Goal: Task Accomplishment & Management: Complete application form

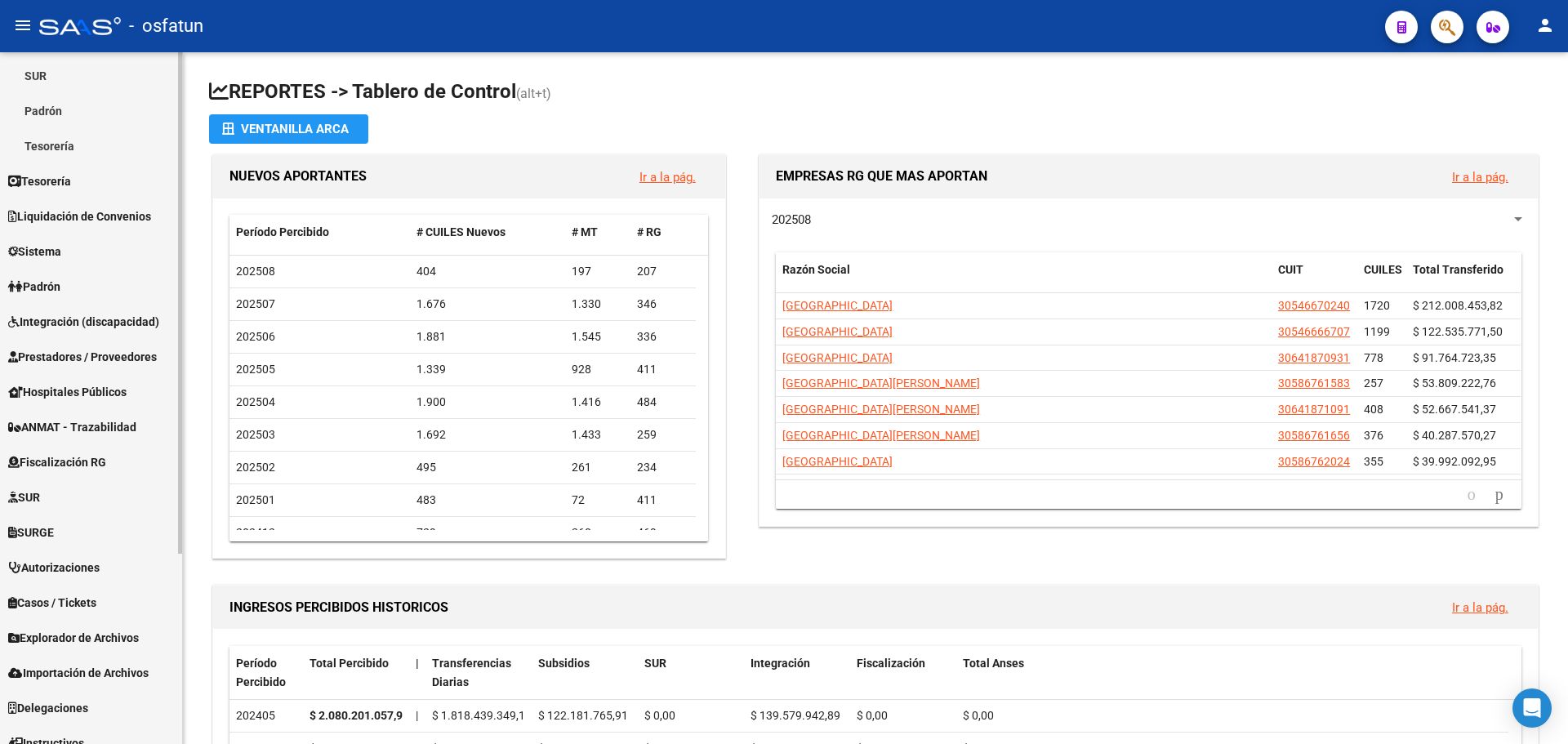
scroll to position [245, 0]
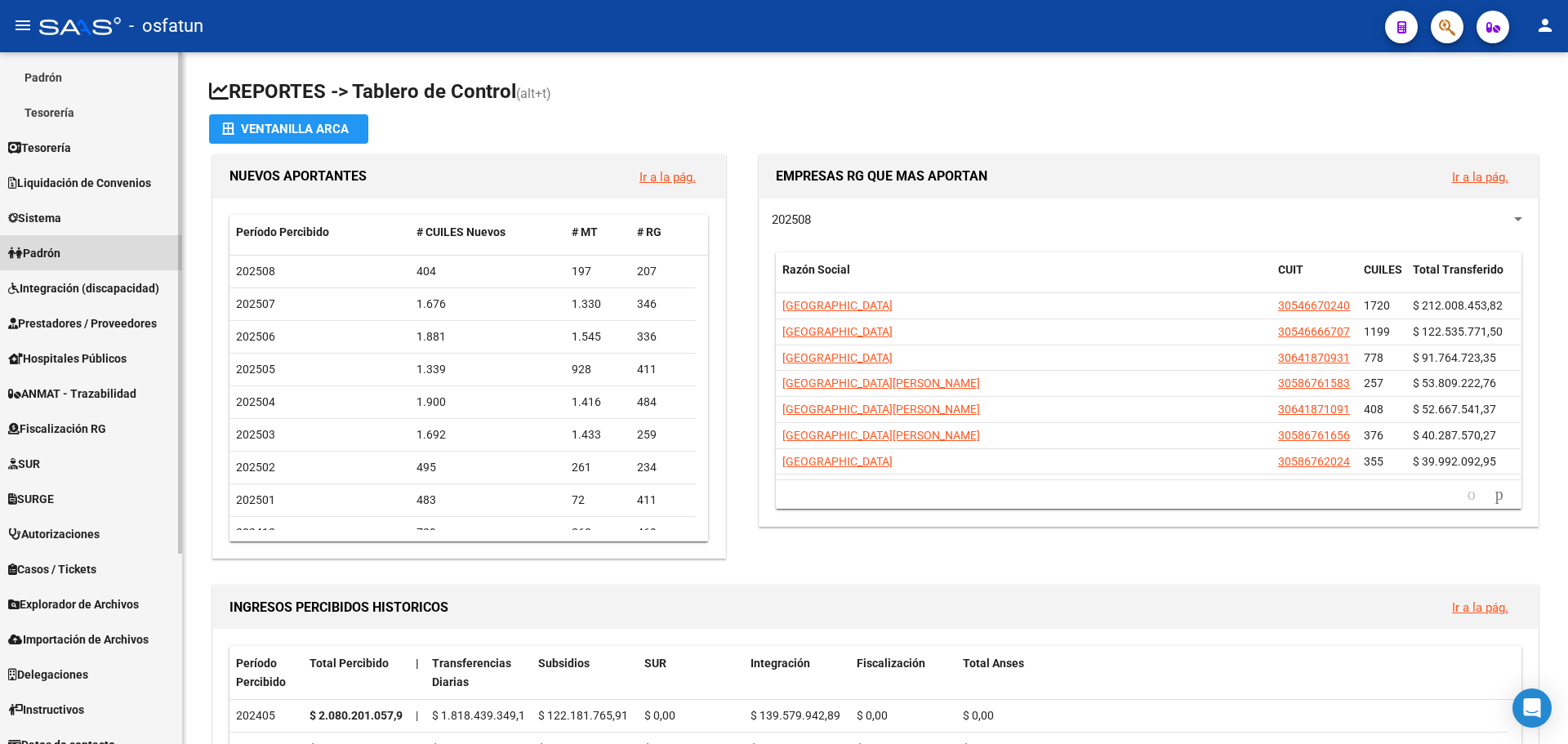
click at [82, 250] on link "Padrón" at bounding box center [91, 252] width 182 height 35
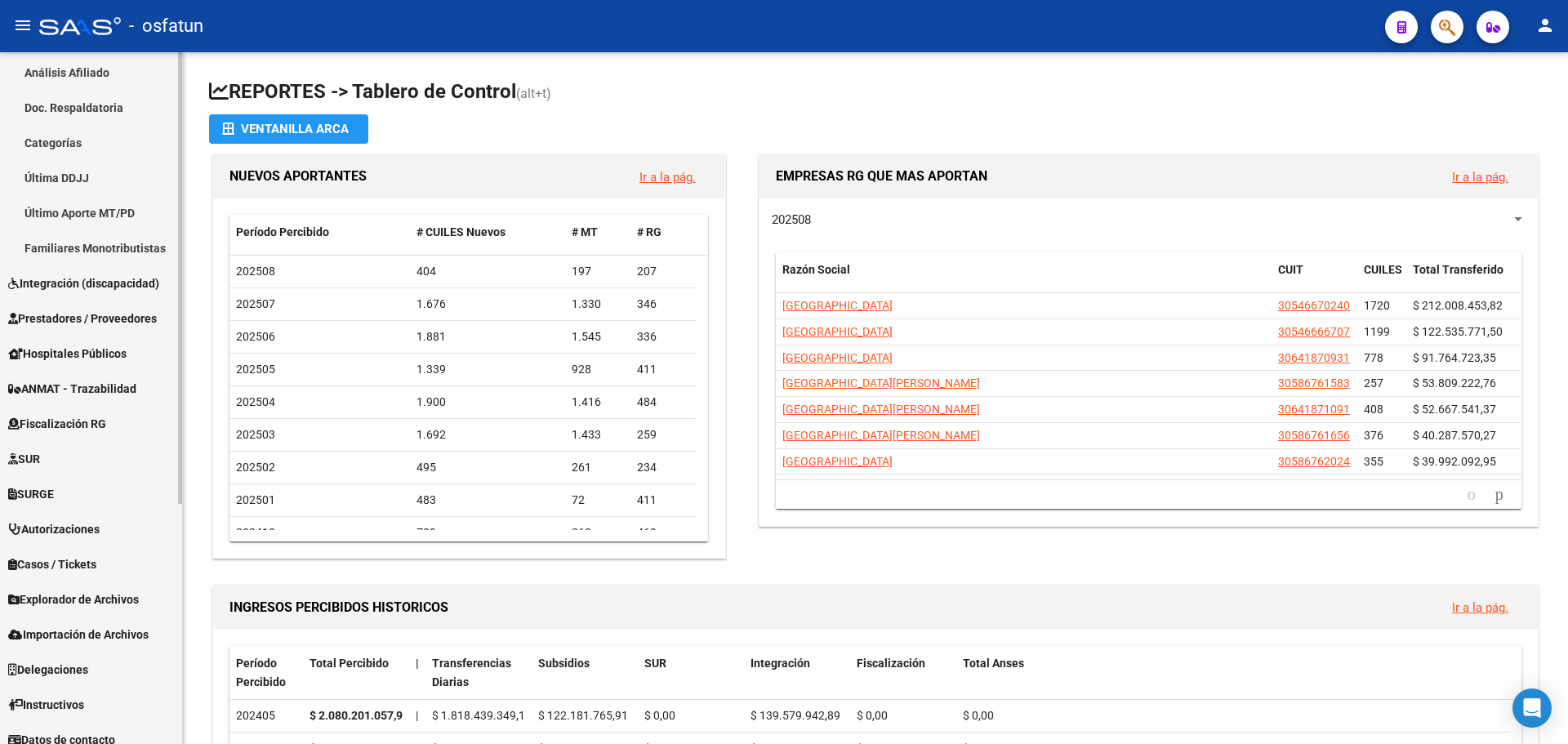
scroll to position [368, 0]
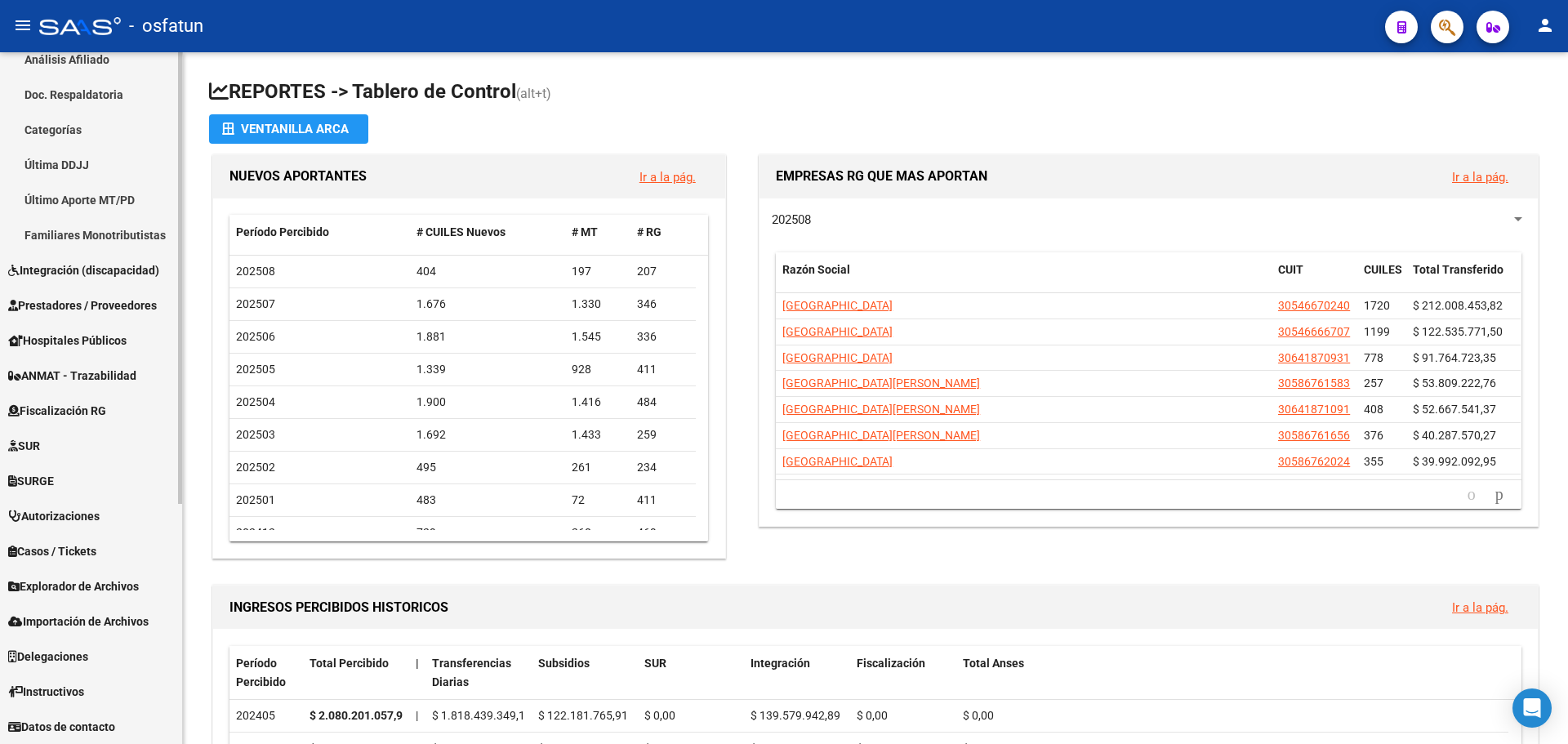
click at [121, 591] on span "Explorador de Archivos" at bounding box center [73, 586] width 131 height 18
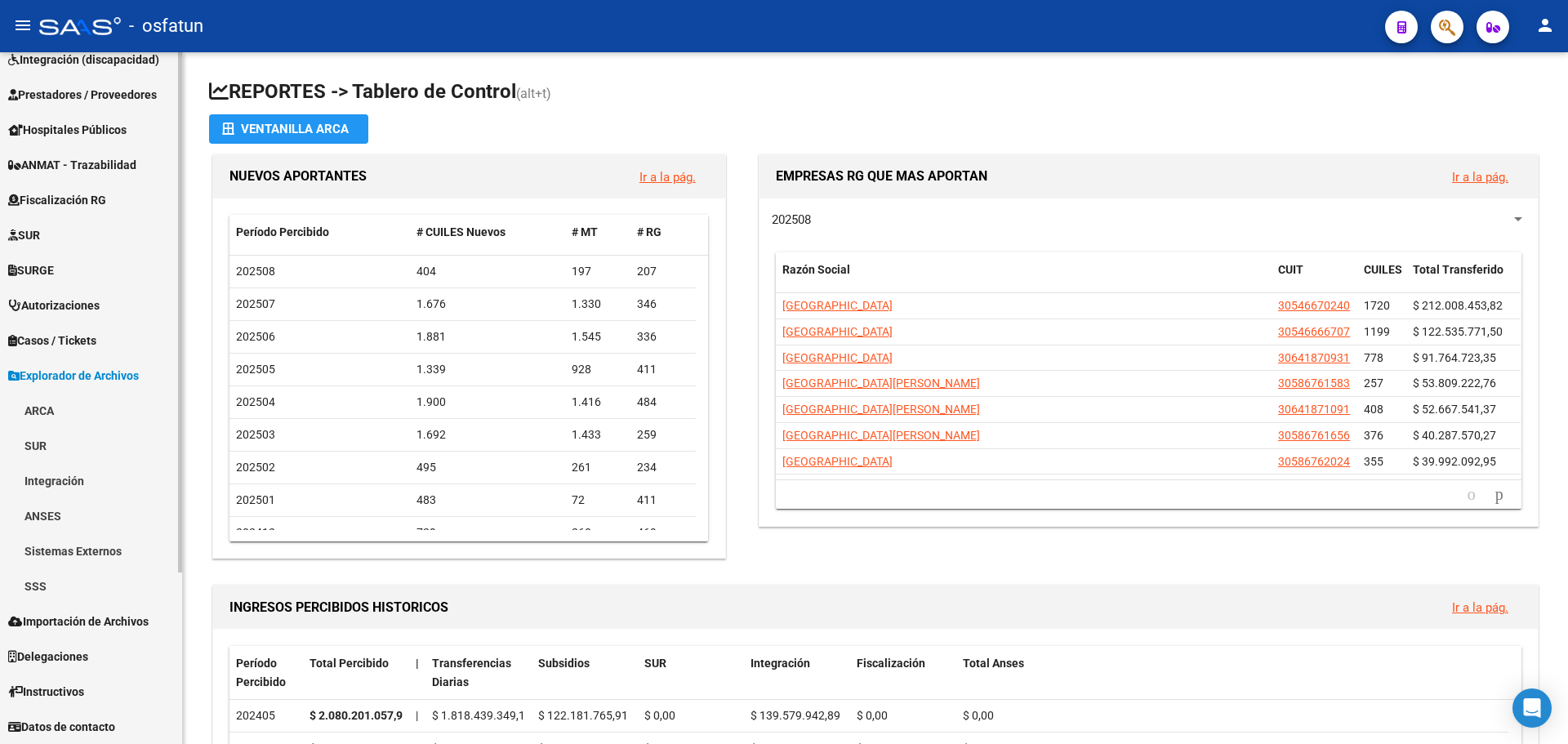
click at [98, 377] on span "Explorador de Archivos" at bounding box center [73, 375] width 131 height 18
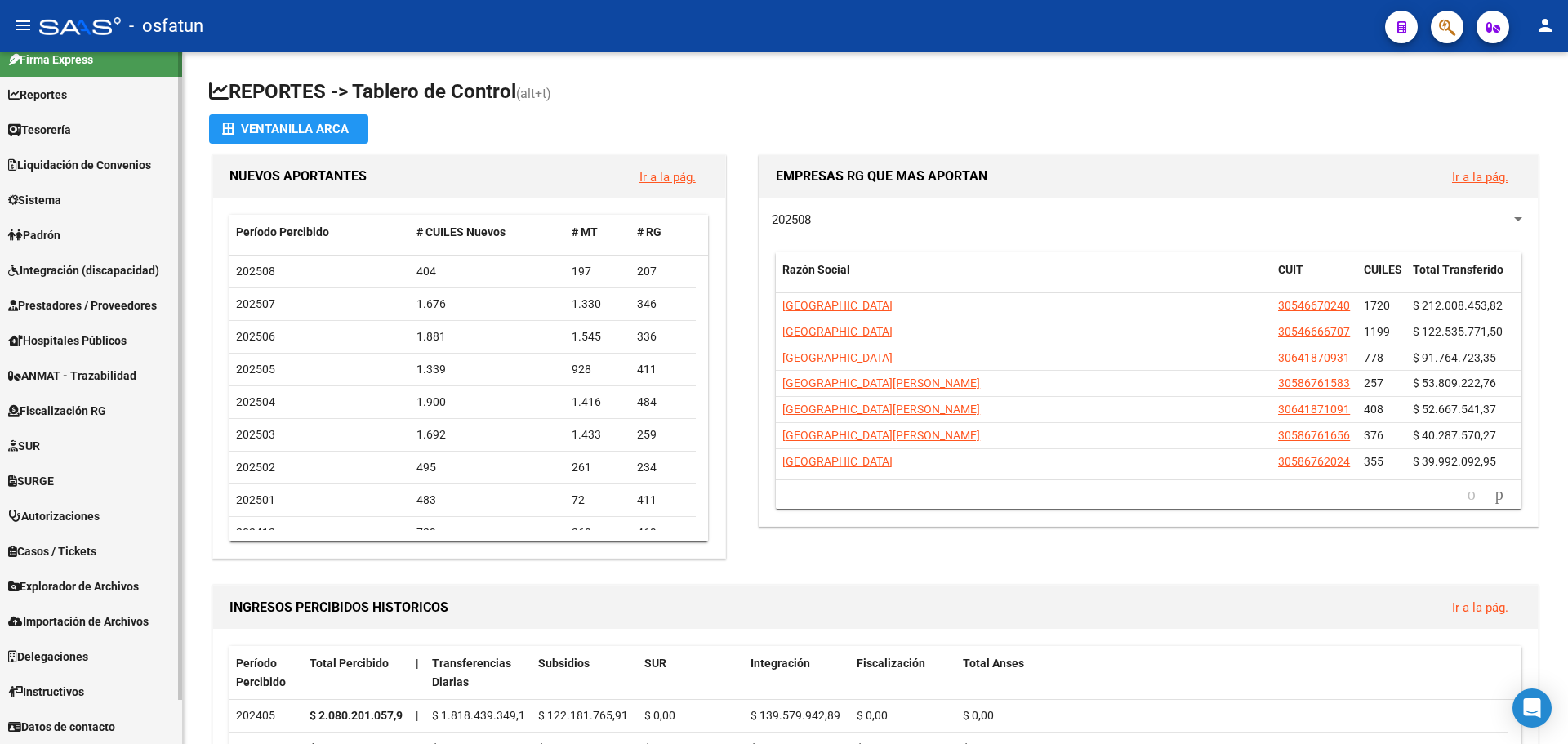
scroll to position [17, 0]
click at [90, 627] on span "Importación de Archivos" at bounding box center [78, 621] width 141 height 18
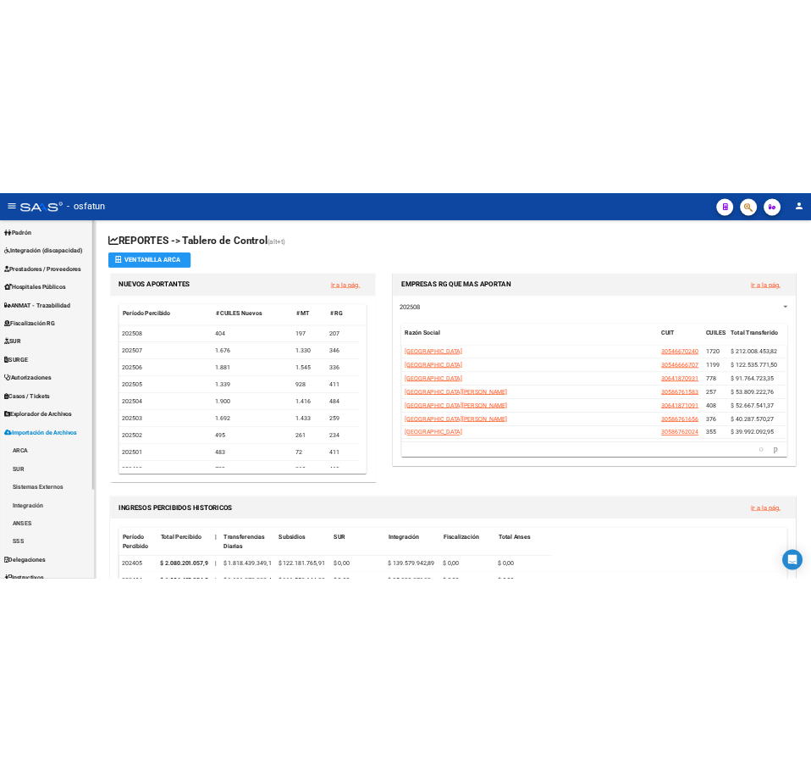
scroll to position [236, 0]
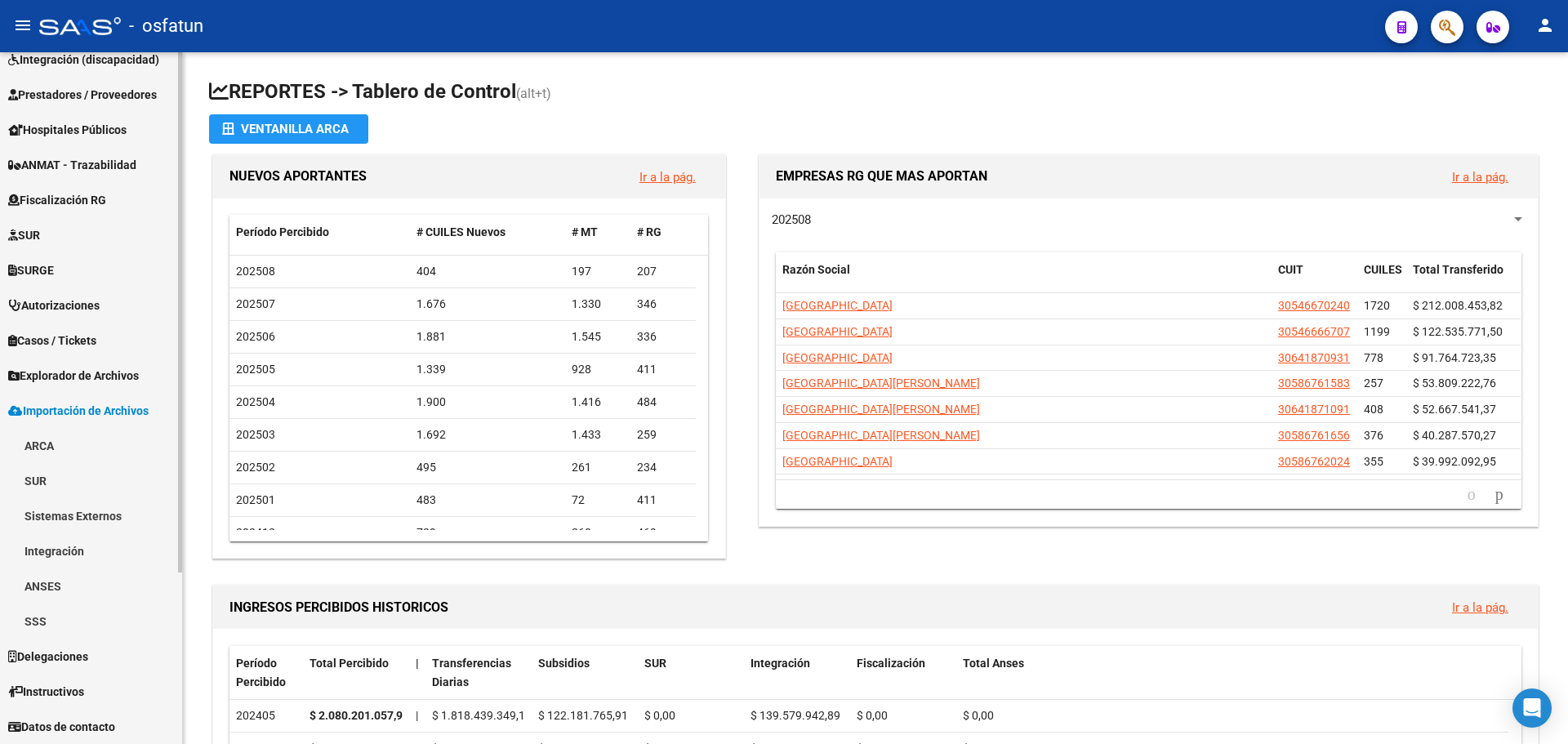
click at [121, 513] on link "Sistemas Externos" at bounding box center [91, 516] width 182 height 35
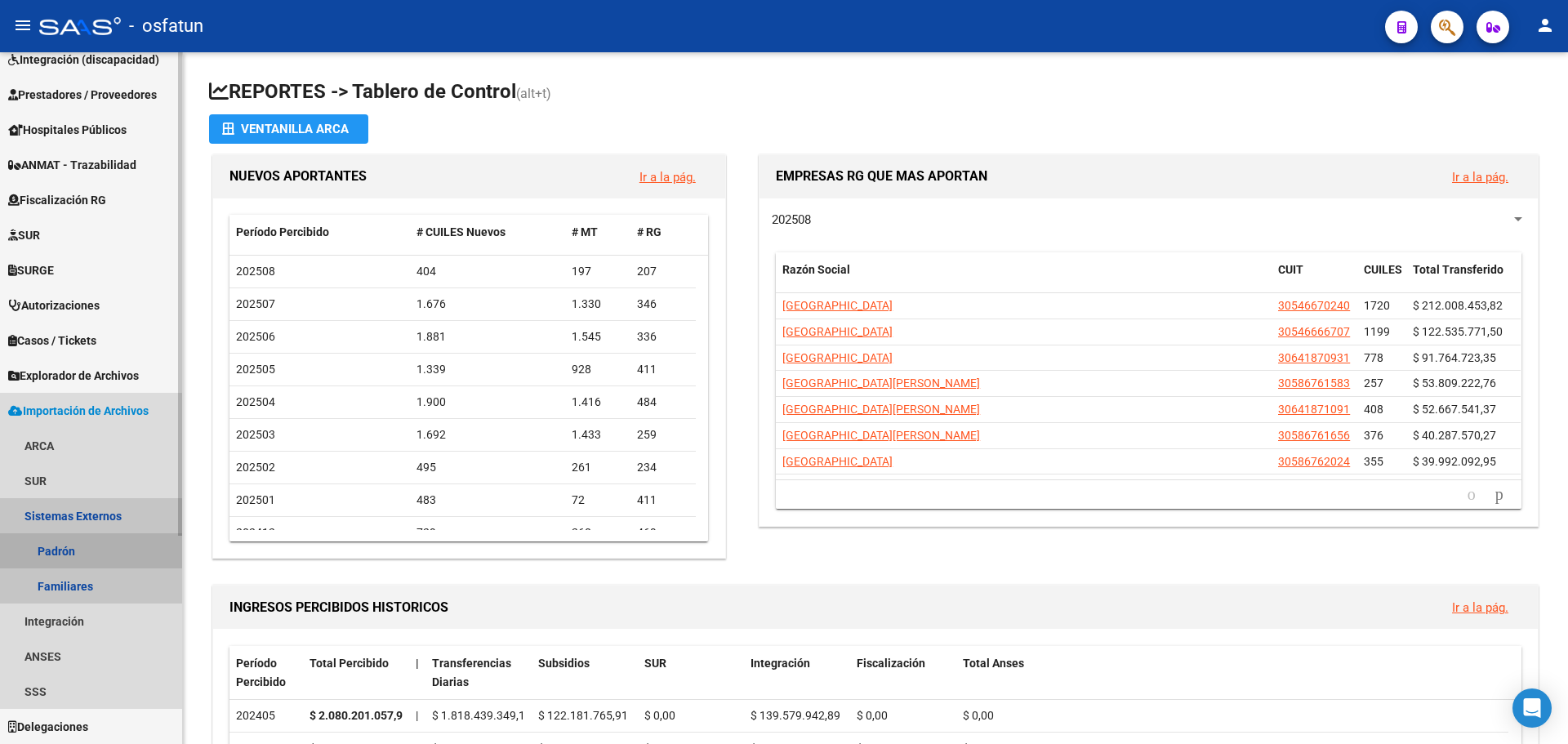
click at [78, 555] on link "Padrón" at bounding box center [91, 550] width 182 height 35
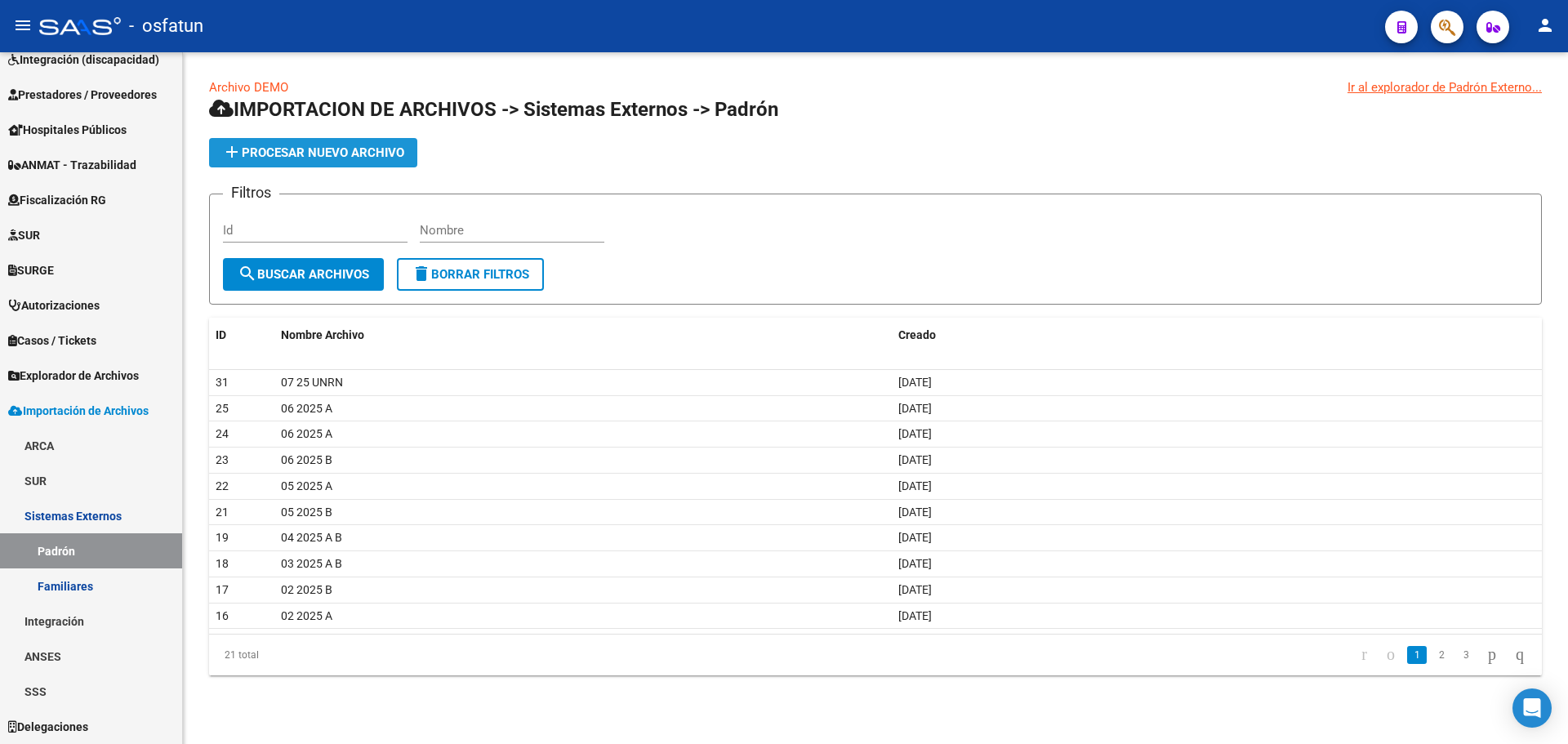
click at [339, 161] on button "add Procesar nuevo archivo" at bounding box center [313, 152] width 208 height 29
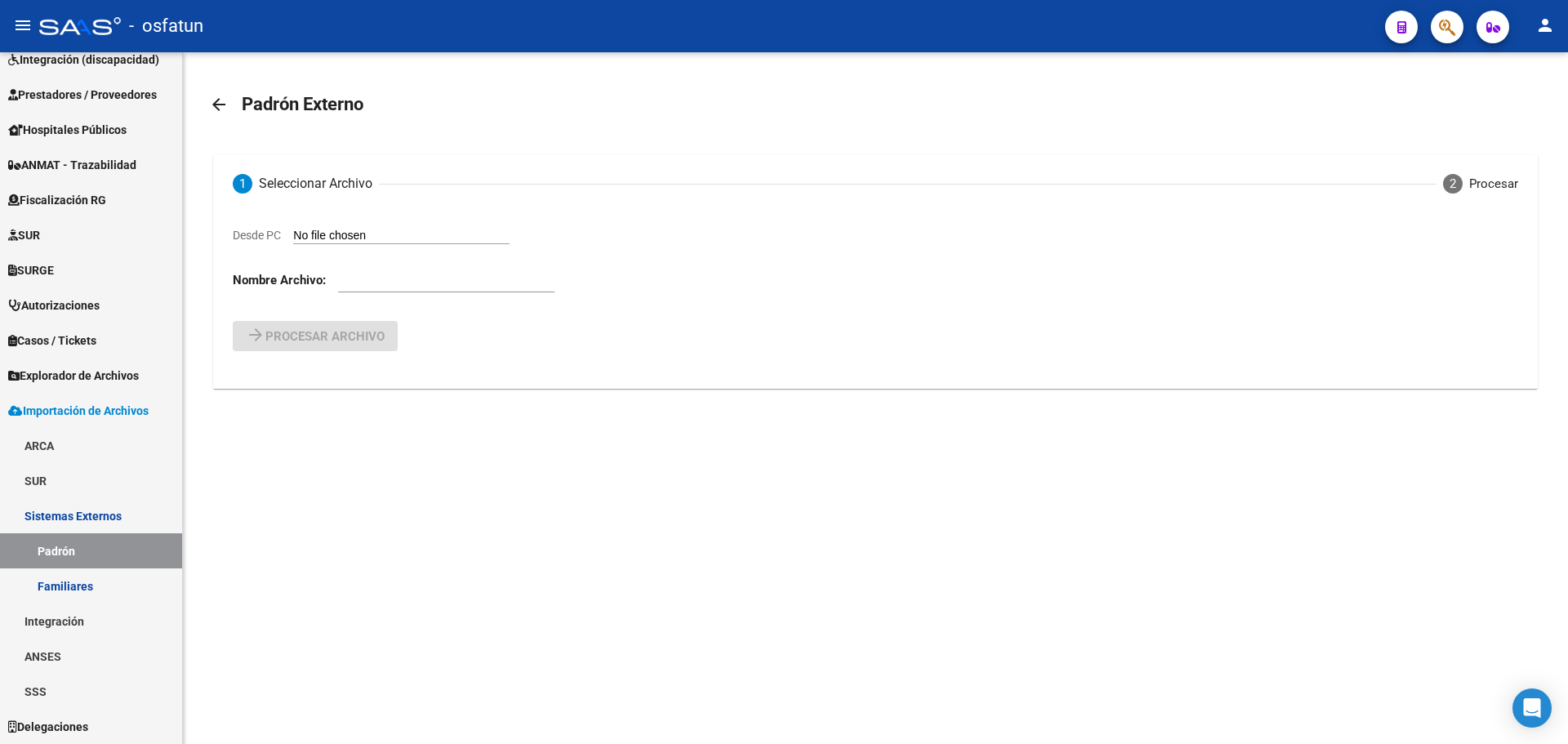
click at [377, 236] on input "Desde PC" at bounding box center [401, 236] width 216 height 15
type input "C:\fakepath\ALTAS 25 07.TXT"
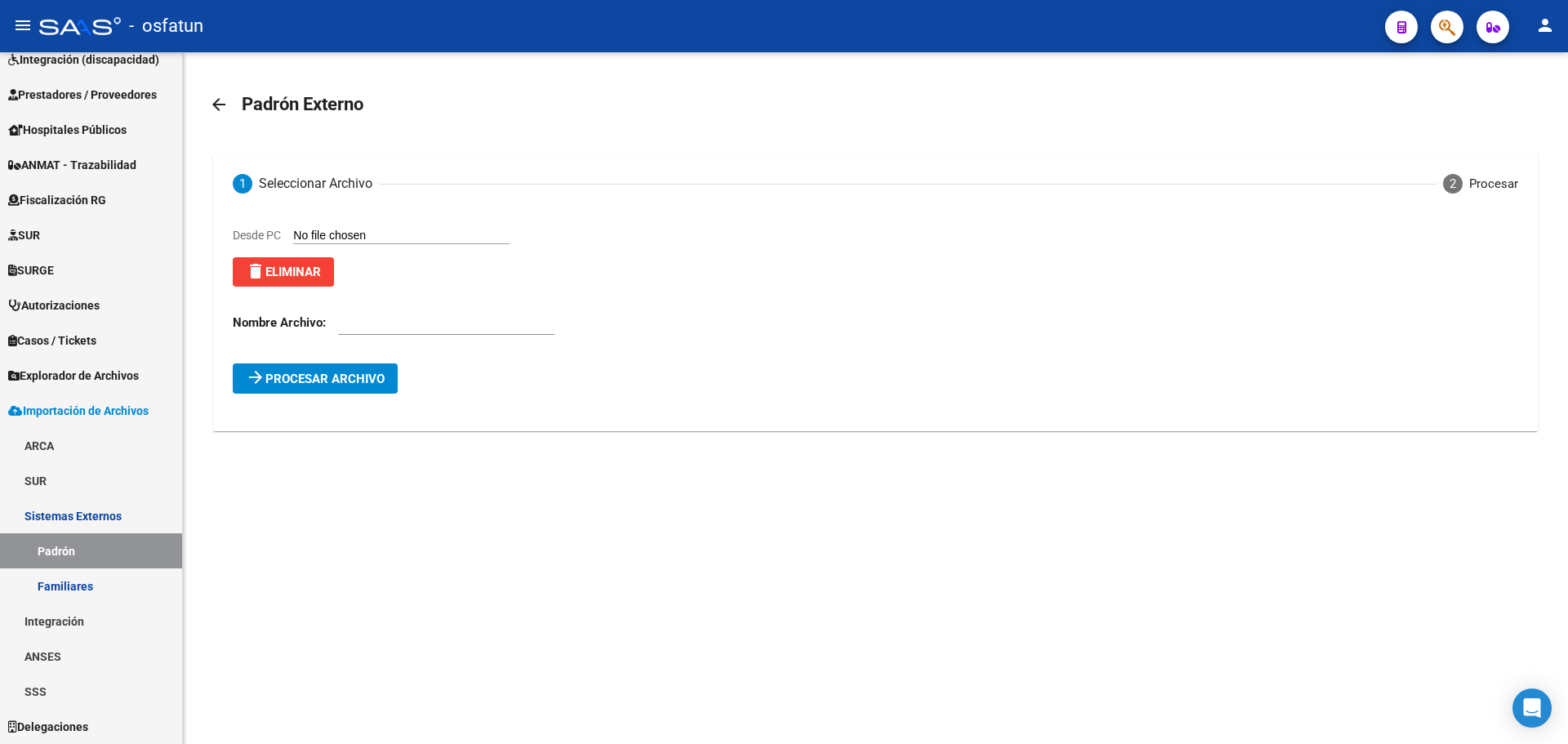
click at [217, 98] on mat-icon "arrow_back" at bounding box center [219, 104] width 19 height 19
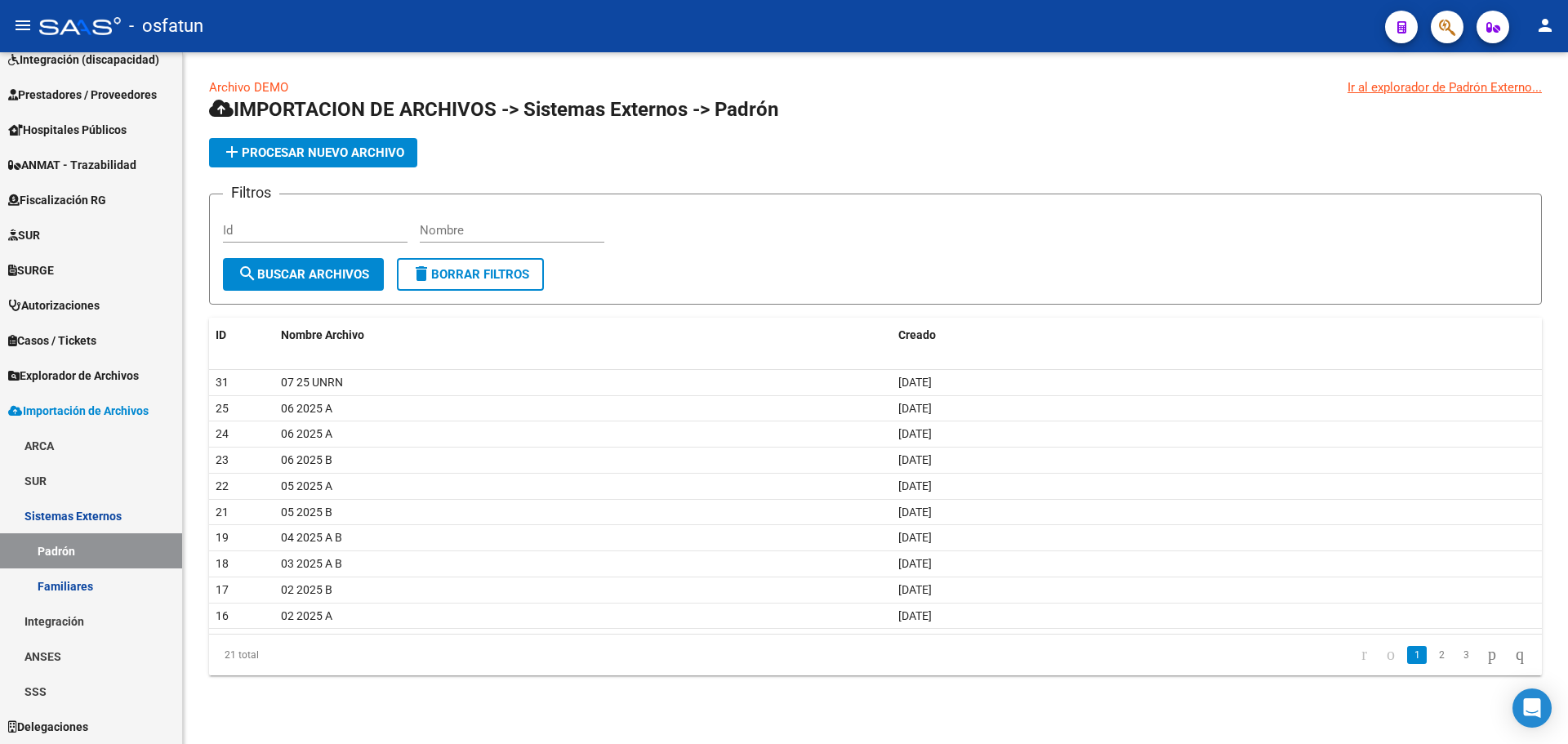
click at [263, 152] on span "add Procesar nuevo archivo" at bounding box center [312, 152] width 182 height 14
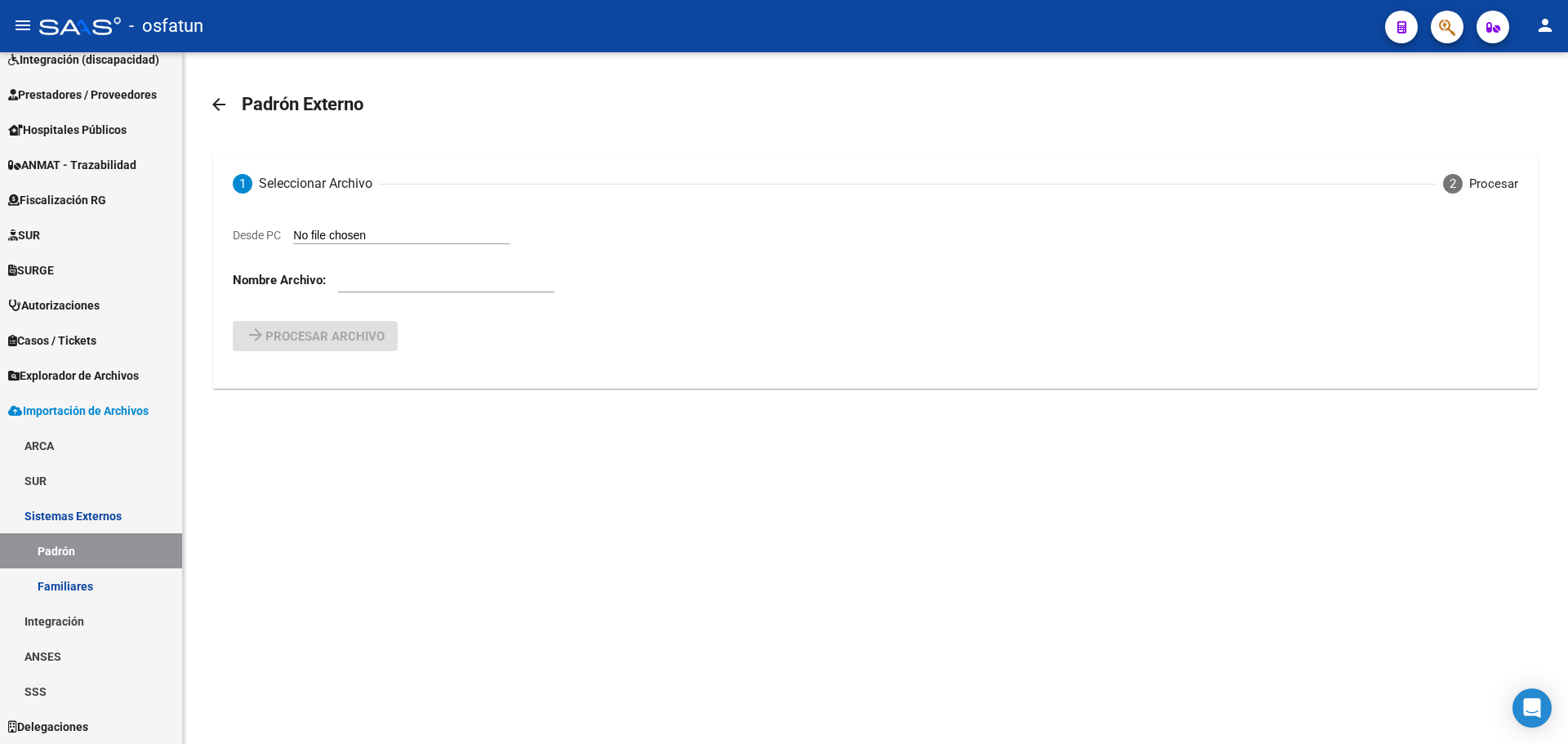
click at [349, 232] on input "Desde PC" at bounding box center [401, 236] width 216 height 15
type input "C:\fakepath\ALTAS 25 07.TXT"
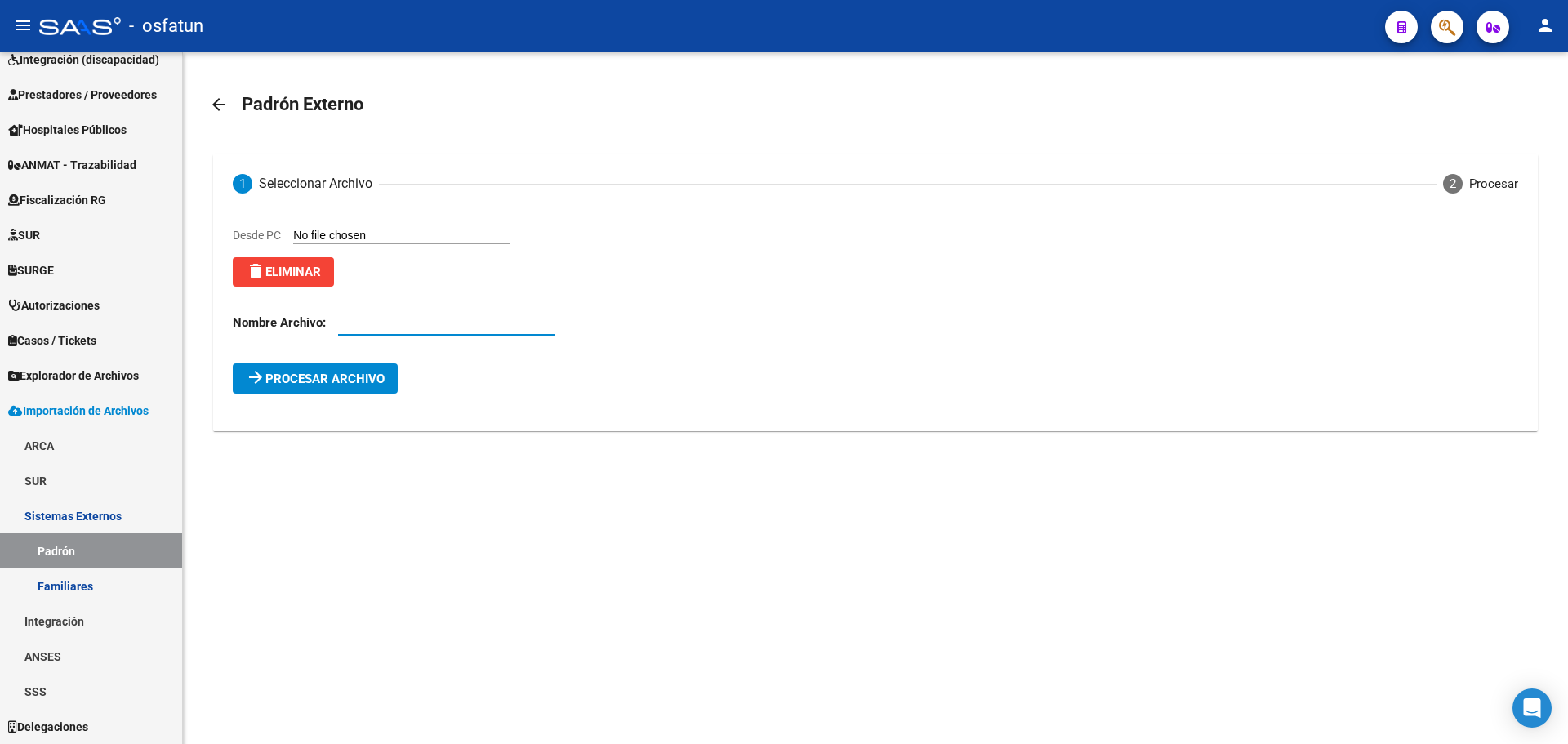
click at [414, 329] on input "text" at bounding box center [446, 322] width 216 height 14
click at [415, 332] on div at bounding box center [446, 317] width 216 height 35
click at [419, 326] on input "text" at bounding box center [446, 322] width 216 height 14
click at [364, 326] on input "07" at bounding box center [446, 322] width 216 height 14
type input "07 25"
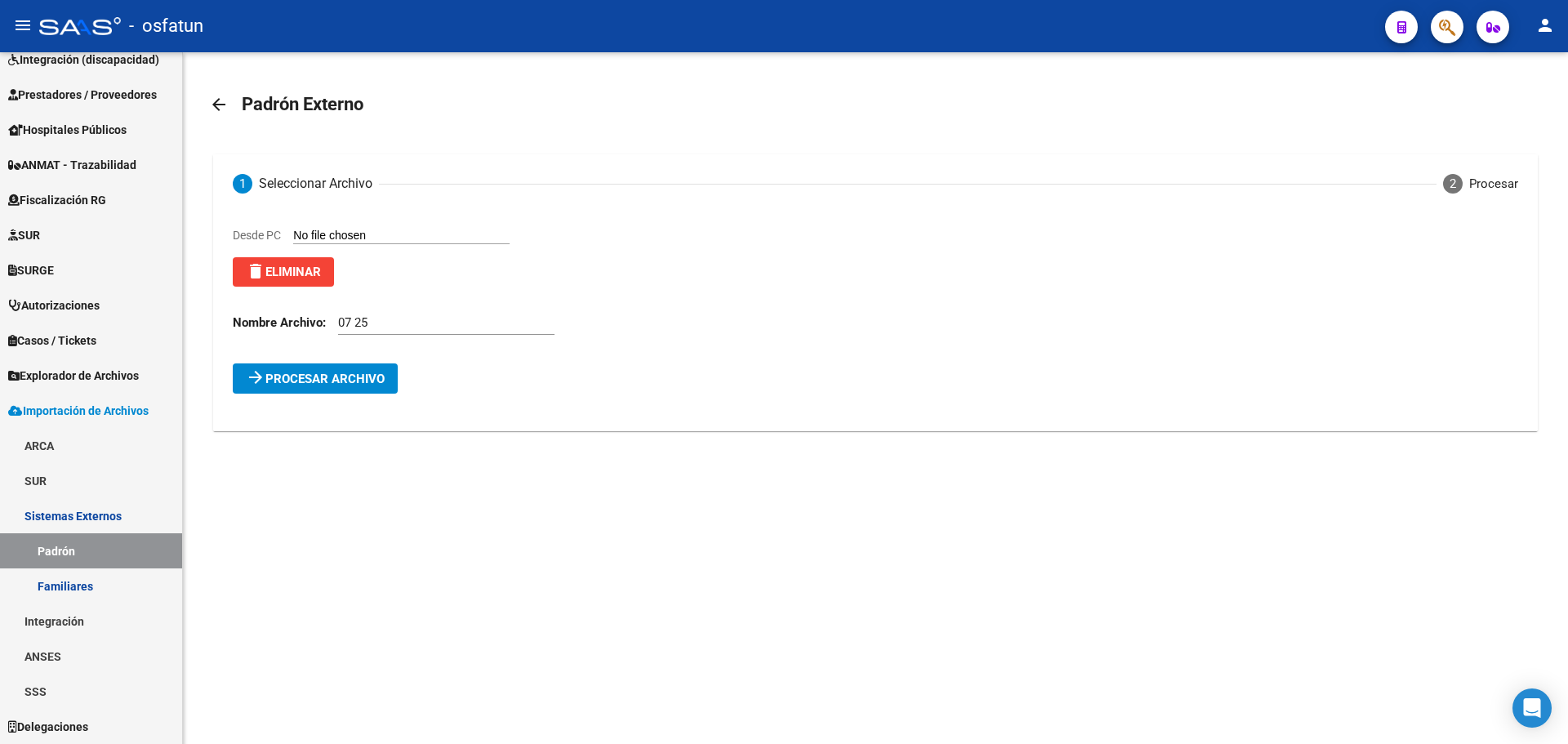
click at [221, 103] on mat-icon "arrow_back" at bounding box center [219, 104] width 19 height 19
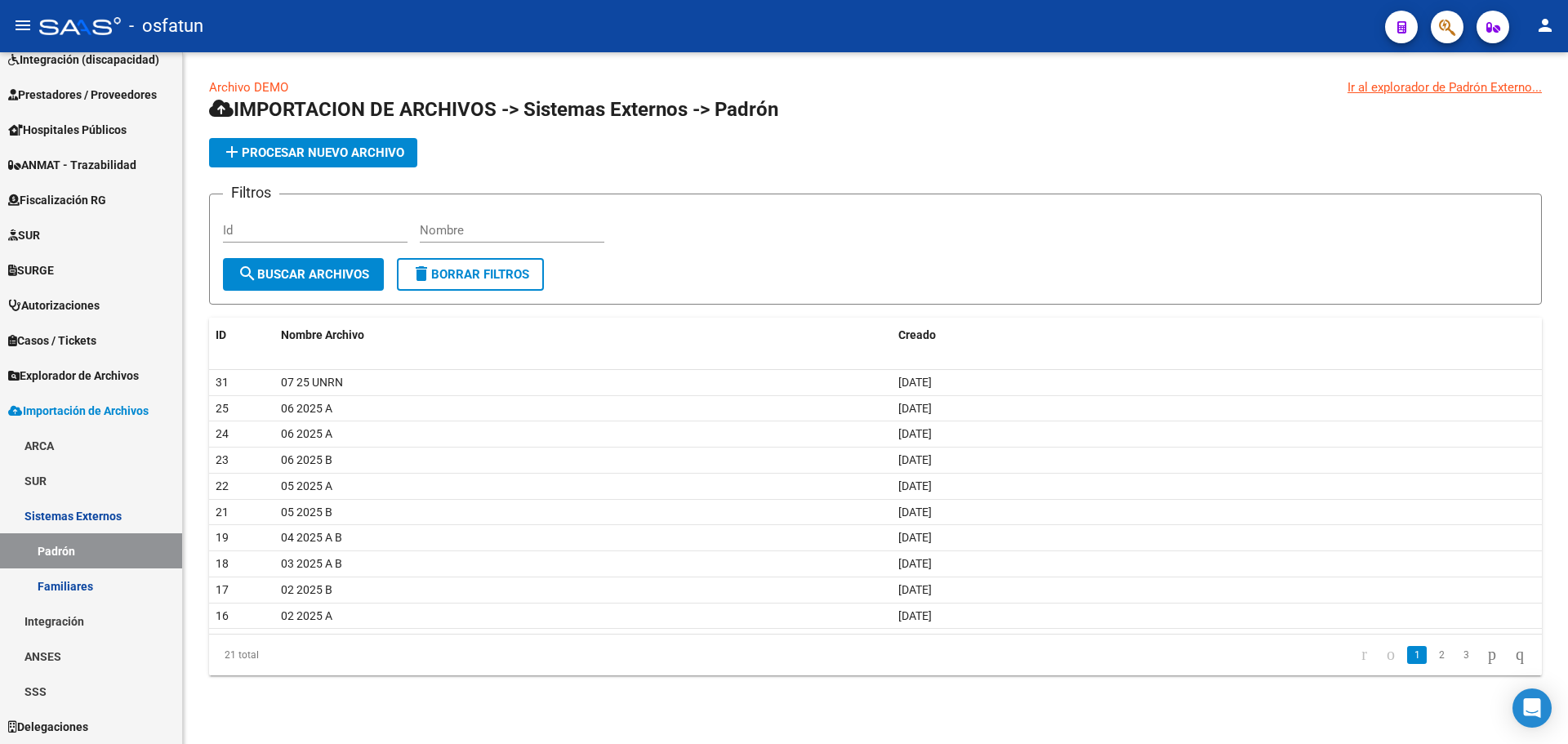
click at [329, 146] on span "add Procesar nuevo archivo" at bounding box center [312, 152] width 182 height 14
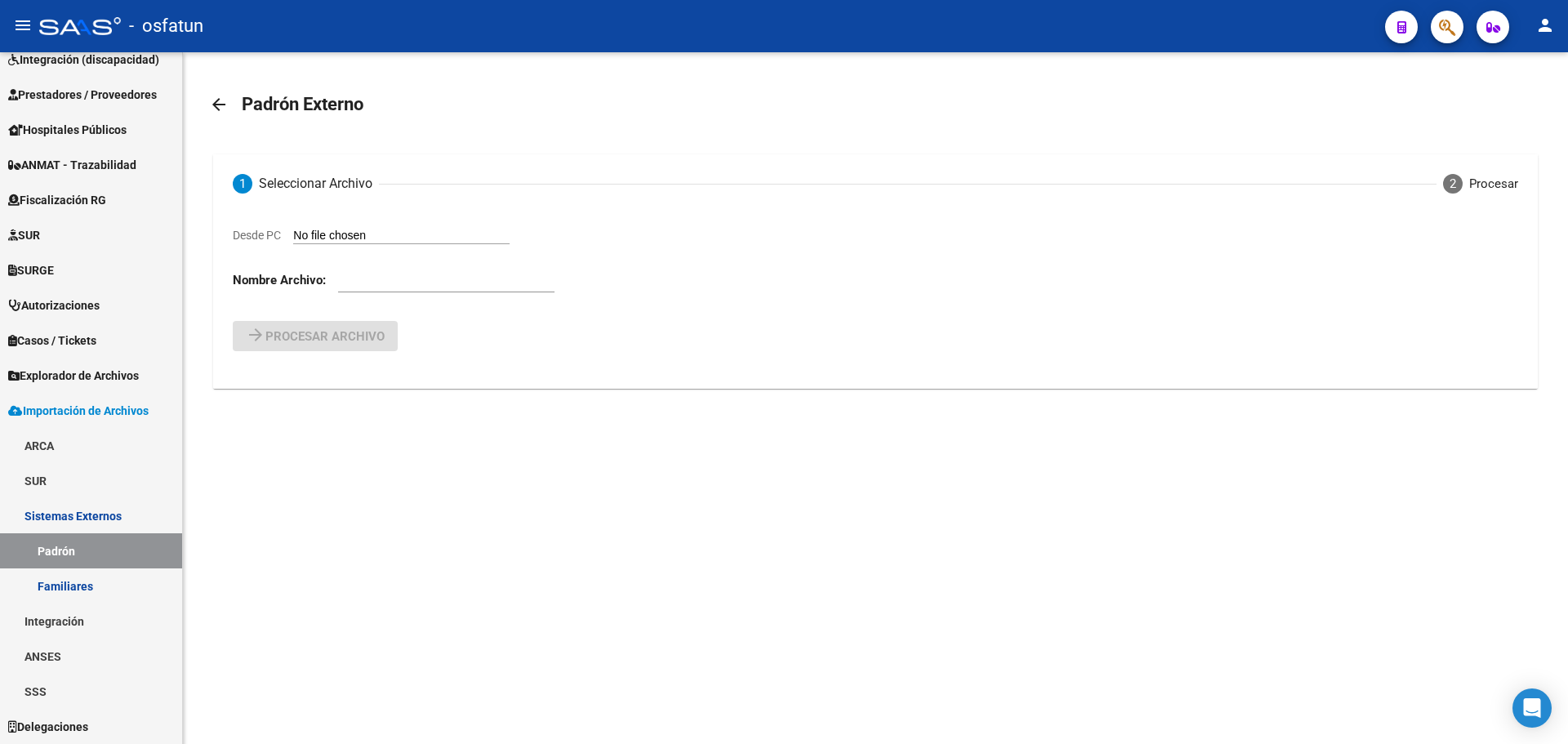
click at [374, 238] on input "Desde PC" at bounding box center [401, 236] width 216 height 15
type input "C:\fakepath\ALTAS 25 07.TXT"
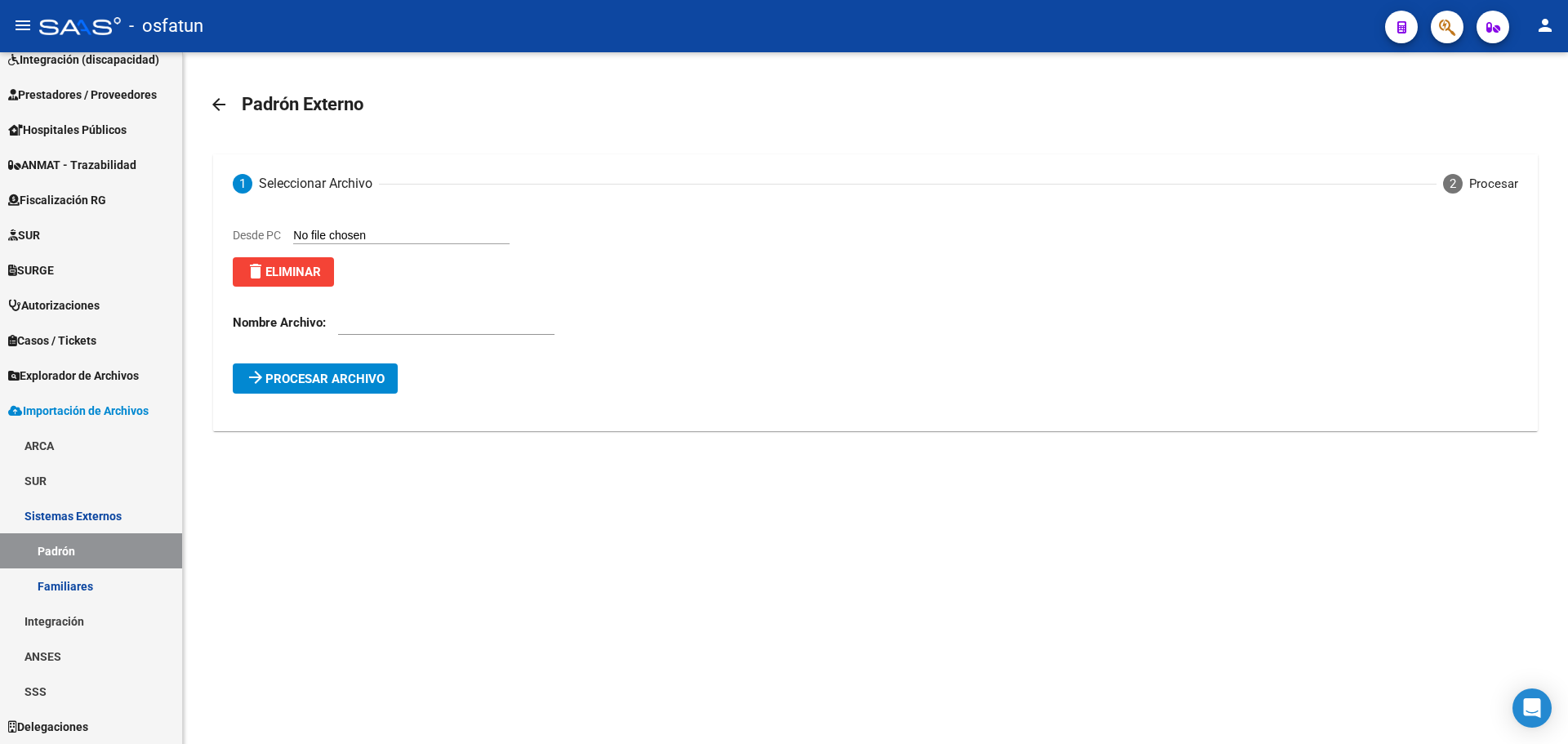
click at [424, 329] on input "text" at bounding box center [446, 322] width 216 height 14
drag, startPoint x: 441, startPoint y: 314, endPoint x: 443, endPoint y: 328, distance: 14.1
click at [441, 315] on div at bounding box center [446, 317] width 216 height 35
click at [443, 328] on input "text" at bounding box center [446, 322] width 216 height 14
click at [350, 323] on input "07" at bounding box center [446, 322] width 216 height 14
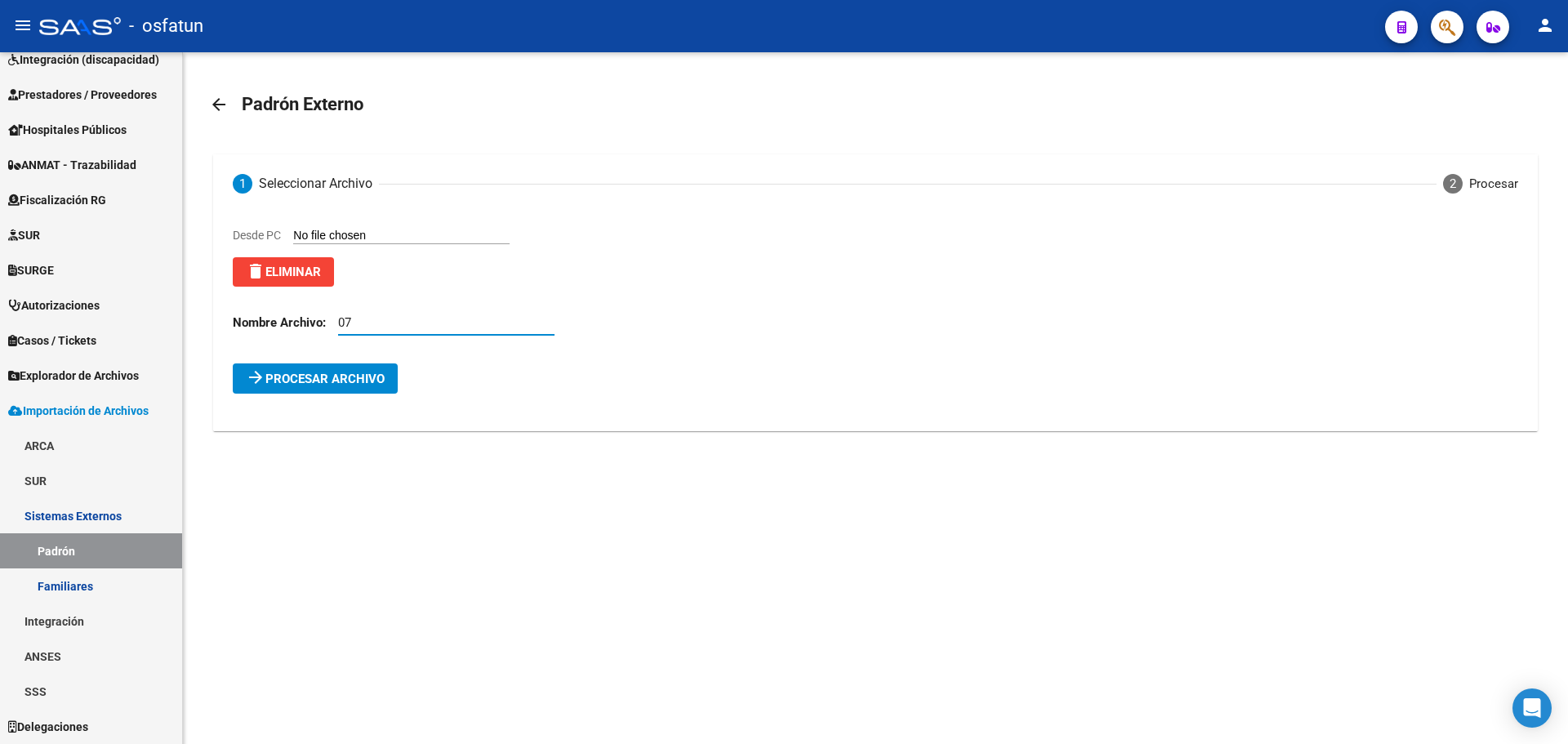
click at [352, 323] on input "07" at bounding box center [446, 322] width 216 height 14
type input "07 2025 A"
click at [389, 377] on button "arrow_forward Procesar archivo" at bounding box center [314, 378] width 165 height 30
click at [446, 407] on span "Errores (6) Haga click para visualizarlos. Verifique el archivo cargado." at bounding box center [451, 412] width 398 height 18
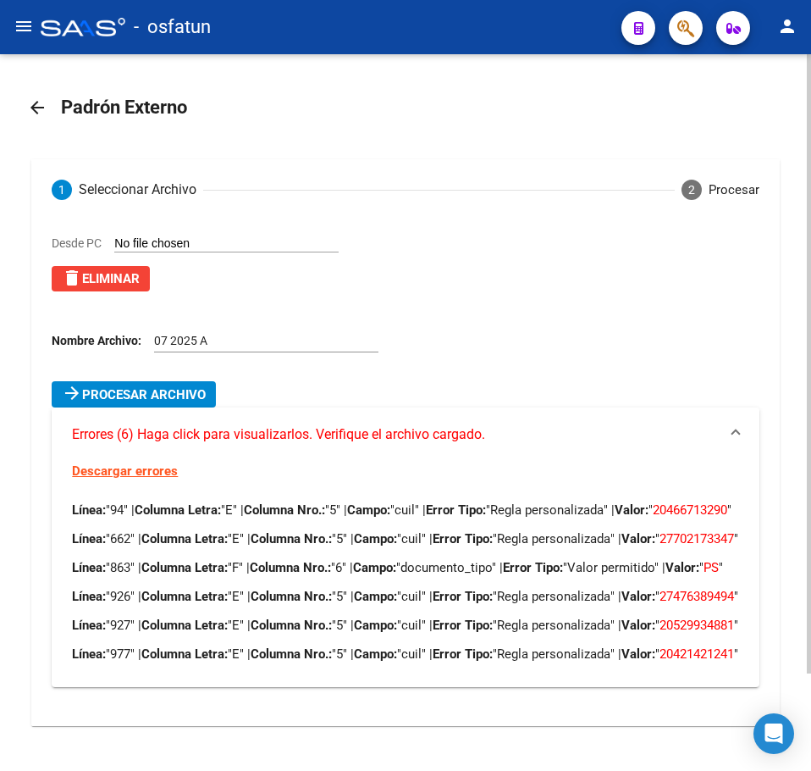
scroll to position [113, 0]
click at [660, 618] on span "20529934881" at bounding box center [697, 625] width 75 height 15
drag, startPoint x: 147, startPoint y: 606, endPoint x: 91, endPoint y: 606, distance: 55.9
click at [660, 618] on span "20529934881" at bounding box center [697, 625] width 75 height 15
copy span "52993488"
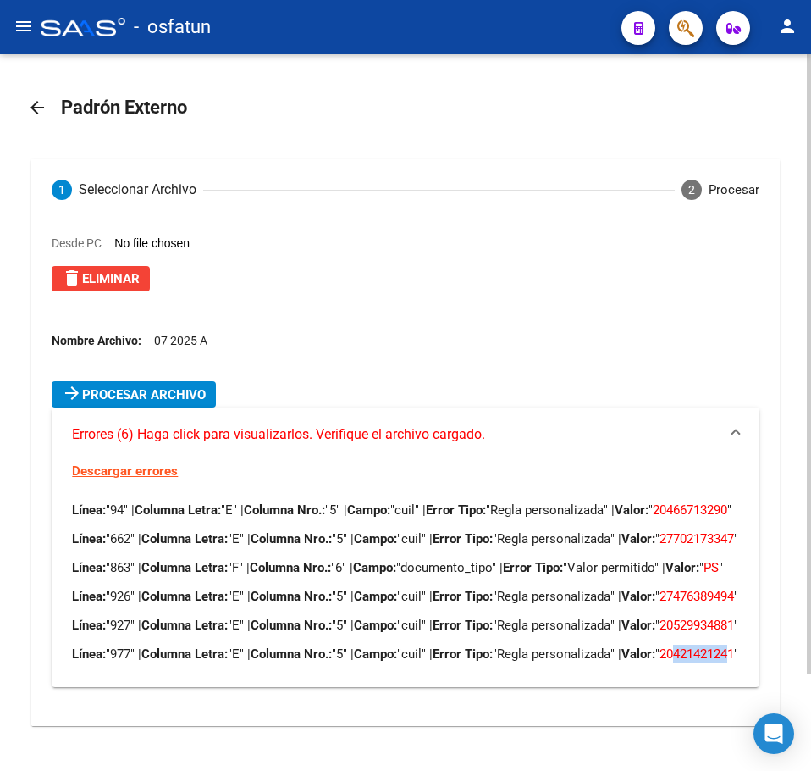
drag, startPoint x: 118, startPoint y: 653, endPoint x: 91, endPoint y: 653, distance: 27.1
click at [660, 653] on span "20421421241" at bounding box center [697, 653] width 75 height 15
copy span "42142124"
drag, startPoint x: 600, startPoint y: 182, endPoint x: 572, endPoint y: 157, distance: 37.8
click at [600, 234] on div "Desde PC delete Eliminar" at bounding box center [412, 269] width 721 height 71
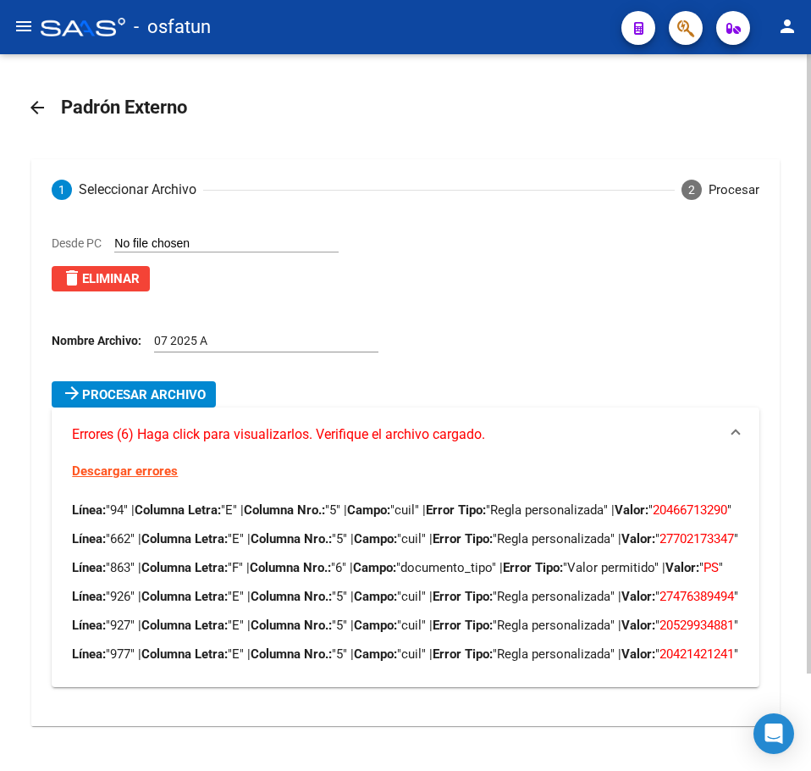
click at [126, 266] on button "delete Eliminar" at bounding box center [101, 278] width 98 height 25
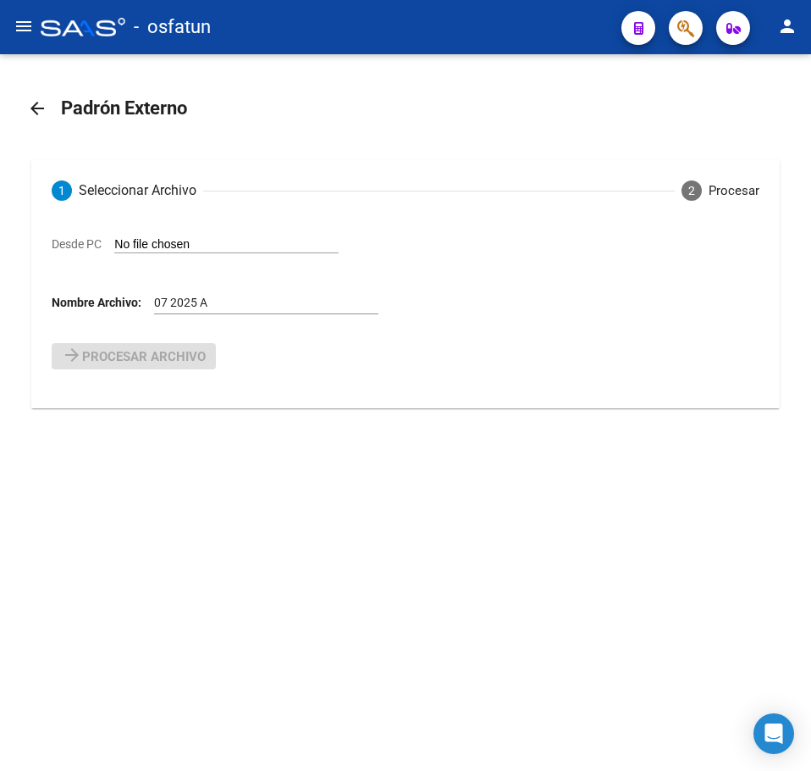
scroll to position [0, 0]
click at [190, 231] on div "Desde PC Nombre Archivo: 07 2025 A arrow_forward Procesar archivo Procesados 0 …" at bounding box center [405, 314] width 748 height 187
click at [193, 239] on input "Desde PC" at bounding box center [226, 245] width 224 height 16
click at [163, 244] on input "Desde PC" at bounding box center [226, 245] width 224 height 16
type input "C:\fakepath\ALTAS 25 07.TXT"
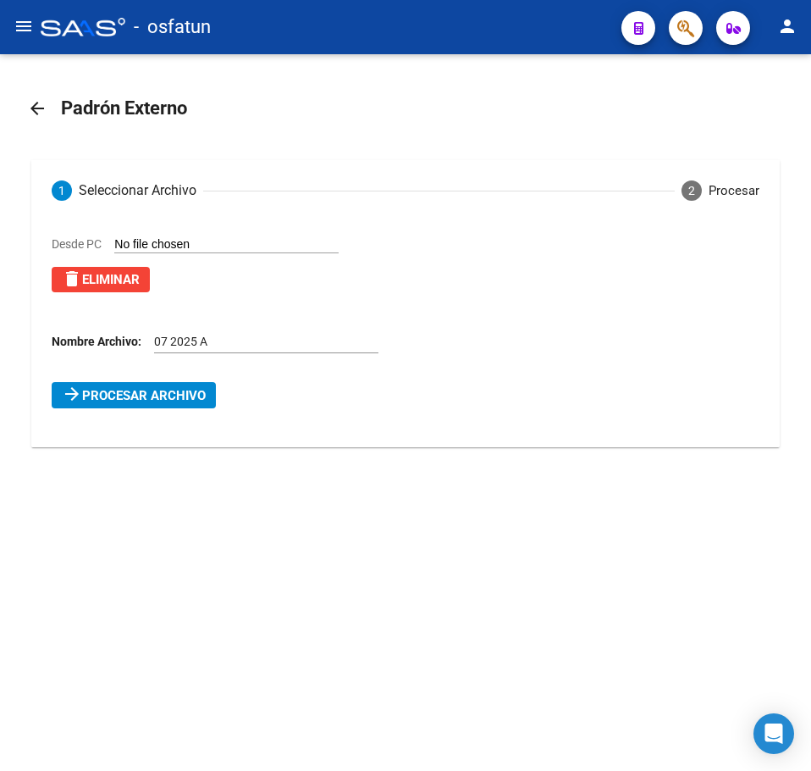
click at [164, 393] on span "Procesar archivo" at bounding box center [144, 395] width 124 height 15
click at [176, 415] on mat-expansion-panel-header "Errores (6) Haga click para visualizarlos. Verifique el archivo cargado." at bounding box center [405, 428] width 707 height 41
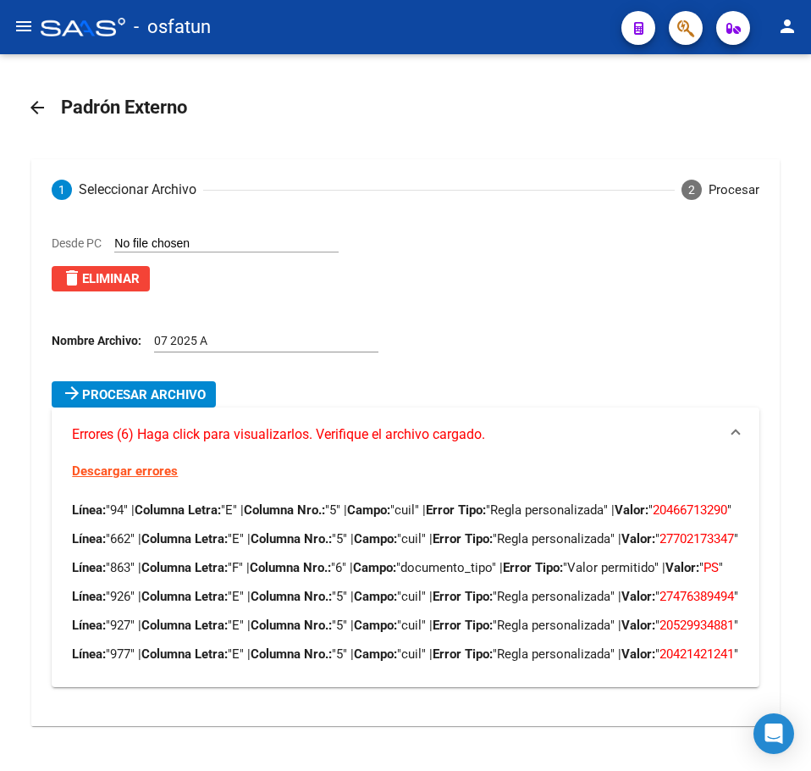
scroll to position [113, 0]
click at [117, 234] on div "Desde PC delete Eliminar" at bounding box center [195, 263] width 287 height 58
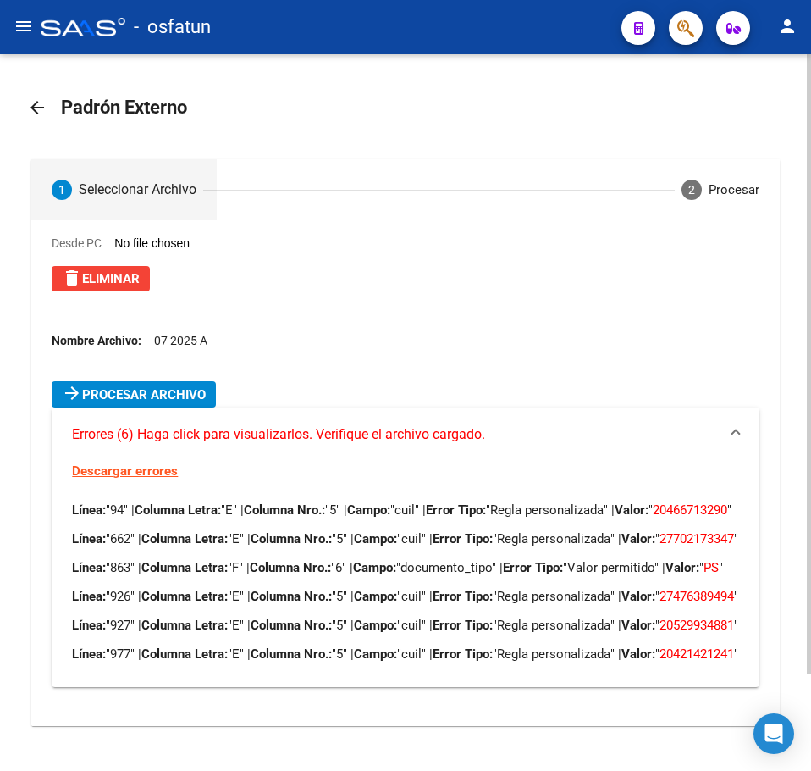
click at [121, 271] on span "delete Eliminar" at bounding box center [101, 278] width 78 height 15
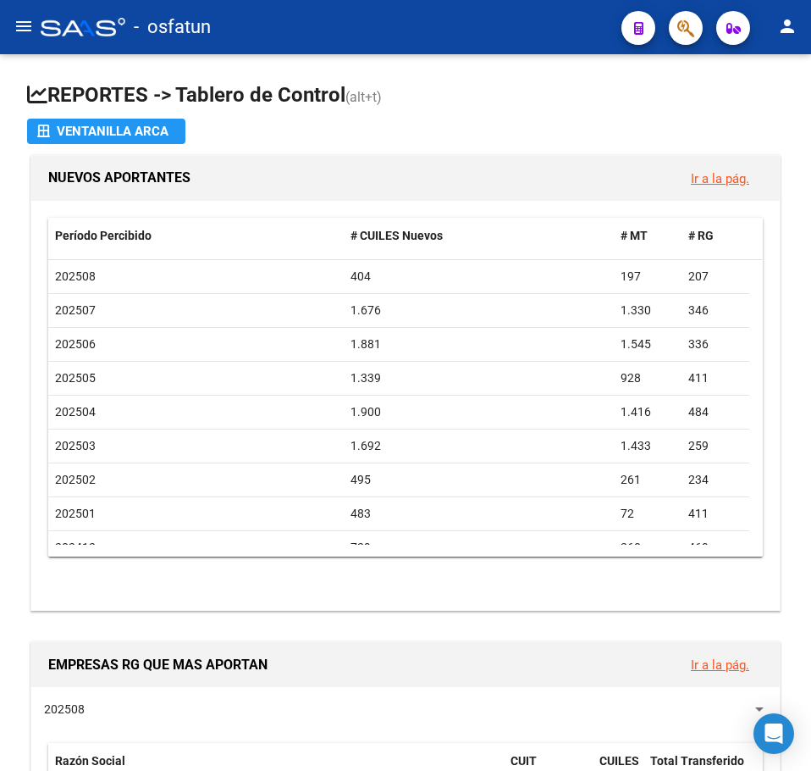
click at [673, 33] on button "button" at bounding box center [686, 28] width 34 height 34
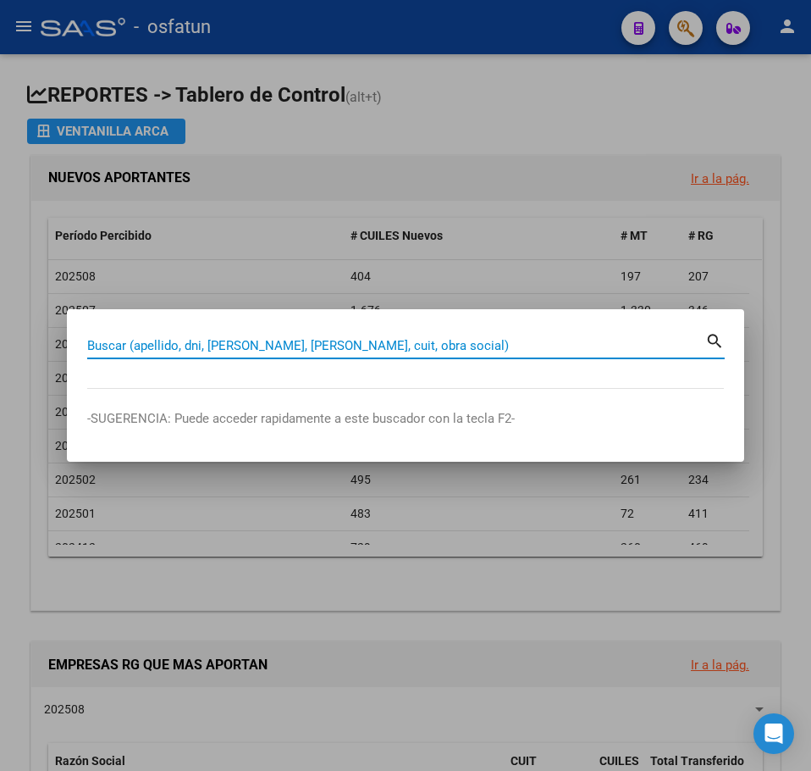
click at [273, 338] on input "Buscar (apellido, dni, cuil, nro traspaso, cuit, obra social)" at bounding box center [396, 345] width 618 height 15
click at [273, 340] on input "Buscar (apellido, dni, [PERSON_NAME], [PERSON_NAME], cuit, obra social)" at bounding box center [396, 345] width 618 height 15
paste input "46671329"
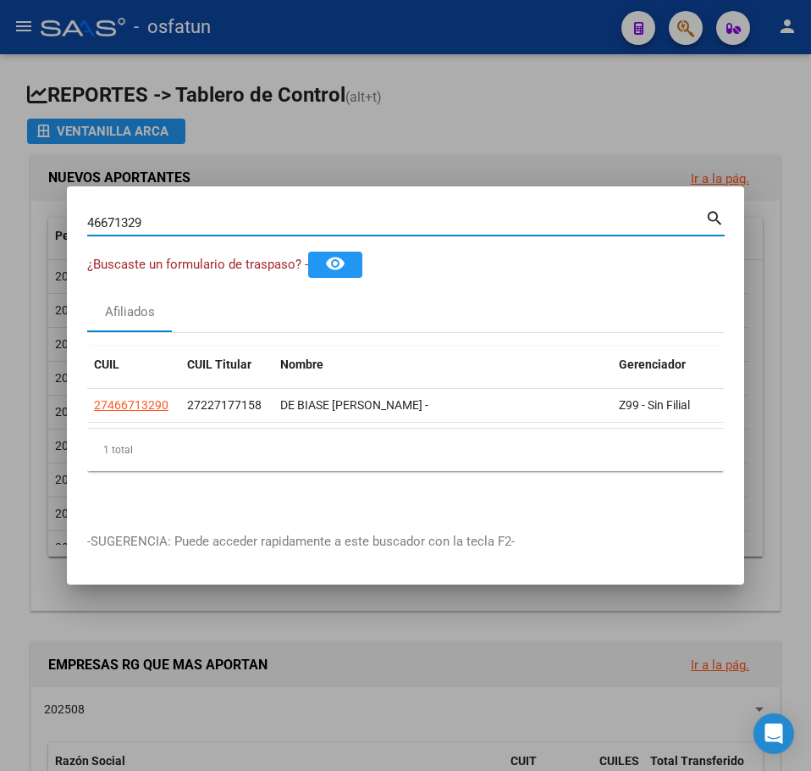
drag, startPoint x: 201, startPoint y: 222, endPoint x: 64, endPoint y: 222, distance: 136.4
click at [64, 222] on div "46671329 Buscar (apellido, dni, cuil, nro traspaso, cuit, obra social) search ¿…" at bounding box center [405, 385] width 811 height 771
paste input "70217334"
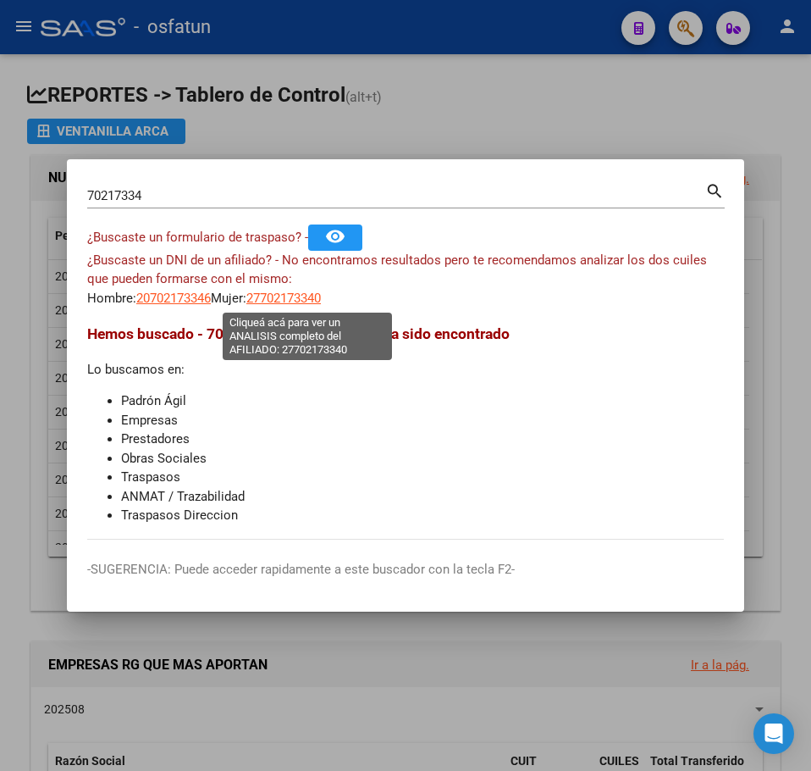
click at [307, 302] on span "27702173340" at bounding box center [283, 298] width 75 height 15
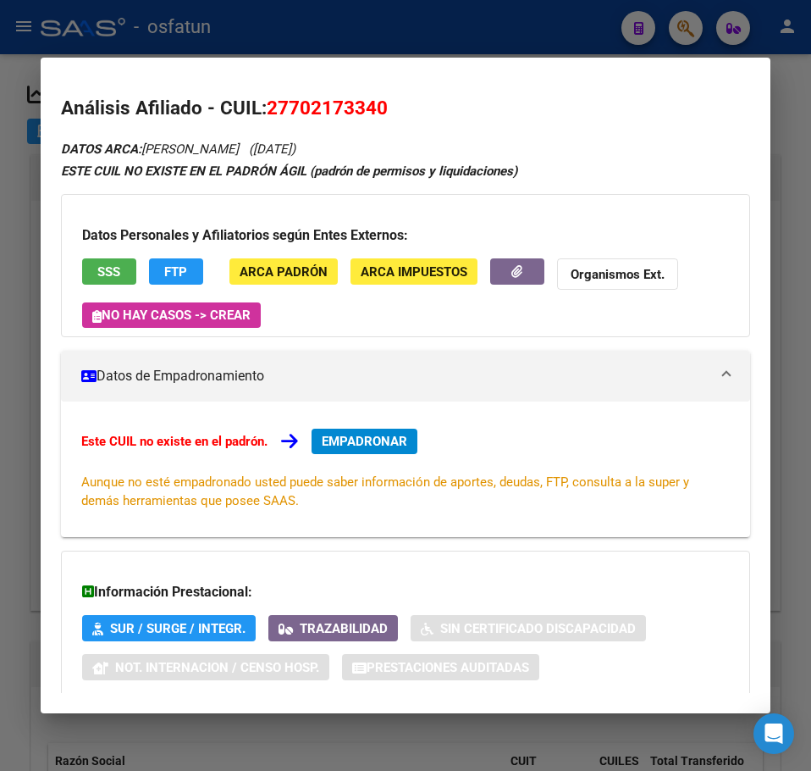
drag, startPoint x: 530, startPoint y: 22, endPoint x: 713, endPoint y: 27, distance: 183.0
click at [537, 22] on div at bounding box center [405, 385] width 811 height 771
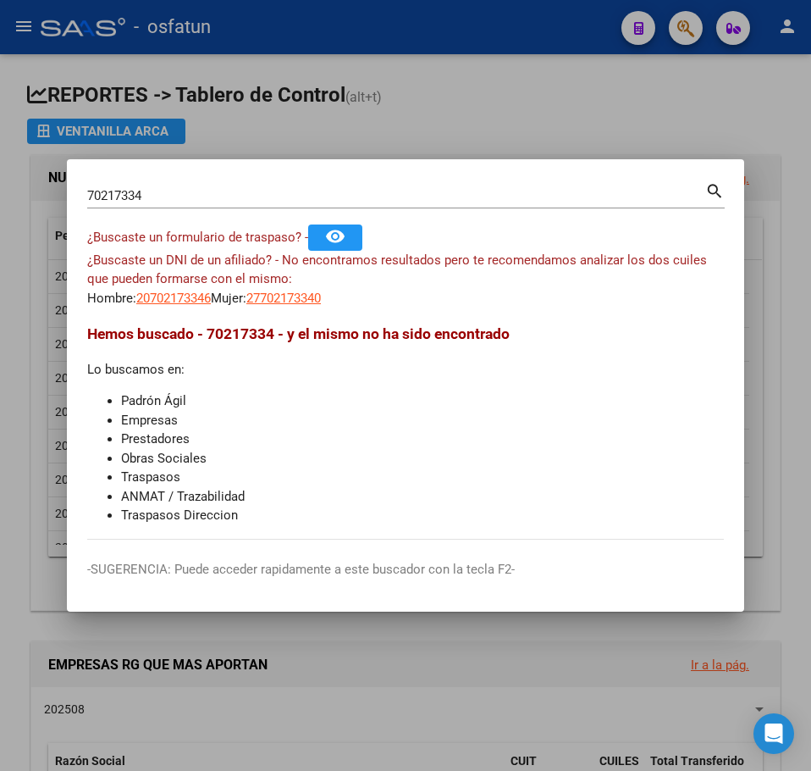
click at [199, 202] on div "70217334 Buscar (apellido, dni, cuil, nro traspaso, cuit, obra social) search" at bounding box center [406, 202] width 638 height 45
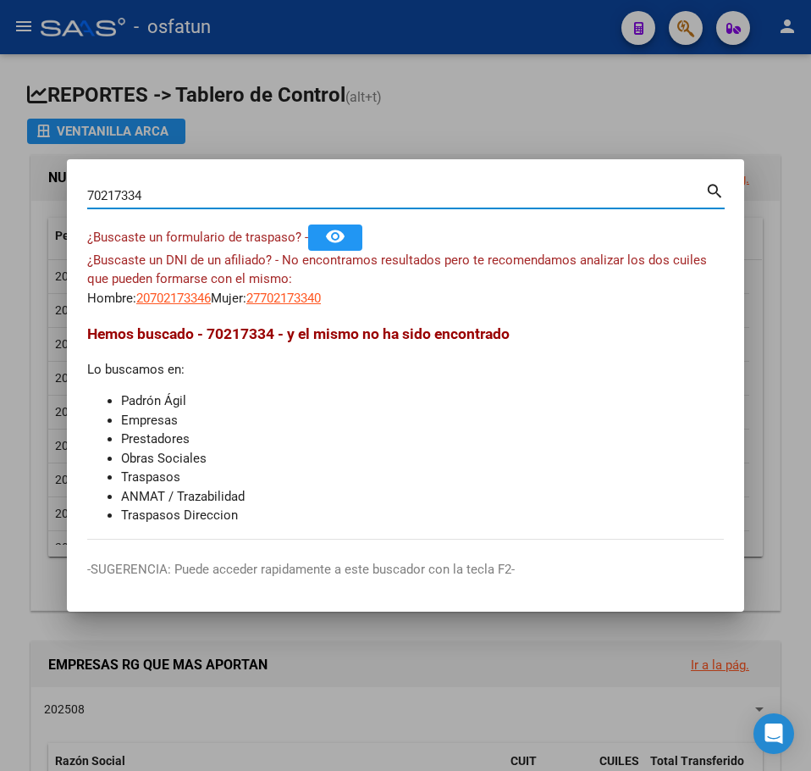
drag, startPoint x: 35, startPoint y: 191, endPoint x: 8, endPoint y: 189, distance: 27.2
click at [9, 189] on div "70217334 Buscar (apellido, dni, cuil, nro traspaso, cuit, obra social) search ¿…" at bounding box center [405, 385] width 811 height 771
paste input "47638949"
type input "47638949"
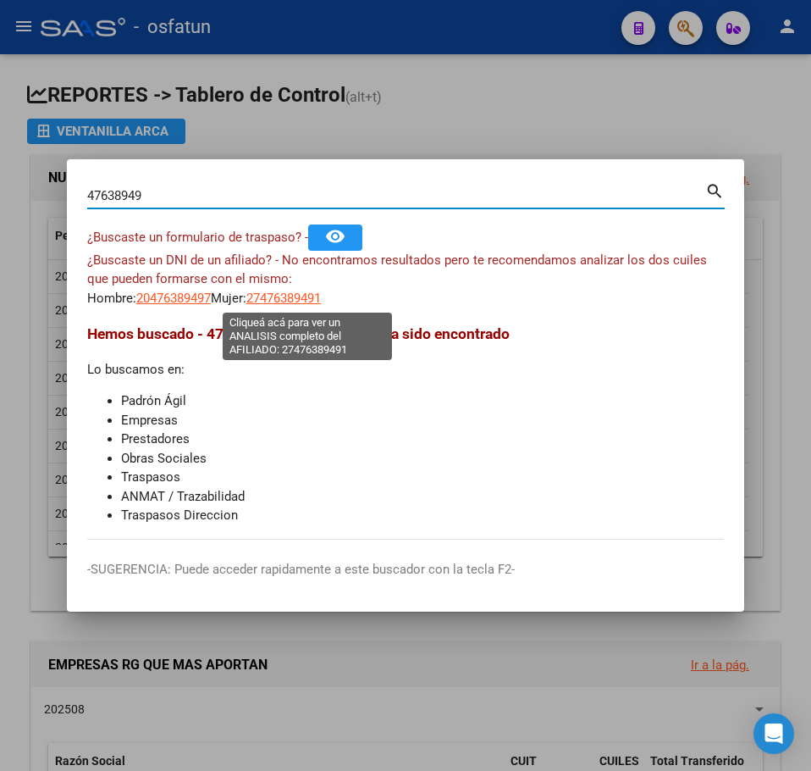
click at [316, 294] on span "27476389491" at bounding box center [283, 298] width 75 height 15
type textarea "27476389491"
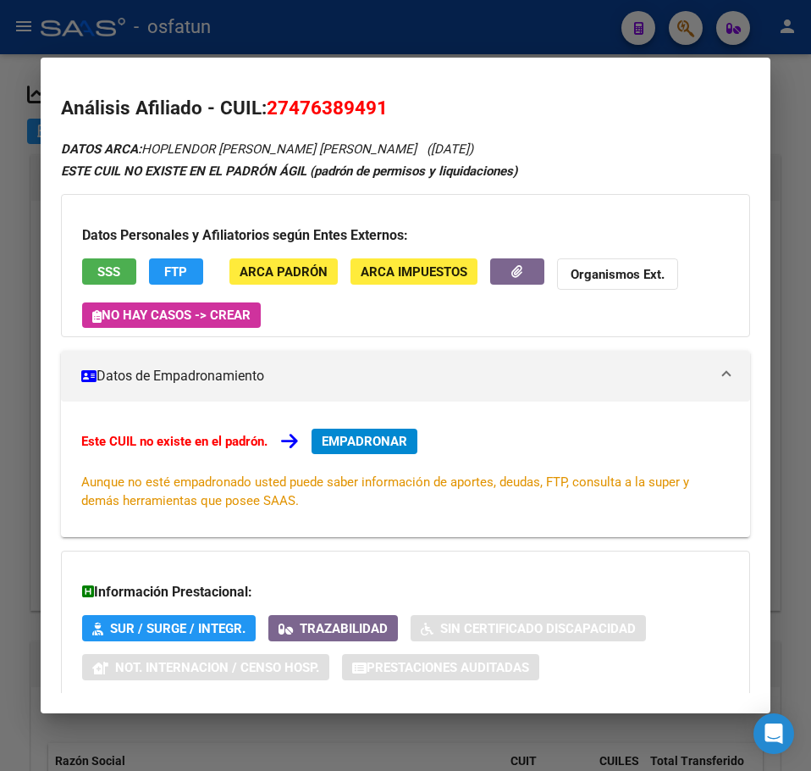
drag, startPoint x: 795, startPoint y: 86, endPoint x: 770, endPoint y: 67, distance: 31.5
click at [794, 81] on div at bounding box center [405, 385] width 811 height 771
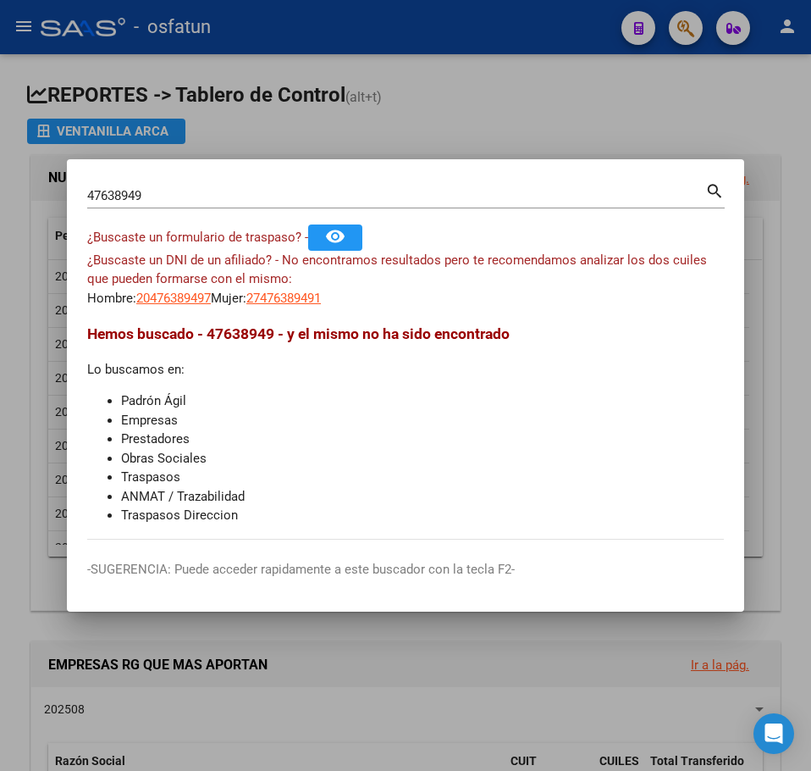
drag, startPoint x: 234, startPoint y: 185, endPoint x: 186, endPoint y: 197, distance: 48.9
click at [11, 191] on div "47638949 Buscar (apellido, dni, cuil, nro traspaso, cuit, obra social) search ¿…" at bounding box center [405, 385] width 811 height 771
click at [190, 196] on input "47638949" at bounding box center [396, 195] width 618 height 15
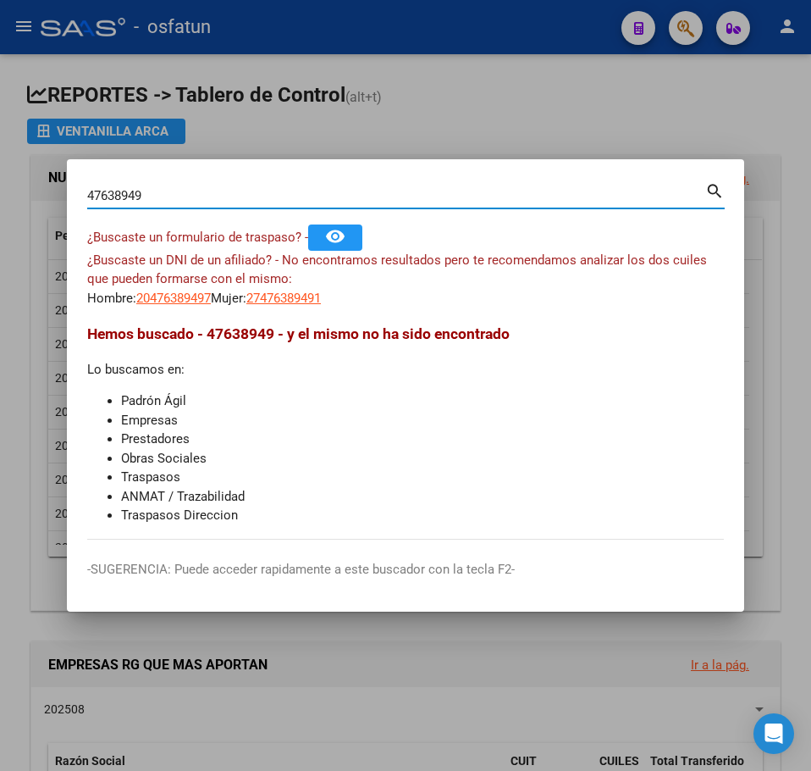
drag, startPoint x: 7, startPoint y: 183, endPoint x: -21, endPoint y: 180, distance: 28.2
click at [0, 180] on html "menu - osfatun person Firma Express Reportes Tablero de Control Ingresos Percib…" at bounding box center [405, 385] width 811 height 771
paste input "52993488"
type input "52993488"
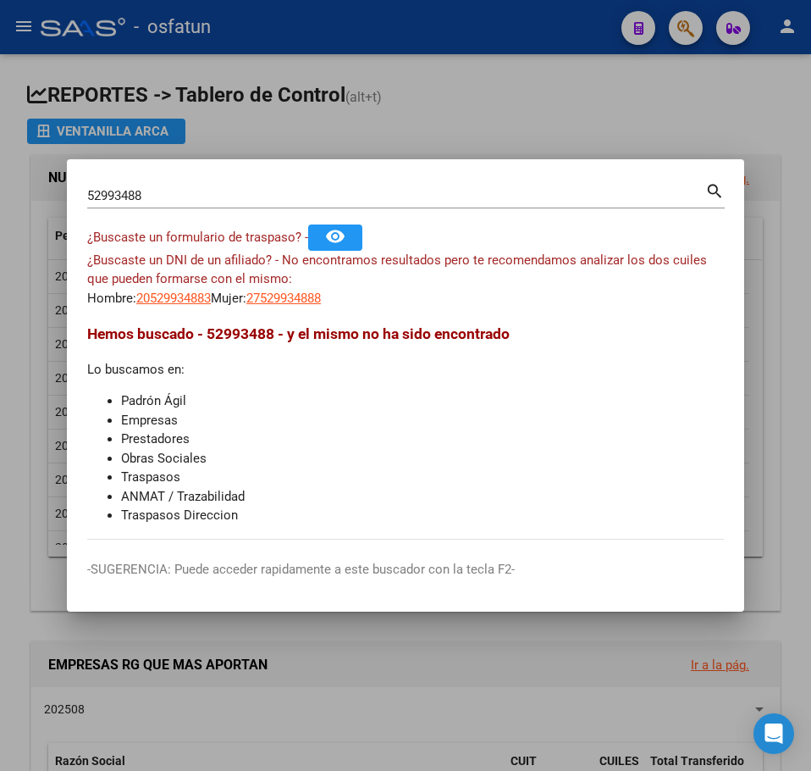
click at [503, 119] on div at bounding box center [405, 385] width 811 height 771
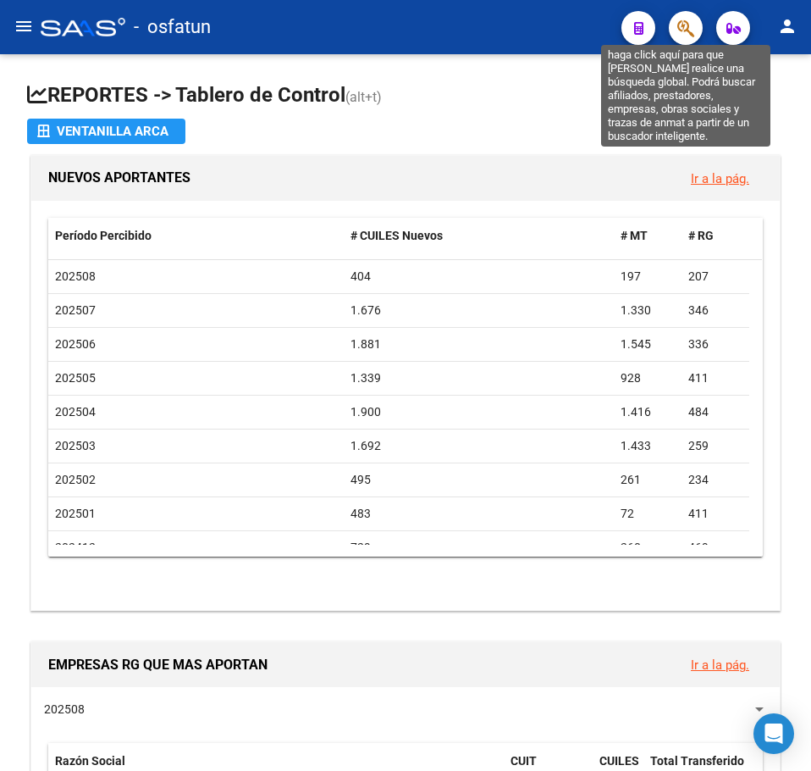
click at [687, 34] on icon "button" at bounding box center [686, 28] width 17 height 19
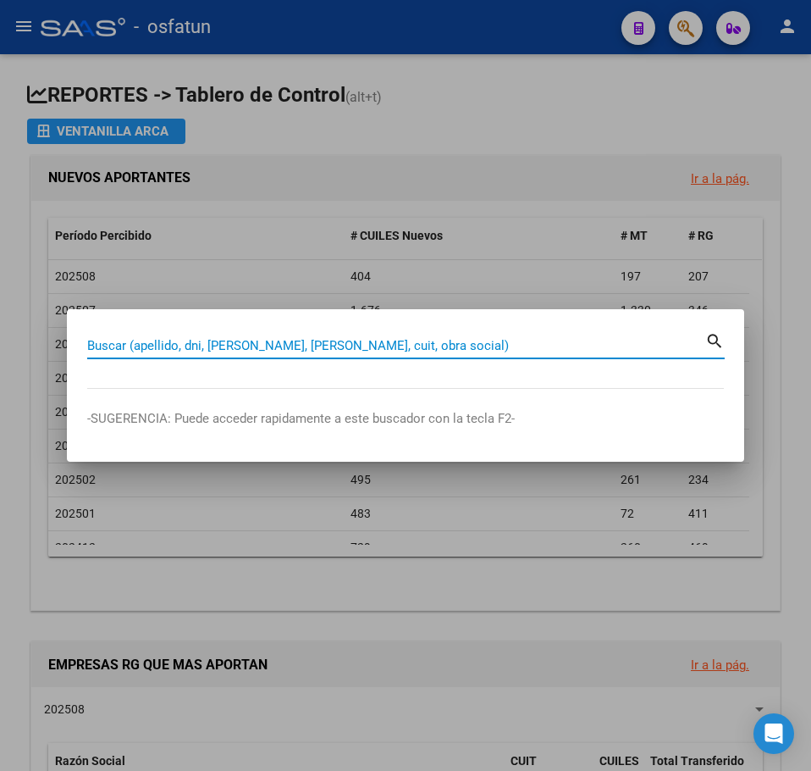
click at [213, 348] on input "Buscar (apellido, dni, [PERSON_NAME], [PERSON_NAME], cuit, obra social)" at bounding box center [396, 345] width 618 height 15
click at [216, 349] on input "Buscar (apellido, dni, [PERSON_NAME], [PERSON_NAME], cuit, obra social)" at bounding box center [396, 345] width 618 height 15
paste input "52993488"
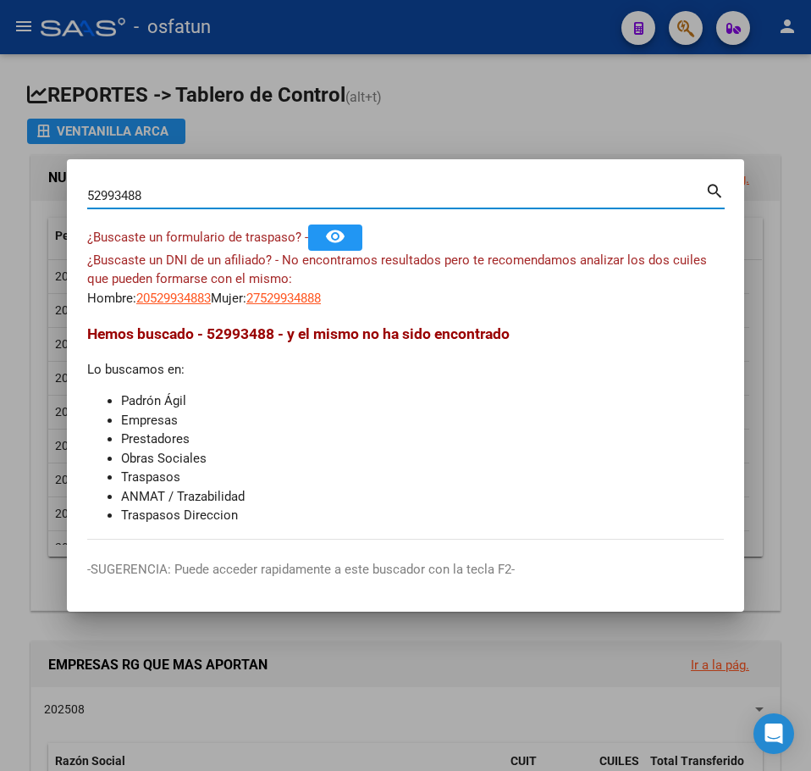
drag, startPoint x: 77, startPoint y: 192, endPoint x: 54, endPoint y: 191, distance: 22.9
click at [54, 191] on div "52993488 Buscar (apellido, dni, cuil, nro traspaso, cuit, obra social) search ¿…" at bounding box center [405, 385] width 811 height 771
paste input "958517"
type input "59585178"
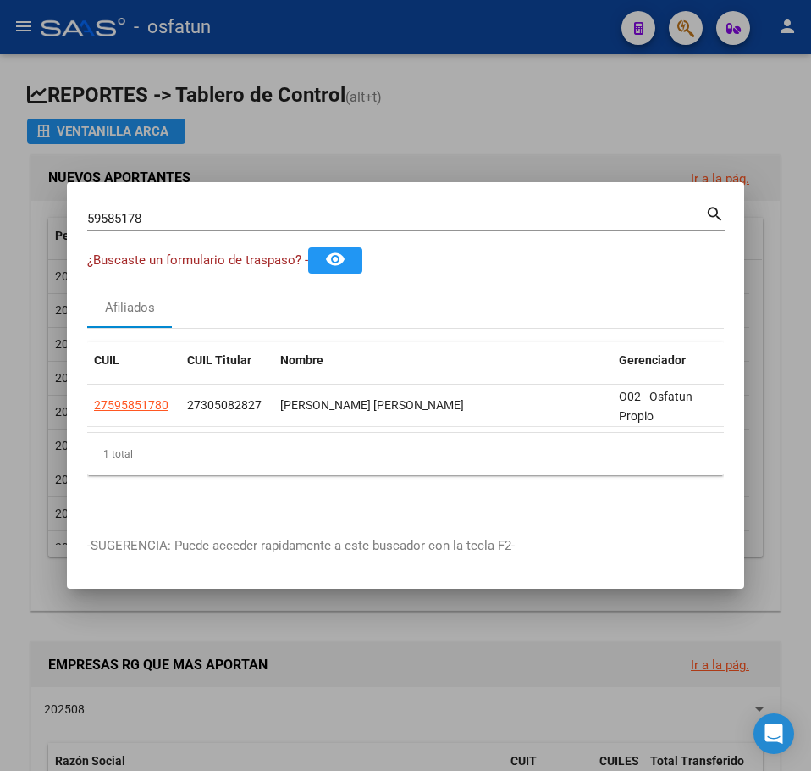
click at [566, 84] on div at bounding box center [405, 385] width 811 height 771
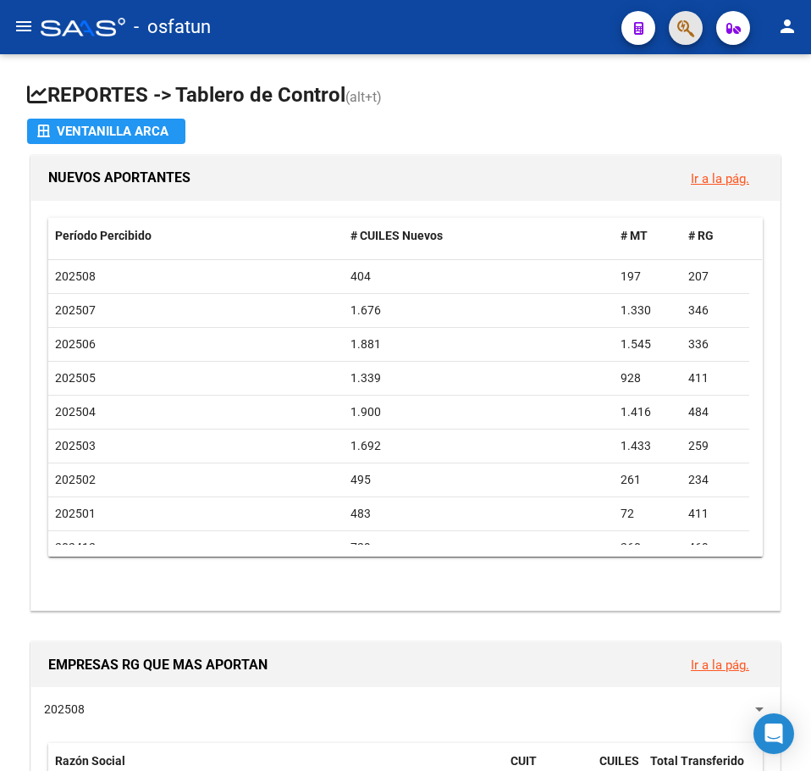
click at [695, 26] on button "button" at bounding box center [686, 28] width 34 height 34
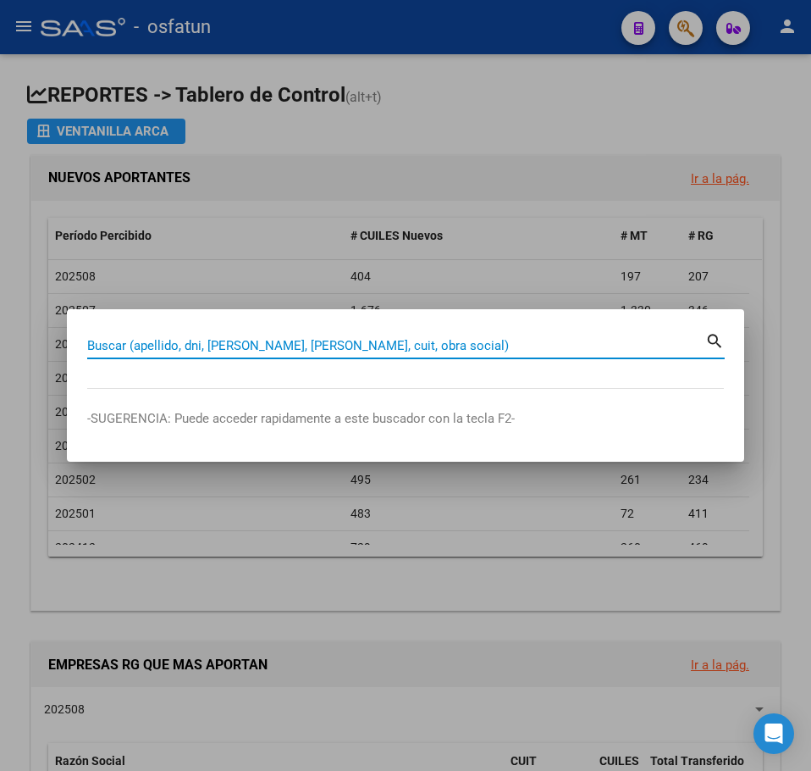
click at [289, 339] on input "Buscar (apellido, dni, [PERSON_NAME], [PERSON_NAME], cuit, obra social)" at bounding box center [396, 345] width 618 height 15
type input "42142124"
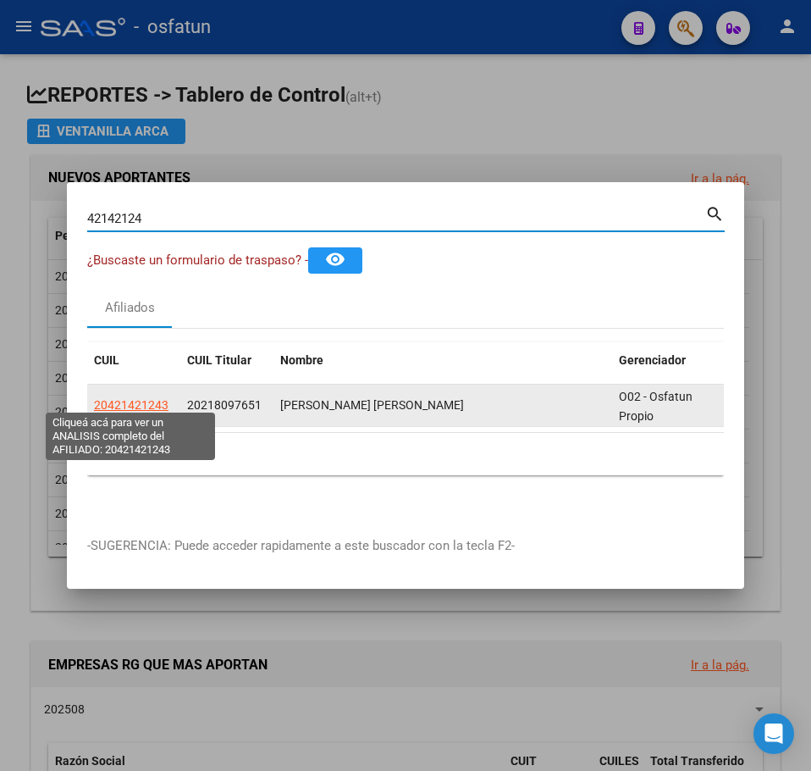
click at [129, 402] on span "20421421243" at bounding box center [131, 405] width 75 height 14
type textarea "20421421243"
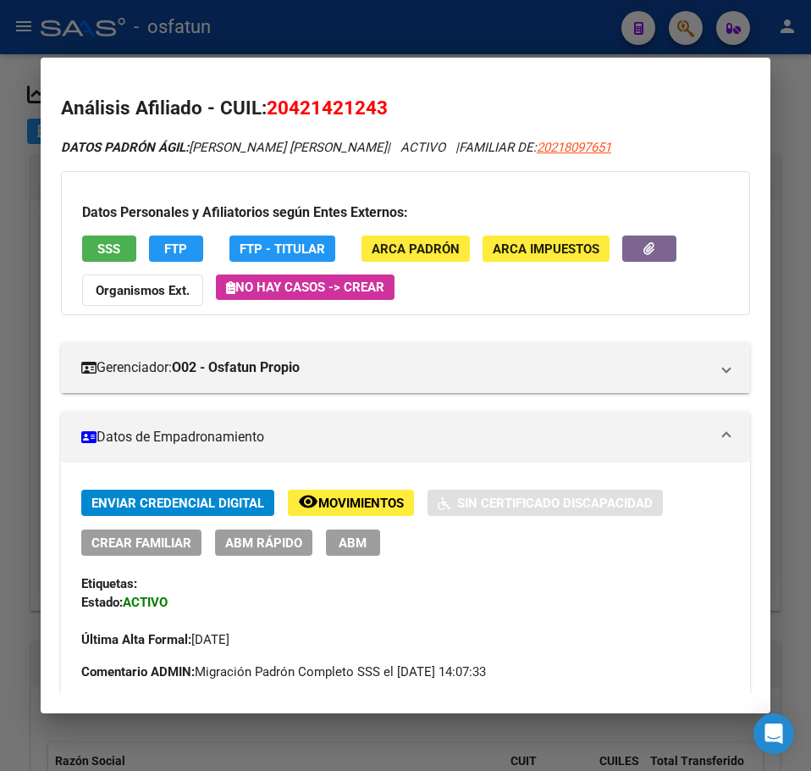
drag, startPoint x: 554, startPoint y: 22, endPoint x: 601, endPoint y: 22, distance: 47.4
click at [562, 22] on div at bounding box center [405, 385] width 811 height 771
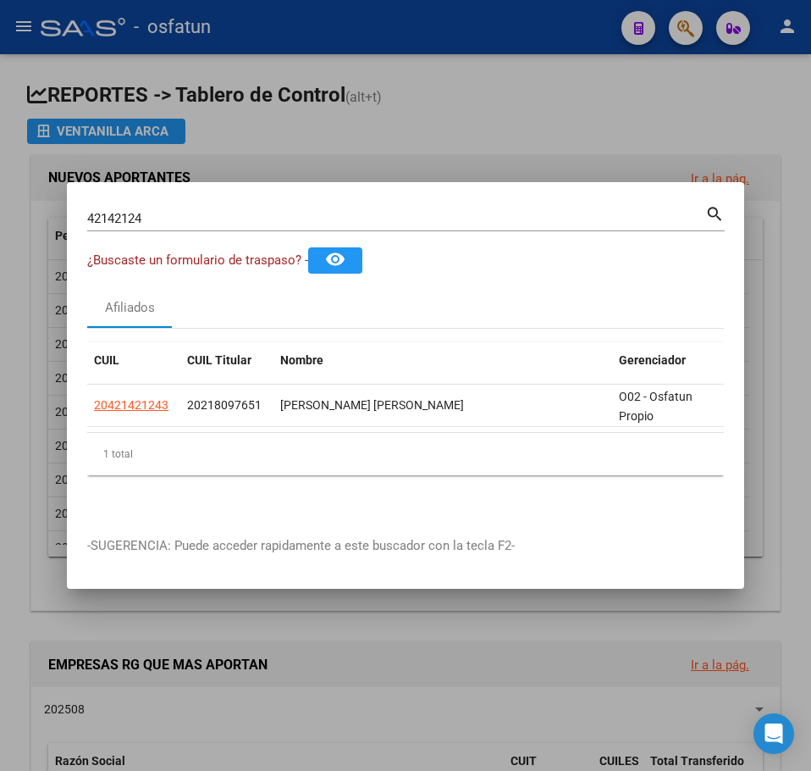
click at [693, 27] on div at bounding box center [405, 385] width 811 height 771
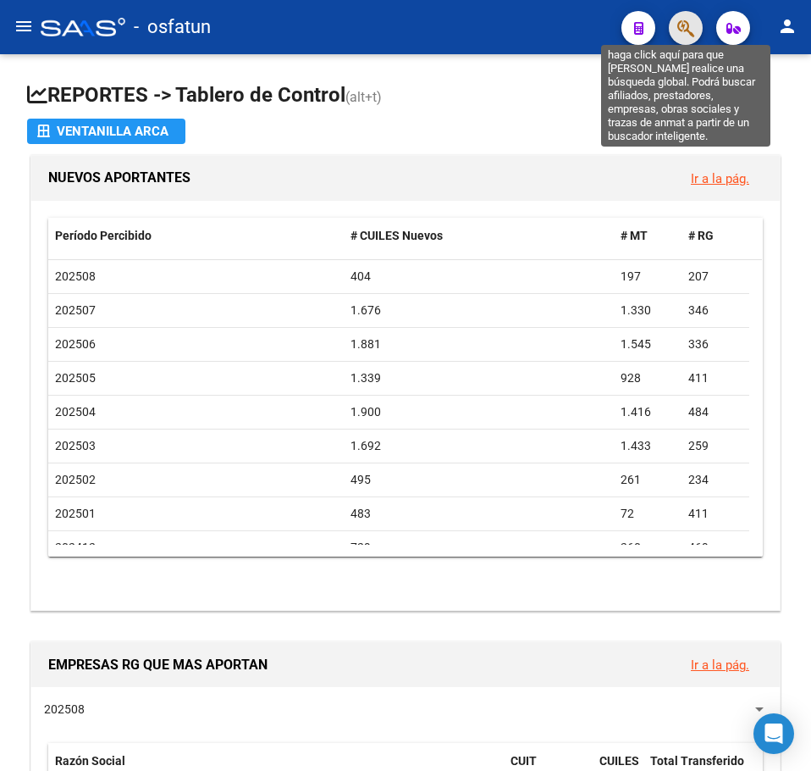
click at [687, 27] on icon "button" at bounding box center [686, 28] width 17 height 19
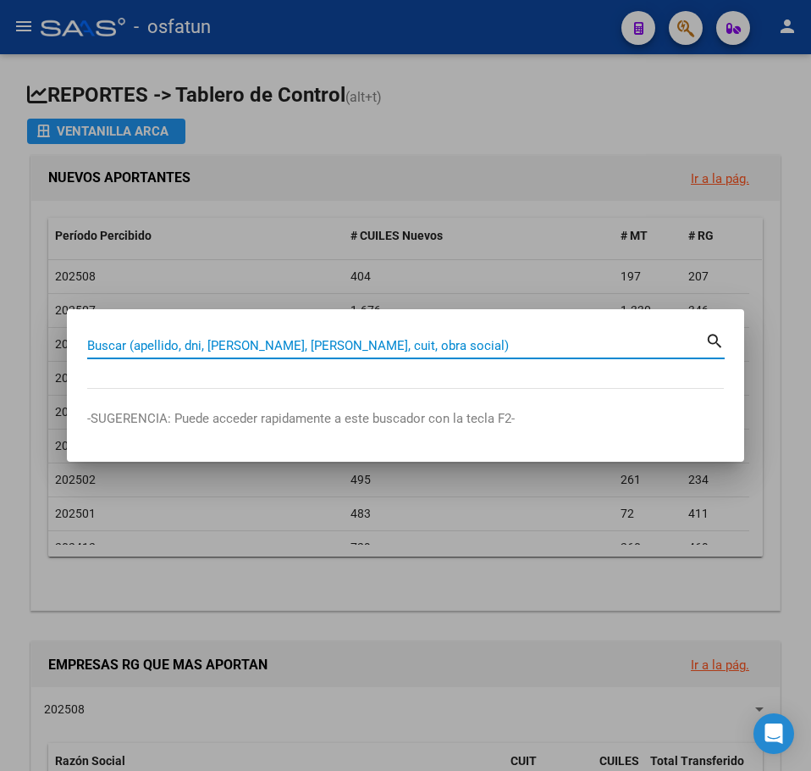
click at [147, 347] on input "Buscar (apellido, dni, [PERSON_NAME], [PERSON_NAME], cuit, obra social)" at bounding box center [396, 345] width 618 height 15
click at [148, 347] on input "Buscar (apellido, dni, [PERSON_NAME], [PERSON_NAME], cuit, obra social)" at bounding box center [396, 345] width 618 height 15
type input "46671329"
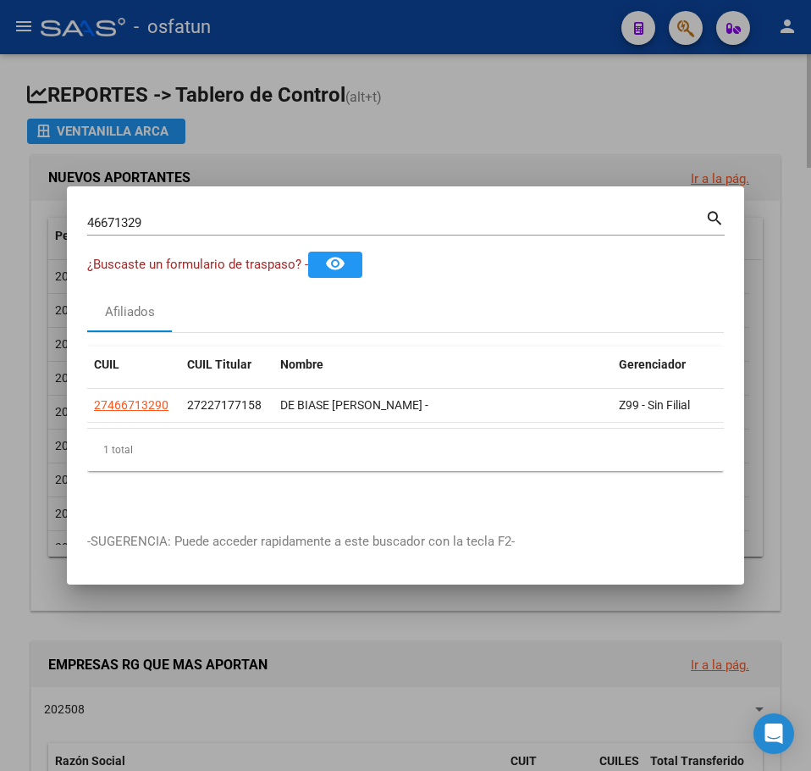
click at [631, 119] on div at bounding box center [405, 385] width 811 height 771
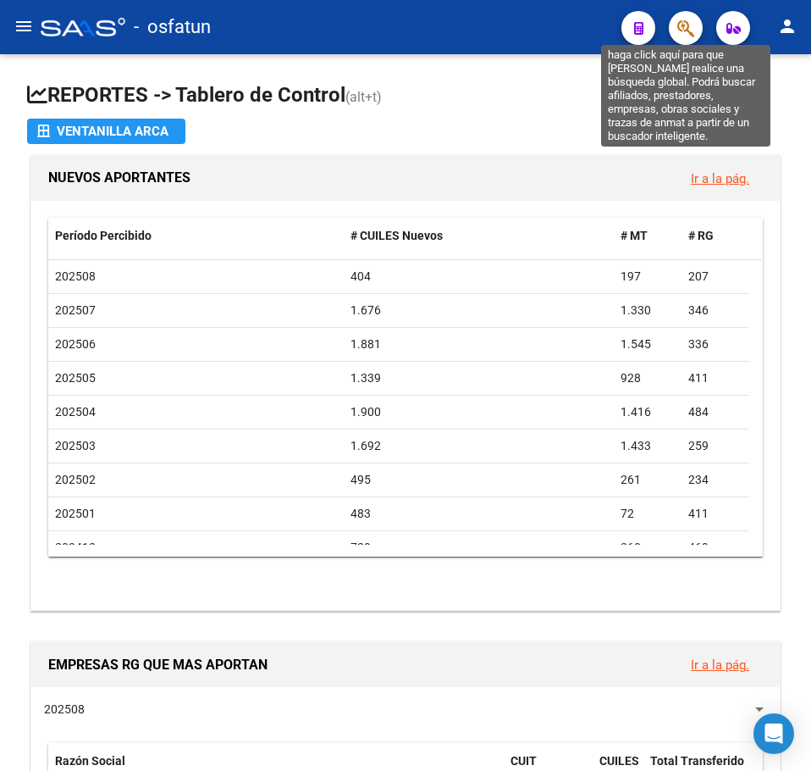
click at [684, 20] on icon "button" at bounding box center [686, 28] width 17 height 19
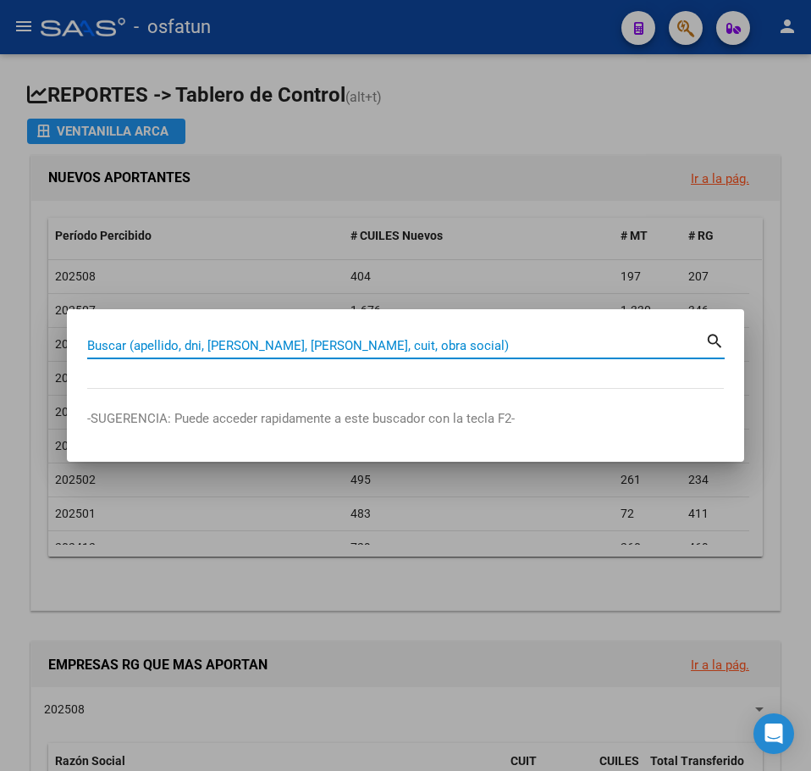
click at [219, 342] on input "Buscar (apellido, dni, [PERSON_NAME], [PERSON_NAME], cuit, obra social)" at bounding box center [396, 345] width 618 height 15
click at [219, 341] on input "Buscar (apellido, dni, [PERSON_NAME], [PERSON_NAME], cuit, obra social)" at bounding box center [396, 345] width 618 height 15
paste input "70217334"
type input "70217334"
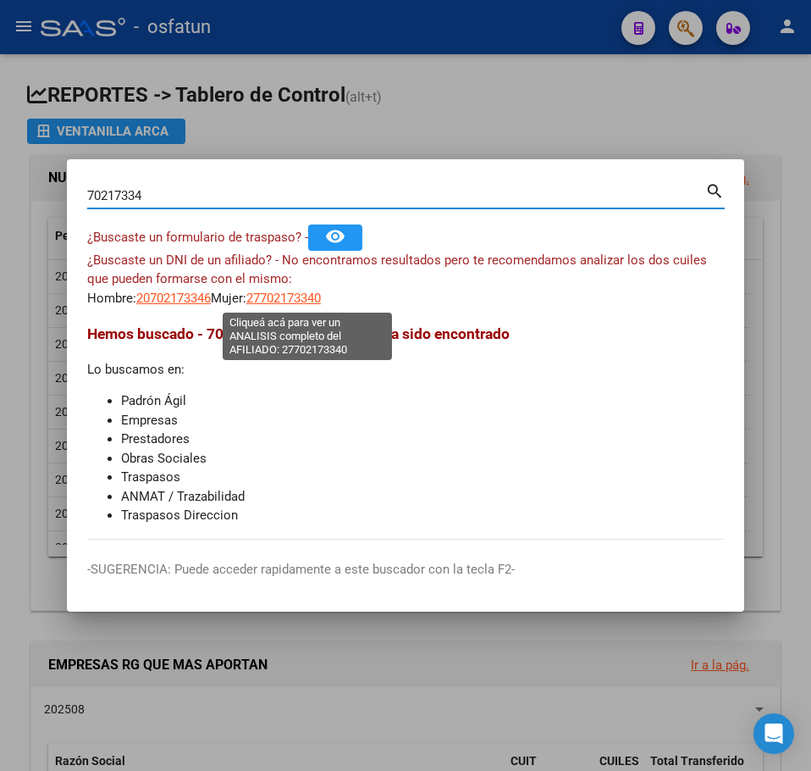
click at [320, 296] on span "27702173340" at bounding box center [283, 298] width 75 height 15
type textarea "27702173340"
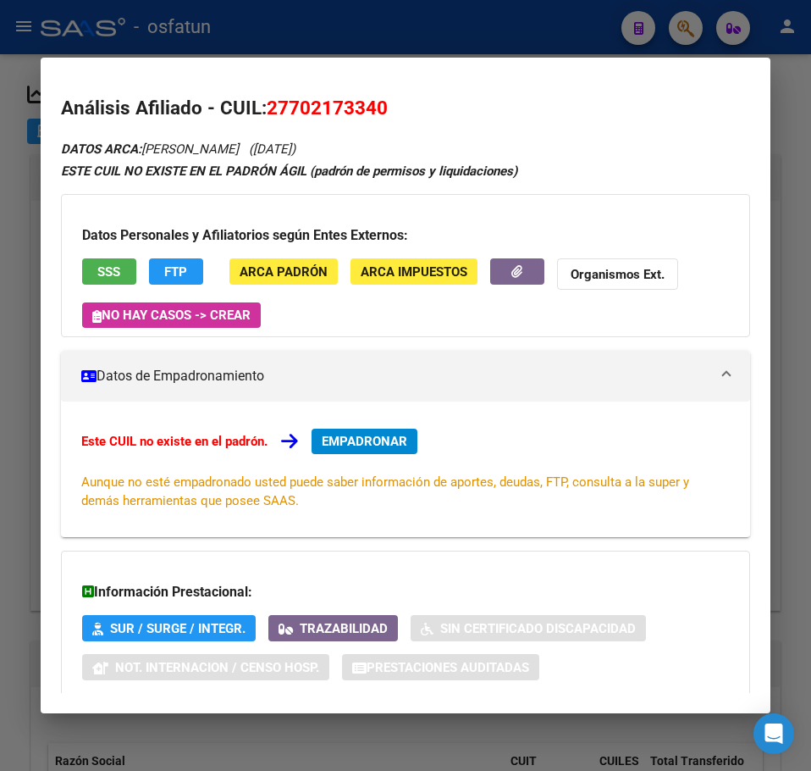
click at [482, 30] on div at bounding box center [405, 385] width 811 height 771
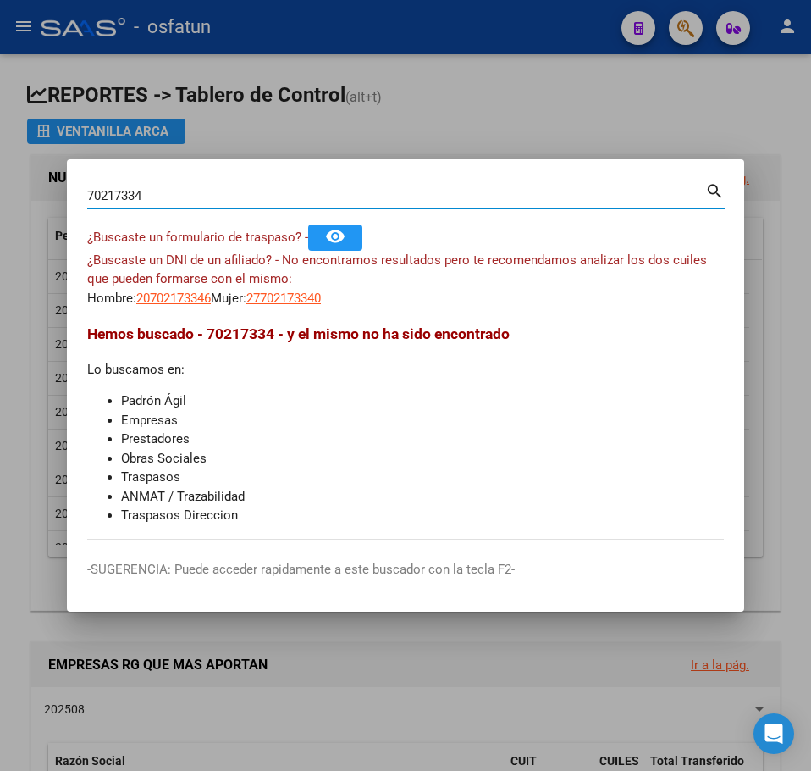
drag, startPoint x: 187, startPoint y: 191, endPoint x: 36, endPoint y: 178, distance: 152.2
click at [35, 183] on div "70217334 Buscar (apellido, dni, cuil, nro traspaso, cuit, obra social) search ¿…" at bounding box center [405, 385] width 811 height 771
paste input "52993488"
type input "52993488"
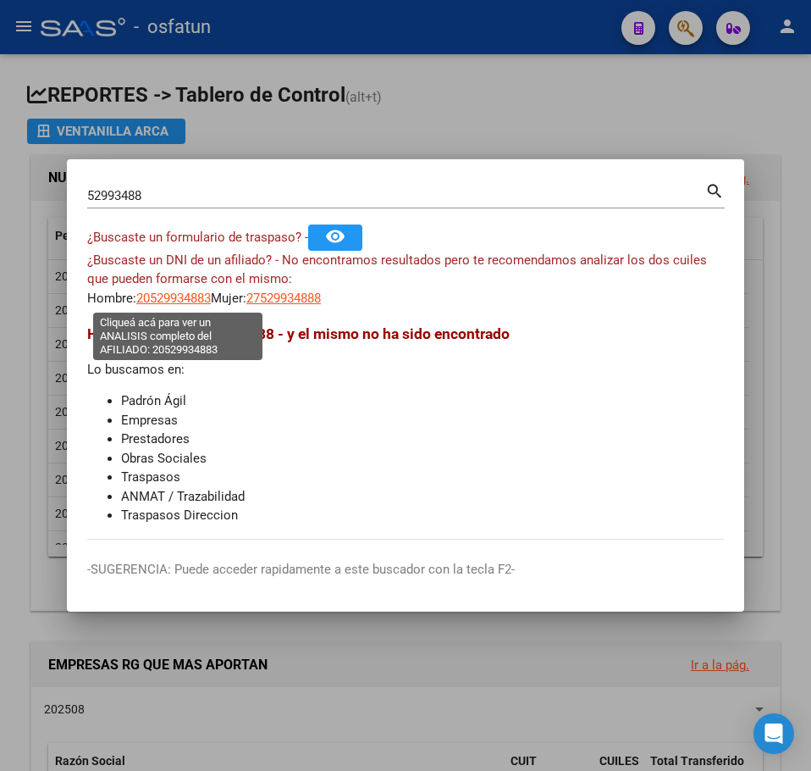
click at [160, 291] on span "20529934883" at bounding box center [173, 298] width 75 height 15
type textarea "20529934883"
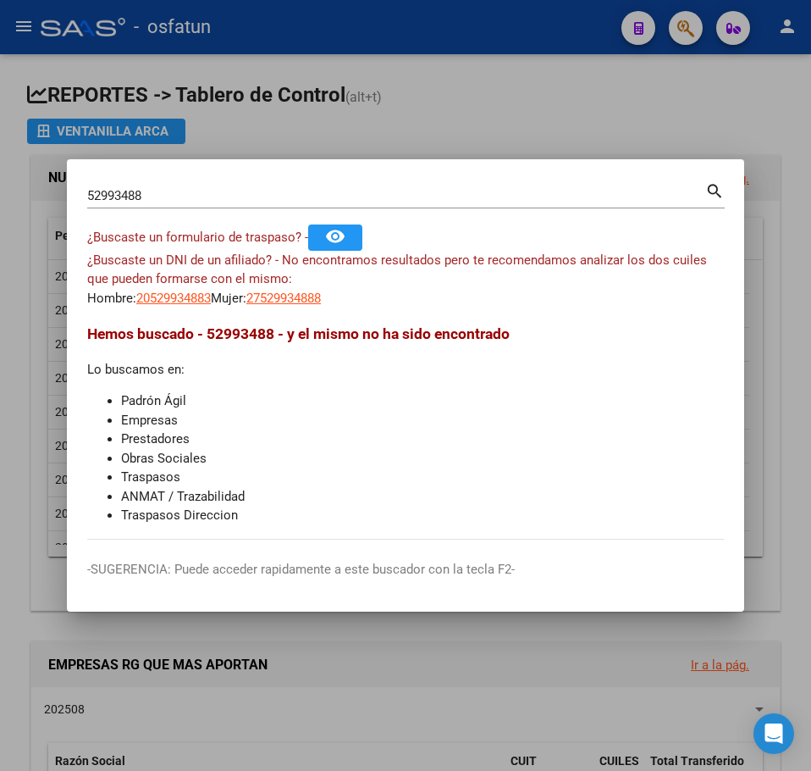
drag, startPoint x: 209, startPoint y: 186, endPoint x: 3, endPoint y: 180, distance: 206.7
click at [3, 180] on div "52993488 Buscar (apellido, dni, cuil, nro traspaso, cuit, obra social) search ¿…" at bounding box center [405, 385] width 811 height 771
click at [191, 204] on div "52993488 Buscar (apellido, dni, cuil, nro traspaso, cuit, obra social)" at bounding box center [396, 195] width 618 height 25
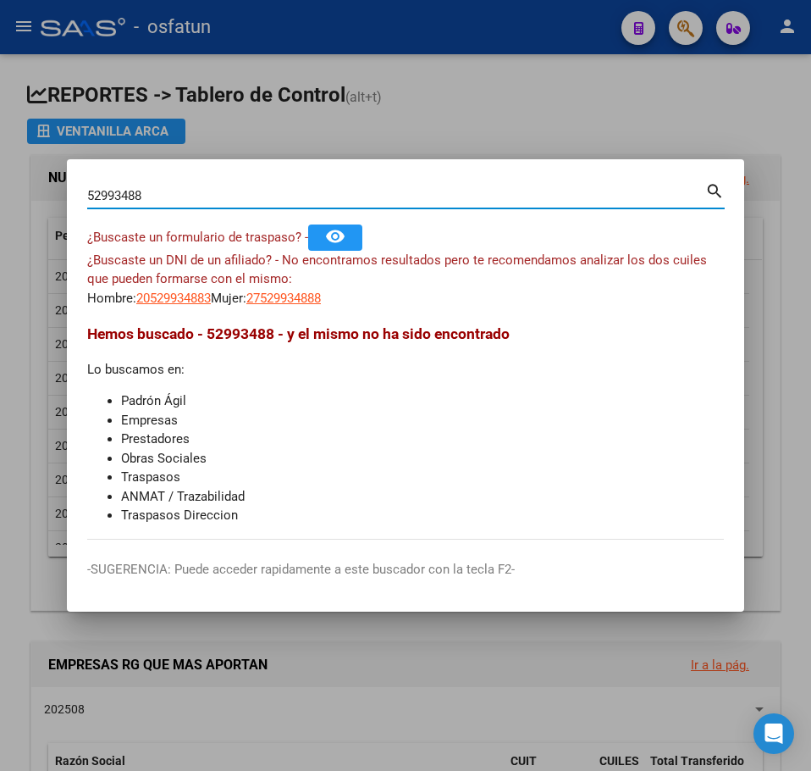
drag, startPoint x: 119, startPoint y: 199, endPoint x: 41, endPoint y: 192, distance: 79.1
click at [41, 192] on div "52993488 Buscar (apellido, dni, cuil, nro traspaso, cuit, obra social) search ¿…" at bounding box center [405, 385] width 811 height 771
paste input "42142124"
type input "42142124"
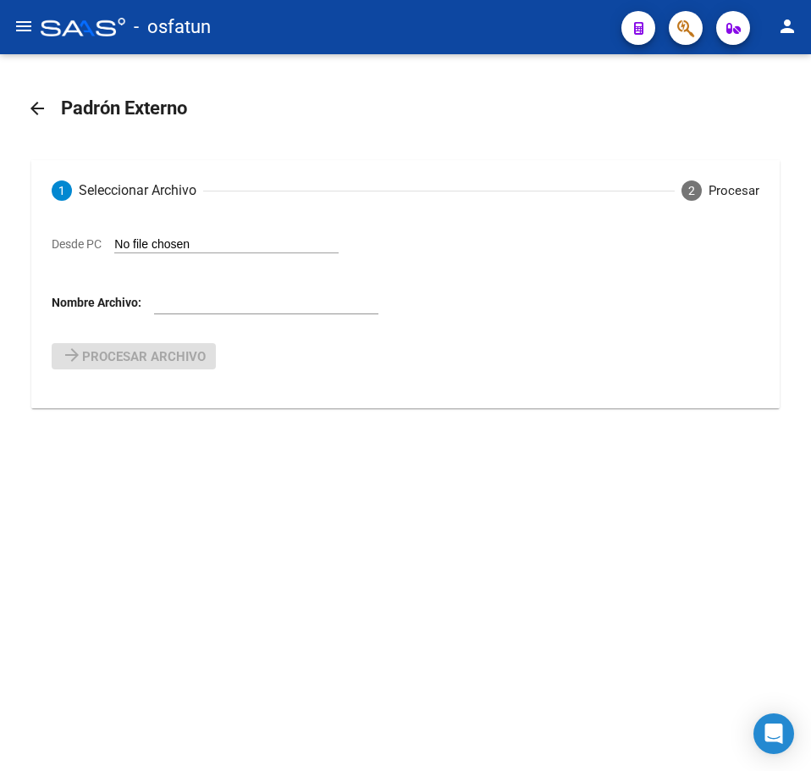
click at [173, 241] on input "Desde PC" at bounding box center [226, 245] width 224 height 16
type input "C:\fakepath\ALTAS 25 07.TXT"
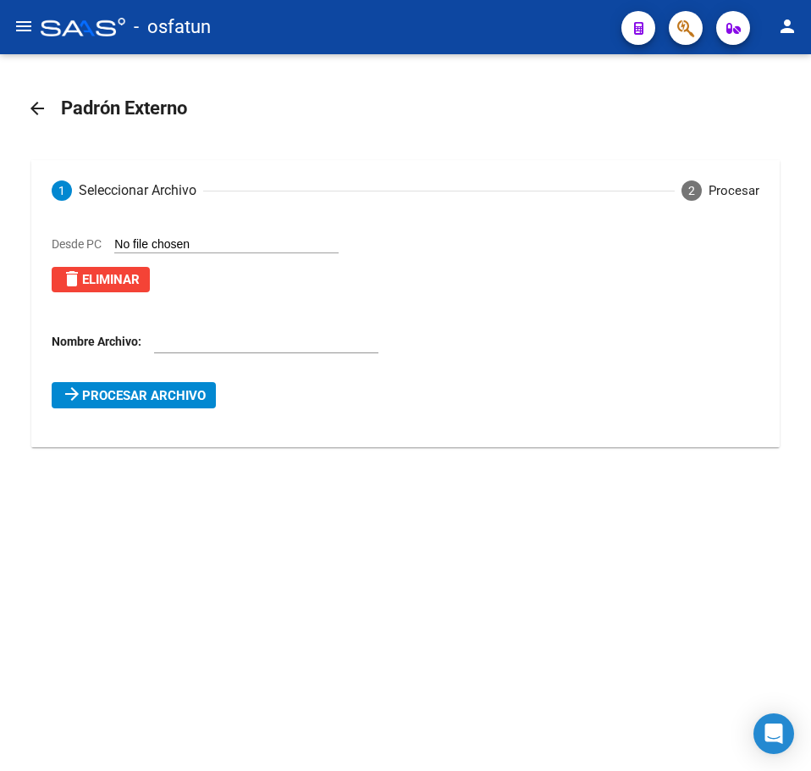
click at [187, 342] on input "text" at bounding box center [266, 342] width 224 height 14
type input "07 2025 A"
click at [163, 397] on span "Procesar archivo" at bounding box center [144, 395] width 124 height 15
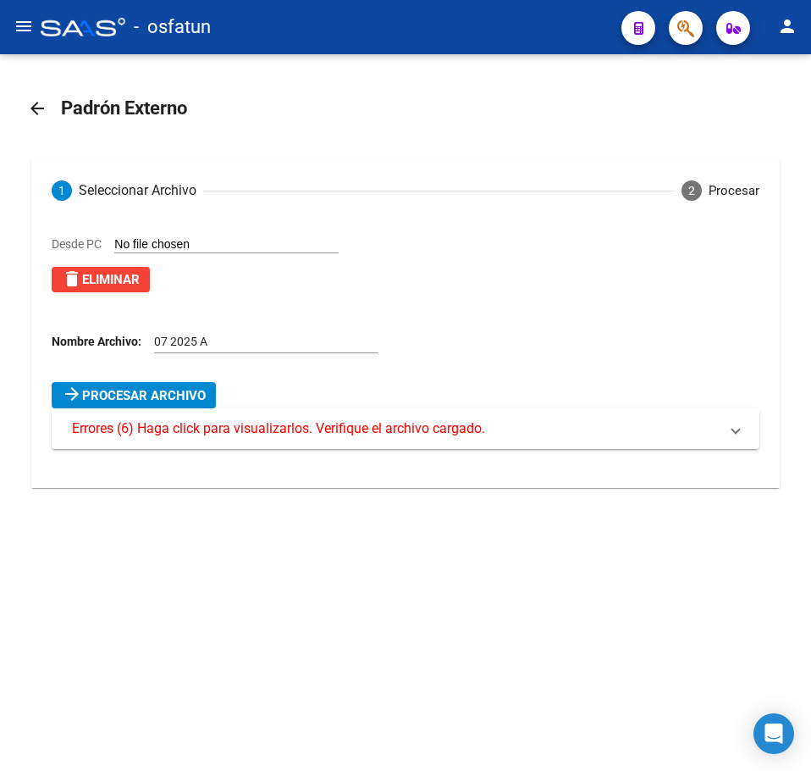
click at [269, 436] on span "Errores (6) Haga click para visualizarlos. Verifique el archivo cargado." at bounding box center [278, 428] width 413 height 19
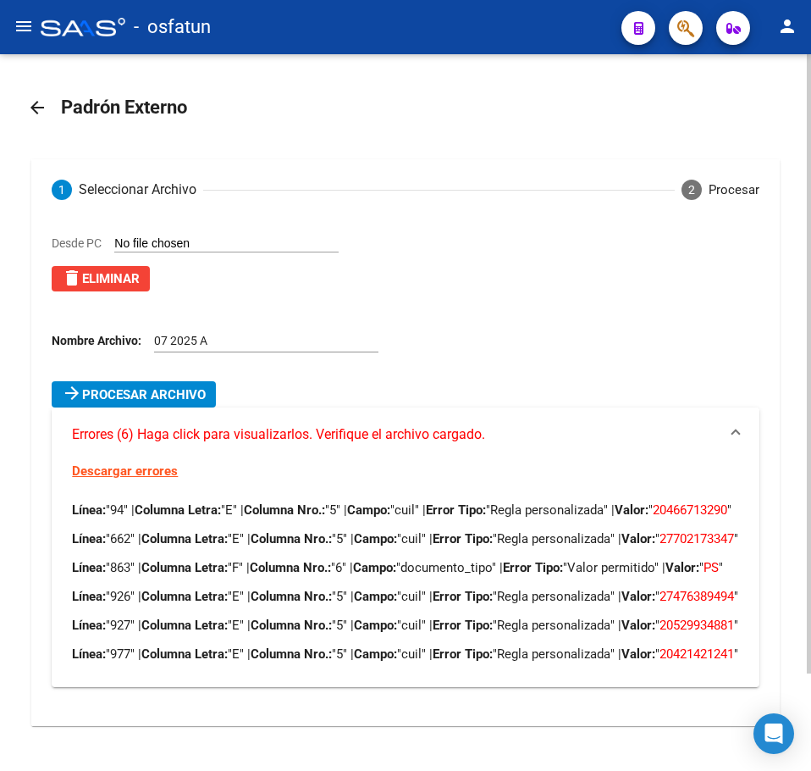
scroll to position [113, 0]
click at [569, 243] on div "Desde PC delete Eliminar Nombre Archivo: 07 2025 A" at bounding box center [412, 307] width 721 height 147
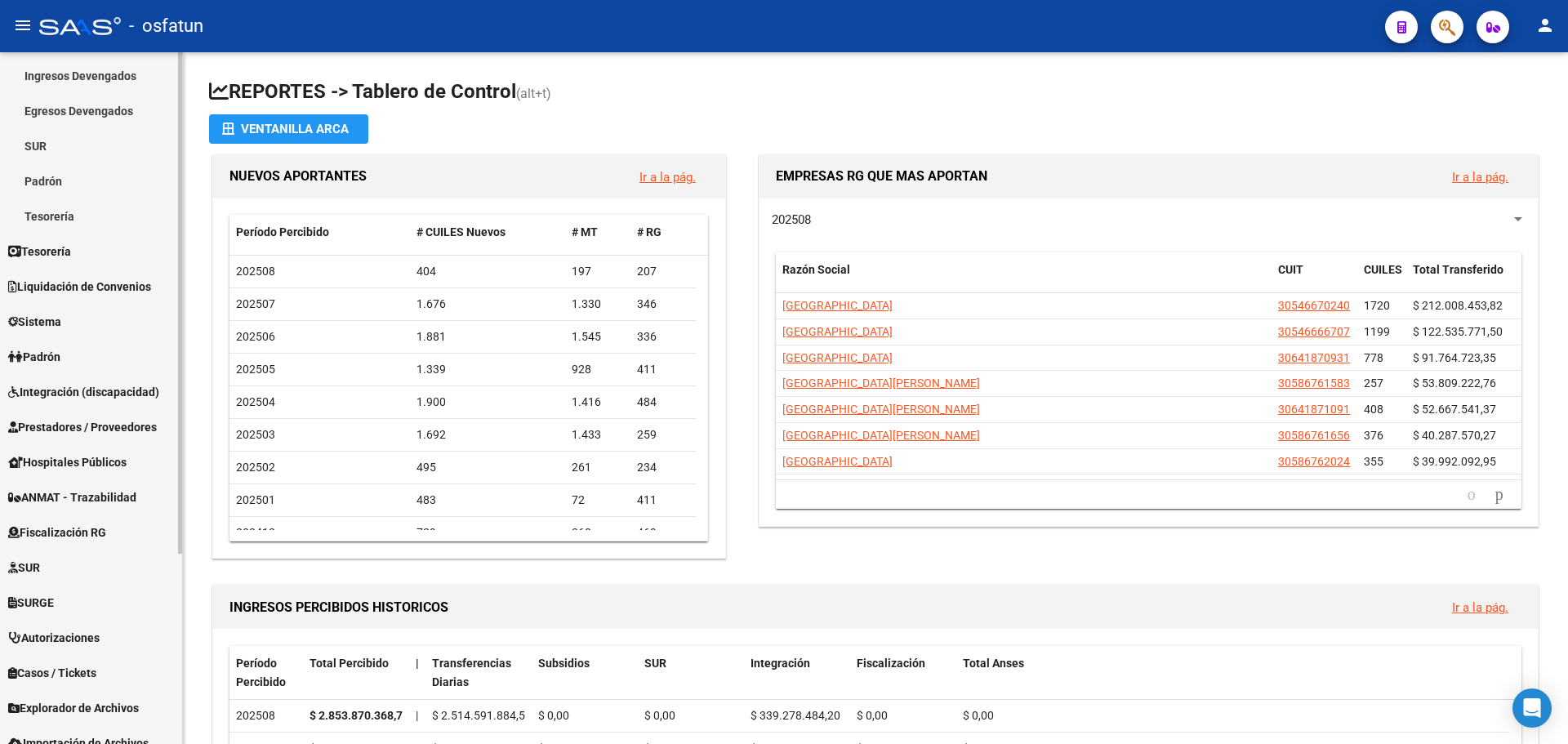
scroll to position [163, 0]
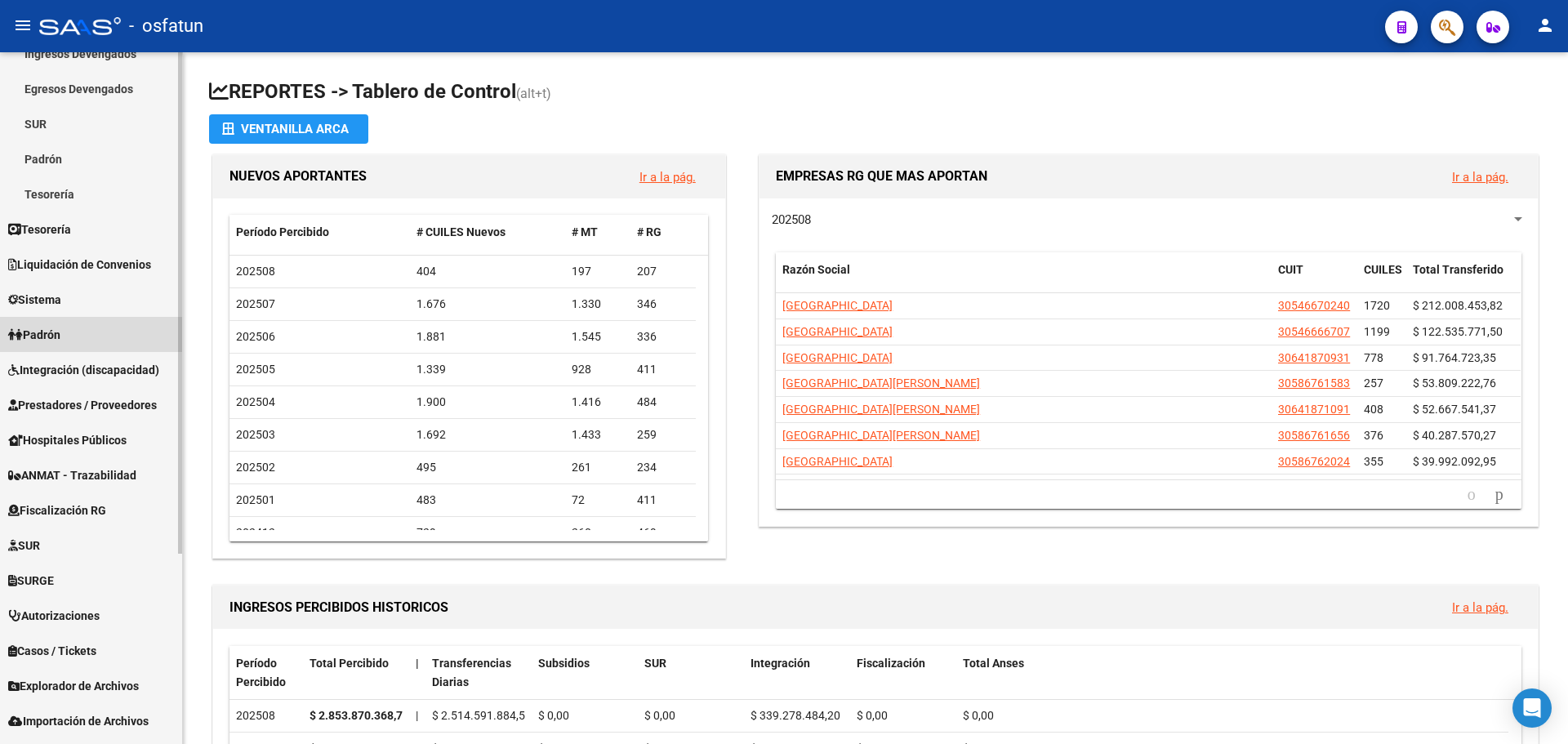
click at [83, 332] on link "Padrón" at bounding box center [91, 334] width 182 height 35
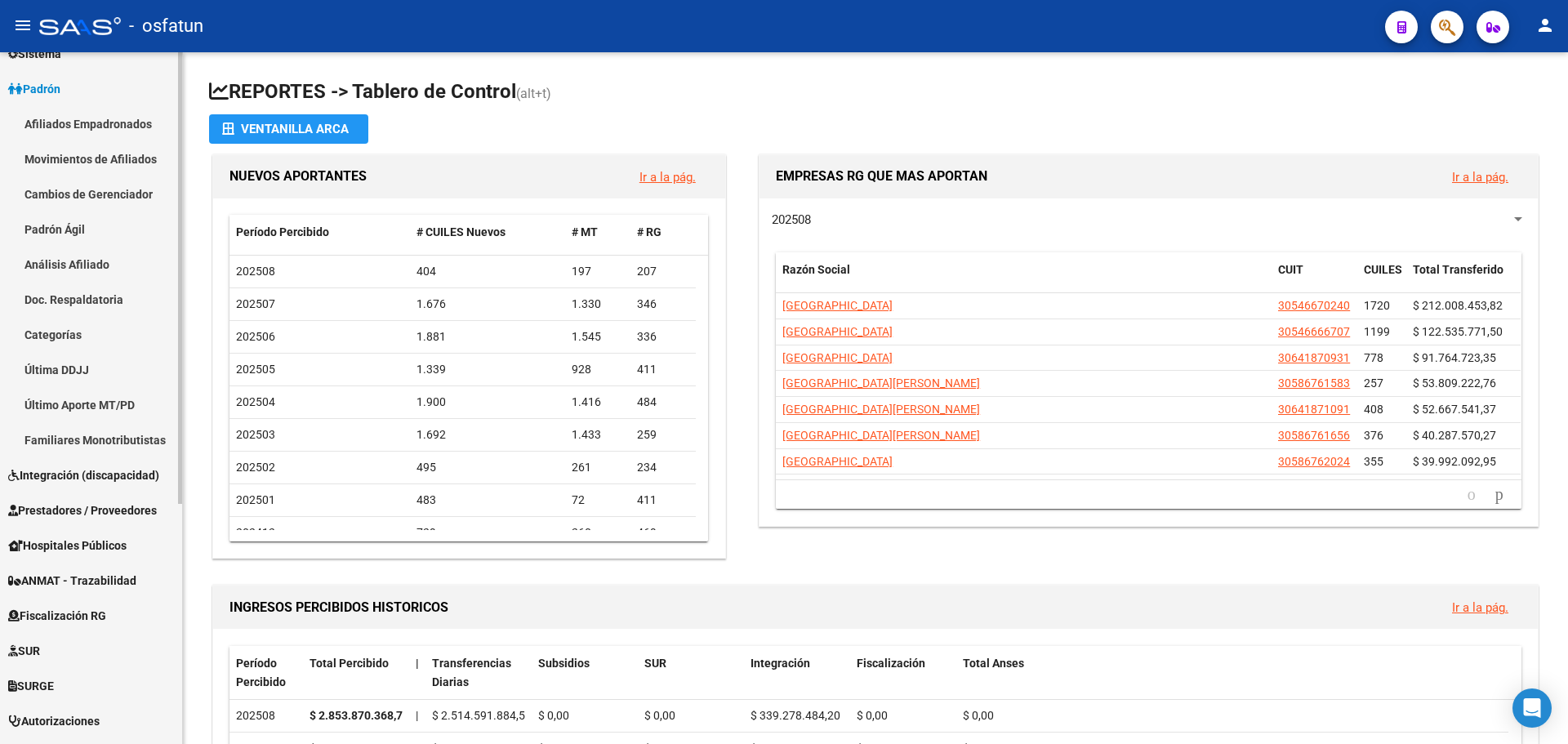
click at [97, 90] on link "Padrón" at bounding box center [91, 89] width 182 height 35
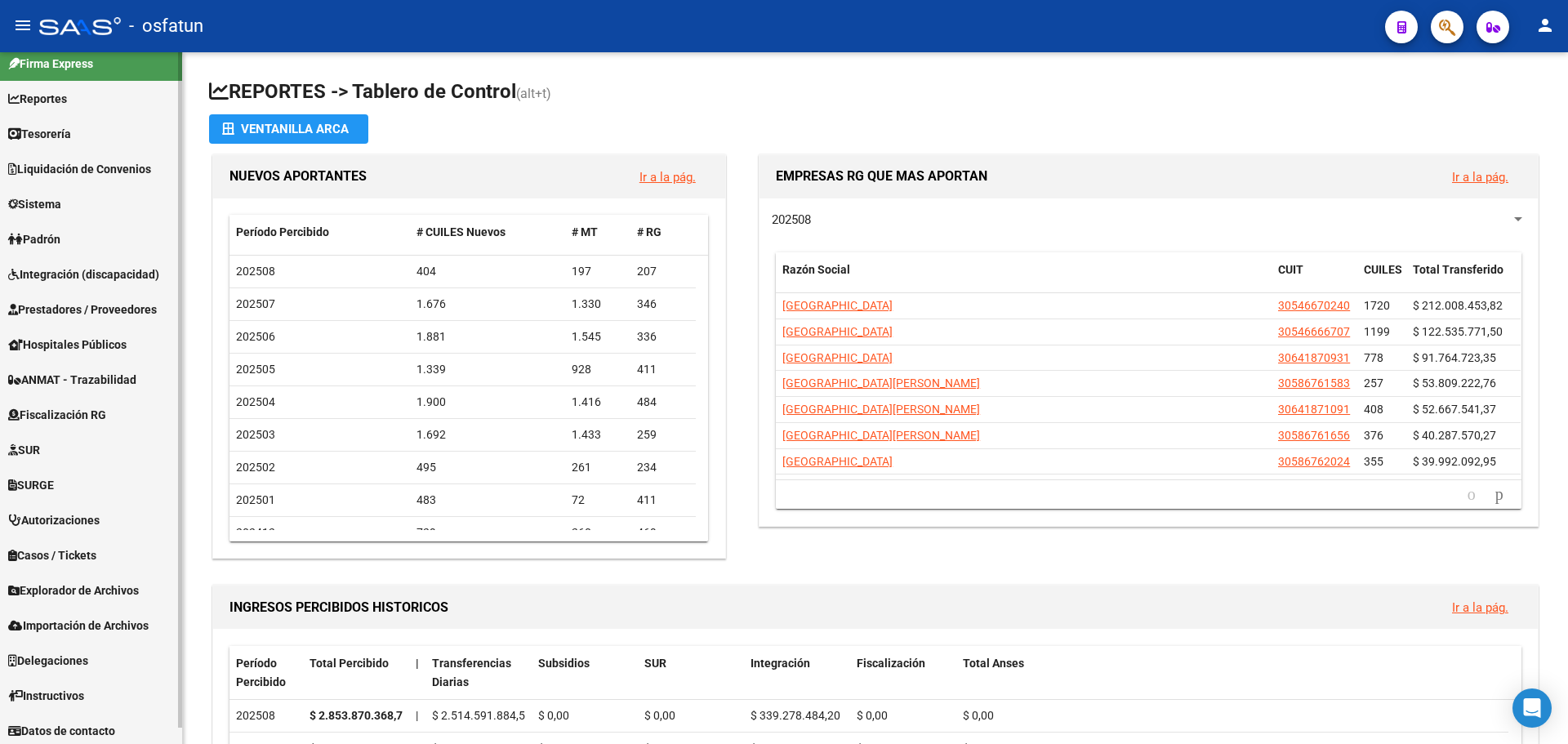
scroll to position [17, 0]
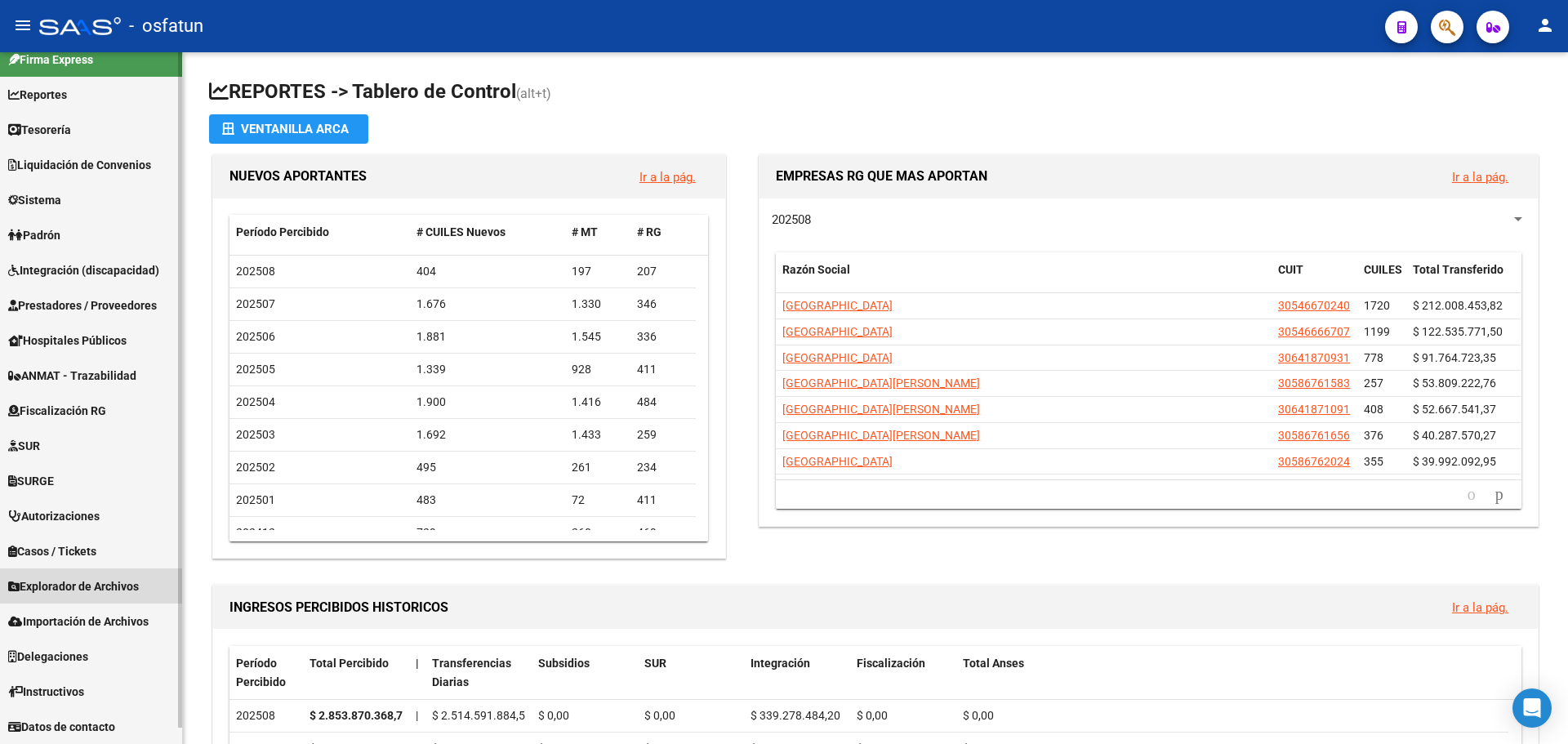
click at [113, 586] on span "Explorador de Archivos" at bounding box center [73, 586] width 131 height 18
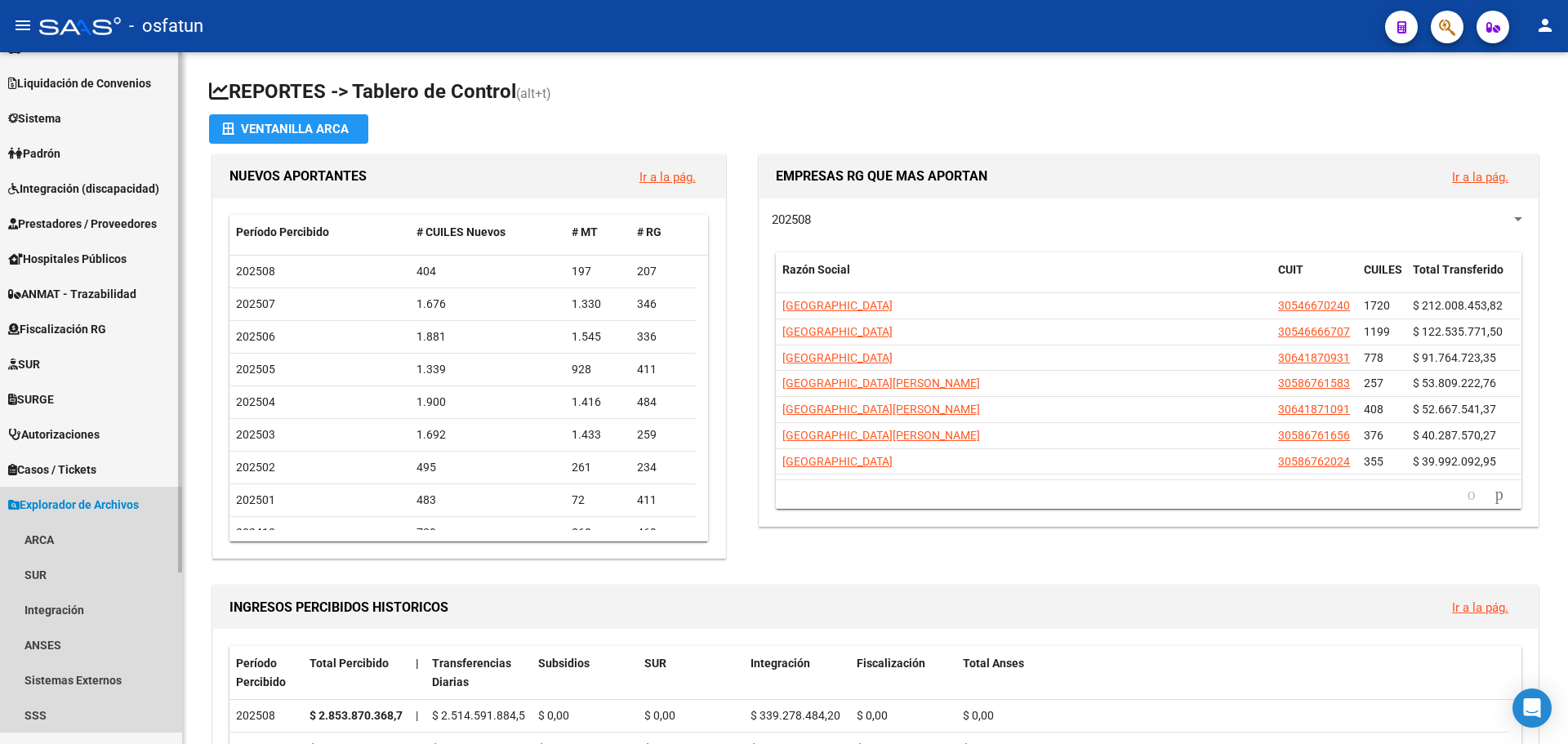
click at [98, 504] on span "Explorador de Archivos" at bounding box center [73, 504] width 131 height 18
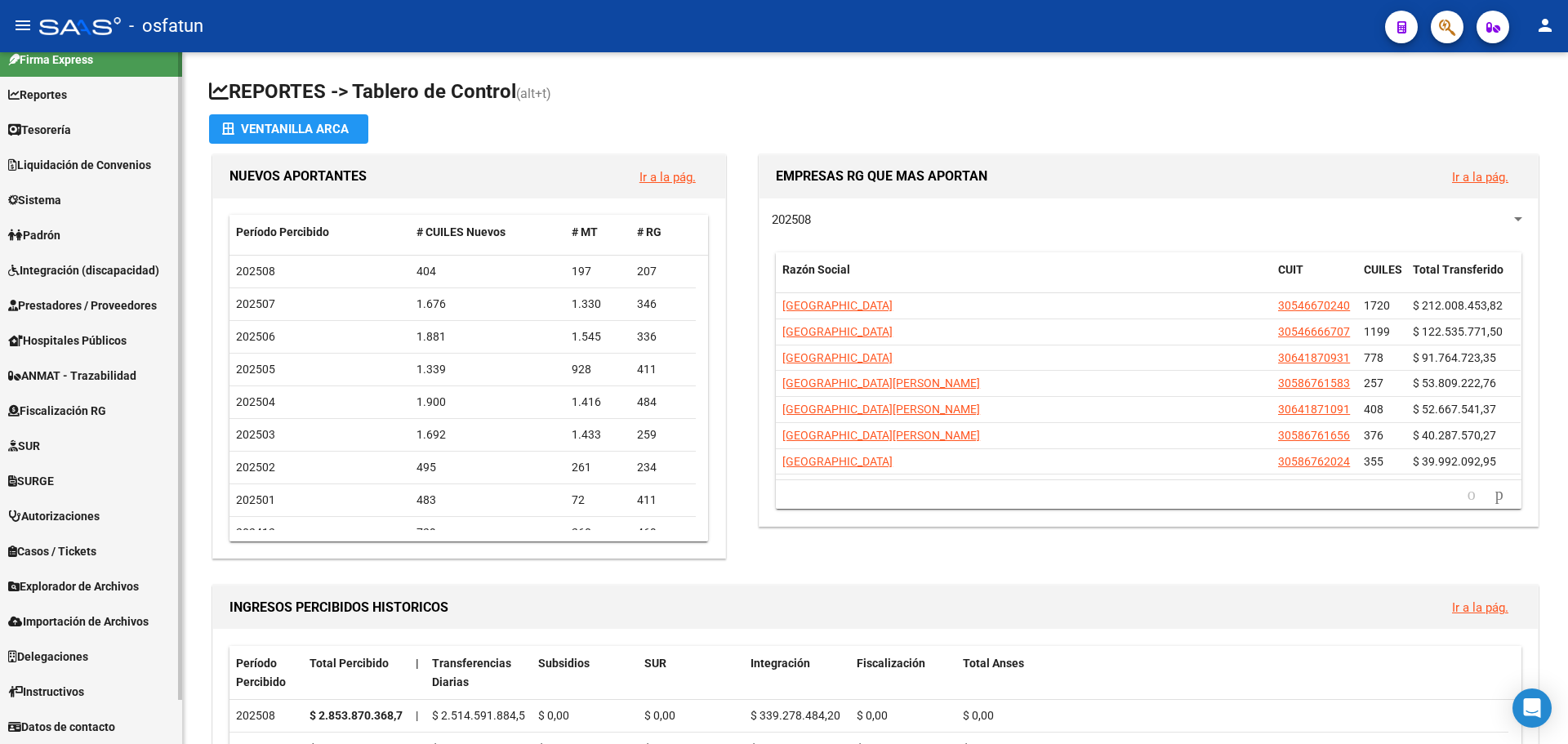
scroll to position [17, 0]
click at [115, 622] on span "Importación de Archivos" at bounding box center [78, 621] width 141 height 18
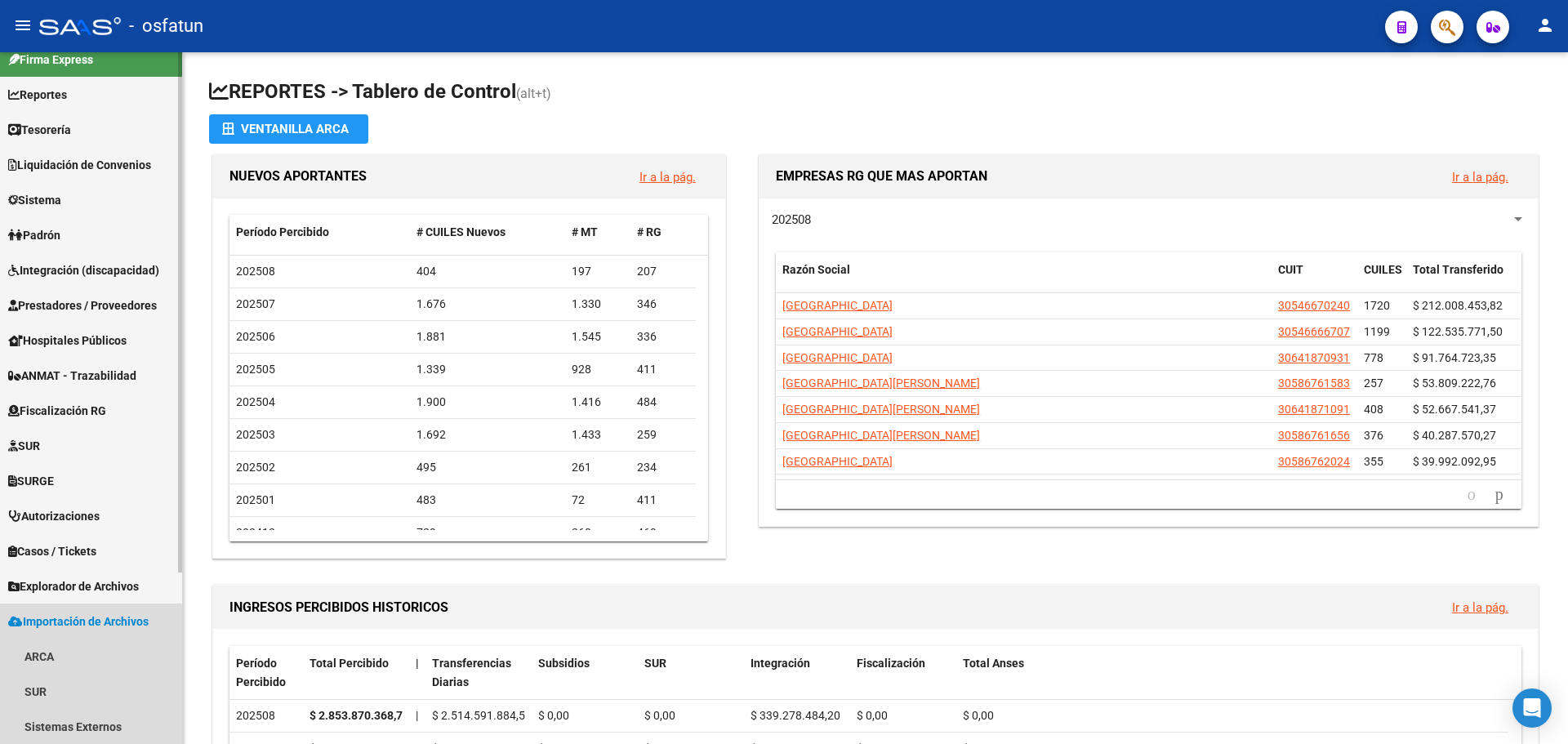
click at [115, 620] on span "Importación de Archivos" at bounding box center [78, 621] width 141 height 18
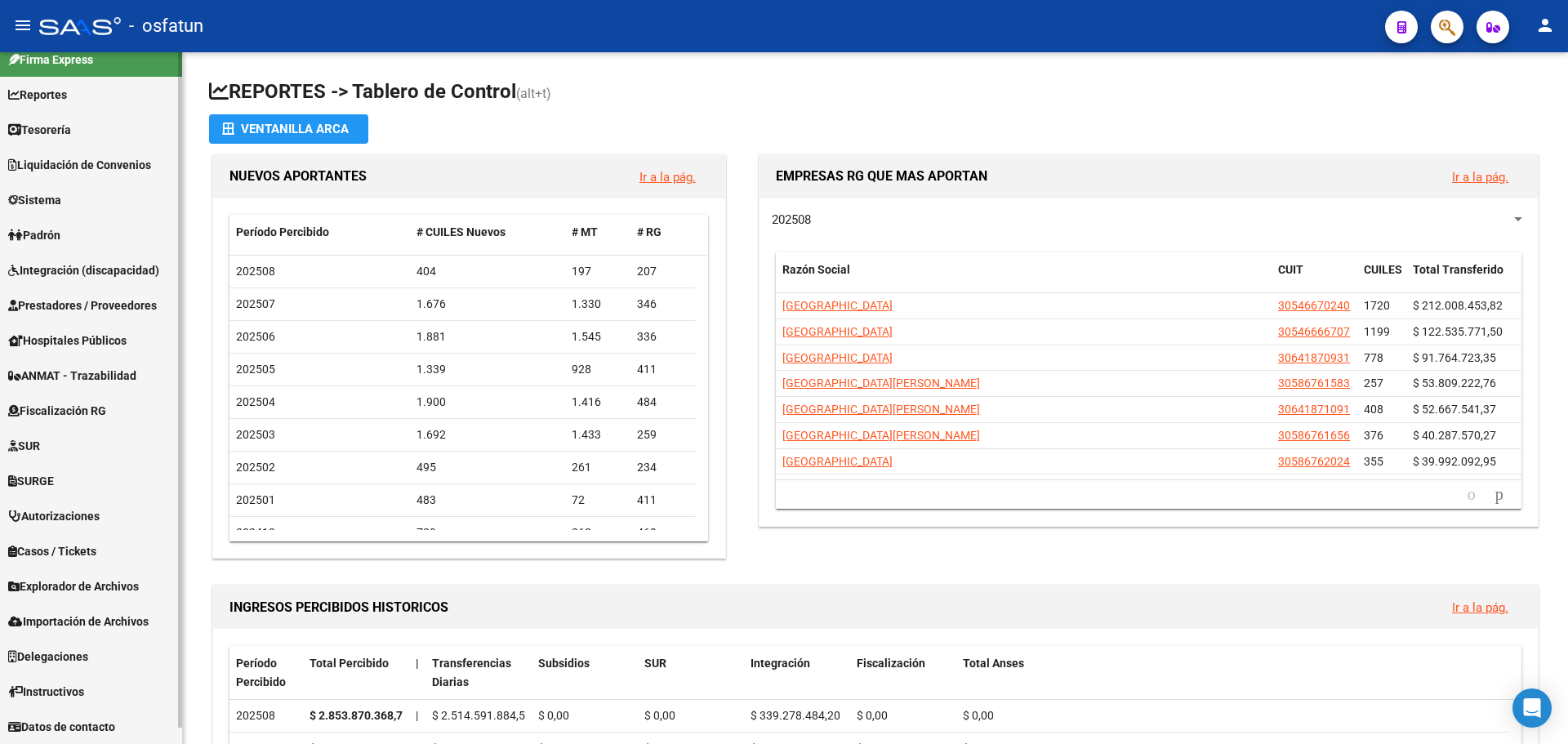
click at [110, 617] on span "Importación de Archivos" at bounding box center [78, 621] width 141 height 18
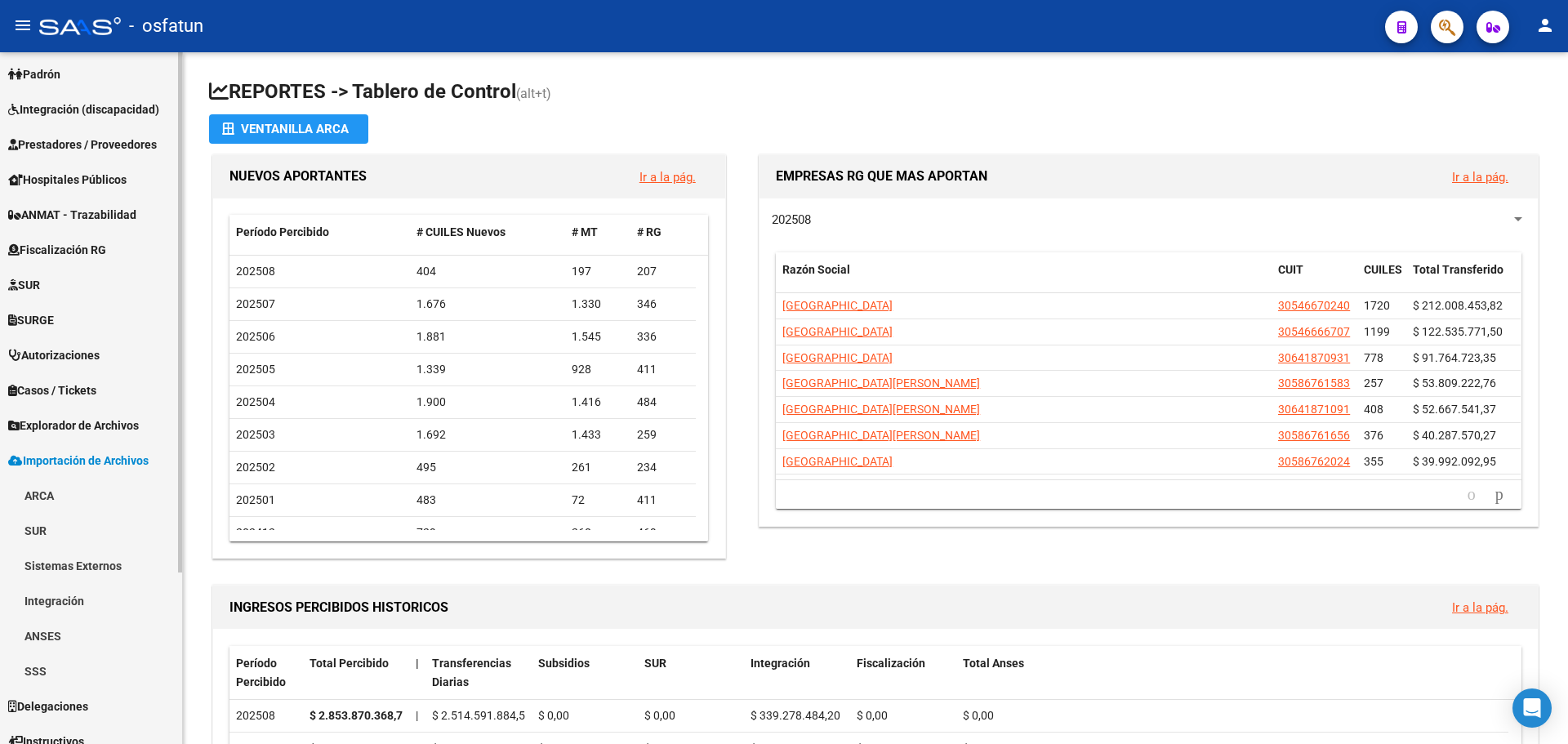
scroll to position [180, 0]
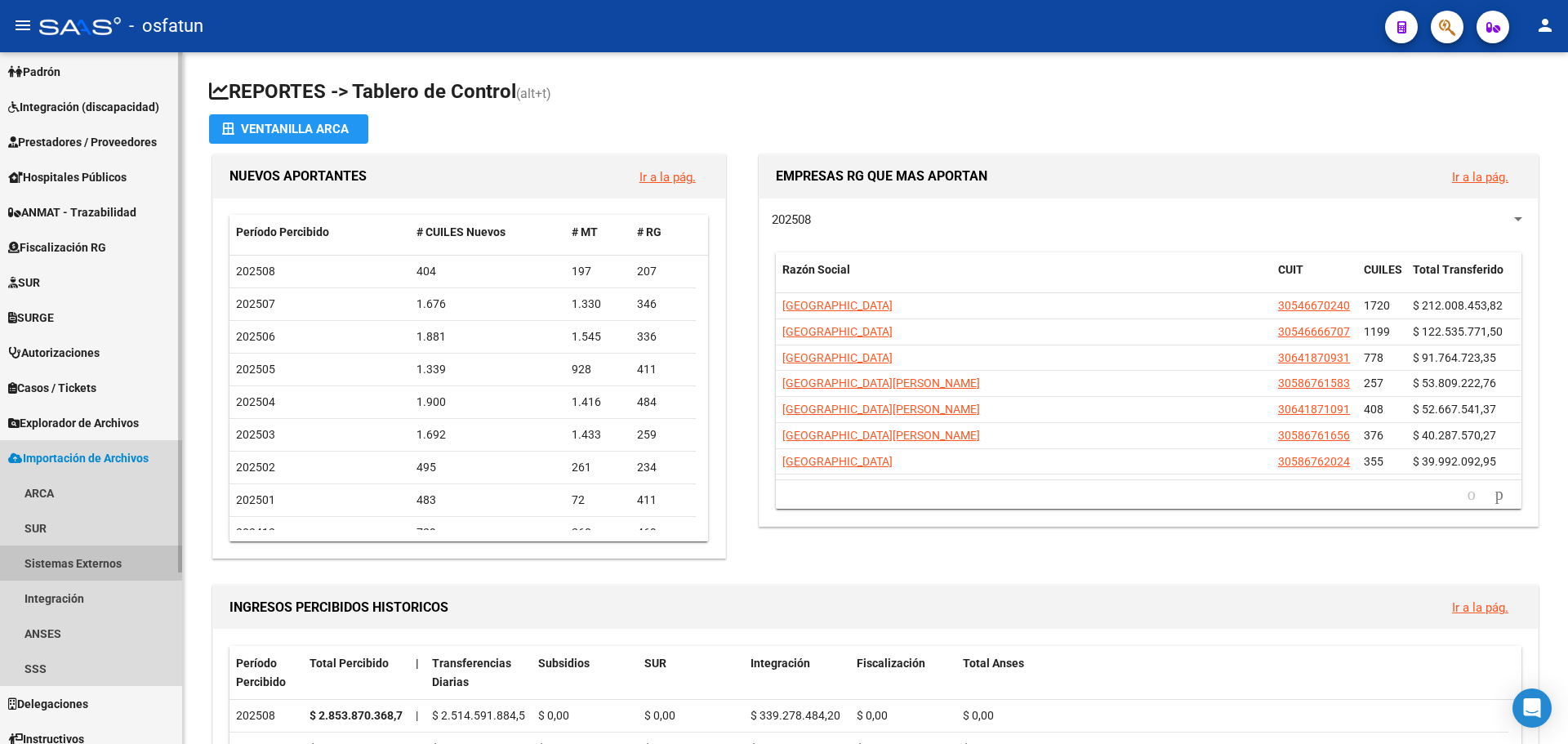
click at [115, 558] on link "Sistemas Externos" at bounding box center [91, 563] width 182 height 35
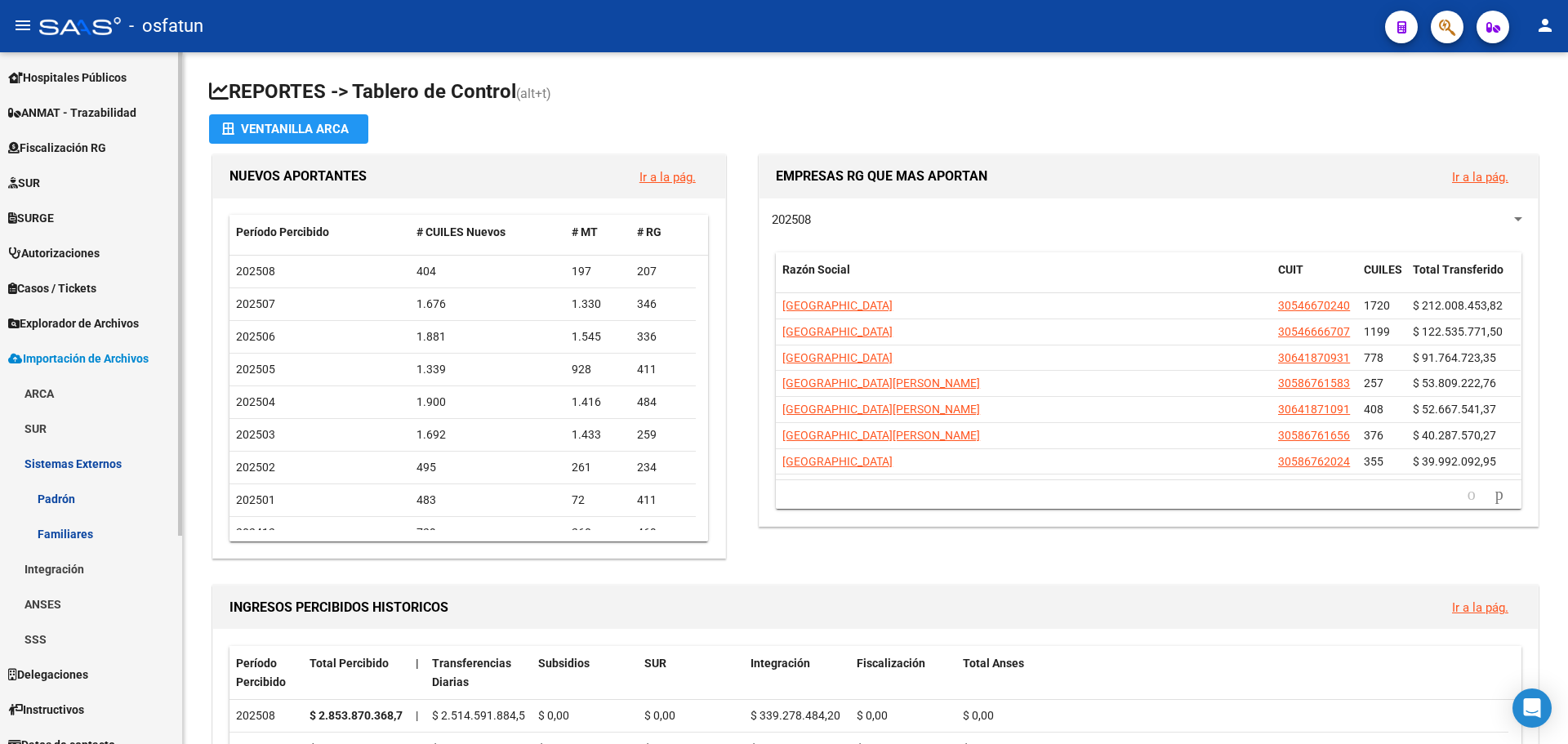
scroll to position [298, 0]
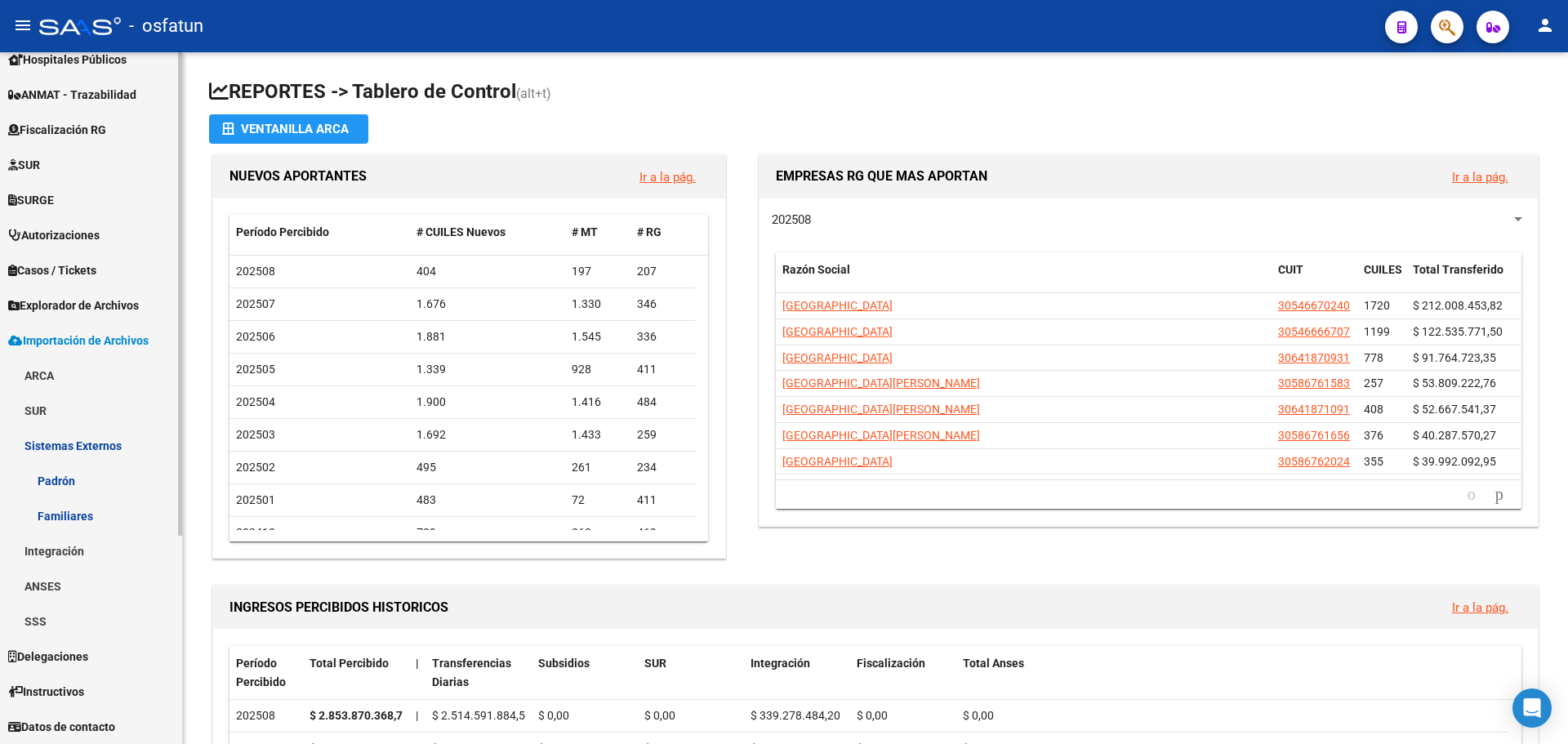
click at [92, 447] on link "Sistemas Externos" at bounding box center [91, 445] width 182 height 35
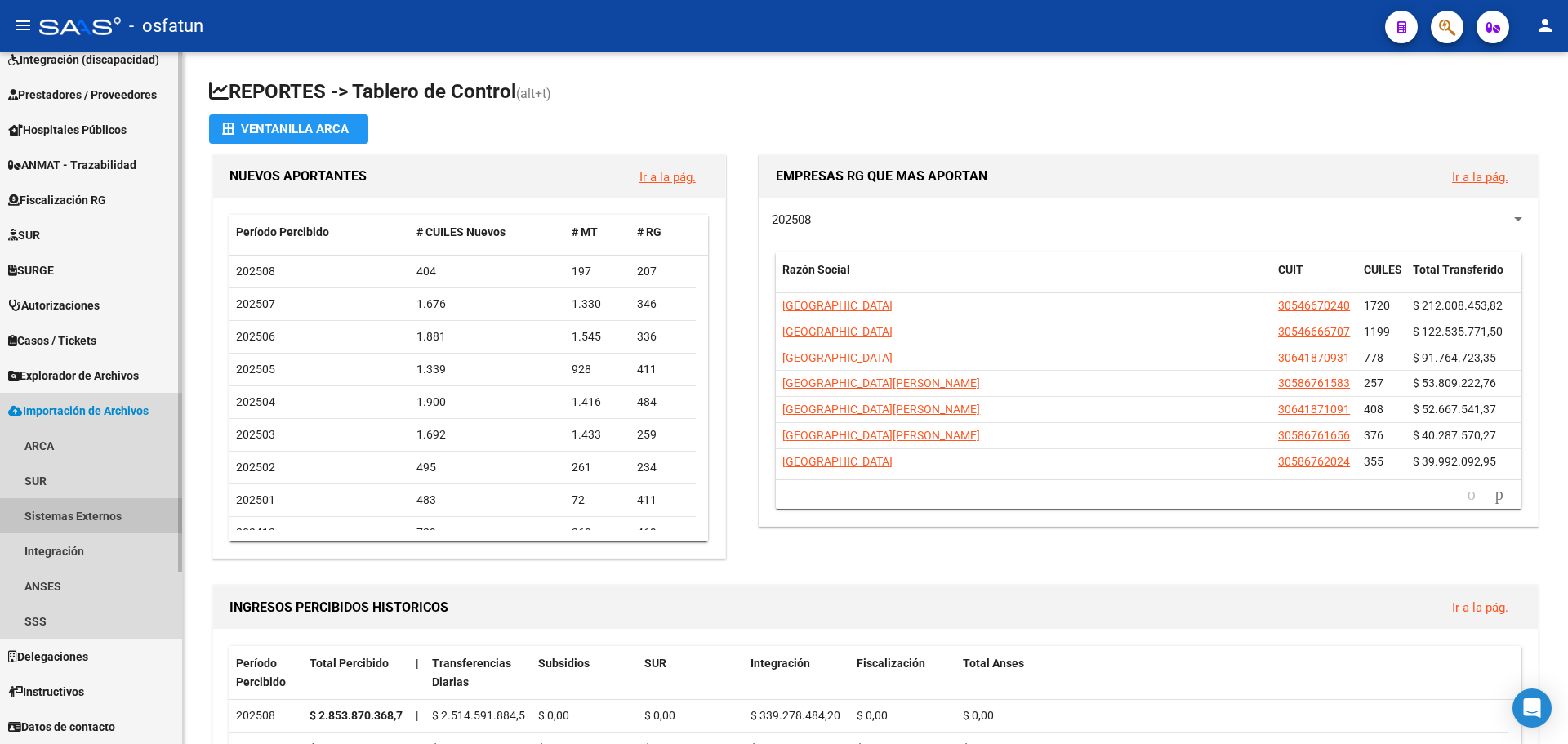
drag, startPoint x: 88, startPoint y: 512, endPoint x: 80, endPoint y: 518, distance: 10.0
click at [86, 513] on link "Sistemas Externos" at bounding box center [91, 516] width 182 height 35
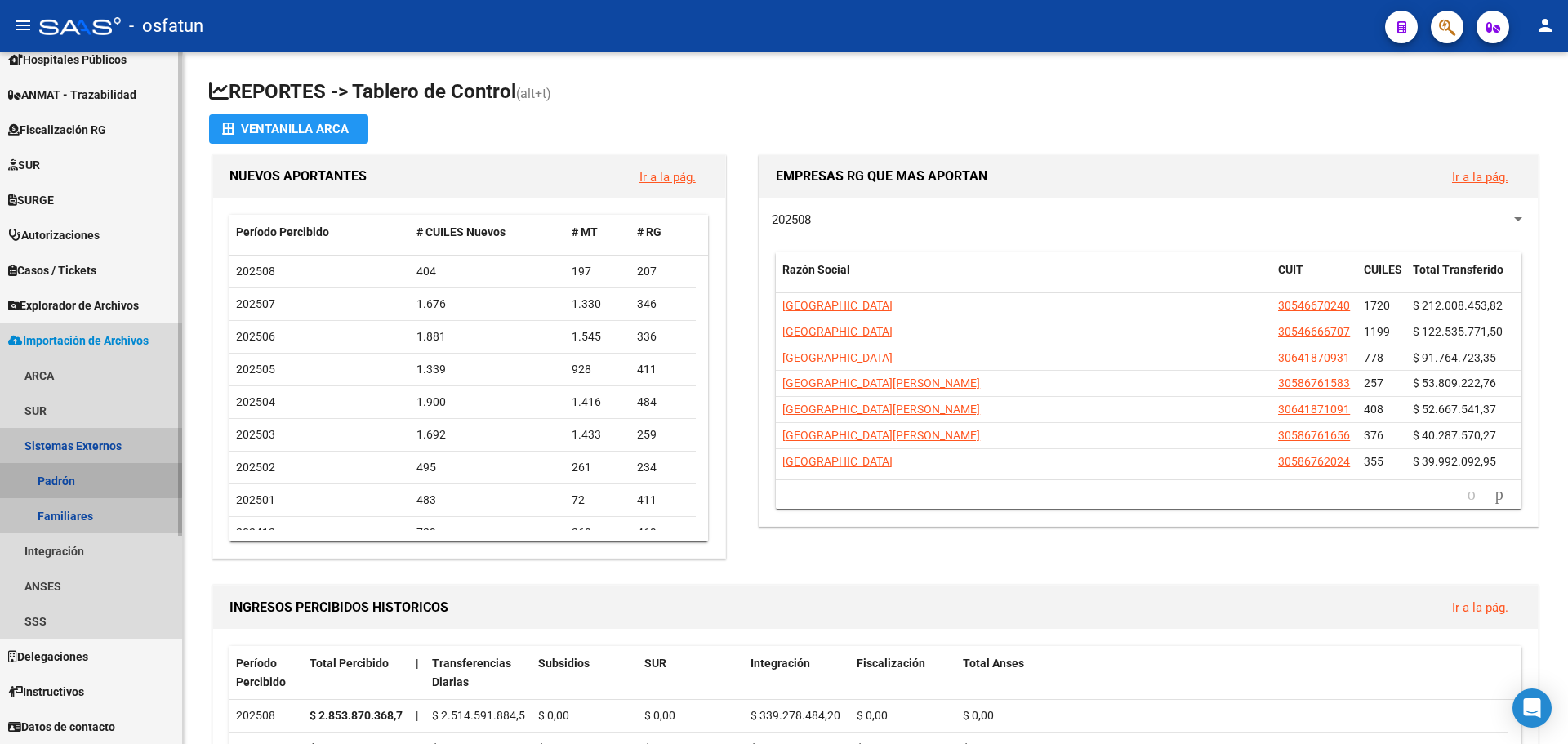
click at [66, 478] on link "Padrón" at bounding box center [91, 480] width 182 height 35
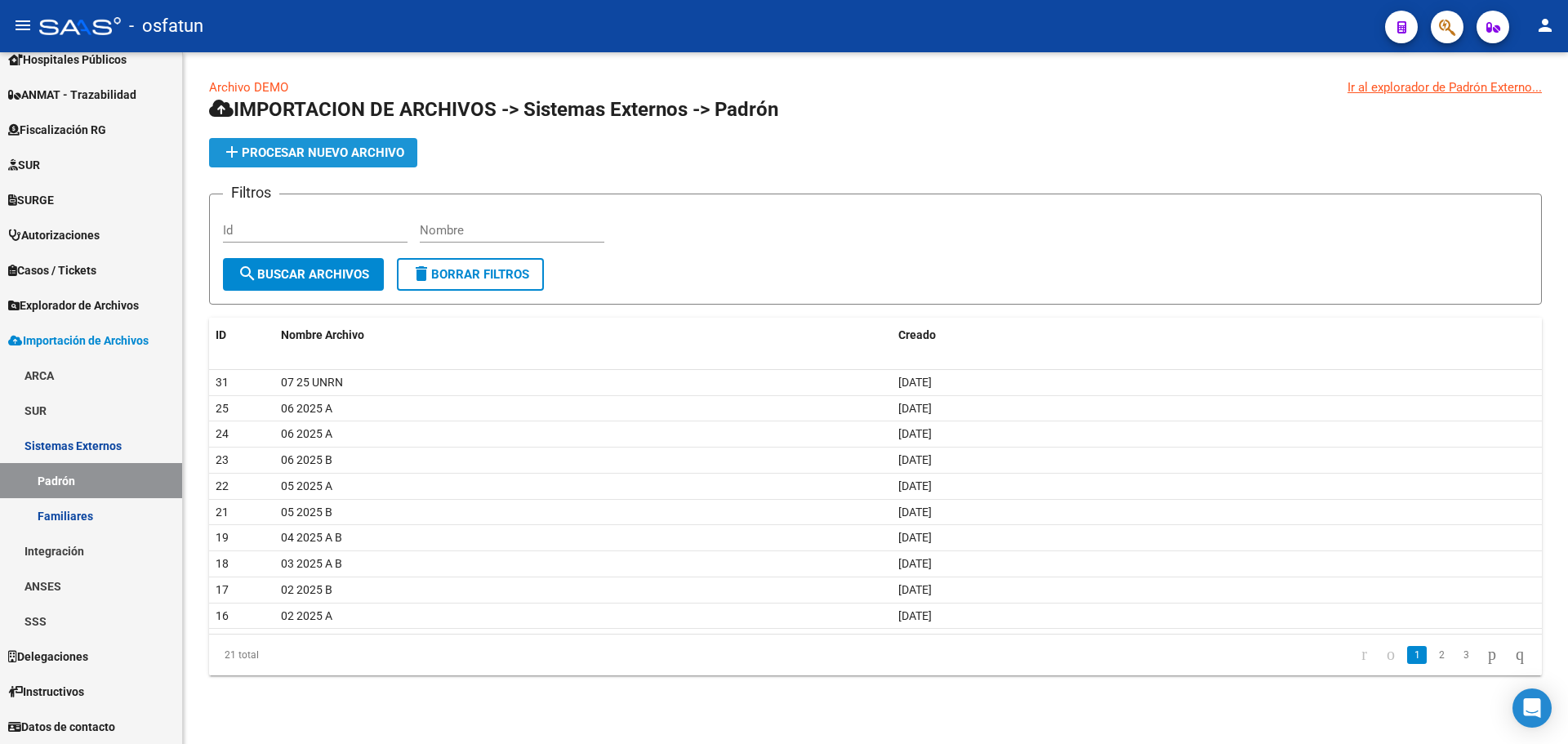
click at [319, 150] on span "add Procesar nuevo archivo" at bounding box center [312, 152] width 182 height 14
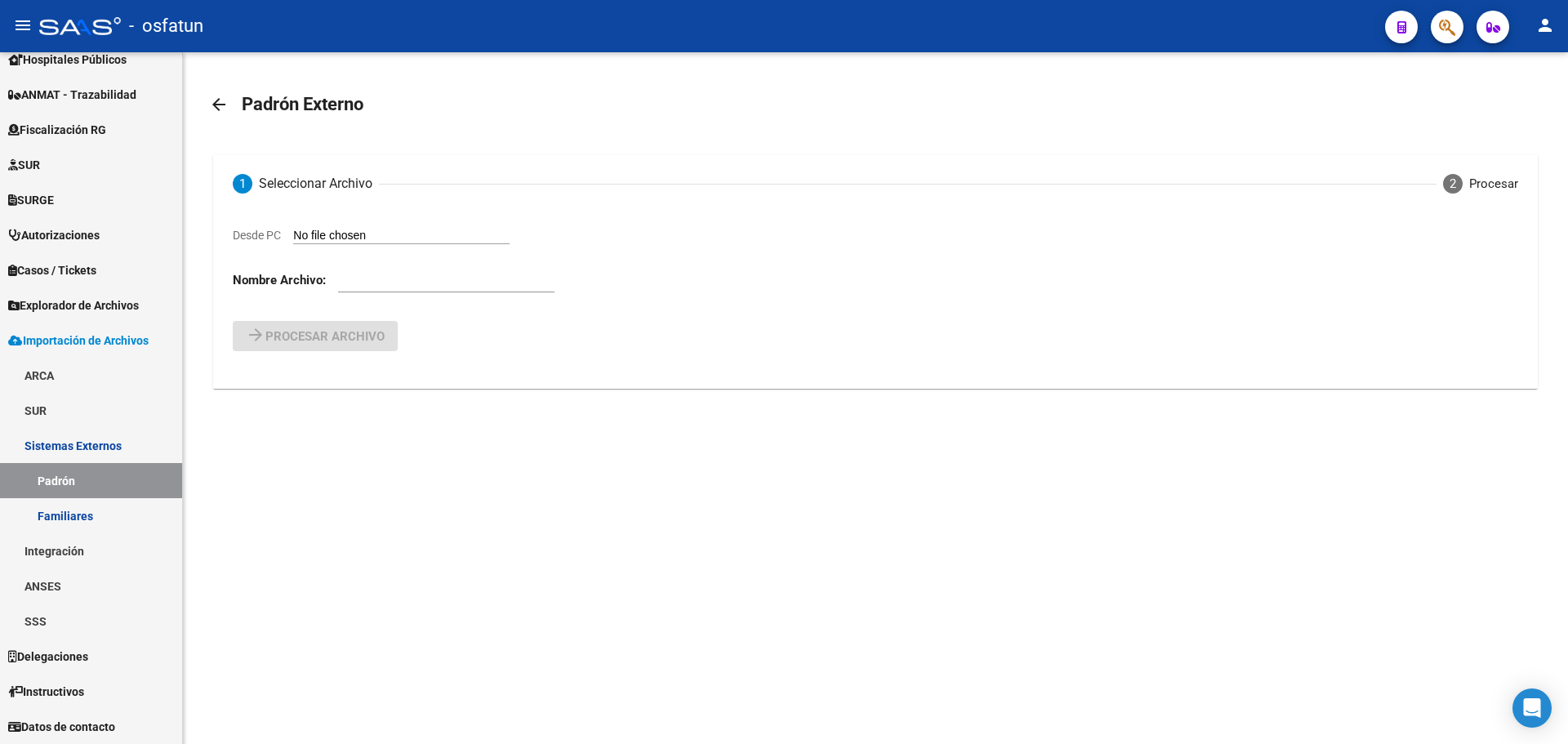
click at [337, 238] on input "Desde PC" at bounding box center [401, 236] width 216 height 15
type input "C:\fakepath\07 2025 A.csv"
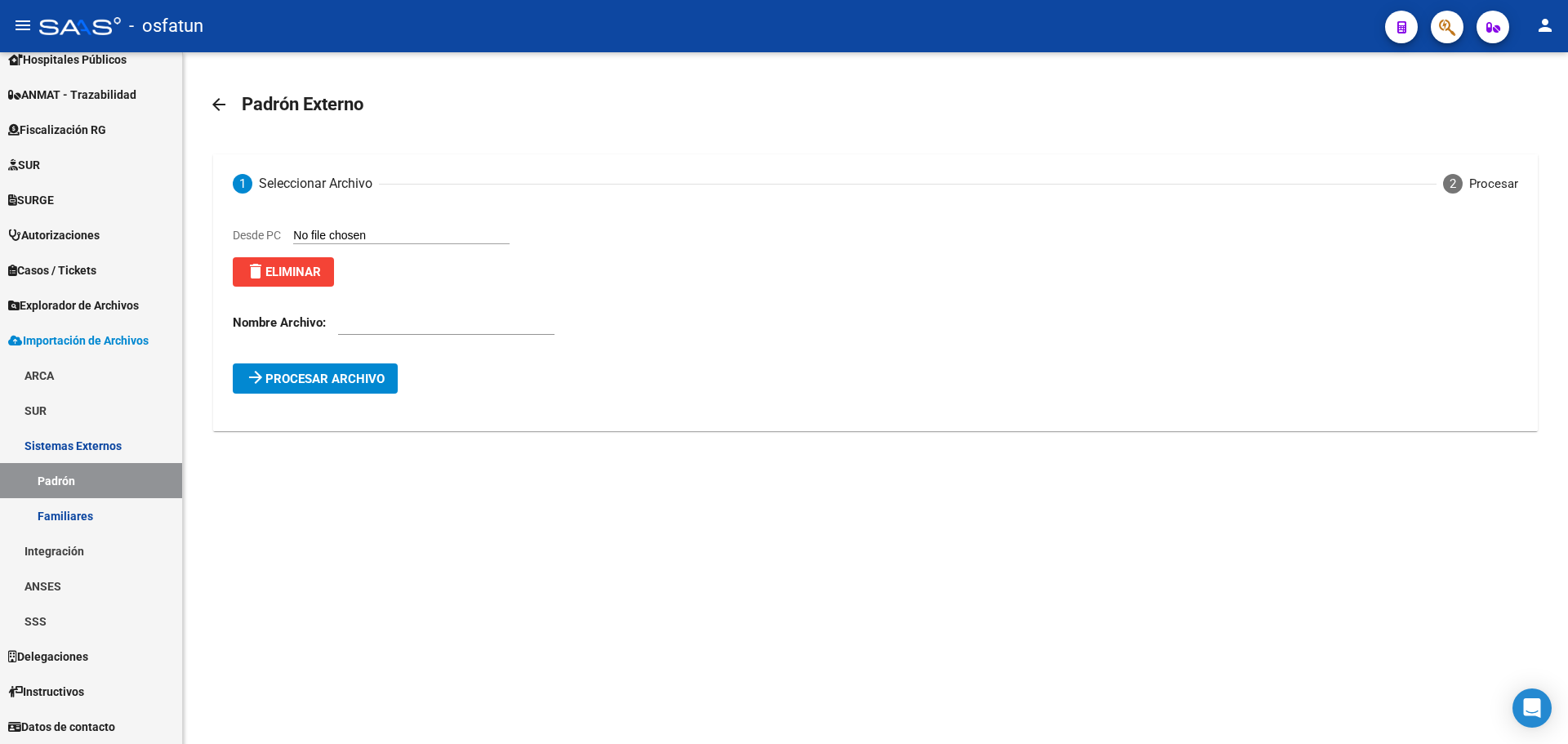
click at [439, 320] on input "text" at bounding box center [446, 322] width 216 height 14
type input "07 2025 A"
click at [365, 373] on span "Procesar archivo" at bounding box center [325, 378] width 120 height 14
click at [382, 403] on mat-expansion-panel-header "Errores (9) Haga click para visualizarlos. Verifique el archivo cargado." at bounding box center [875, 412] width 1284 height 40
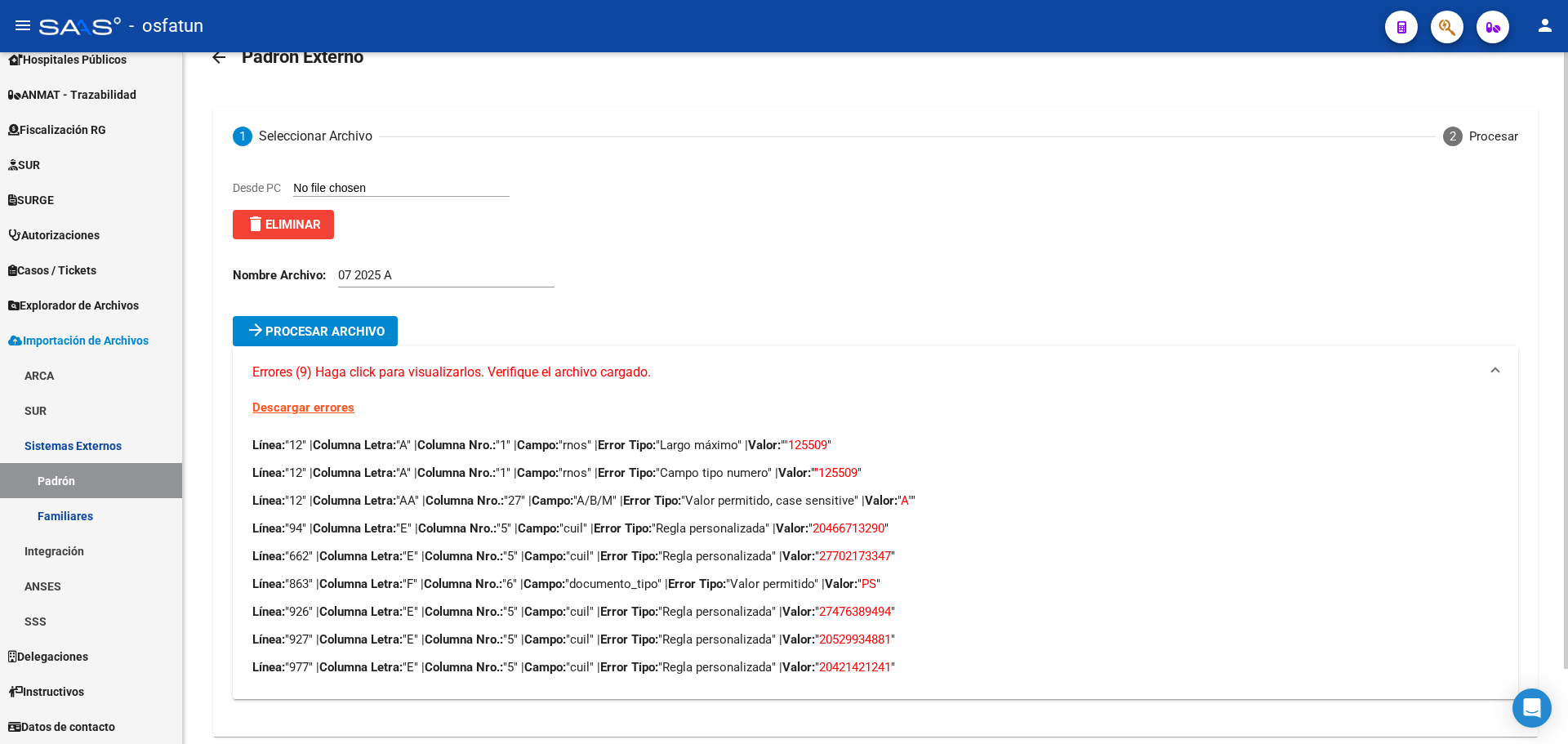
scroll to position [84, 0]
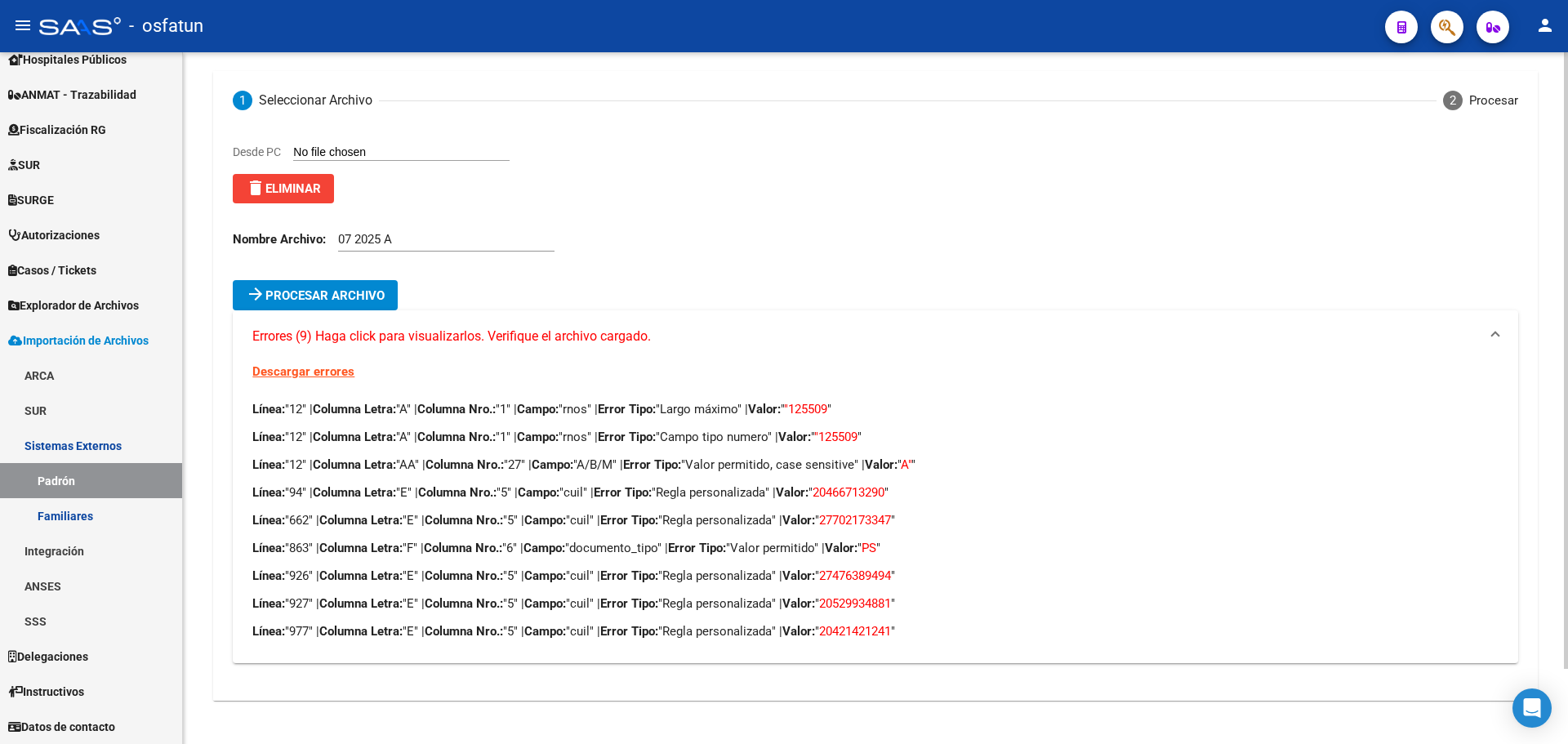
click at [296, 365] on link "Descargar errores" at bounding box center [304, 371] width 102 height 14
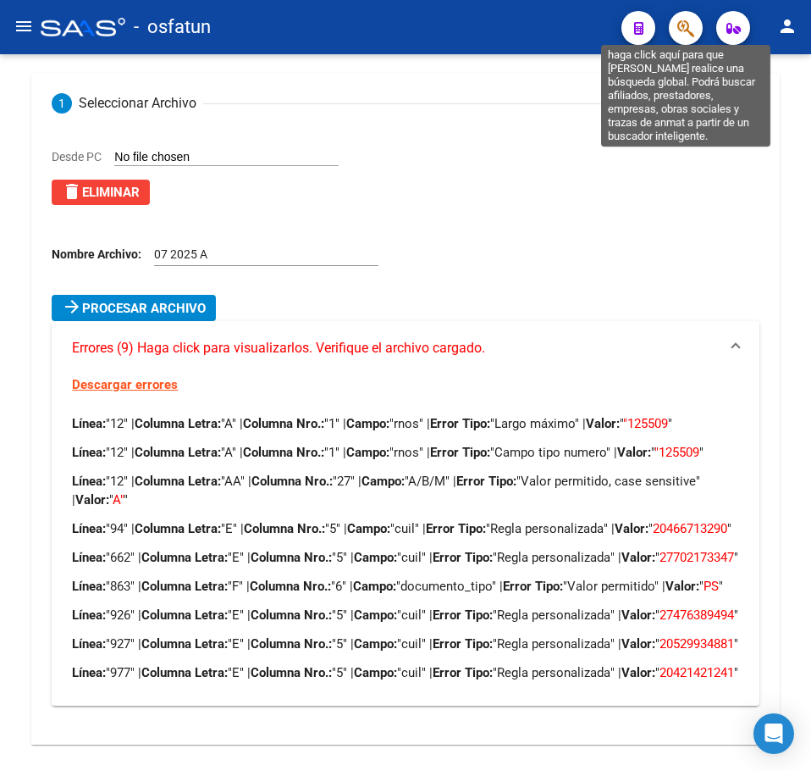
click at [683, 24] on icon "button" at bounding box center [686, 28] width 17 height 19
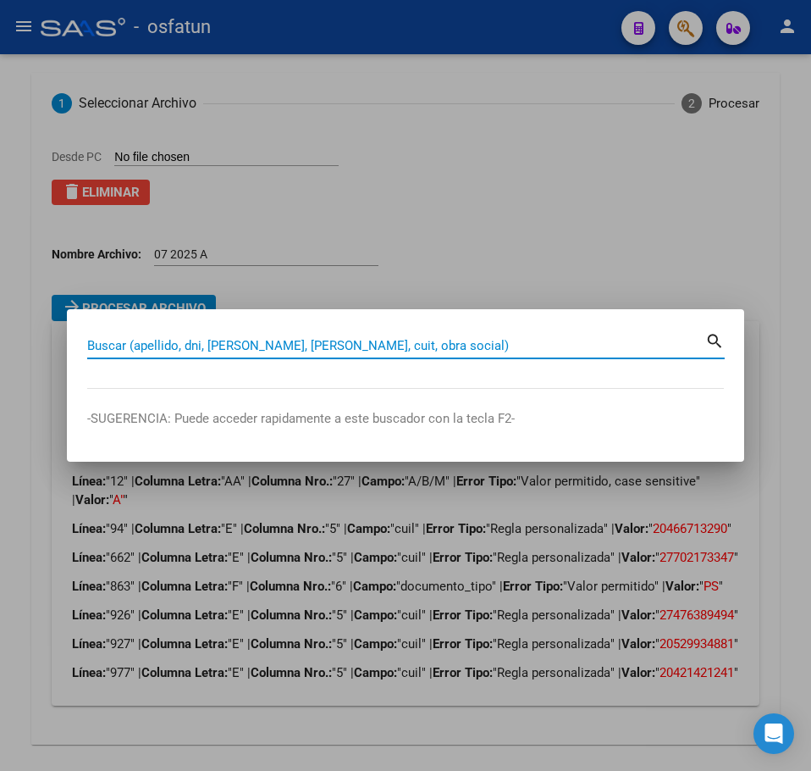
click at [216, 343] on input "Buscar (apellido, dni, [PERSON_NAME], [PERSON_NAME], cuit, obra social)" at bounding box center [396, 345] width 618 height 15
paste input "46671329"
type input "46671329"
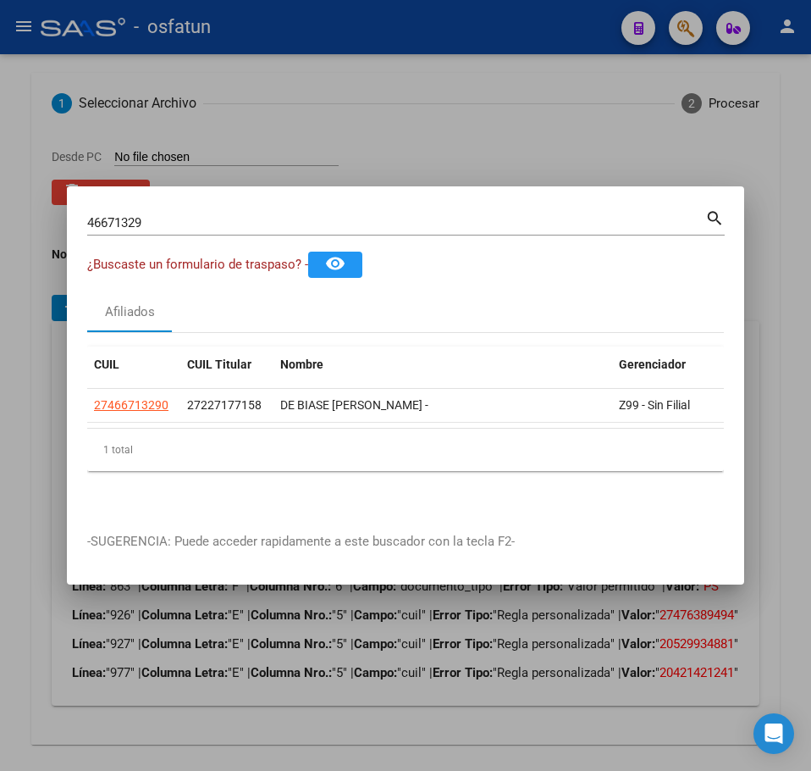
click at [670, 141] on div at bounding box center [405, 385] width 811 height 771
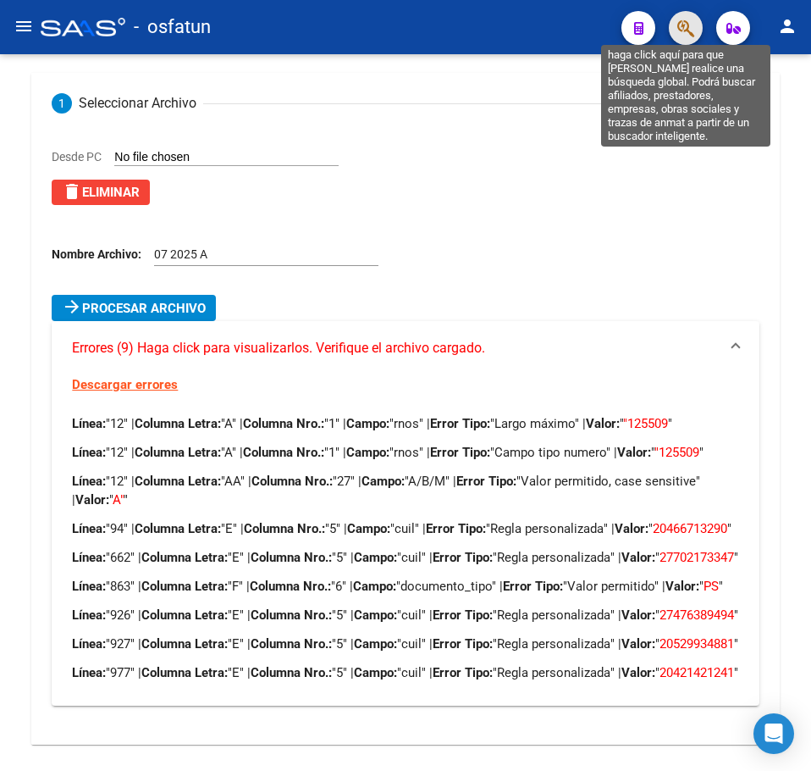
click at [685, 26] on icon "button" at bounding box center [686, 28] width 17 height 19
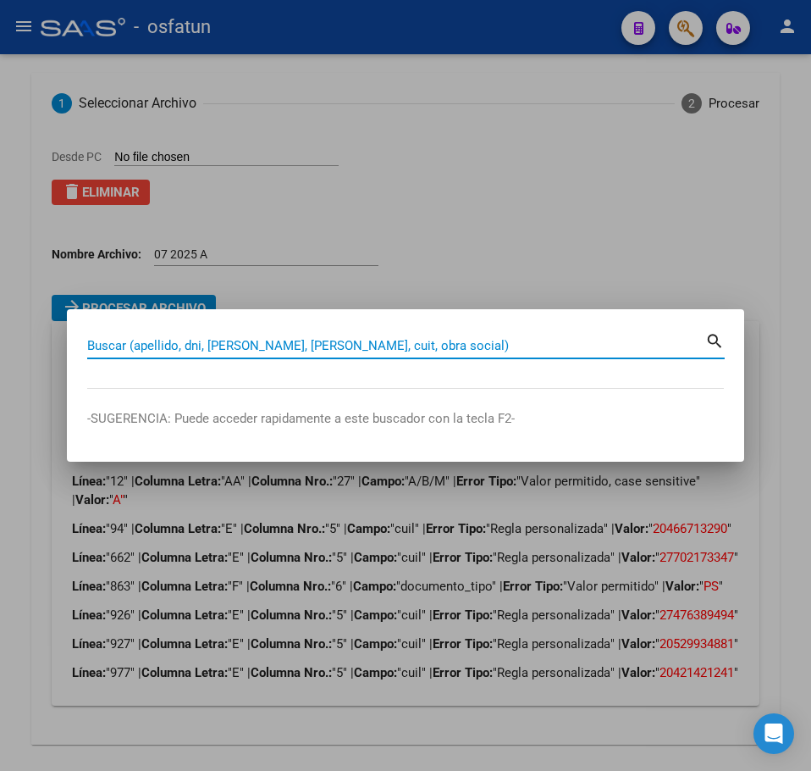
click at [208, 344] on input "Buscar (apellido, dni, [PERSON_NAME], [PERSON_NAME], cuit, obra social)" at bounding box center [396, 345] width 618 height 15
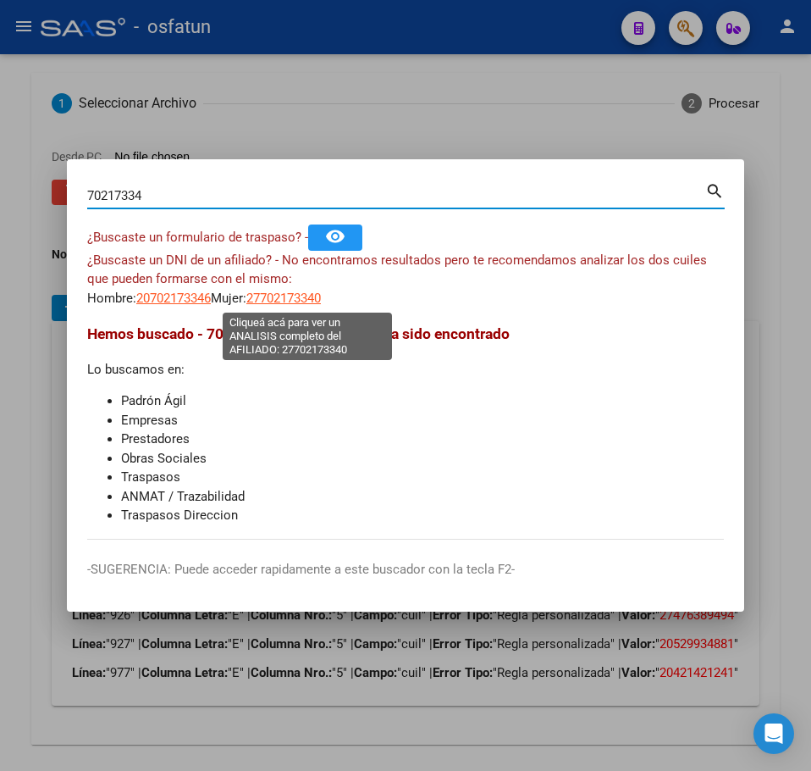
click at [296, 297] on span "27702173340" at bounding box center [283, 298] width 75 height 15
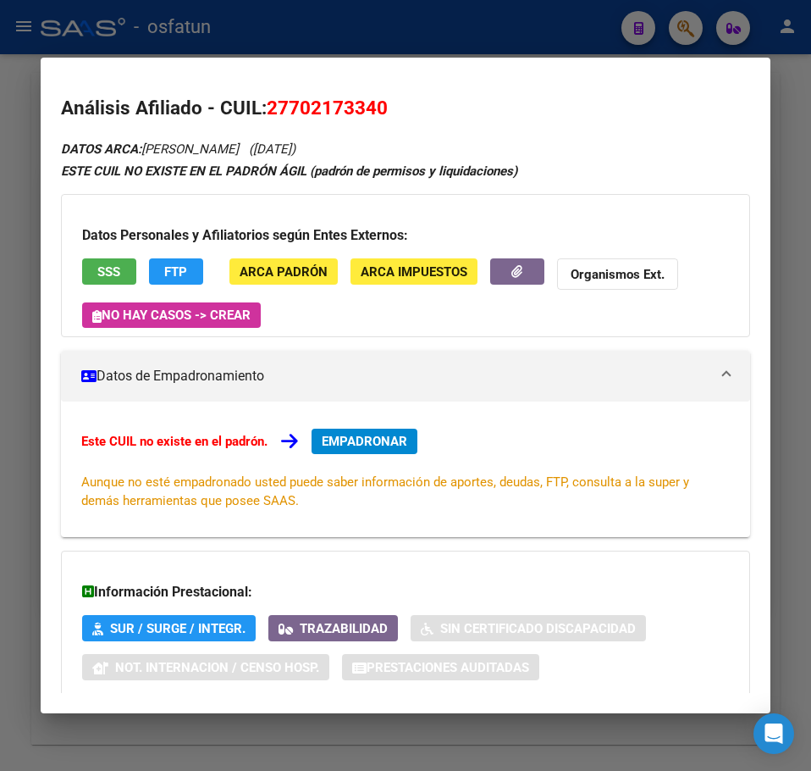
click at [507, 26] on div at bounding box center [405, 385] width 811 height 771
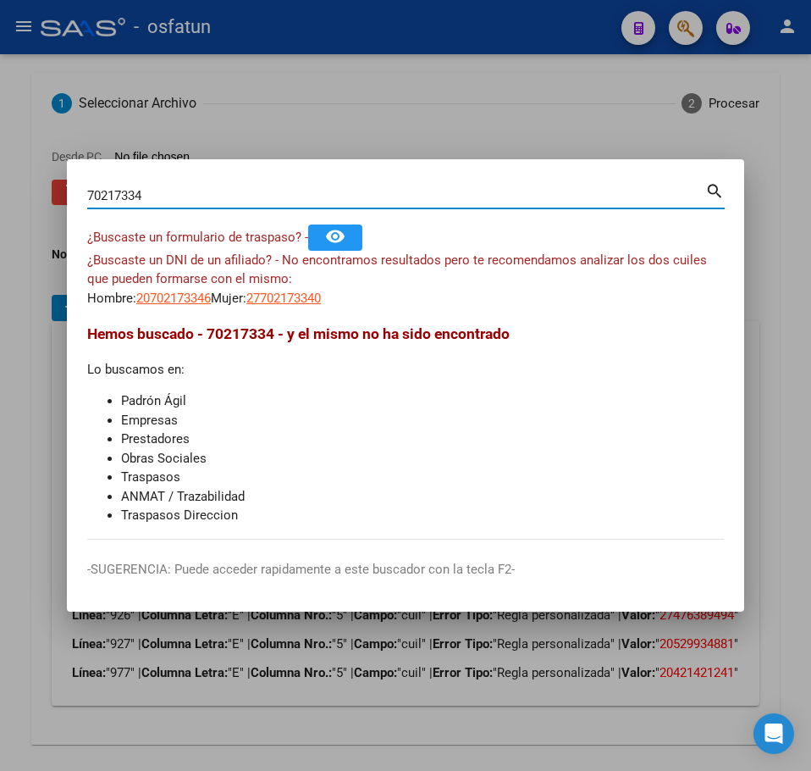
drag, startPoint x: 191, startPoint y: 199, endPoint x: 35, endPoint y: 186, distance: 157.2
click at [35, 186] on div "70217334 Buscar (apellido, dni, cuil, nro traspaso, cuit, obra social) search ¿…" at bounding box center [405, 385] width 811 height 771
paste input "47638949"
drag, startPoint x: 165, startPoint y: 199, endPoint x: -5, endPoint y: 197, distance: 170.3
click at [0, 197] on html "menu - osfatun person Firma Express Reportes Tablero de Control Ingresos Percib…" at bounding box center [405, 385] width 811 height 771
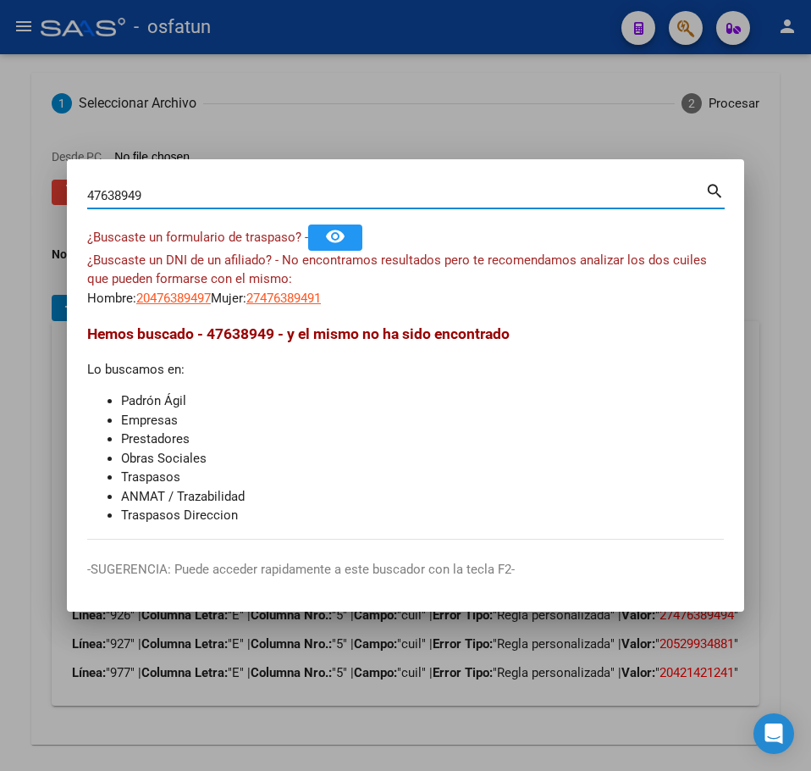
paste input "52993488"
drag, startPoint x: 95, startPoint y: 197, endPoint x: 58, endPoint y: 193, distance: 37.5
click at [58, 193] on div "52993488 Buscar (apellido, dni, cuil, nro traspaso, cuit, obra social) search ¿…" at bounding box center [405, 385] width 811 height 771
paste input "42142124"
type input "42142124"
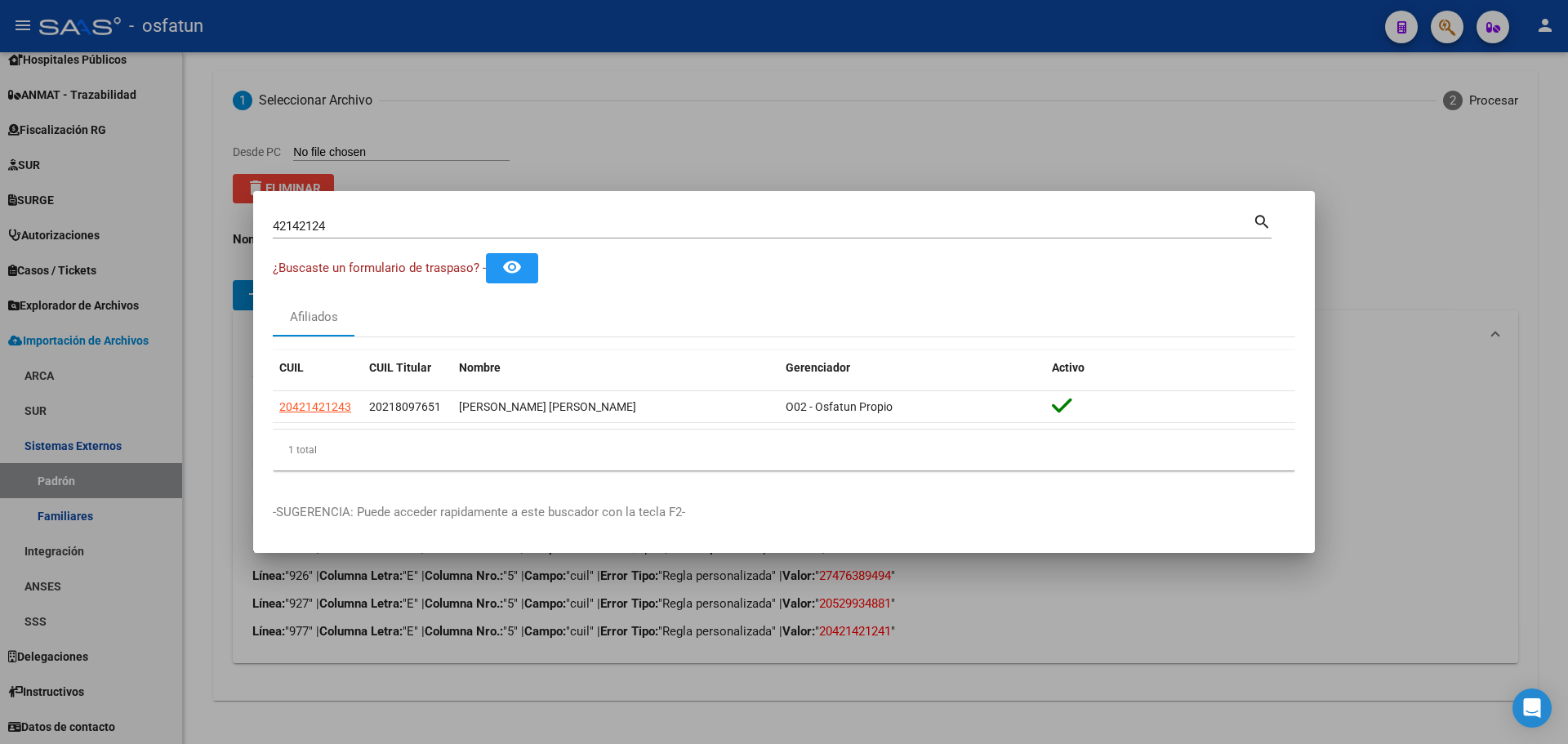
click at [635, 120] on div at bounding box center [784, 372] width 1568 height 744
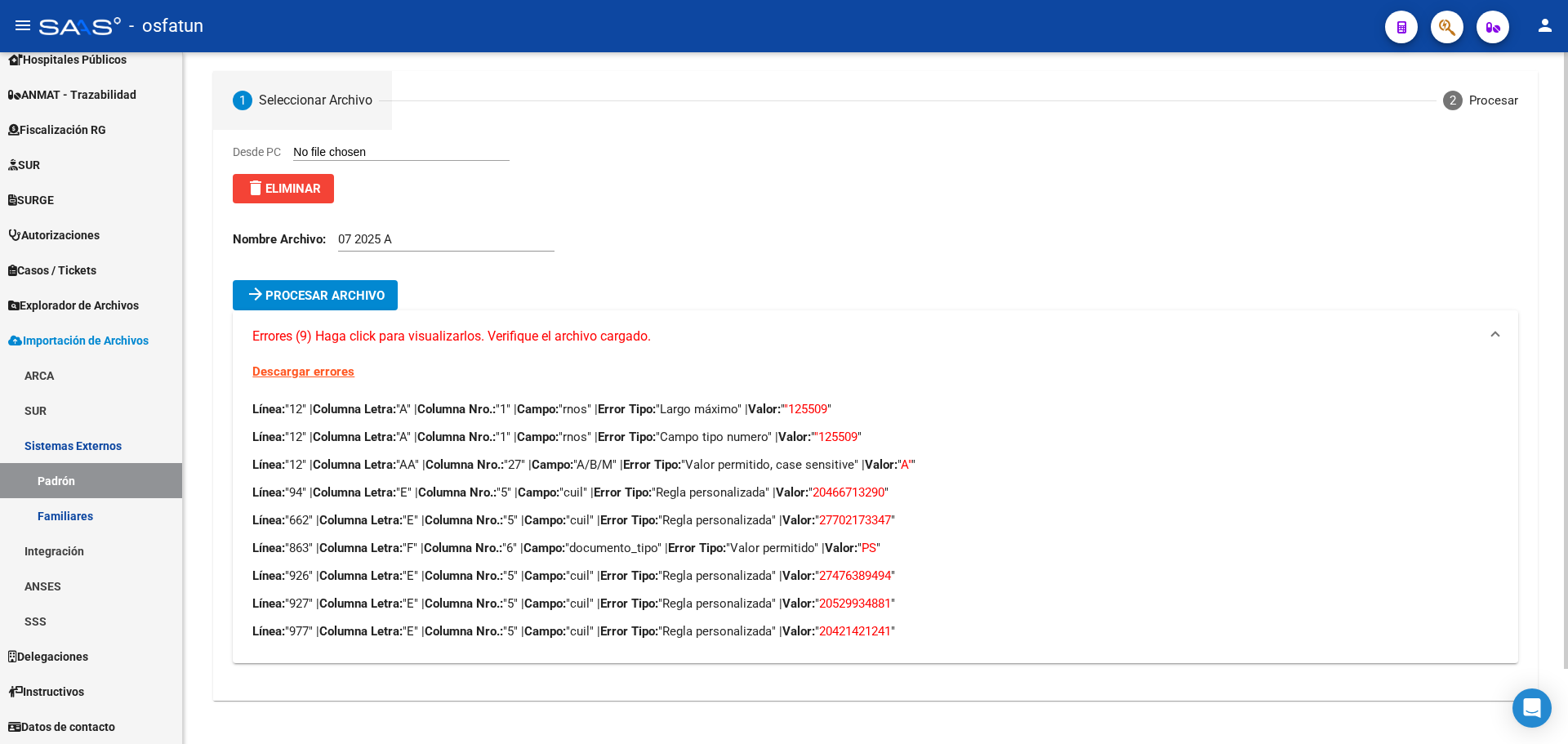
click at [298, 190] on span "delete Eliminar" at bounding box center [284, 188] width 75 height 14
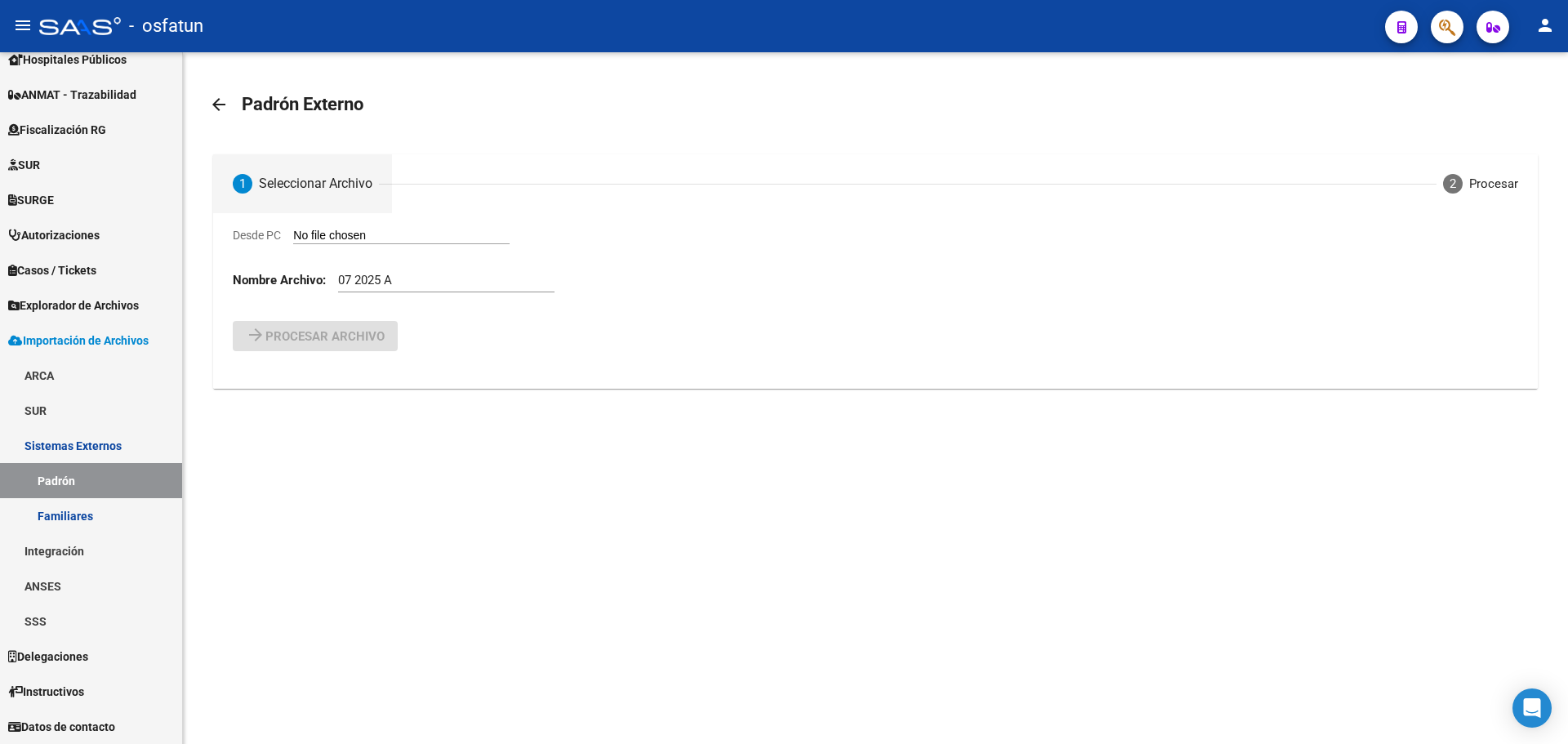
scroll to position [0, 0]
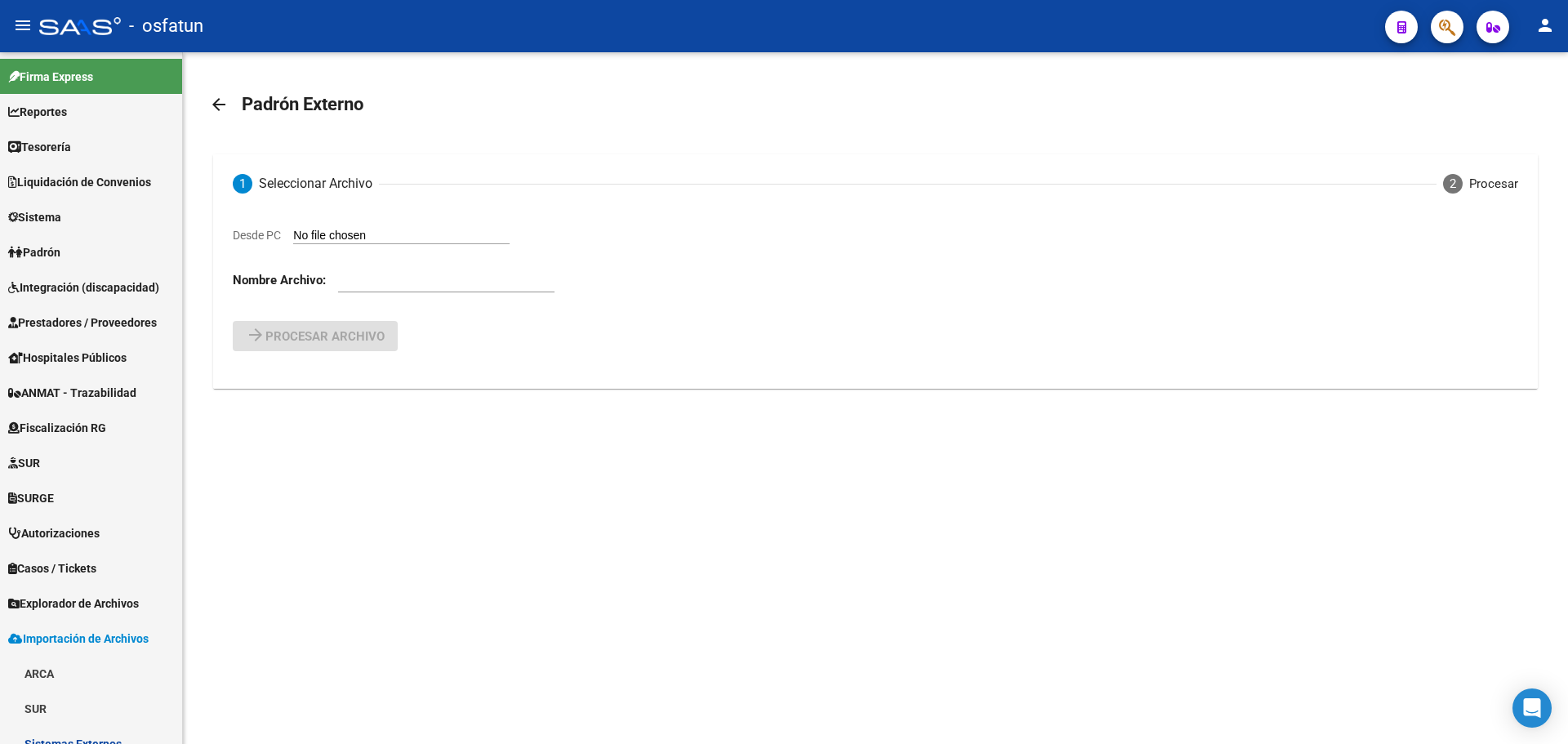
click at [355, 234] on input "Desde PC" at bounding box center [401, 236] width 216 height 15
type input "C:\fakepath\07 2025 A.csv"
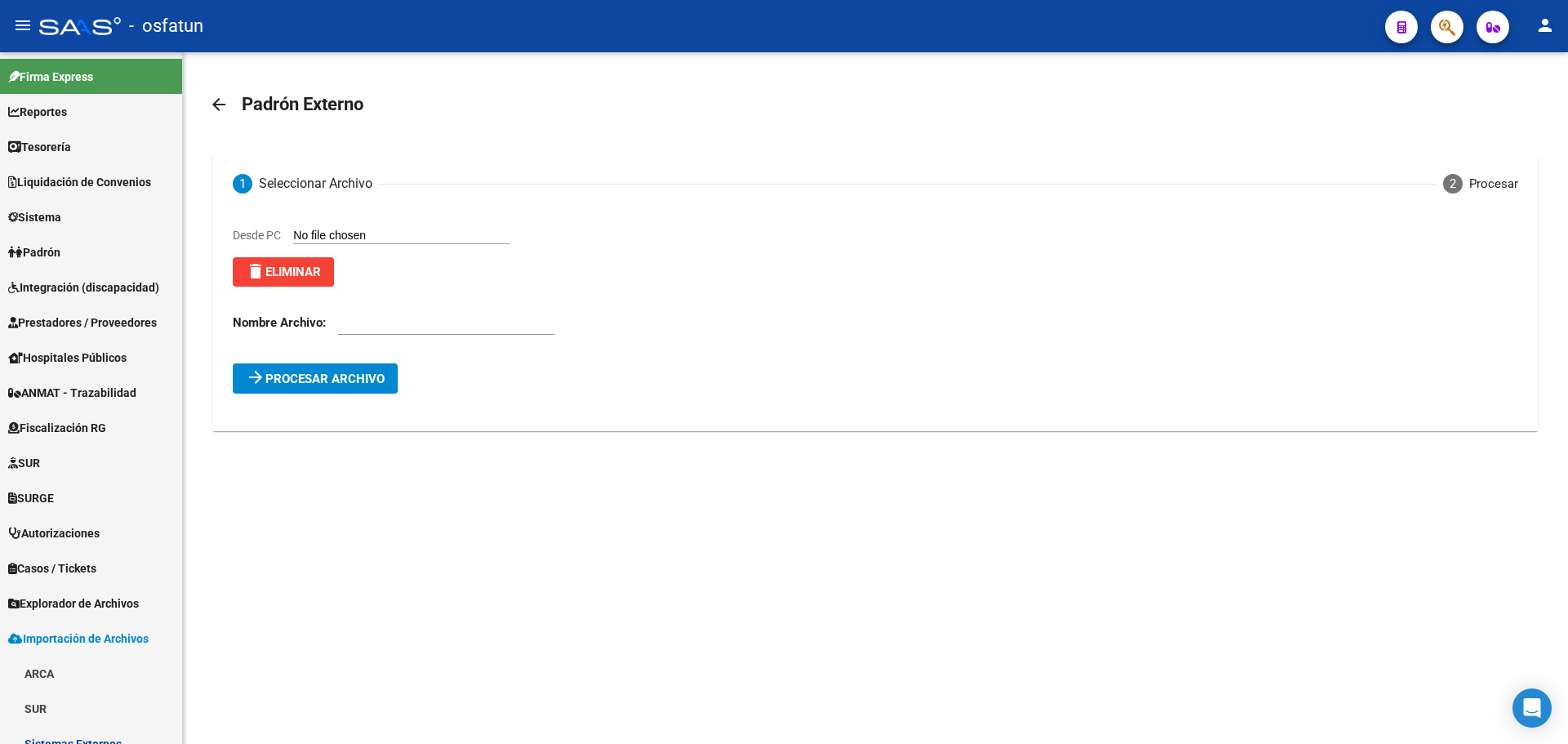
click at [394, 320] on input "text" at bounding box center [446, 322] width 216 height 14
type input "07 2025 A"
click at [361, 383] on span "Procesar archivo" at bounding box center [325, 378] width 120 height 14
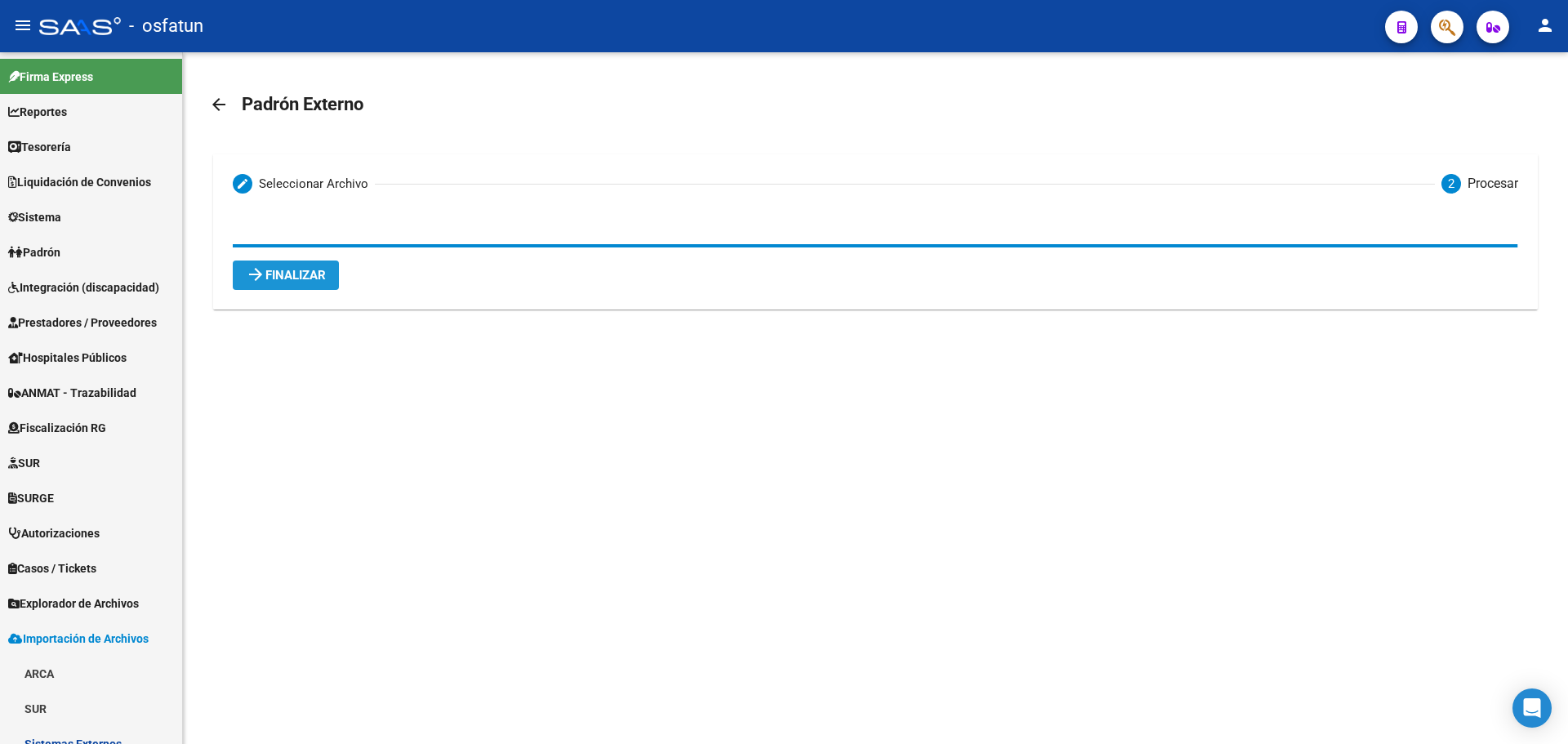
click at [297, 269] on span "arrow_forward Finalizar" at bounding box center [285, 275] width 80 height 14
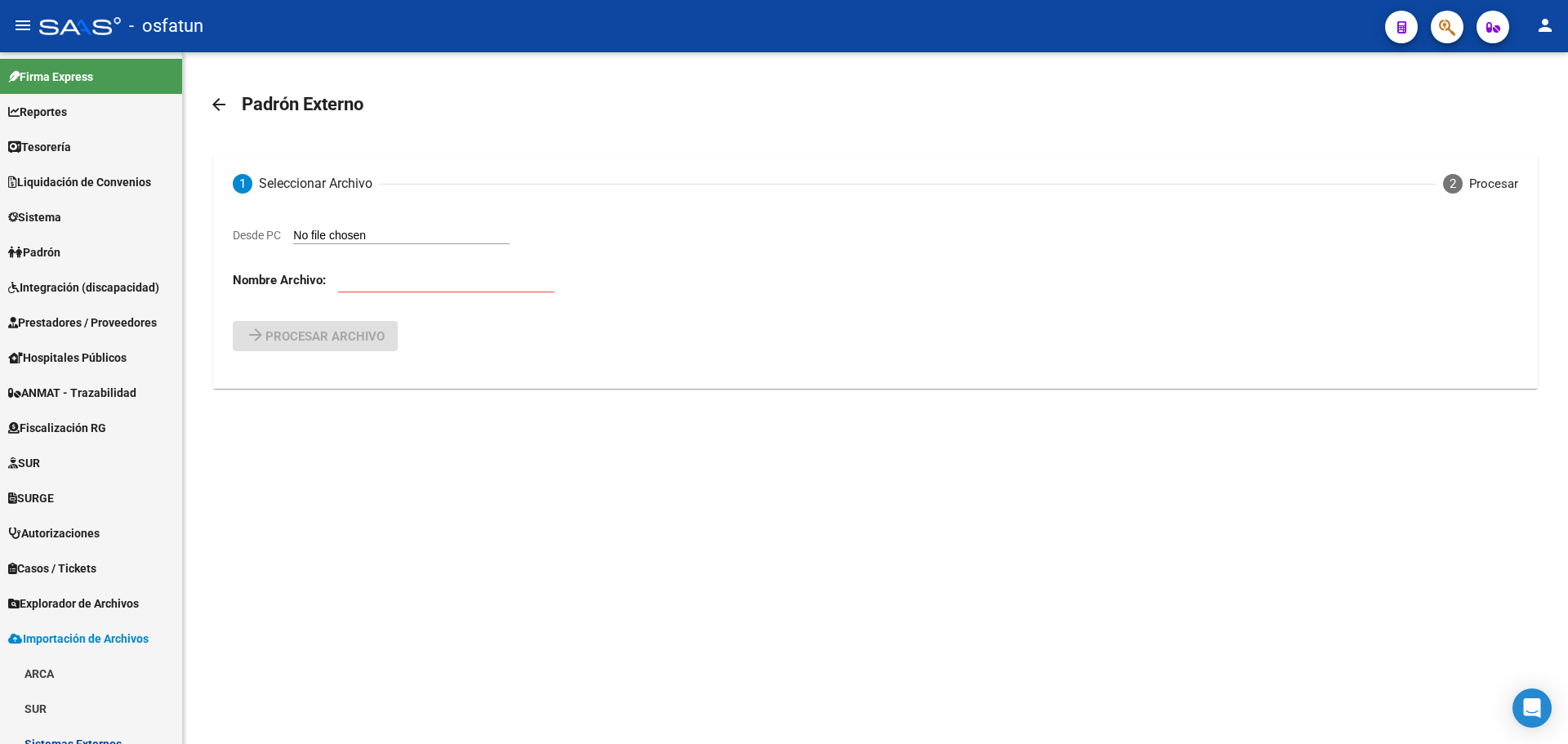
click at [441, 232] on input "Desde PC" at bounding box center [401, 236] width 216 height 15
type input "C:\fakepath\07 2025 B.csv"
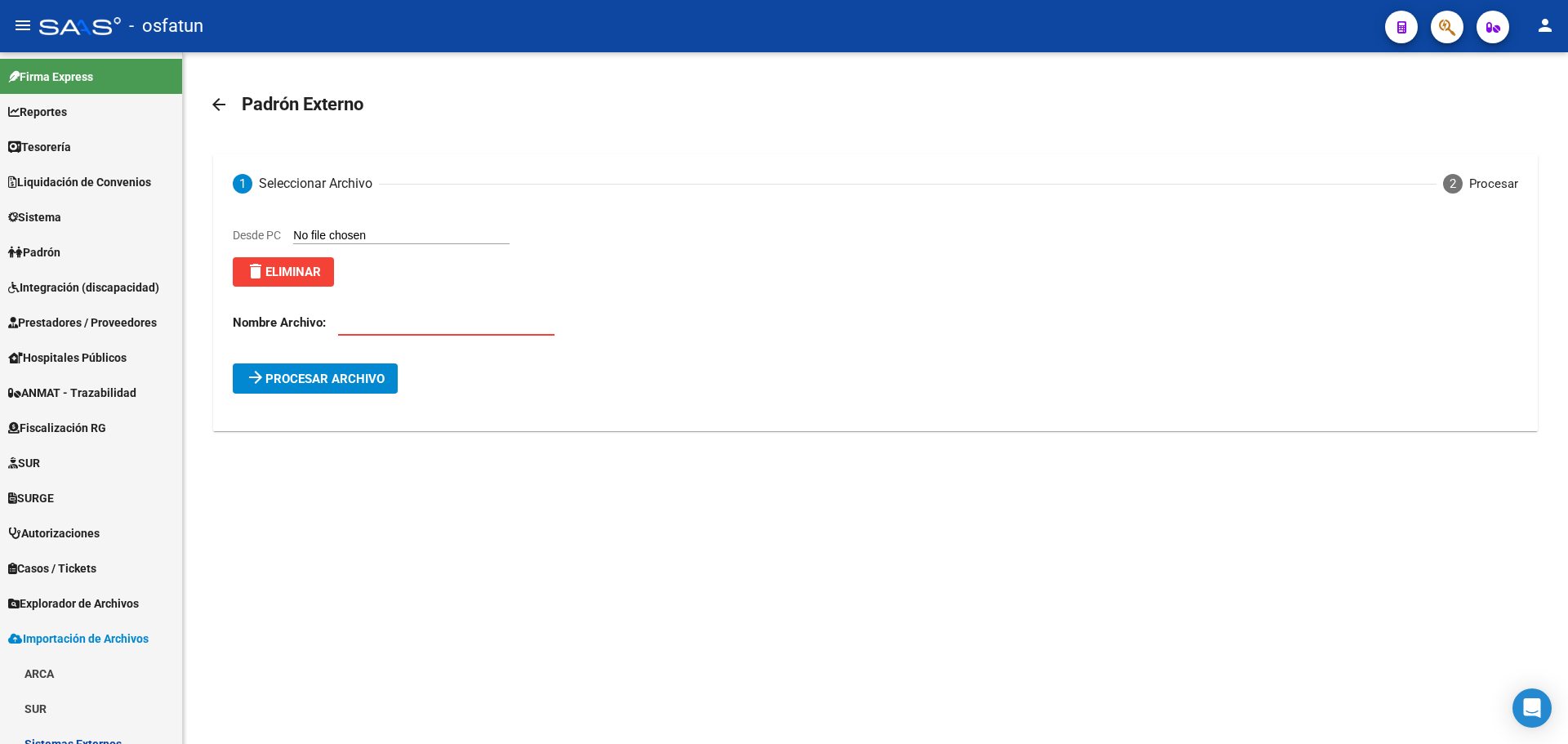
click at [411, 320] on input "text" at bounding box center [446, 322] width 216 height 14
type input "07 2025 B"
click at [364, 378] on span "Procesar archivo" at bounding box center [325, 378] width 120 height 14
click at [373, 404] on mat-expansion-panel-header "Errores (3) Haga click para visualizarlos. Verifique el archivo cargado." at bounding box center [875, 412] width 1284 height 40
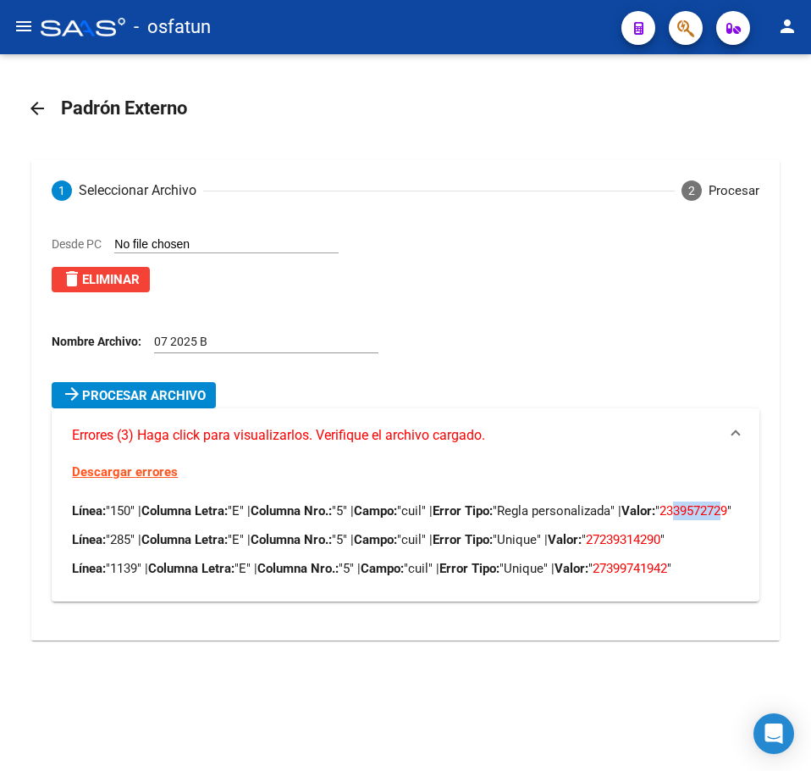
drag, startPoint x: 140, startPoint y: 529, endPoint x: 90, endPoint y: 529, distance: 50.0
click at [660, 518] on span "2339572729" at bounding box center [694, 510] width 68 height 15
copy span "3957272"
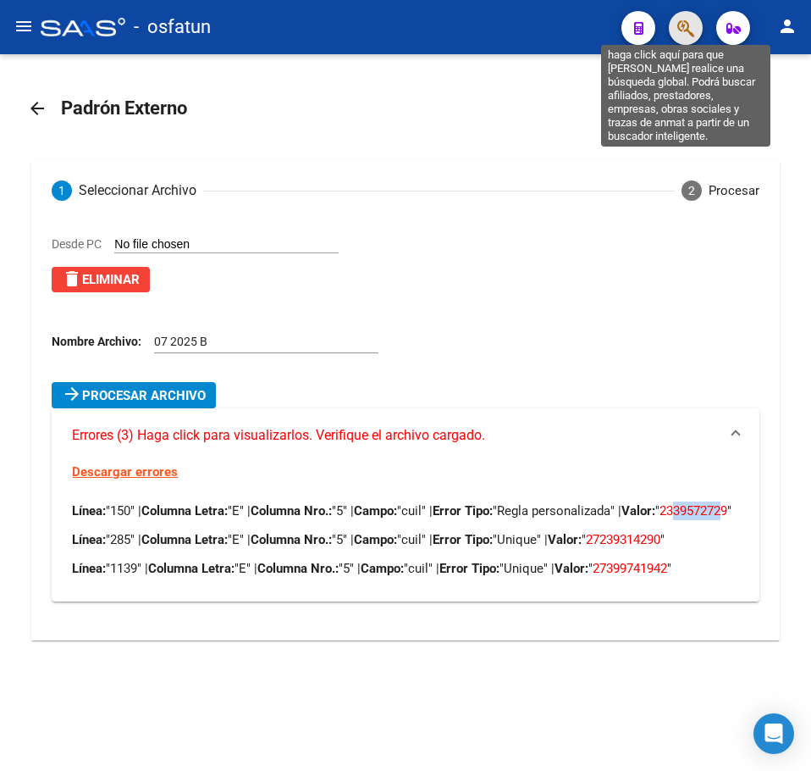
click at [692, 25] on icon "button" at bounding box center [686, 28] width 17 height 19
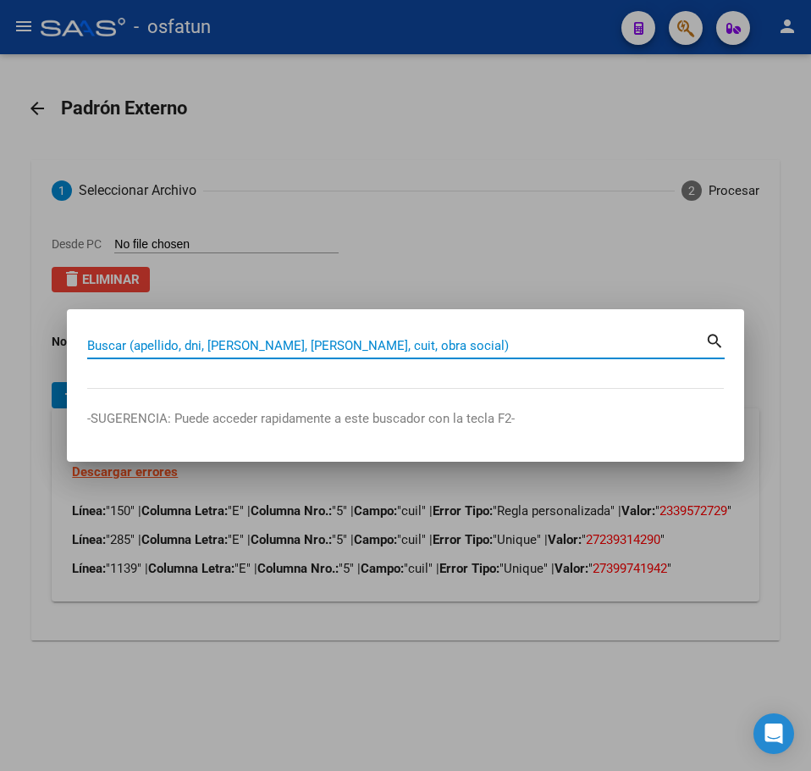
click at [244, 340] on input "Buscar (apellido, dni, [PERSON_NAME], [PERSON_NAME], cuit, obra social)" at bounding box center [396, 345] width 618 height 15
click at [246, 340] on input "Buscar (apellido, dni, [PERSON_NAME], [PERSON_NAME], cuit, obra social)" at bounding box center [396, 345] width 618 height 15
type input "3957272"
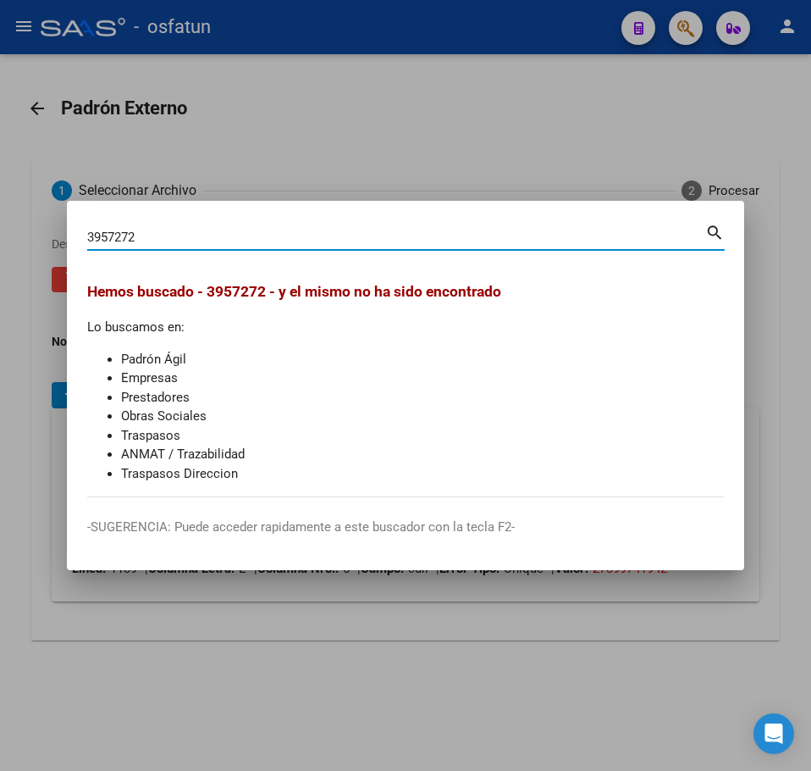
click at [467, 131] on div at bounding box center [405, 385] width 811 height 771
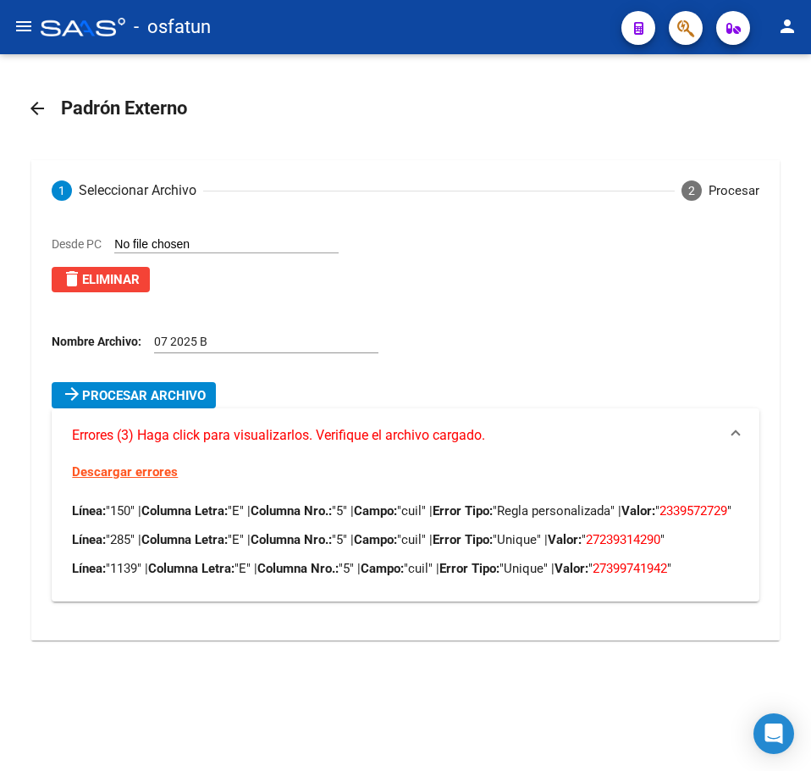
drag, startPoint x: 141, startPoint y: 527, endPoint x: 88, endPoint y: 529, distance: 52.6
click at [660, 518] on span "2339572729" at bounding box center [694, 510] width 68 height 15
drag, startPoint x: 709, startPoint y: 123, endPoint x: 699, endPoint y: 119, distance: 11.0
click at [707, 122] on div "arrow_back Padrón Externo 1 Seleccionar Archivo 2 Procesar Desde PC delete Elim…" at bounding box center [405, 369] width 811 height 631
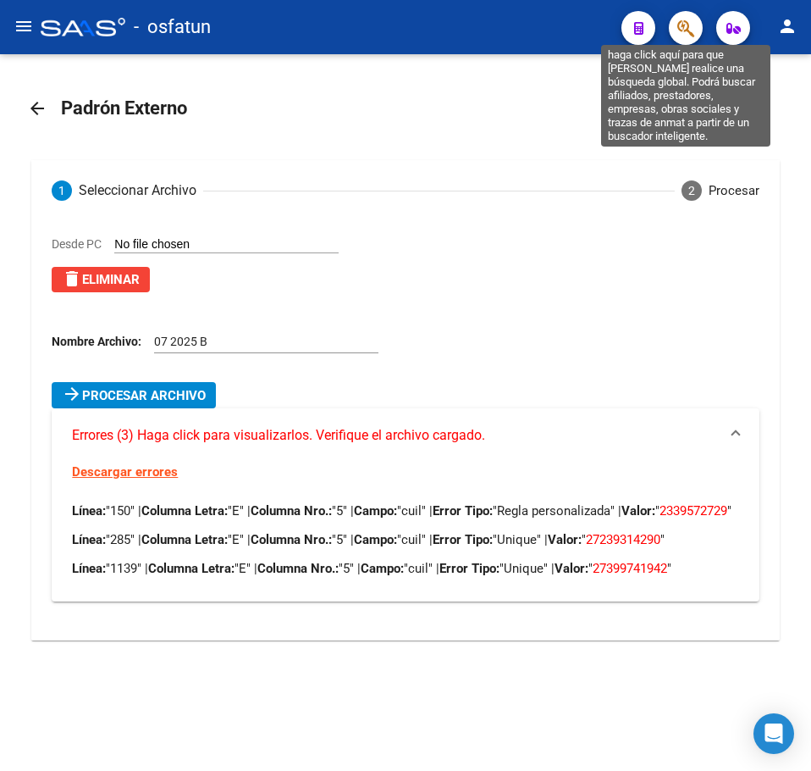
click at [687, 30] on icon "button" at bounding box center [686, 28] width 17 height 19
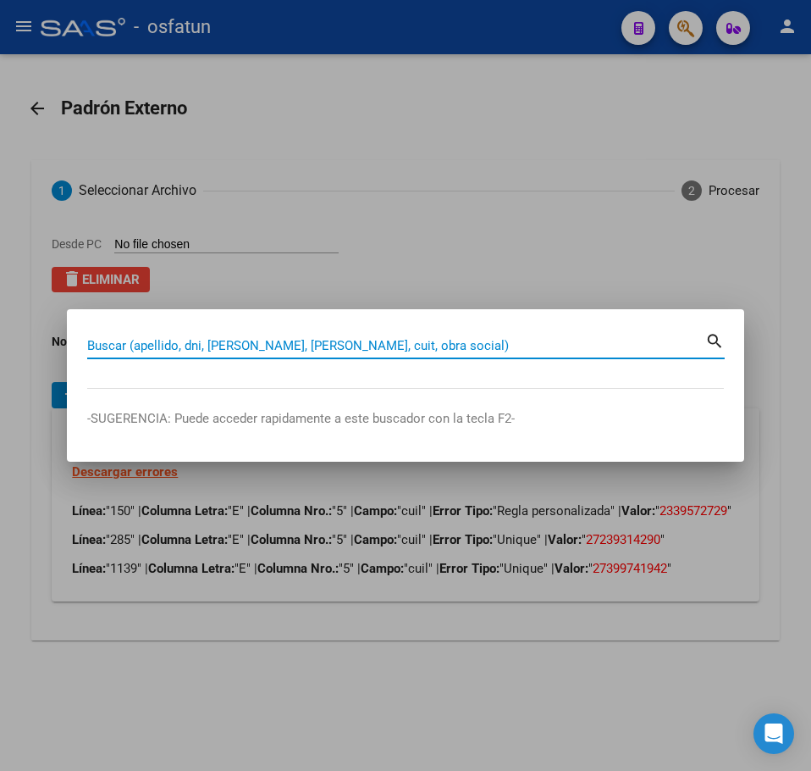
click at [208, 342] on input "Buscar (apellido, dni, [PERSON_NAME], [PERSON_NAME], cuit, obra social)" at bounding box center [396, 345] width 618 height 15
paste input "49208202"
type input "49208202"
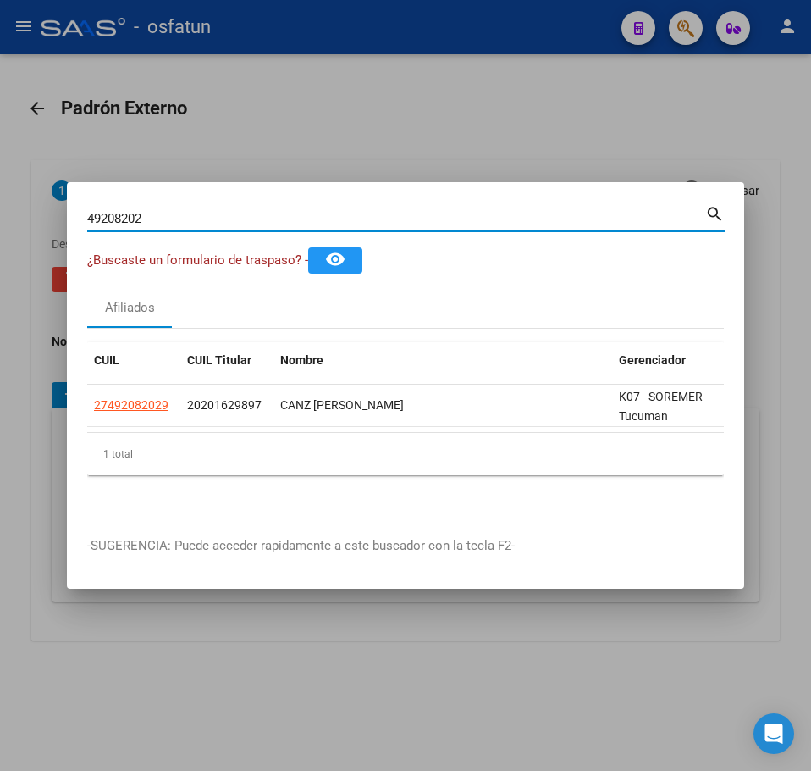
click at [280, 706] on div at bounding box center [405, 385] width 811 height 771
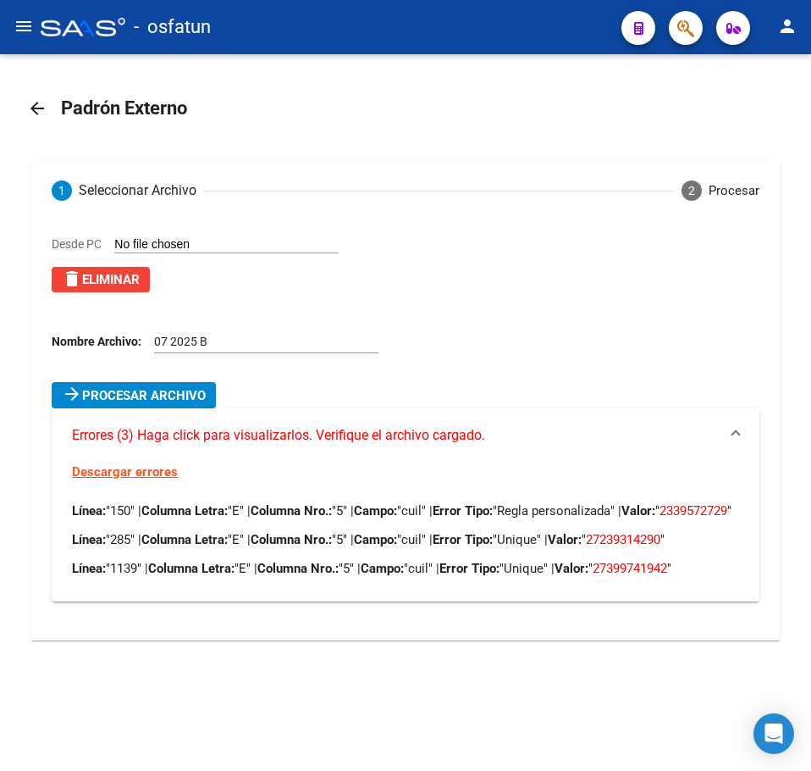
click at [713, 273] on div "Desde PC delete Eliminar" at bounding box center [412, 270] width 721 height 71
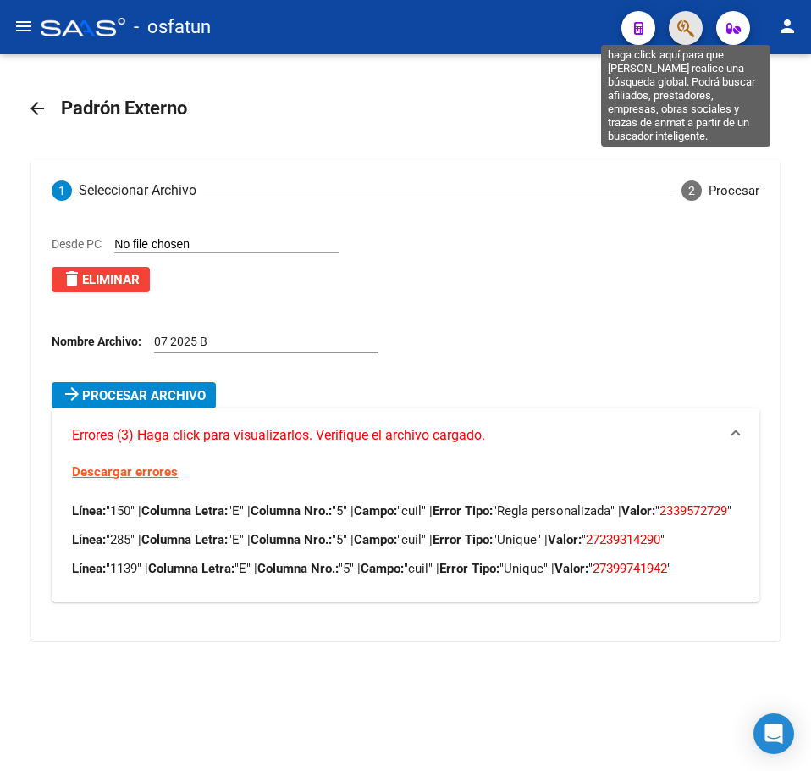
click at [686, 29] on icon "button" at bounding box center [686, 28] width 17 height 19
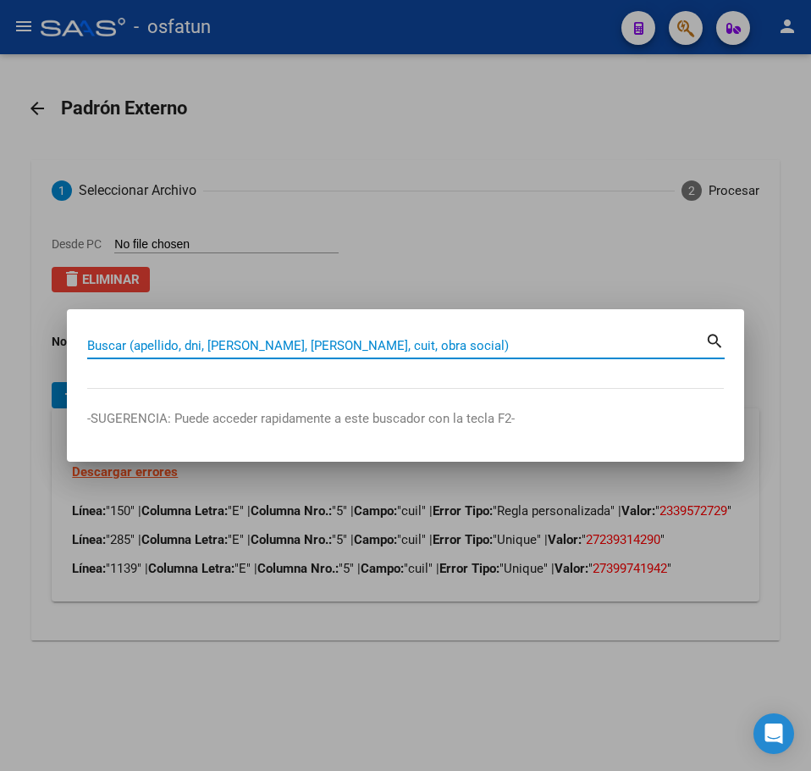
click at [210, 344] on input "Buscar (apellido, dni, [PERSON_NAME], [PERSON_NAME], cuit, obra social)" at bounding box center [396, 345] width 618 height 15
paste input "39572724"
type input "39572724"
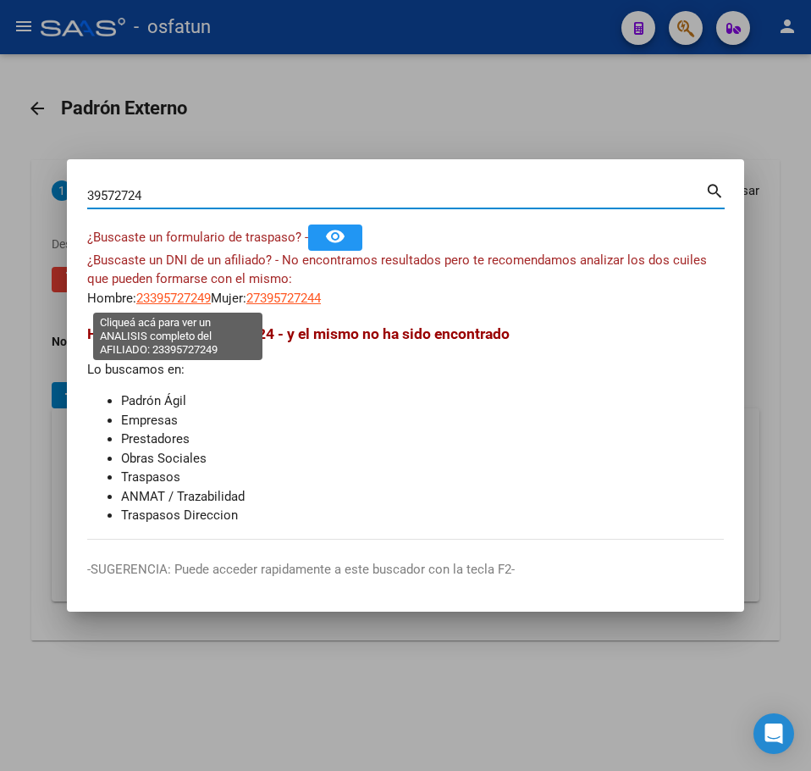
click at [191, 297] on span "23395727249" at bounding box center [173, 298] width 75 height 15
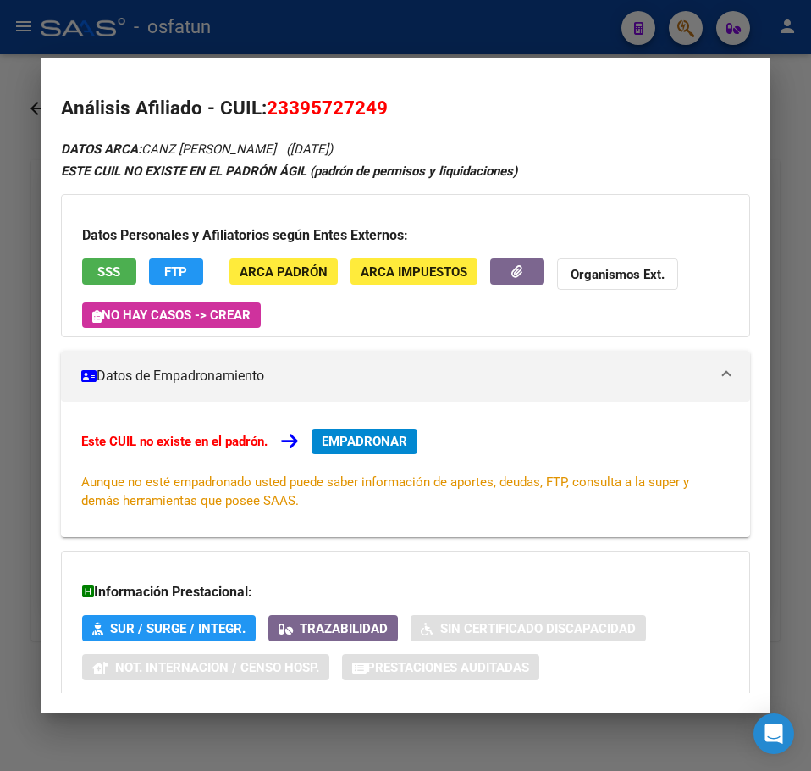
drag, startPoint x: 270, startPoint y: 105, endPoint x: 390, endPoint y: 104, distance: 119.4
click at [390, 104] on h2 "Análisis Afiliado - CUIL: 23395727249" at bounding box center [406, 108] width 690 height 29
copy span "23395727249"
click at [436, 18] on div at bounding box center [405, 385] width 811 height 771
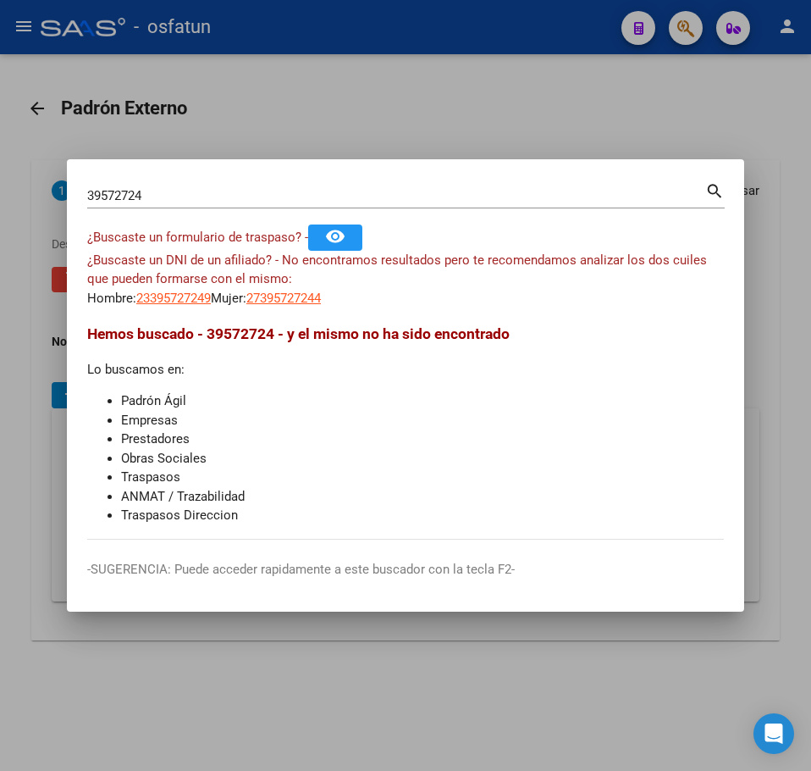
click at [32, 363] on div at bounding box center [405, 385] width 811 height 771
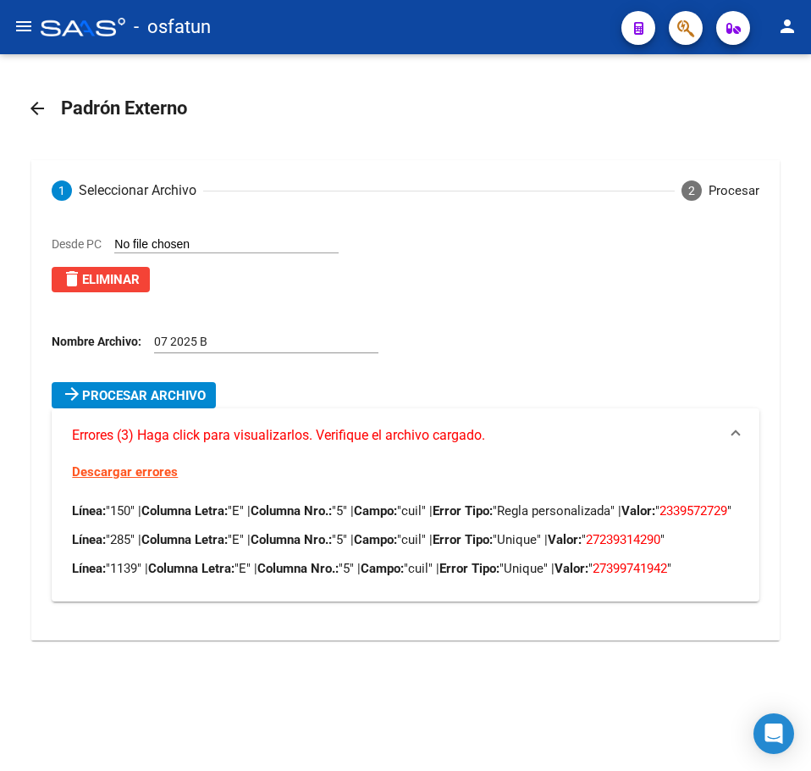
drag, startPoint x: 690, startPoint y: 557, endPoint x: 630, endPoint y: 560, distance: 60.2
click at [630, 547] on span "27239314290" at bounding box center [623, 539] width 75 height 15
copy span "23931429"
click at [679, 26] on icon "button" at bounding box center [686, 28] width 17 height 19
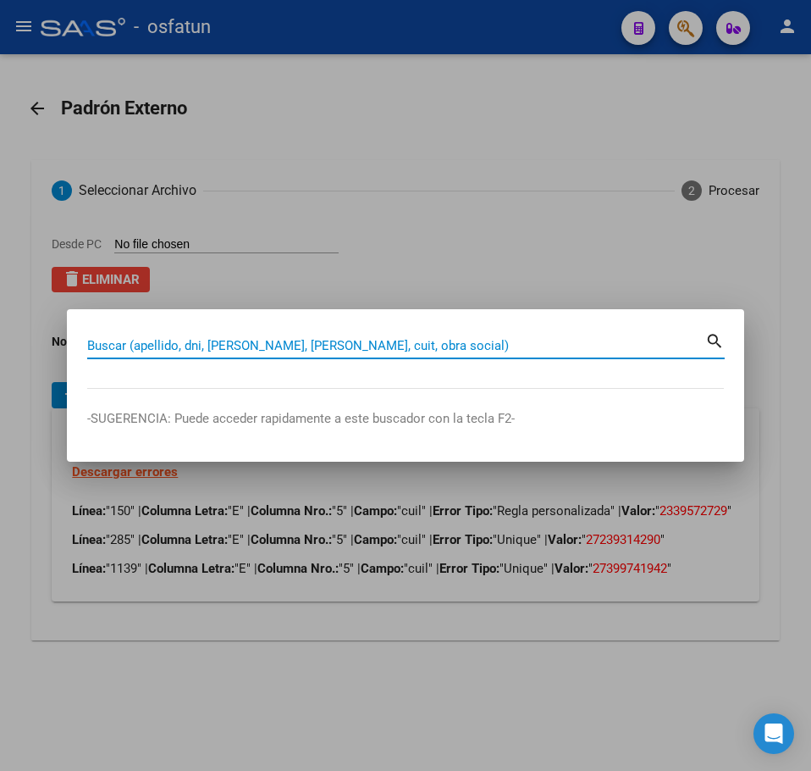
click at [208, 347] on input "Buscar (apellido, dni, [PERSON_NAME], [PERSON_NAME], cuit, obra social)" at bounding box center [396, 345] width 618 height 15
paste input "23931429"
type input "23931429"
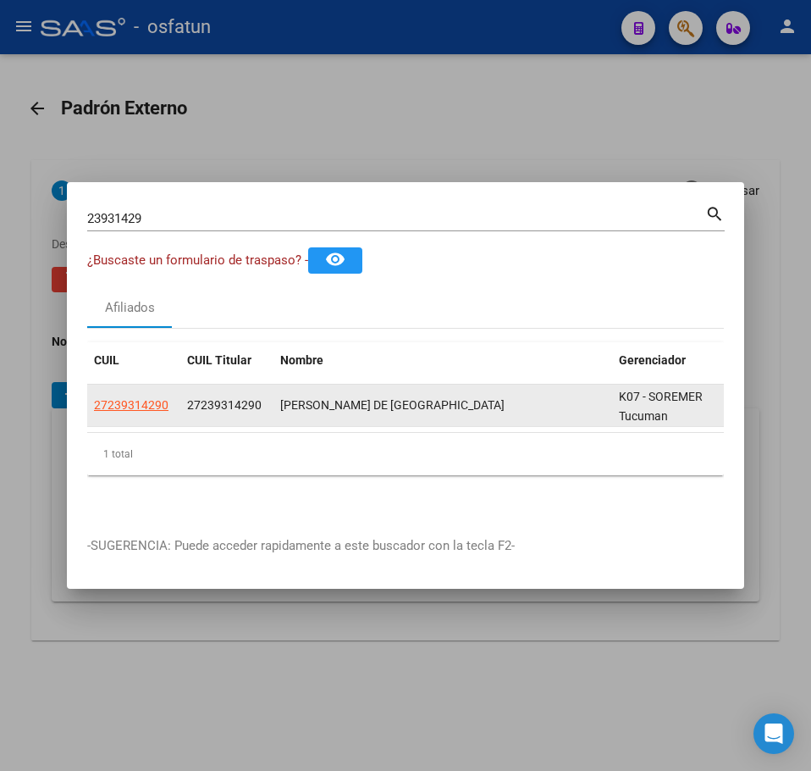
drag, startPoint x: 170, startPoint y: 398, endPoint x: 91, endPoint y: 401, distance: 78.8
click at [91, 401] on datatable-body-cell "27239314290" at bounding box center [133, 406] width 93 height 42
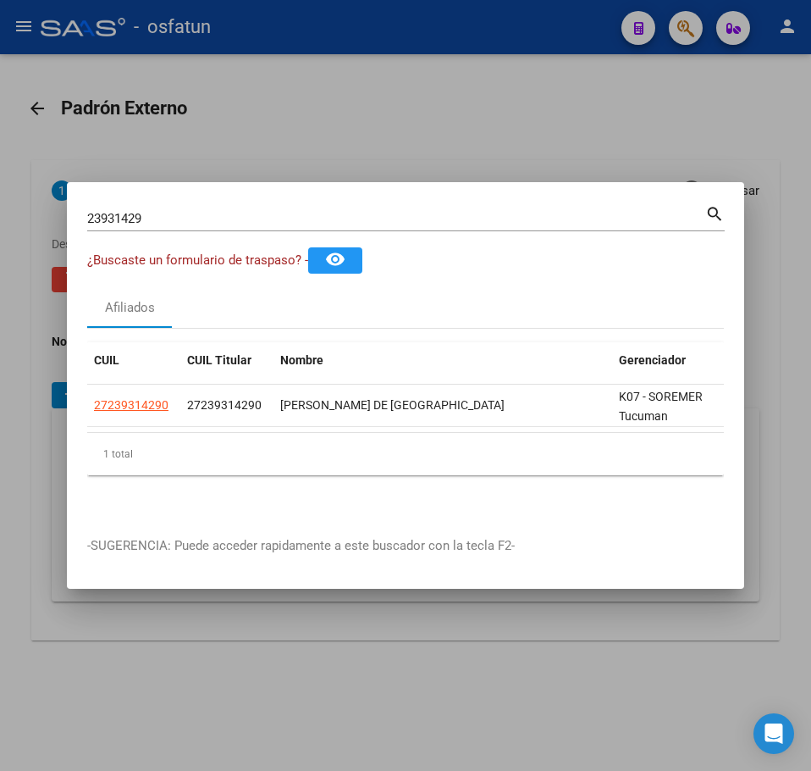
copy span "27239314290"
drag, startPoint x: 311, startPoint y: 196, endPoint x: 442, endPoint y: 105, distance: 159.5
click at [442, 105] on div "23931429 Buscar (apellido, dni, cuil, nro traspaso, cuit, obra social) search ¿…" at bounding box center [405, 385] width 811 height 771
click at [640, 125] on div at bounding box center [405, 385] width 811 height 771
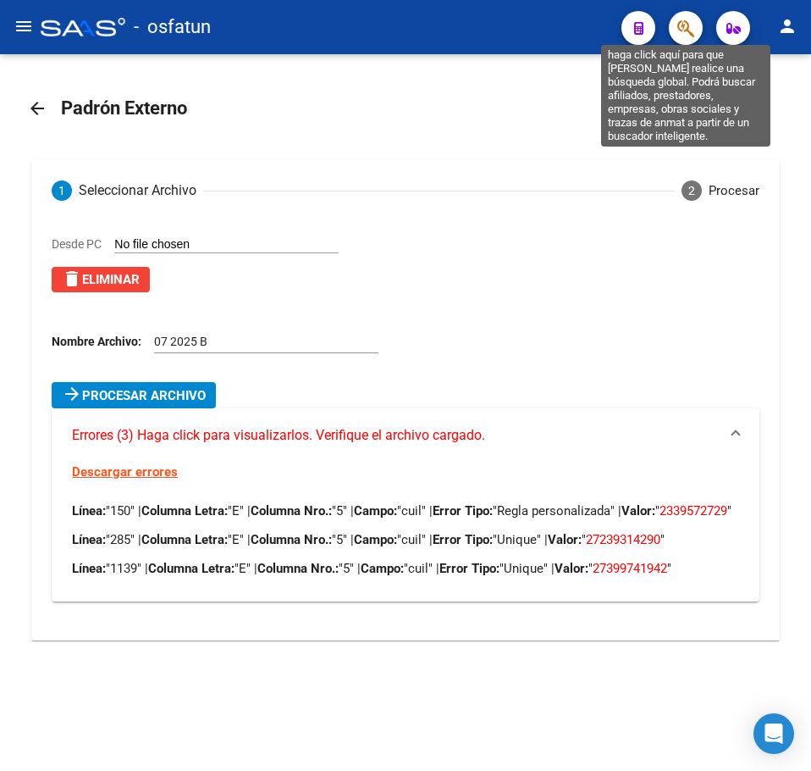
click at [681, 31] on icon "button" at bounding box center [686, 28] width 17 height 19
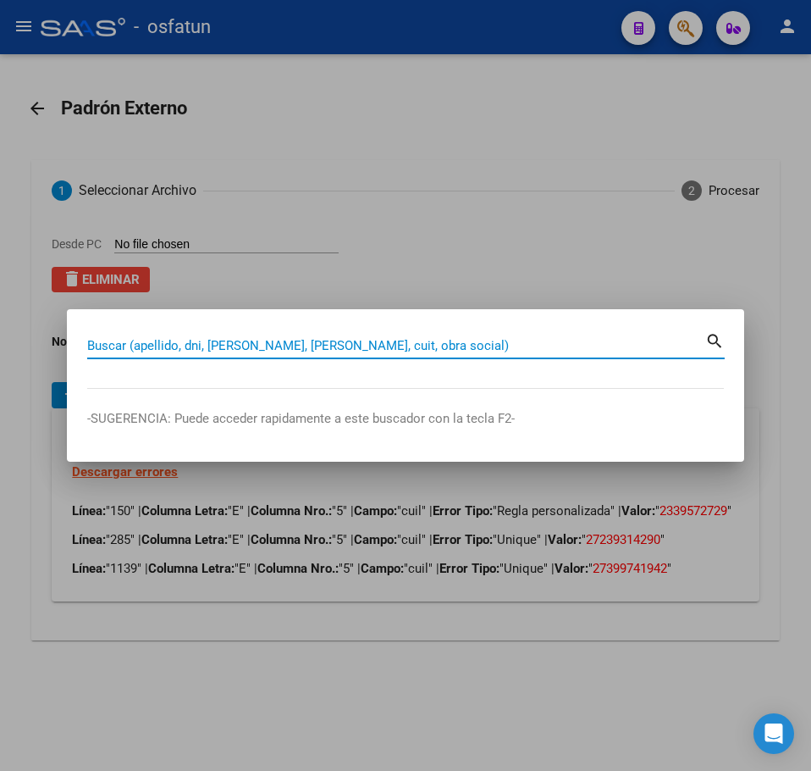
click at [236, 344] on input "Buscar (apellido, dni, [PERSON_NAME], [PERSON_NAME], cuit, obra social)" at bounding box center [396, 345] width 618 height 15
paste input "23931429"
type input "23931429"
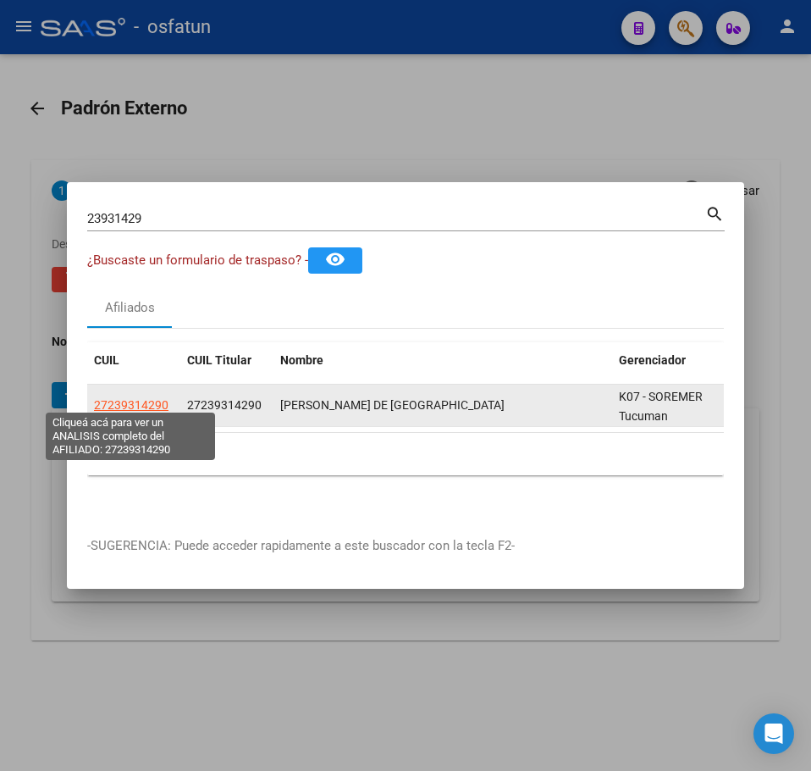
click at [147, 398] on span "27239314290" at bounding box center [131, 405] width 75 height 14
type textarea "27239314290"
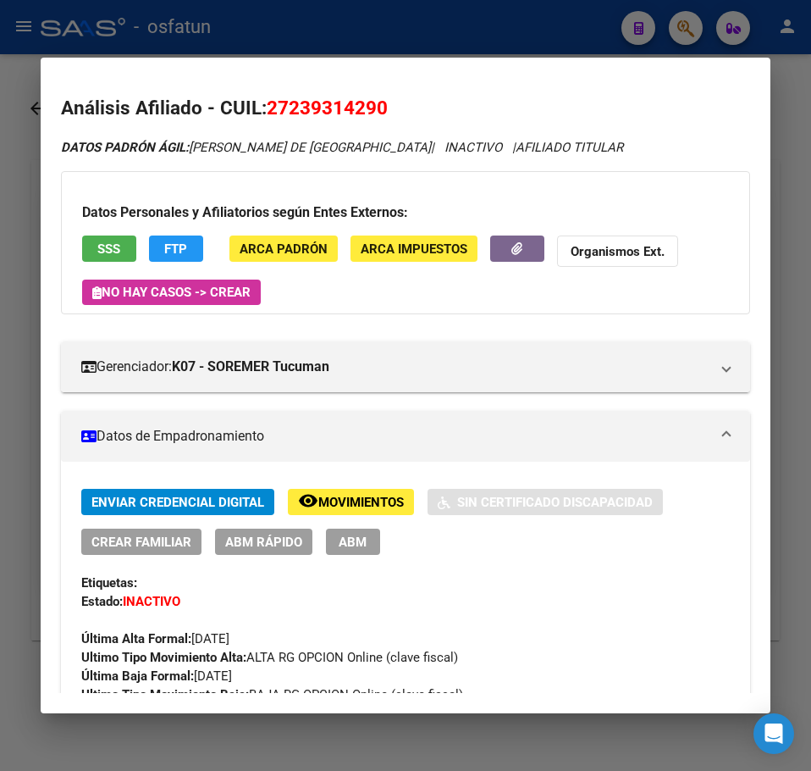
click at [324, 107] on span "27239314290" at bounding box center [327, 108] width 121 height 22
copy span "27239314290"
click at [443, 25] on div at bounding box center [405, 385] width 811 height 771
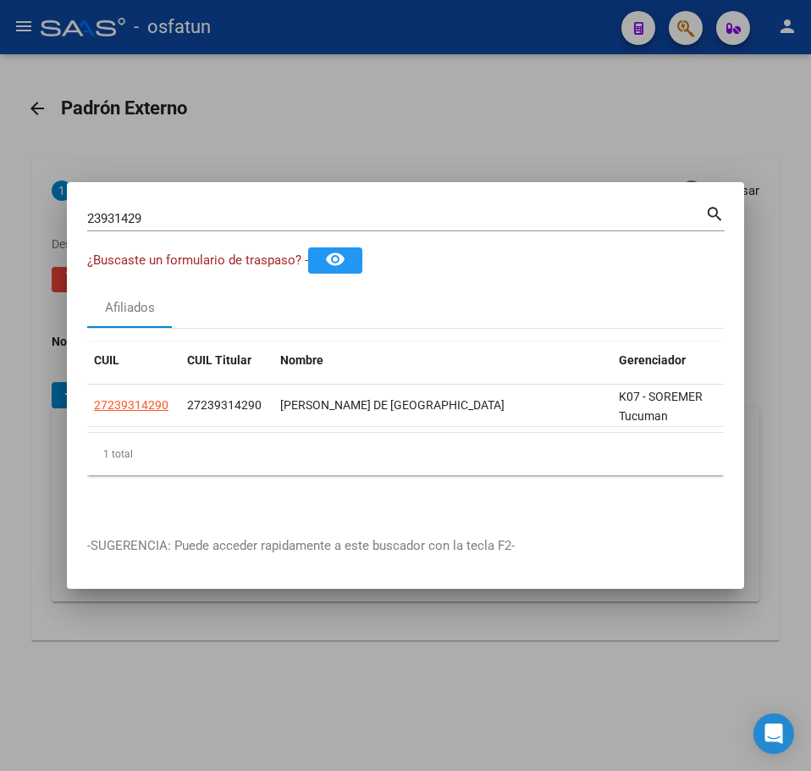
click at [409, 72] on div at bounding box center [405, 385] width 811 height 771
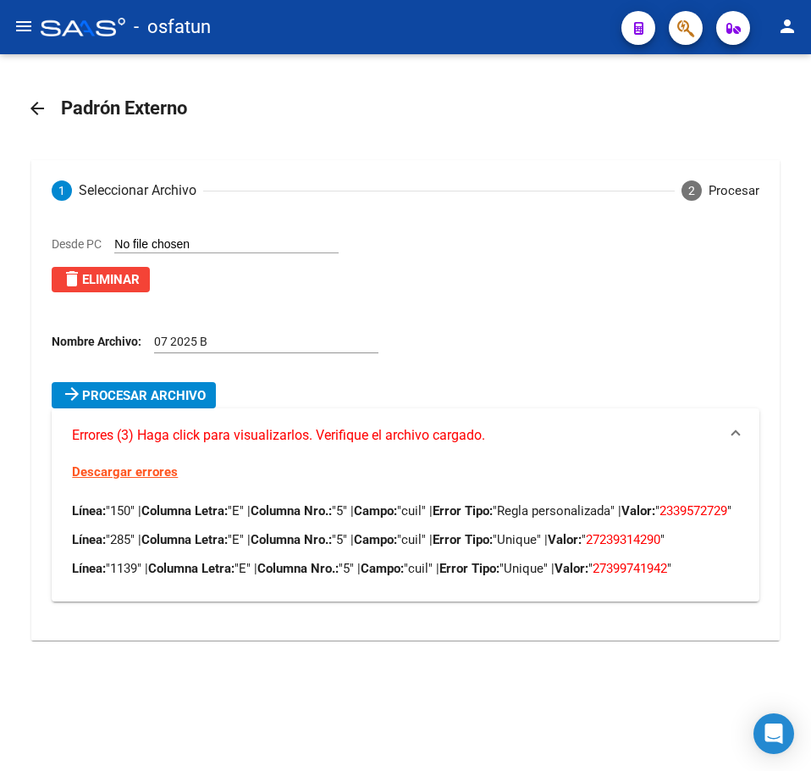
drag, startPoint x: 695, startPoint y: 588, endPoint x: 641, endPoint y: 592, distance: 54.4
click at [641, 576] on span "27399741942" at bounding box center [630, 568] width 75 height 15
copy span "39974194"
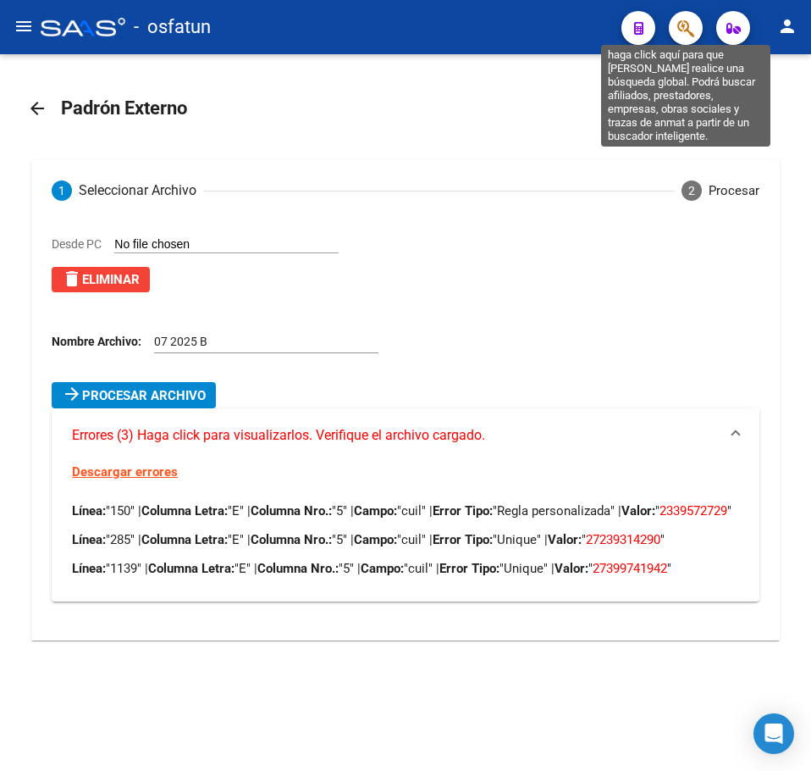
click at [692, 28] on icon "button" at bounding box center [686, 28] width 17 height 19
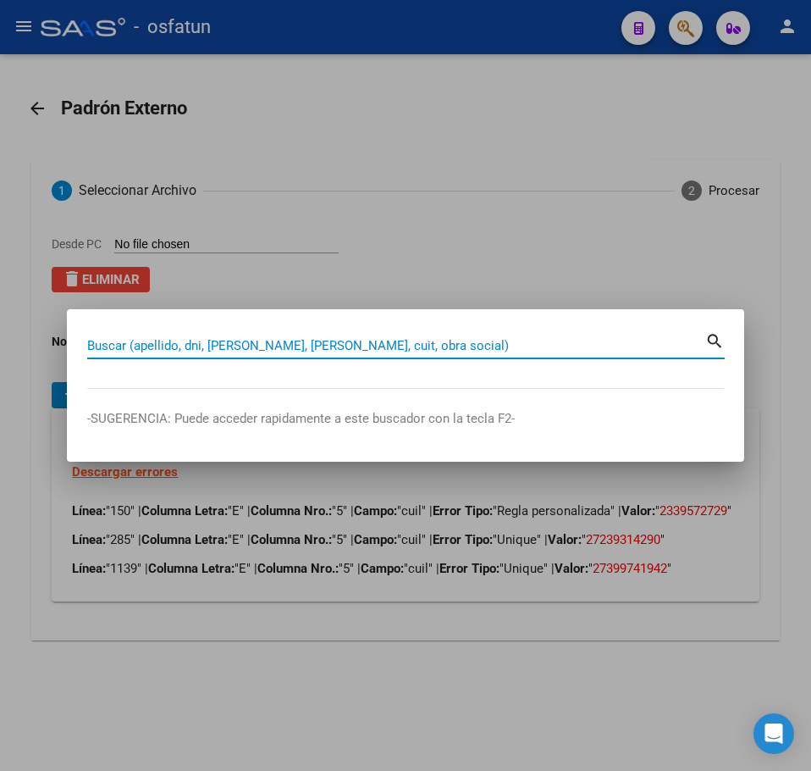
drag, startPoint x: 237, startPoint y: 336, endPoint x: 230, endPoint y: 344, distance: 10.2
click at [233, 337] on div "Buscar (apellido, dni, cuil, nro traspaso, cuit, obra social)" at bounding box center [396, 345] width 618 height 25
click at [235, 349] on input "Buscar (apellido, dni, cuil, nro traspaso, cuit, obra social)" at bounding box center [396, 345] width 618 height 15
paste input "39974194"
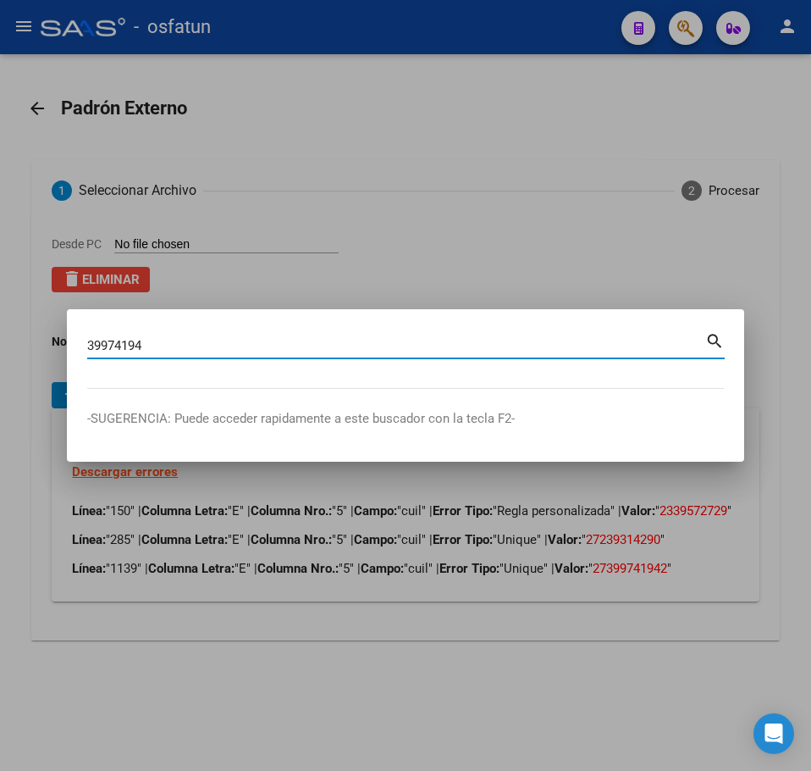
type input "39974194"
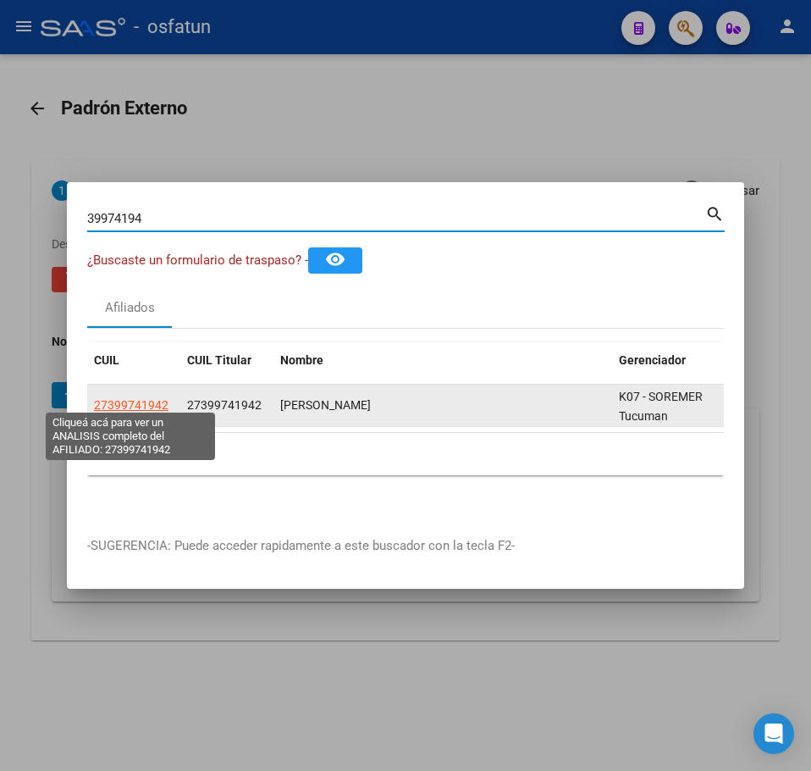
click at [149, 398] on span "27399741942" at bounding box center [131, 405] width 75 height 14
type textarea "27399741942"
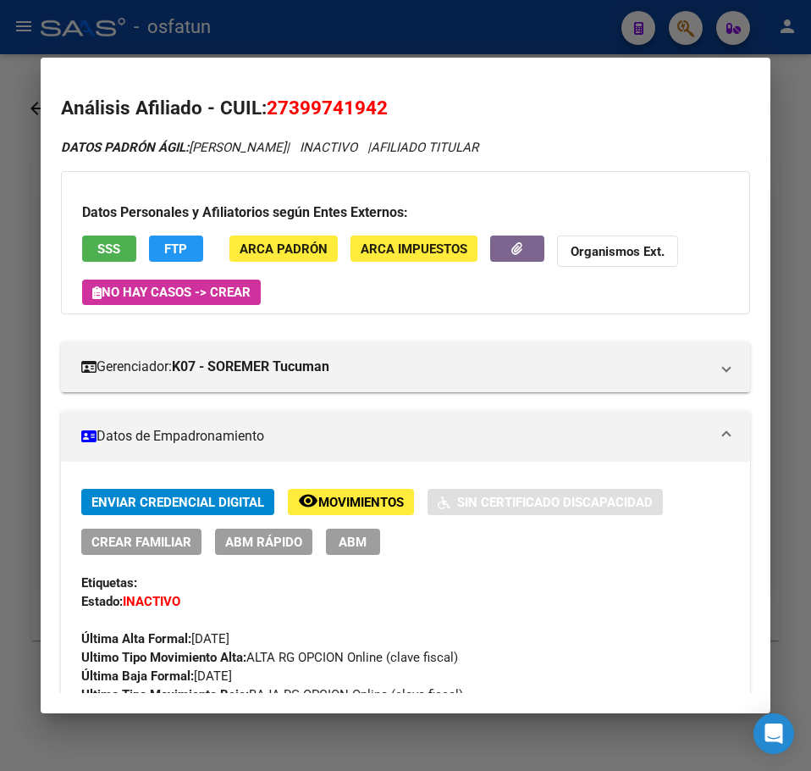
click at [334, 104] on span "27399741942" at bounding box center [327, 108] width 121 height 22
click at [334, 105] on span "27399741942" at bounding box center [327, 108] width 121 height 22
copy span "27399741942"
click at [790, 91] on div at bounding box center [405, 385] width 811 height 771
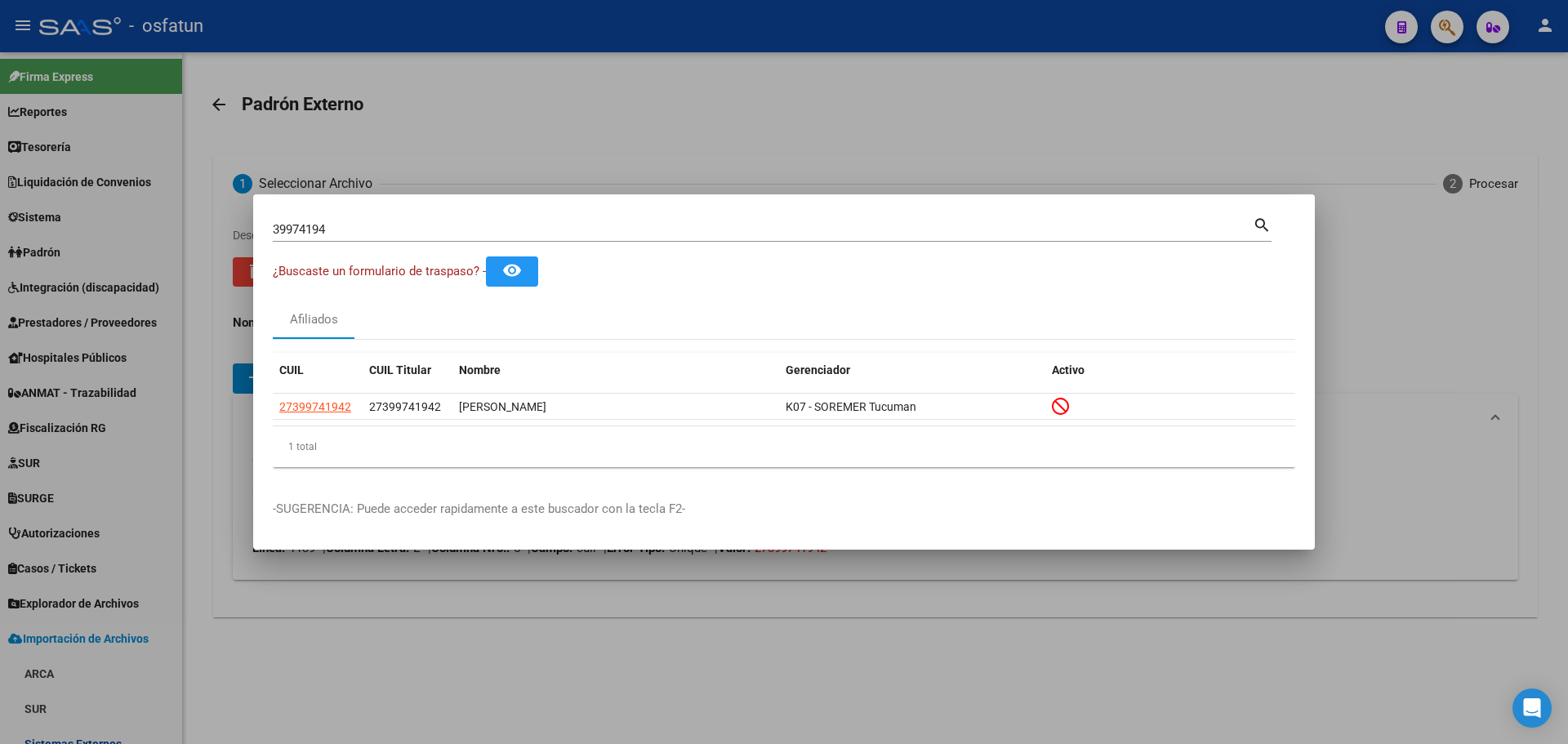
drag, startPoint x: 662, startPoint y: 120, endPoint x: 591, endPoint y: 120, distance: 71.0
click at [658, 120] on div at bounding box center [784, 372] width 1568 height 744
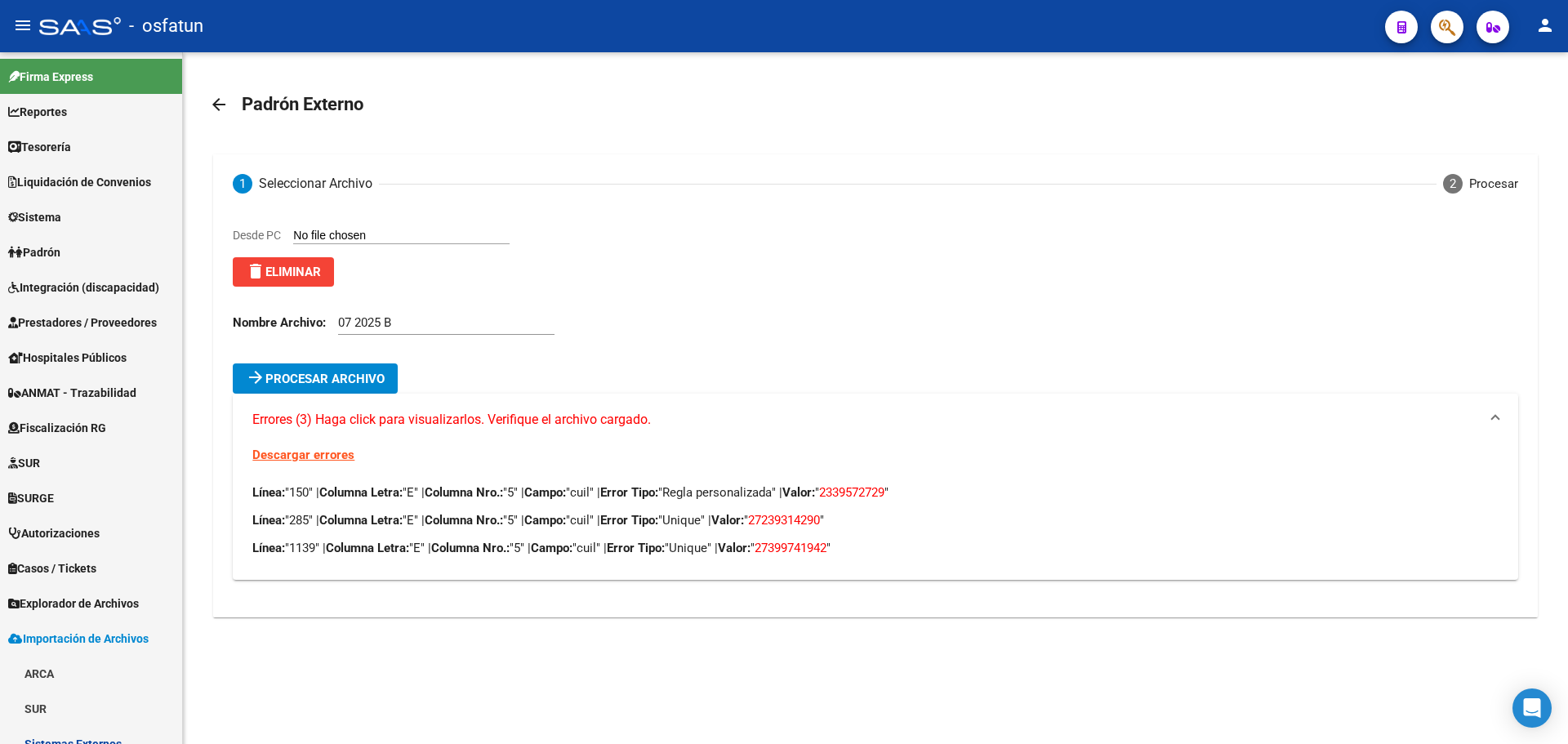
click at [298, 272] on span "delete Eliminar" at bounding box center [284, 271] width 75 height 14
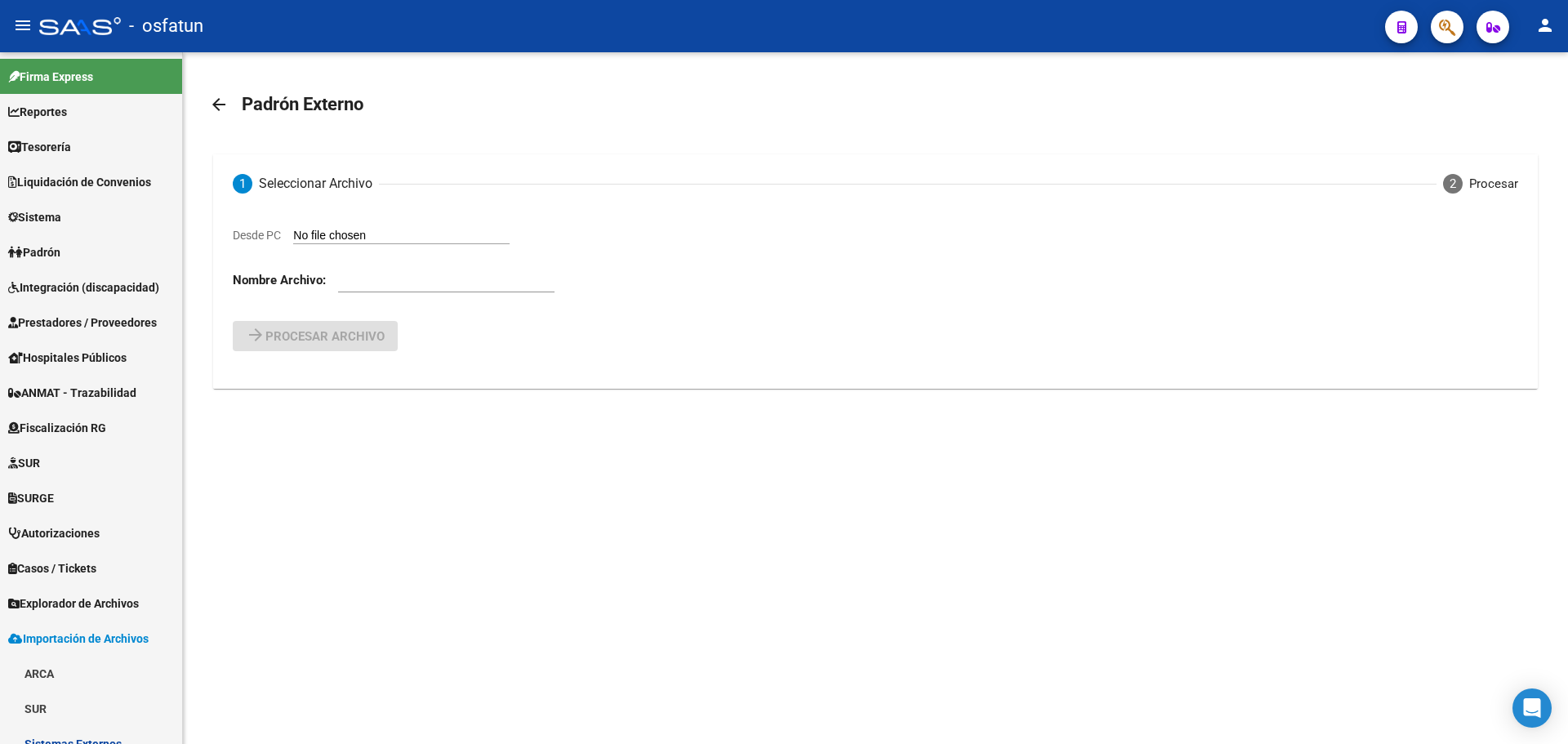
click at [335, 237] on input "Desde PC" at bounding box center [401, 236] width 216 height 15
type input "C:\fakepath\07 2025 B.csv"
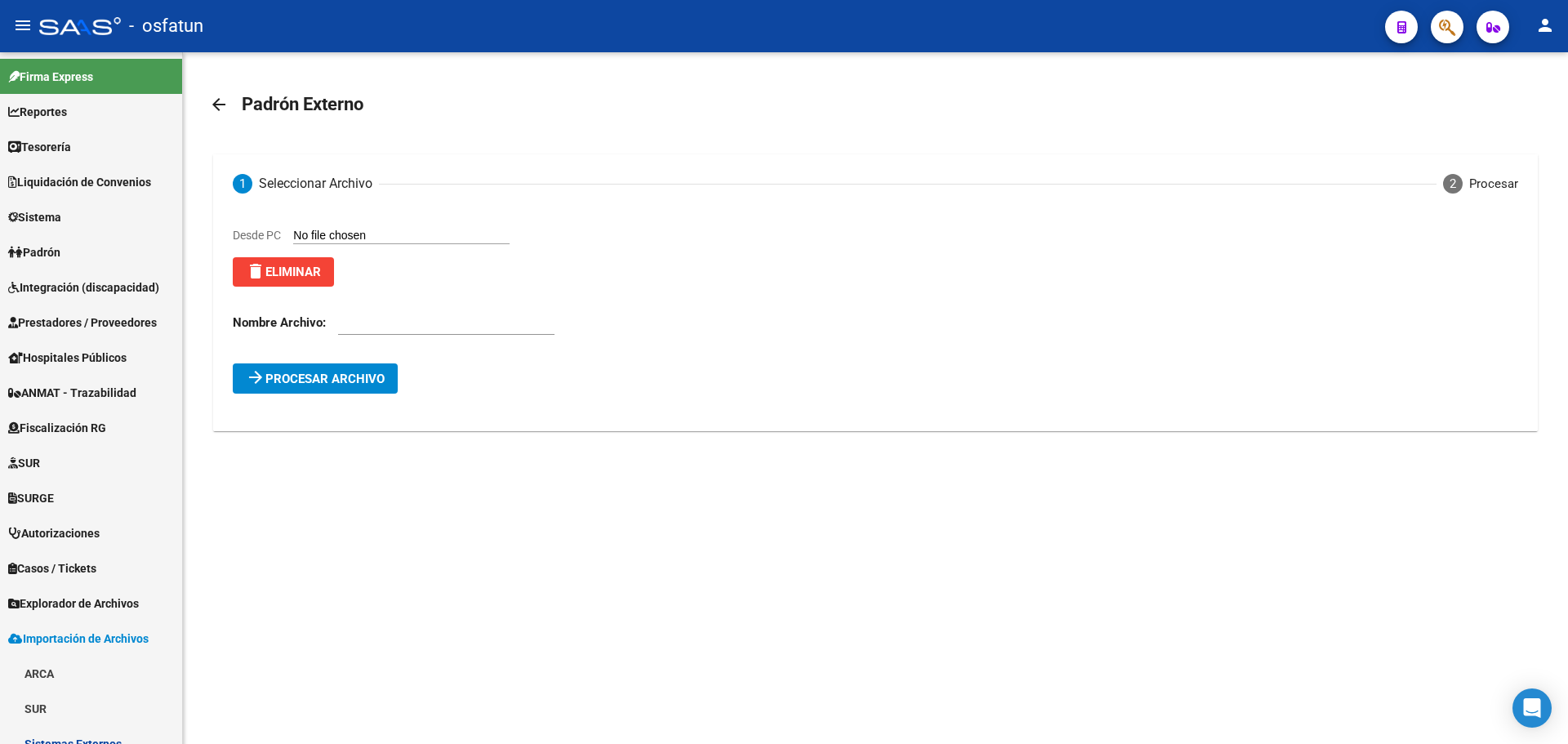
click at [407, 326] on input "text" at bounding box center [446, 322] width 216 height 14
type input "07 2025 B"
click at [311, 371] on button "arrow_forward Procesar archivo" at bounding box center [314, 378] width 165 height 30
click at [340, 415] on span "Errores (2) Haga click para visualizarlos. Verifique el archivo cargado." at bounding box center [451, 412] width 398 height 18
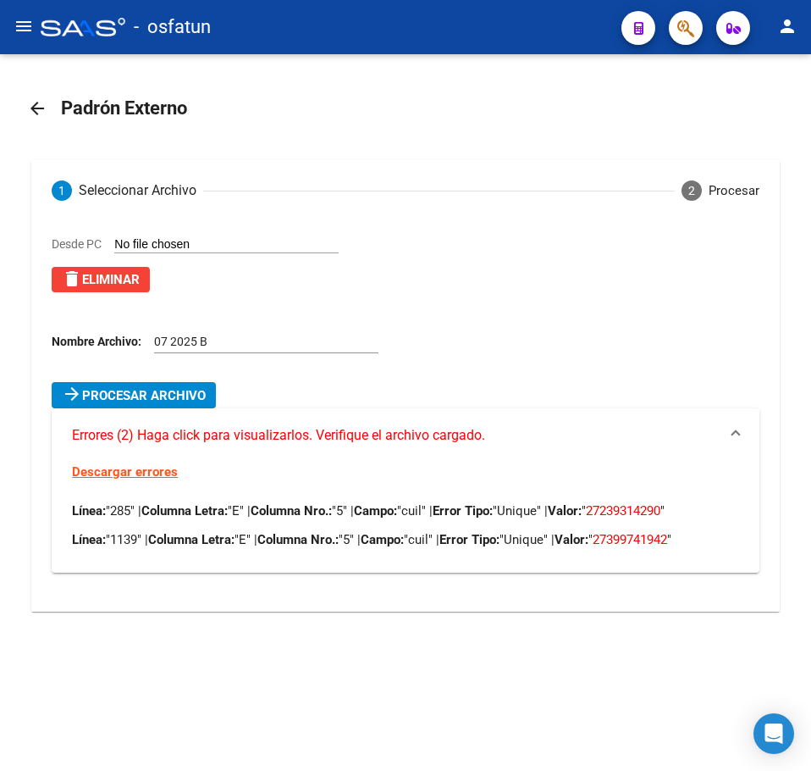
click at [463, 107] on div "arrow_back Padrón Externo 1 Seleccionar Archivo 2 Procesar Desde PC delete Elim…" at bounding box center [405, 355] width 811 height 602
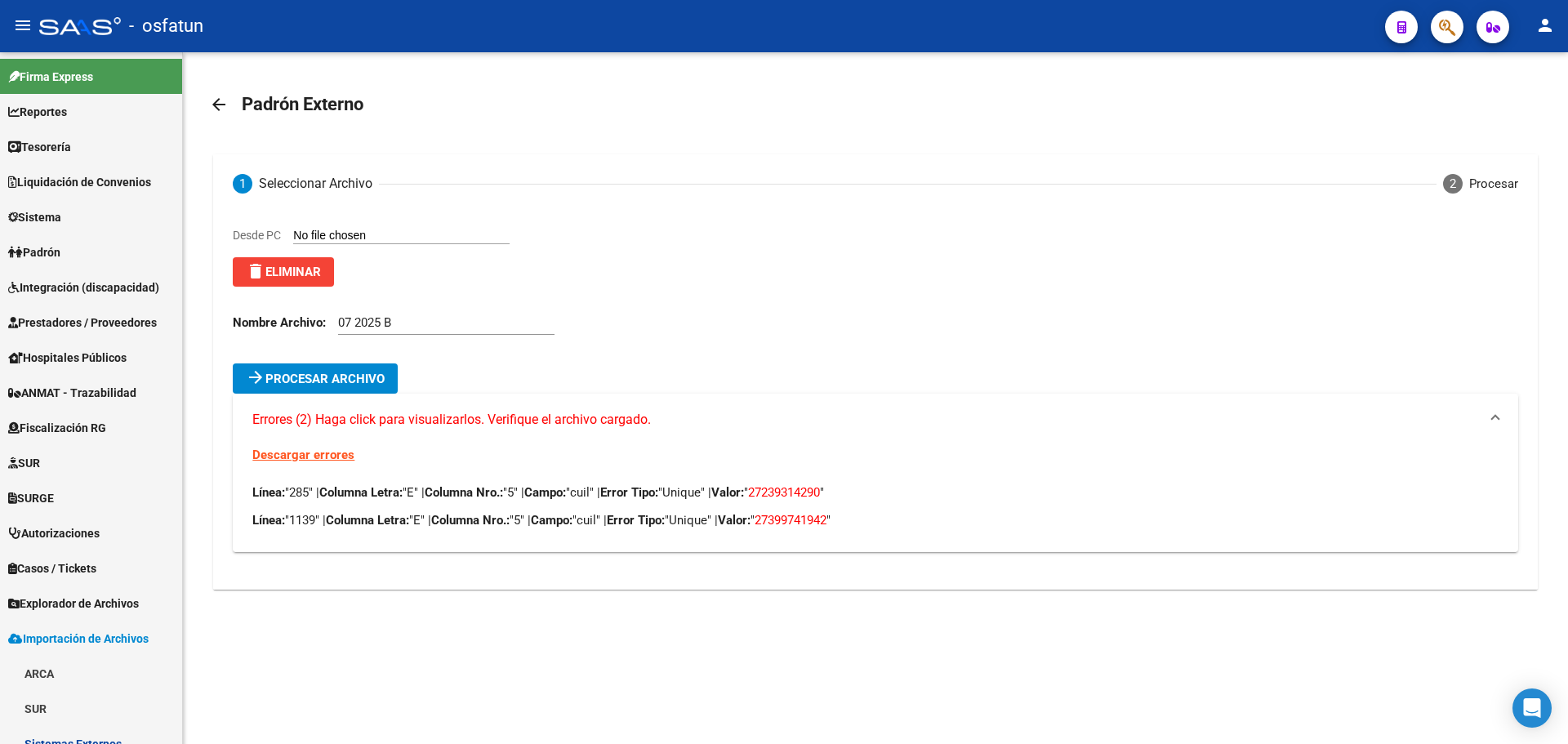
click at [269, 274] on span "delete Eliminar" at bounding box center [284, 271] width 75 height 14
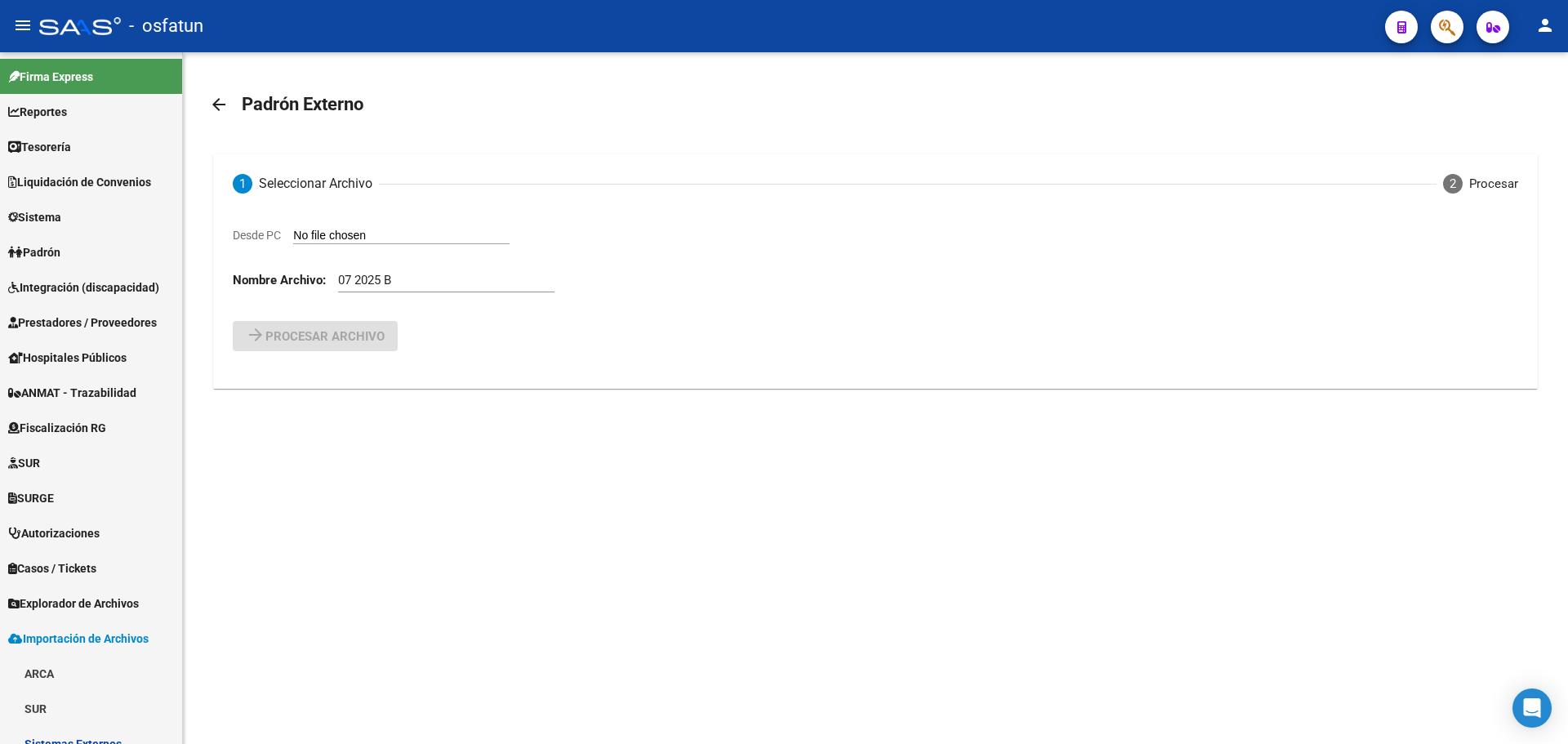
click at [390, 236] on input "Desde PC" at bounding box center [401, 236] width 216 height 15
type input "C:\fakepath\07 2025 B.csv"
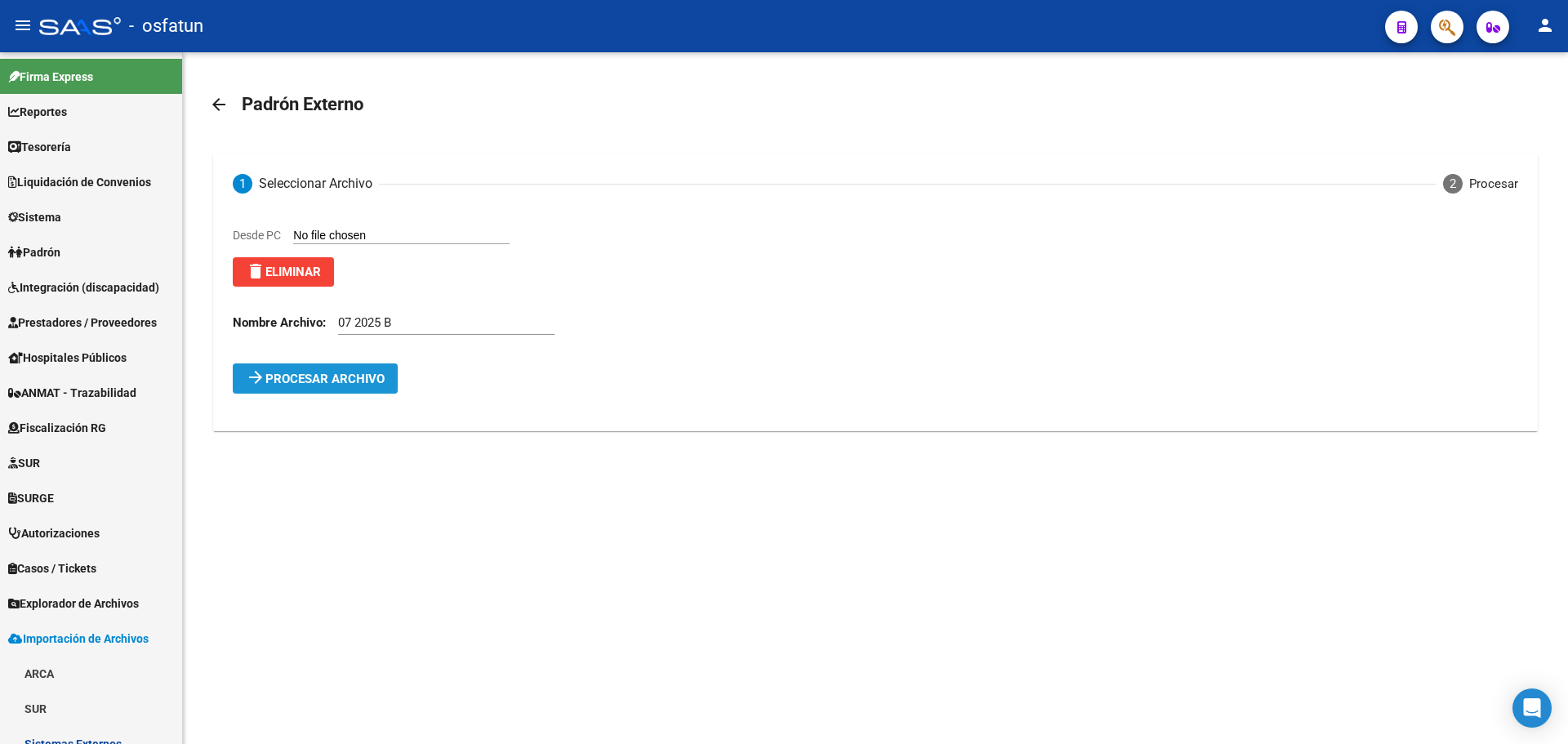
click at [360, 381] on span "Procesar archivo" at bounding box center [325, 378] width 120 height 14
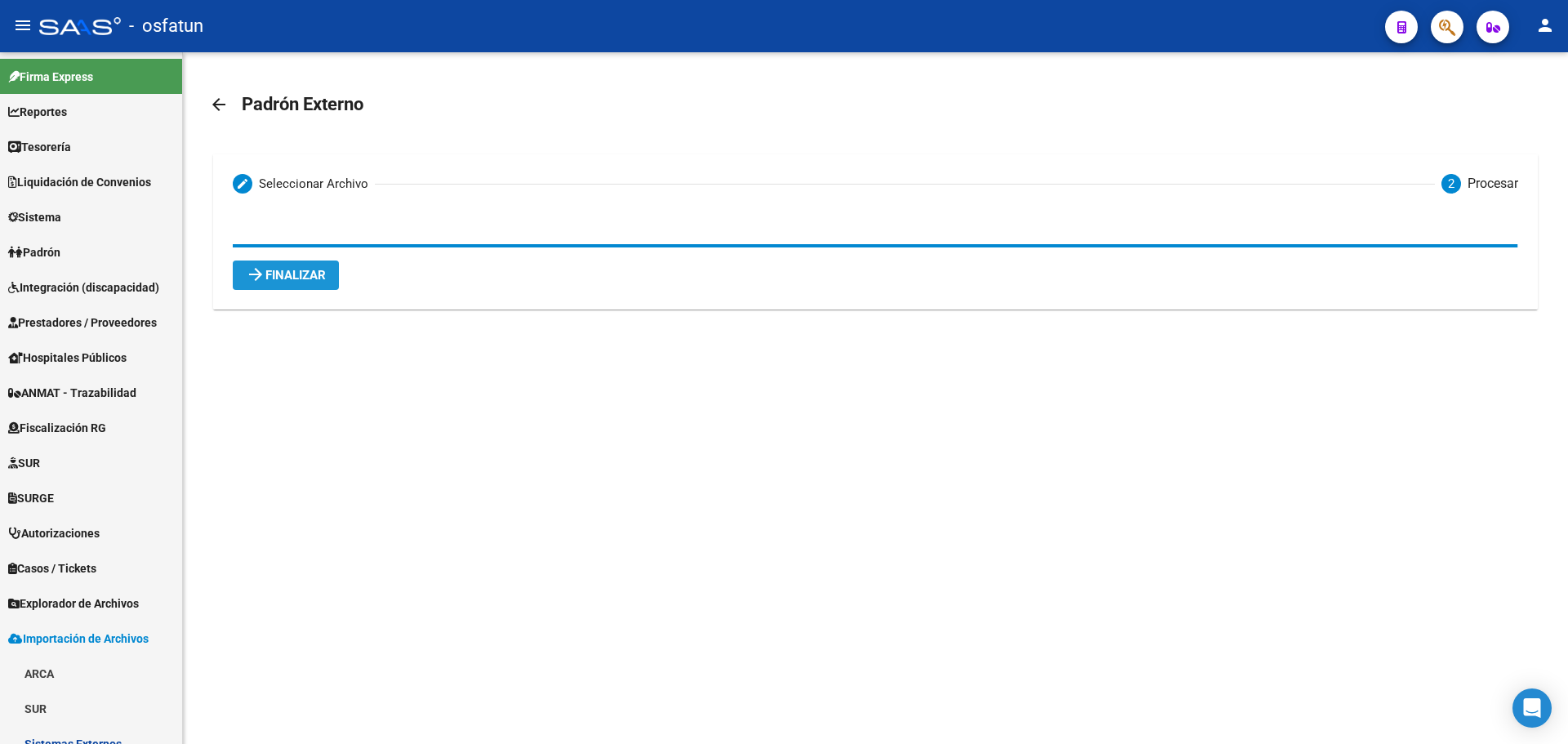
click at [320, 280] on span "arrow_forward Finalizar" at bounding box center [285, 275] width 80 height 14
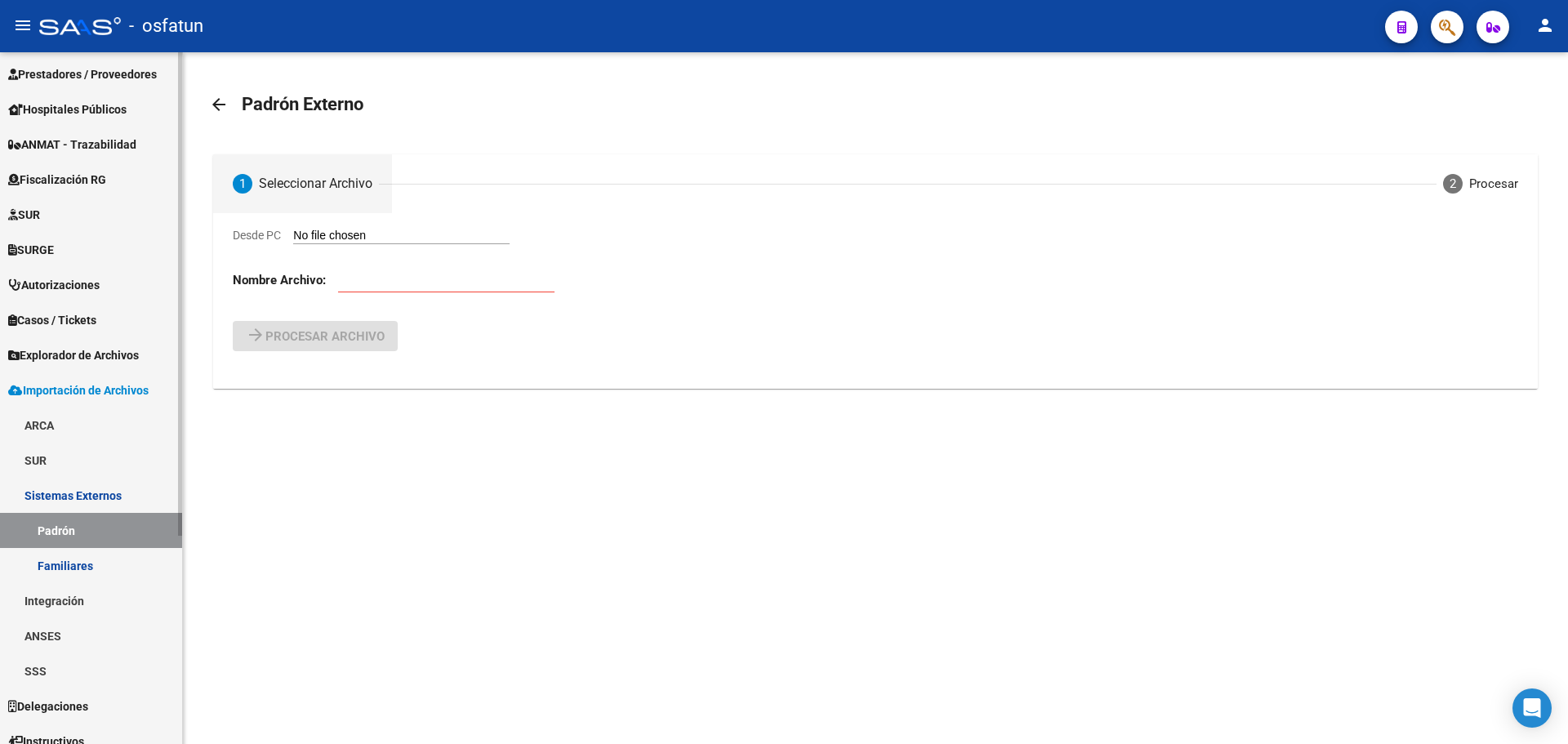
scroll to position [298, 0]
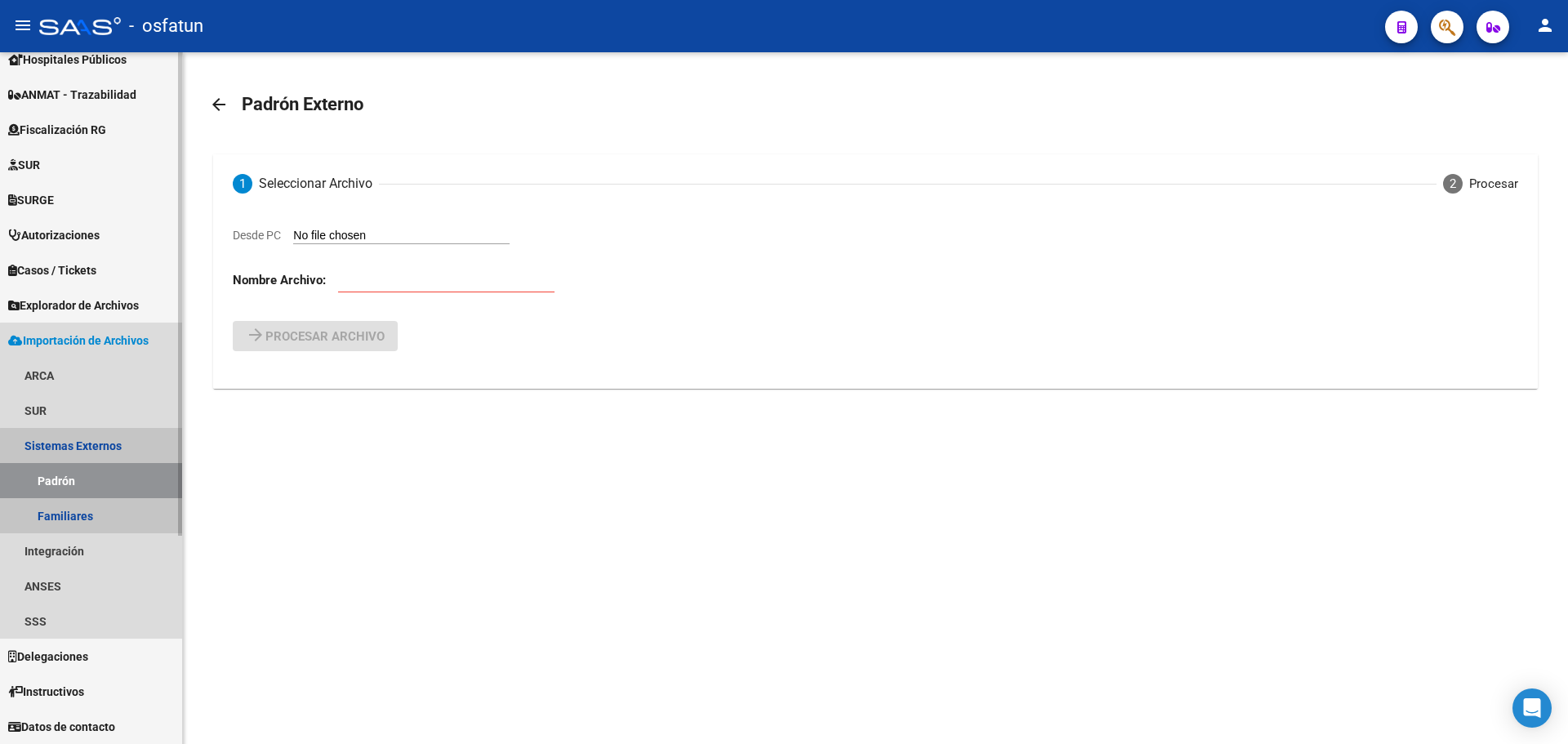
click at [103, 481] on link "Padrón" at bounding box center [91, 480] width 182 height 35
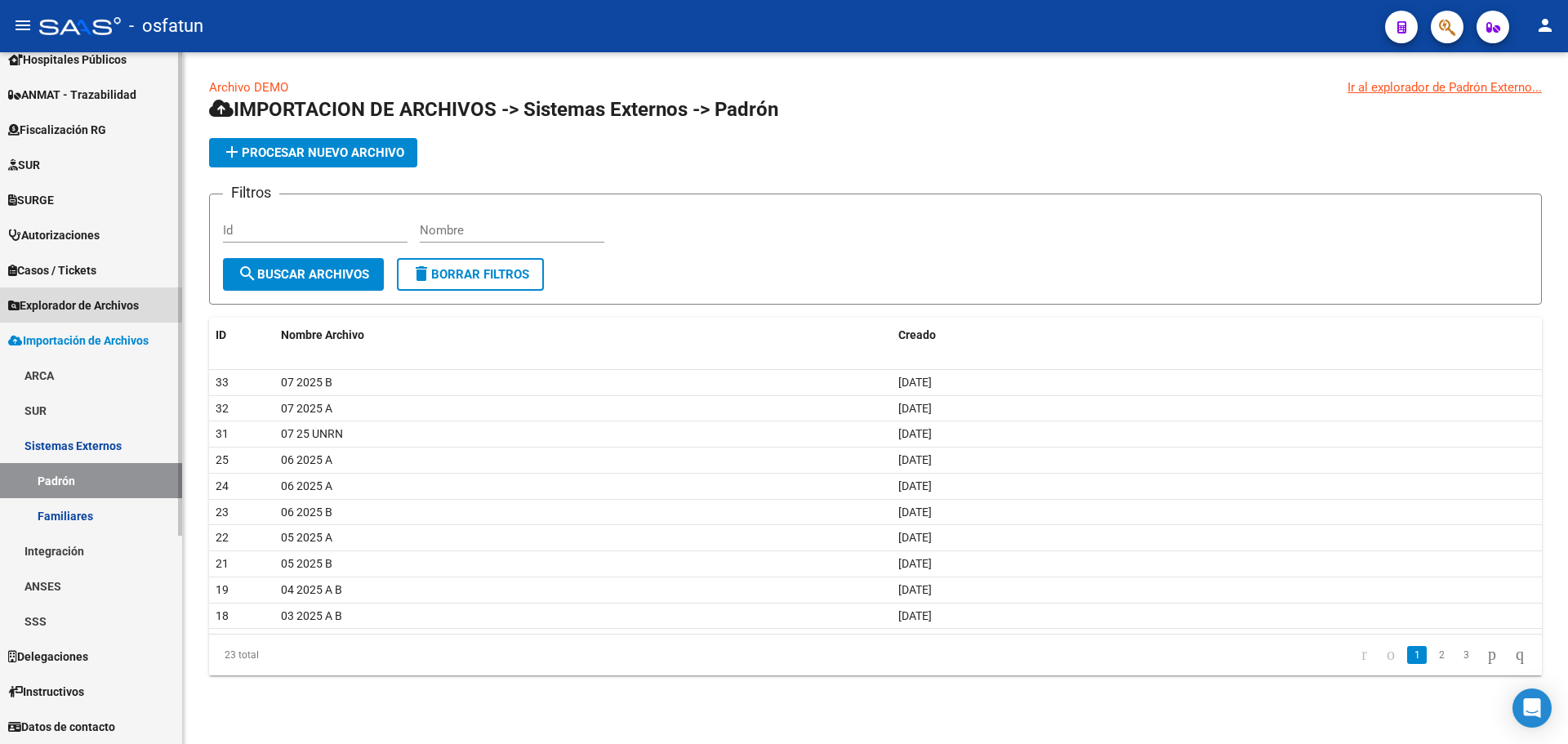
click at [88, 305] on span "Explorador de Archivos" at bounding box center [73, 305] width 131 height 18
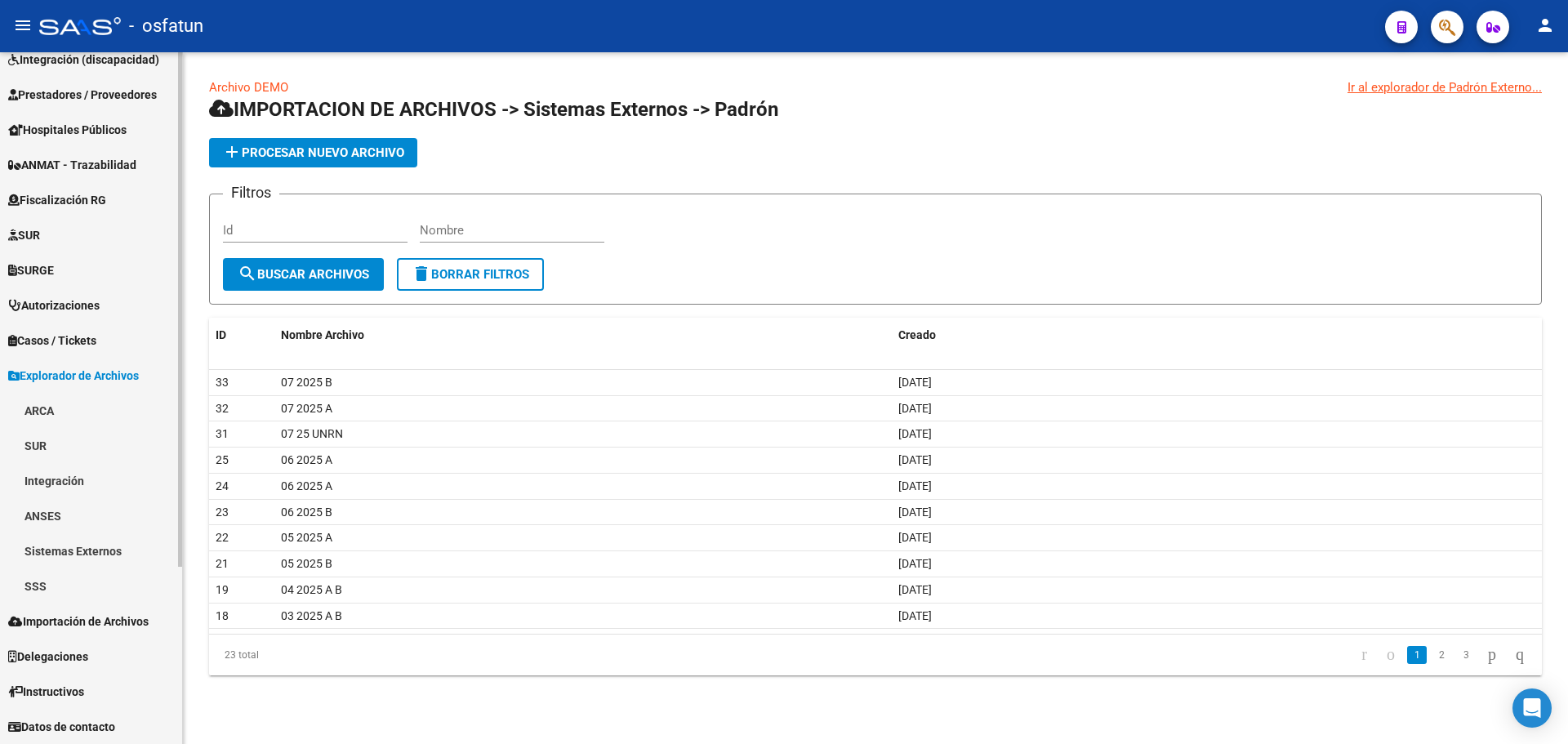
scroll to position [227, 0]
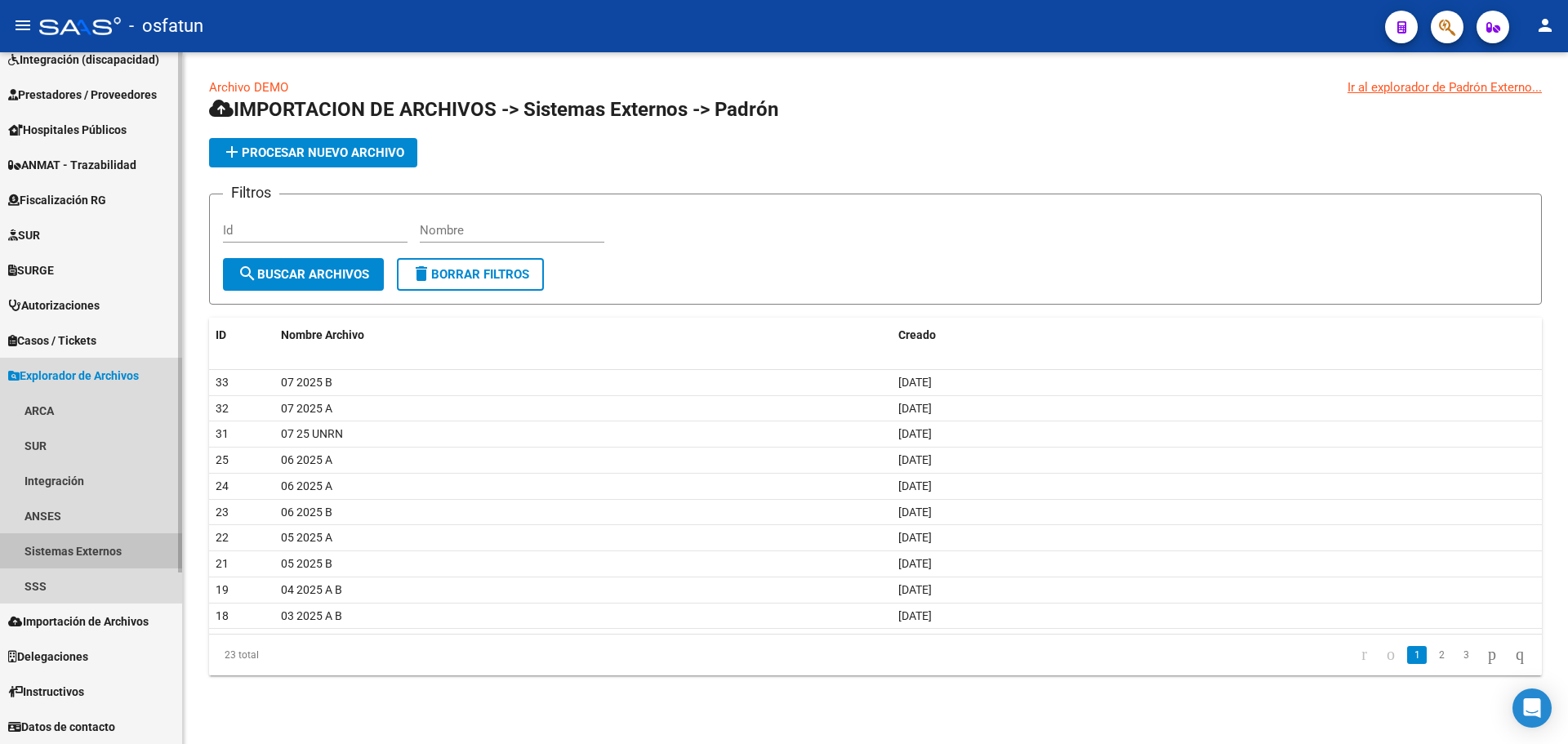
click at [107, 543] on link "Sistemas Externos" at bounding box center [91, 550] width 182 height 35
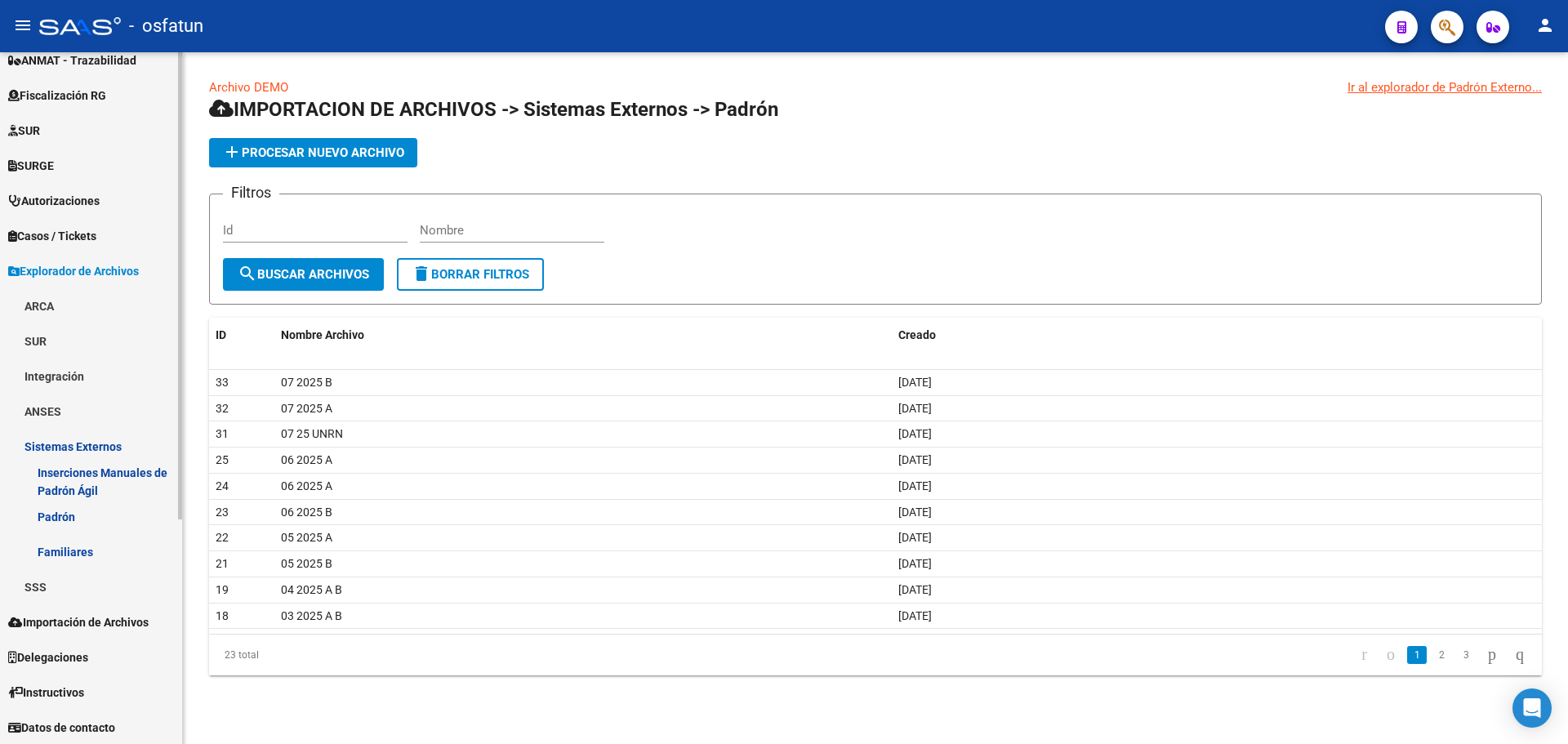
scroll to position [333, 0]
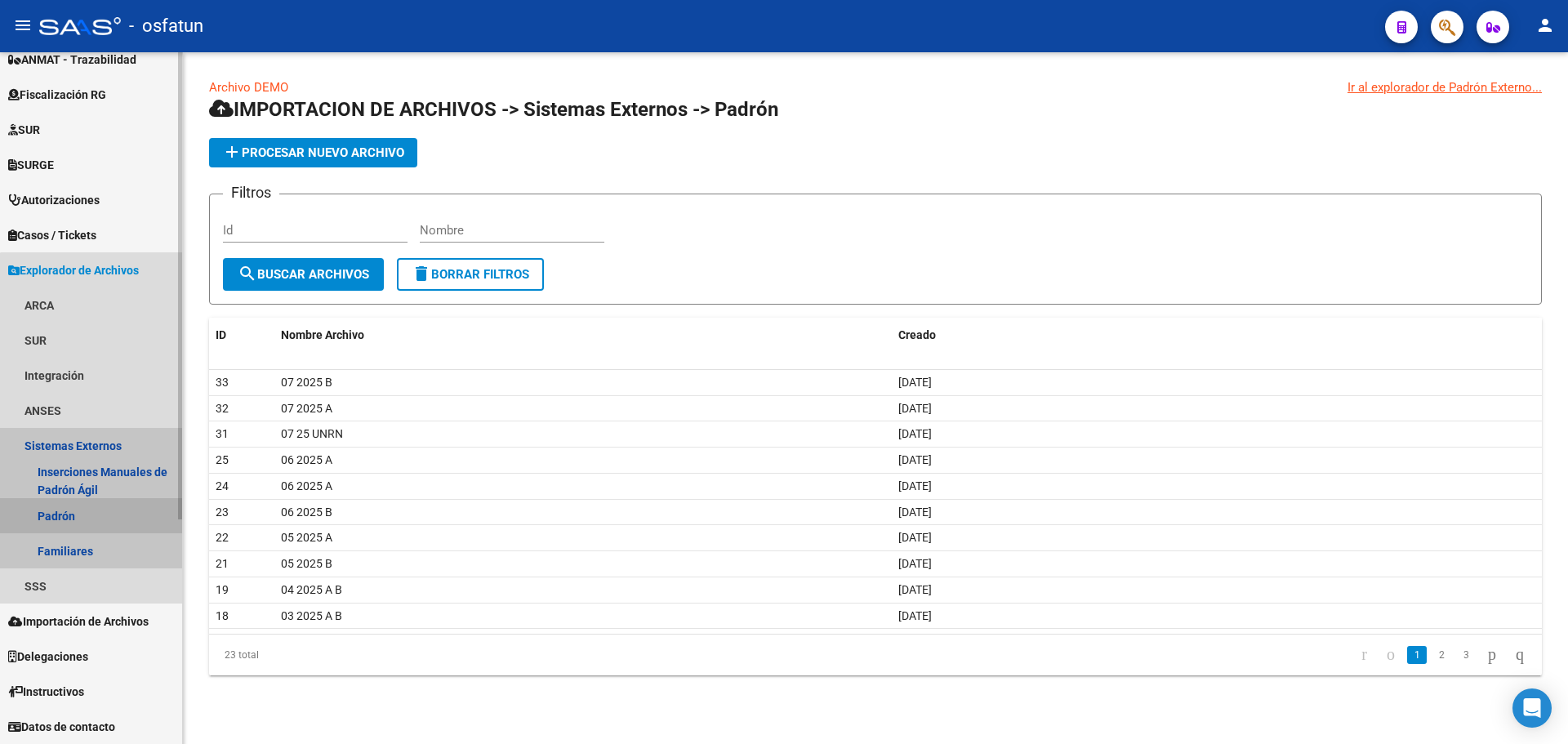
click at [102, 515] on link "Padrón" at bounding box center [91, 516] width 182 height 35
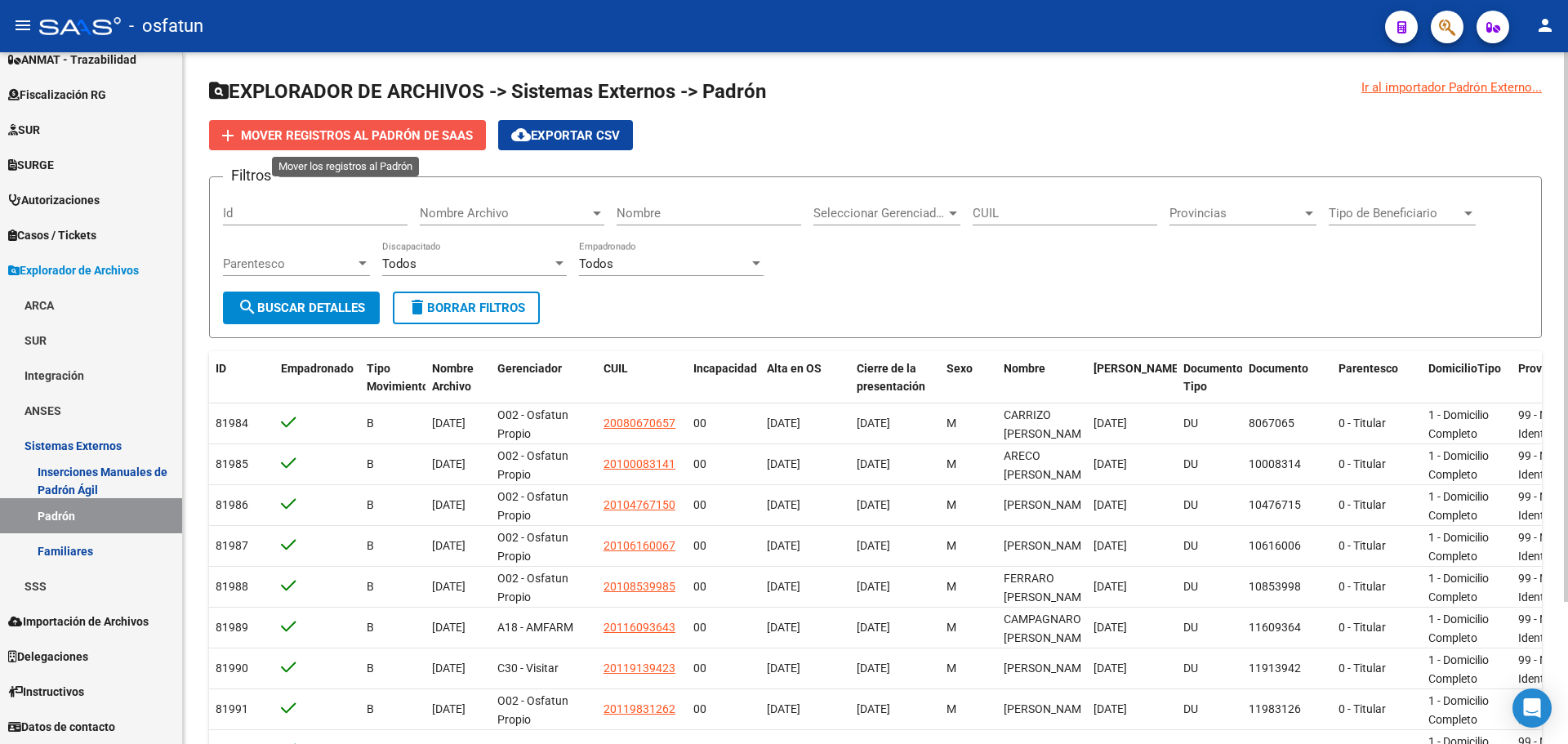
click at [378, 132] on span "Mover registros al PADRÓN de SAAS" at bounding box center [357, 135] width 232 height 14
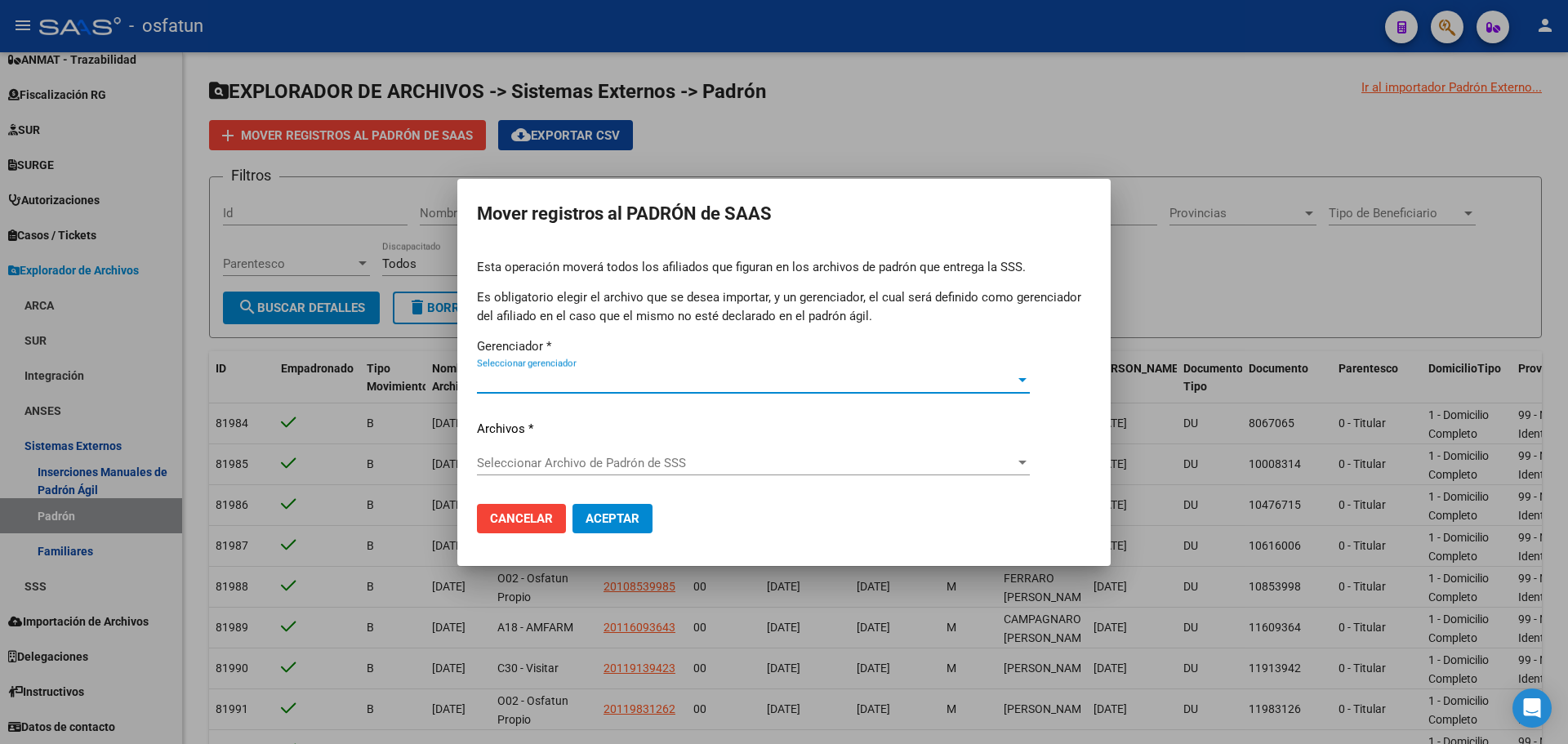
click at [565, 376] on span "Seleccionar gerenciador" at bounding box center [746, 380] width 538 height 14
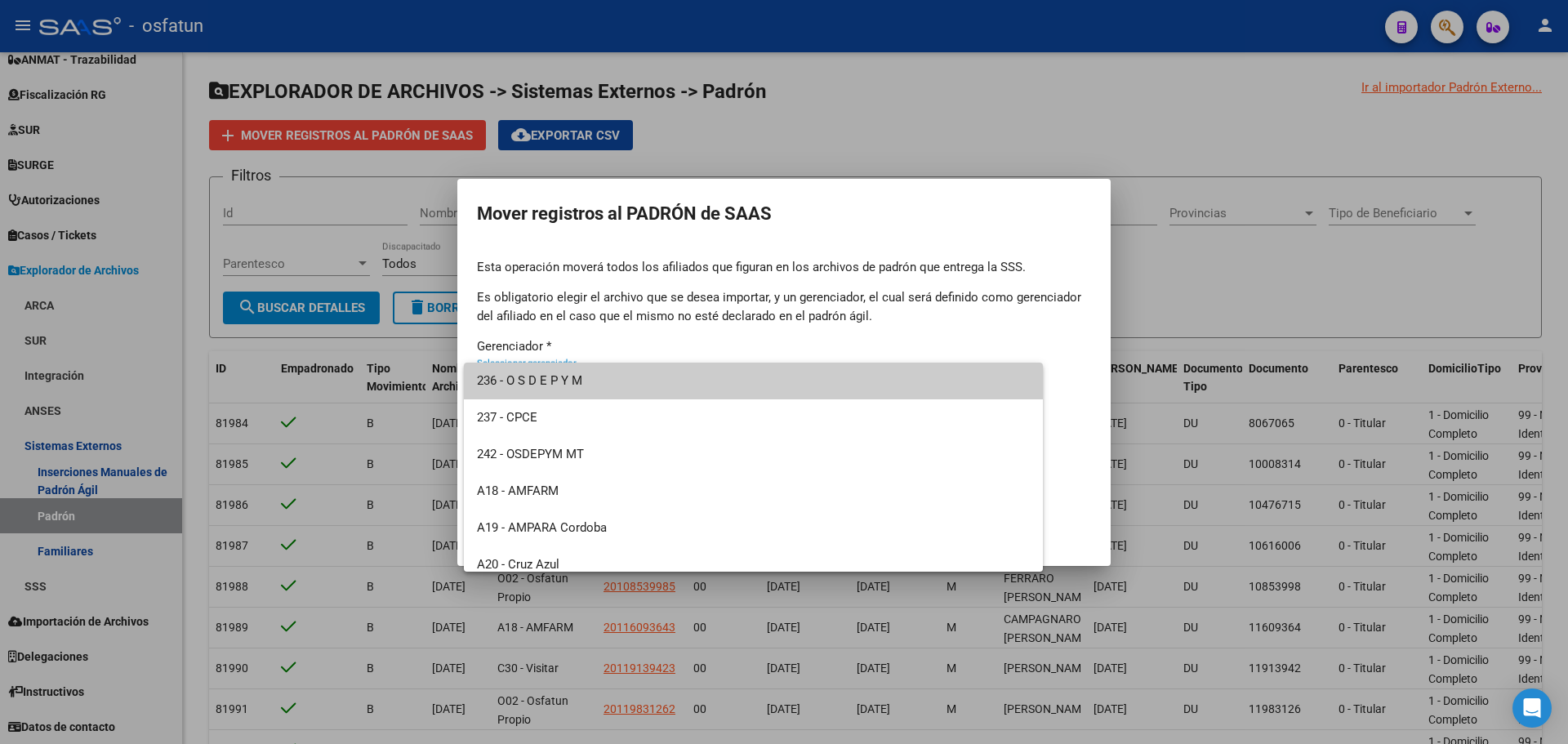
scroll to position [783, 0]
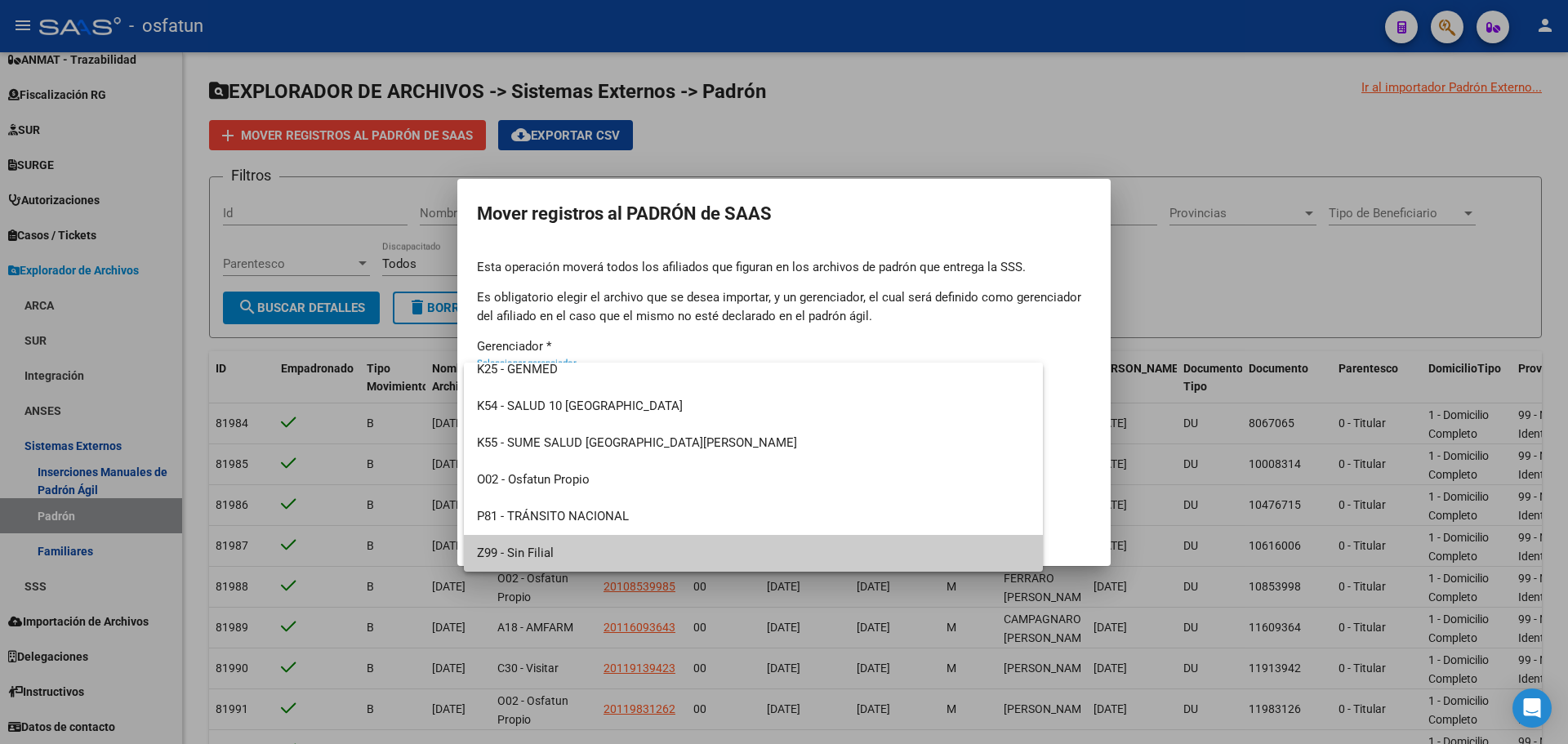
drag, startPoint x: 558, startPoint y: 552, endPoint x: 563, endPoint y: 542, distance: 11.2
click at [558, 551] on span "Z99 - Sin Filial" at bounding box center [753, 553] width 553 height 37
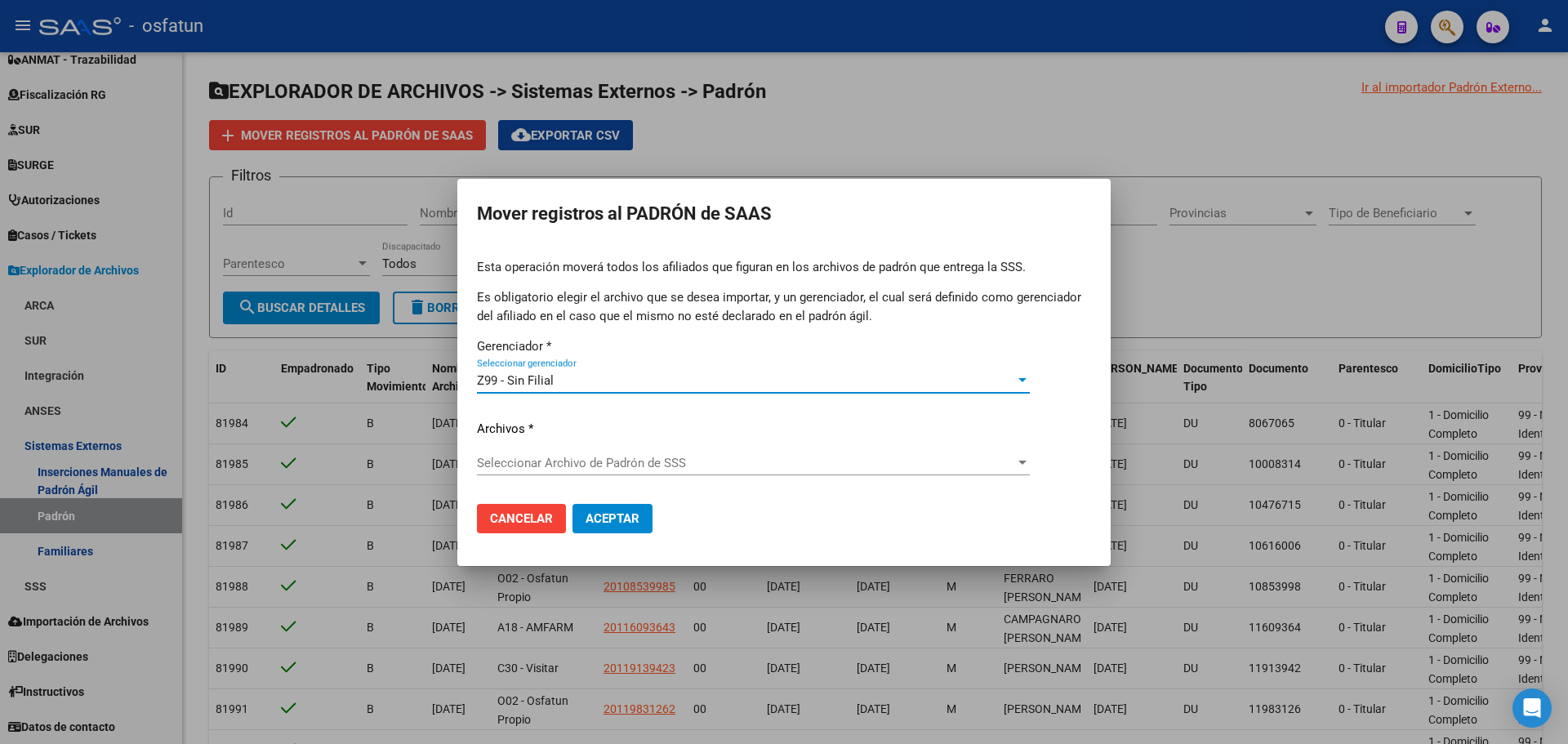
click at [563, 462] on span "Seleccionar Archivo de Padrón de SSS" at bounding box center [746, 463] width 538 height 14
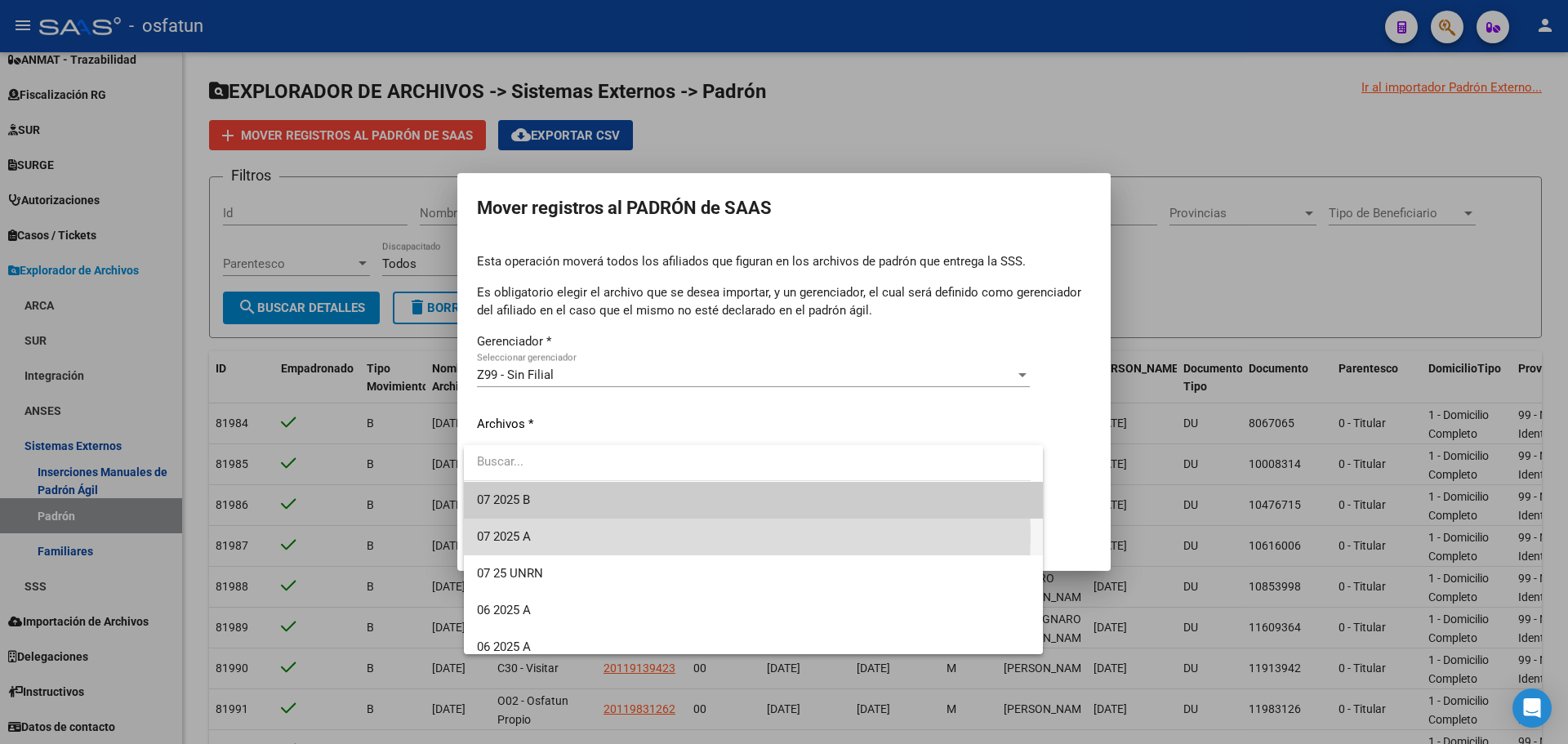
click at [601, 536] on span "07 2025 A" at bounding box center [753, 537] width 553 height 37
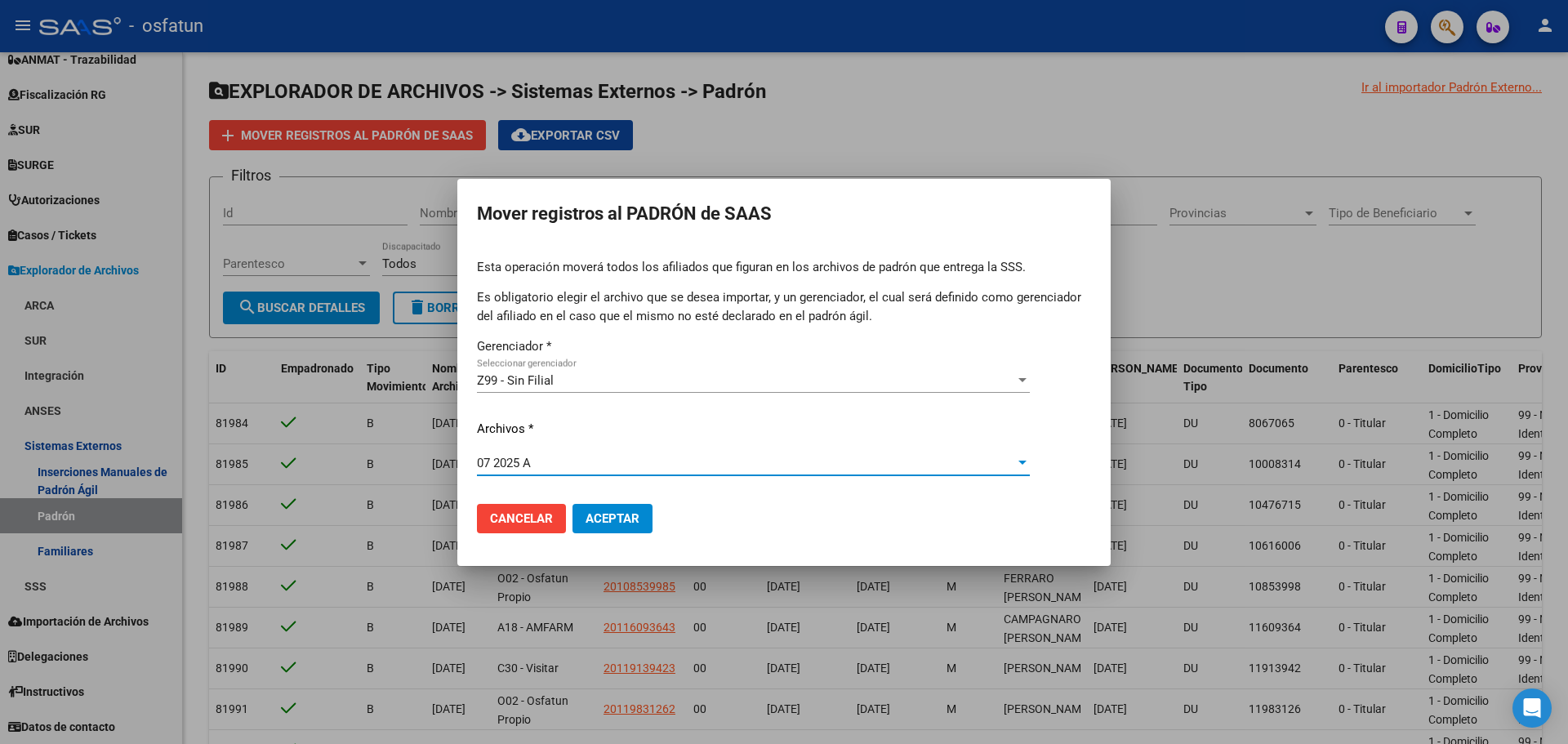
click at [625, 516] on span "Aceptar" at bounding box center [612, 518] width 54 height 14
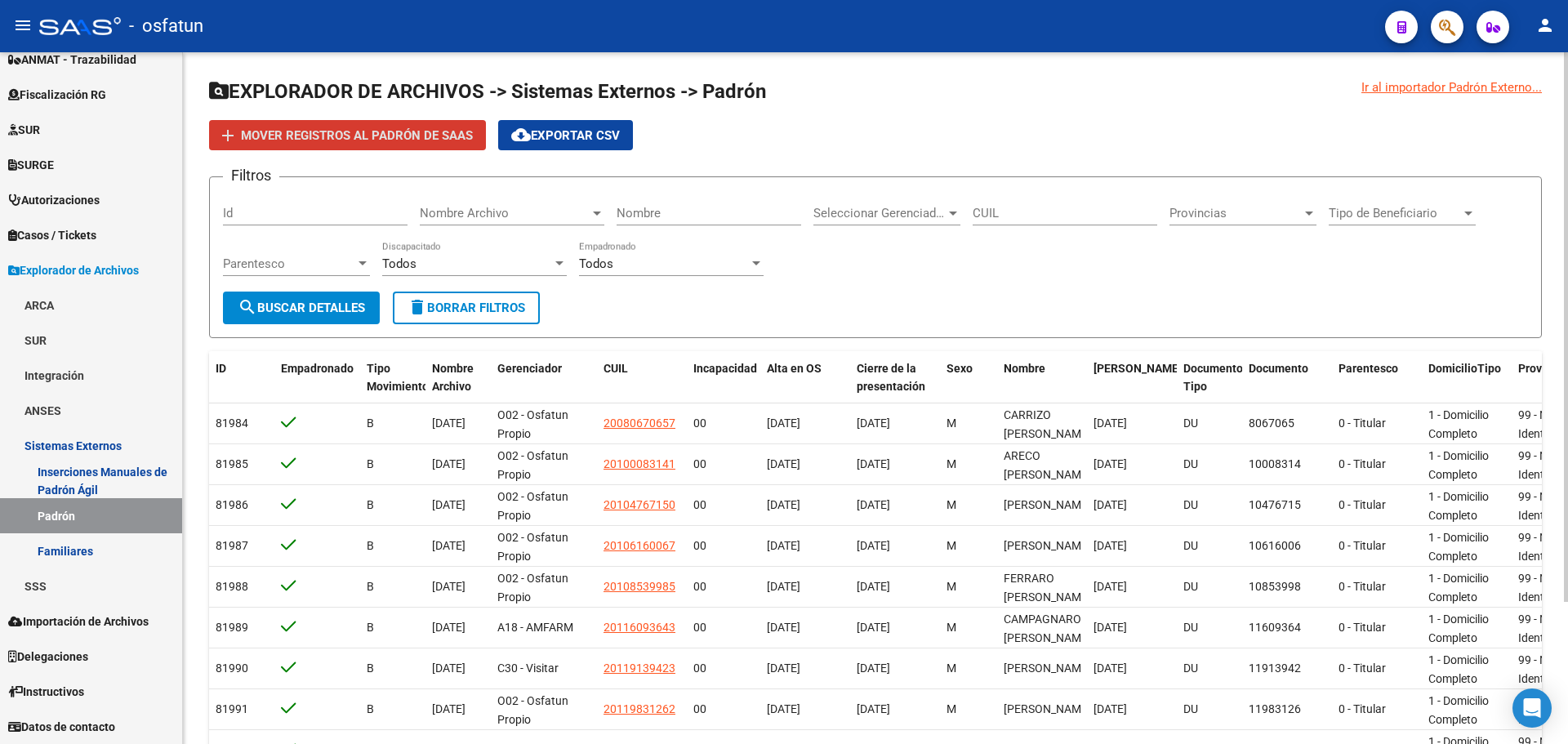
click at [896, 287] on div "Filtros Id Nombre Archivo Nombre Archivo Nombre Seleccionar Gerenciador Selecci…" at bounding box center [876, 240] width 1306 height 101
click at [1056, 276] on div "Filtros Id Nombre Archivo Nombre Archivo Nombre Seleccionar Gerenciador Selecci…" at bounding box center [876, 240] width 1306 height 101
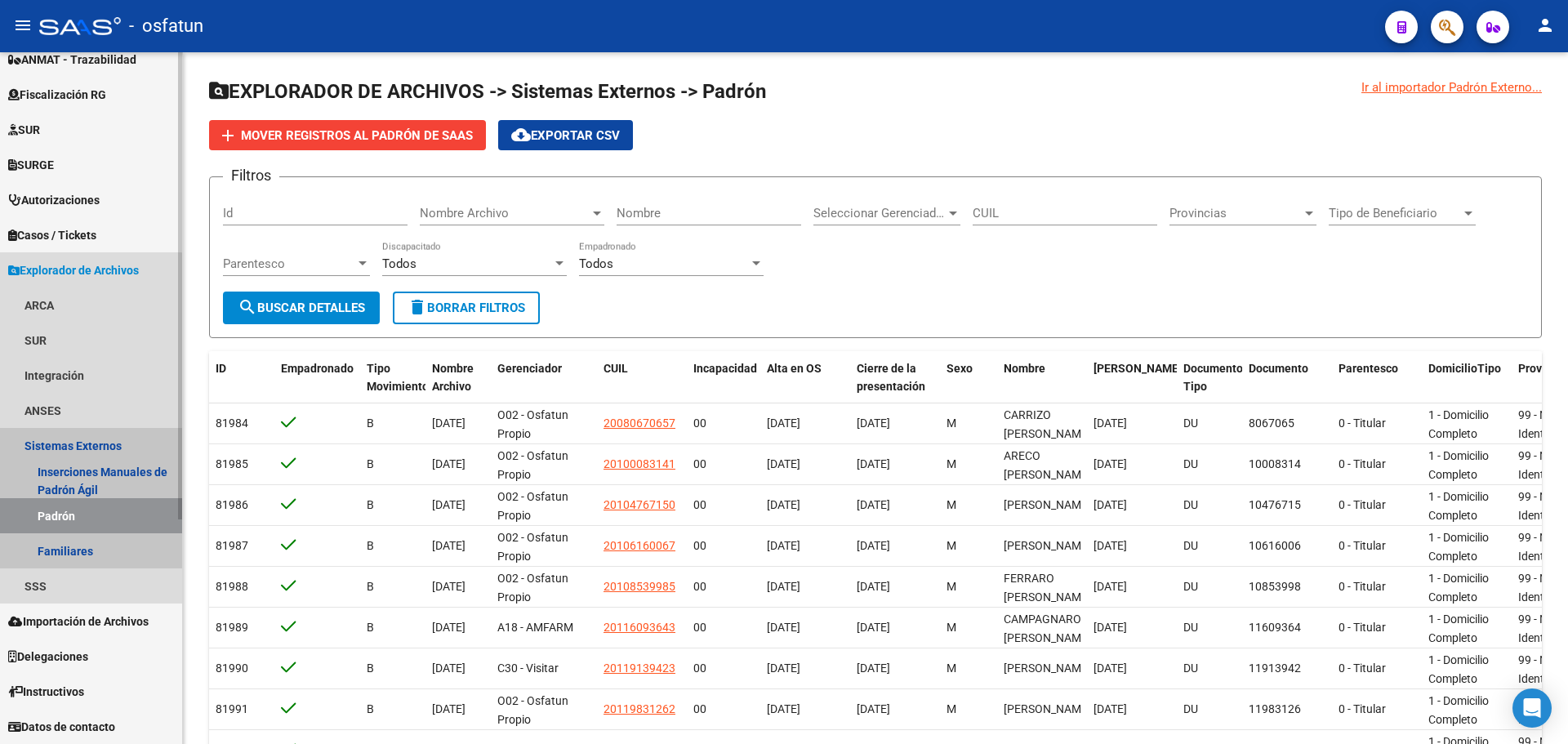
click at [62, 512] on link "Padrón" at bounding box center [91, 516] width 182 height 35
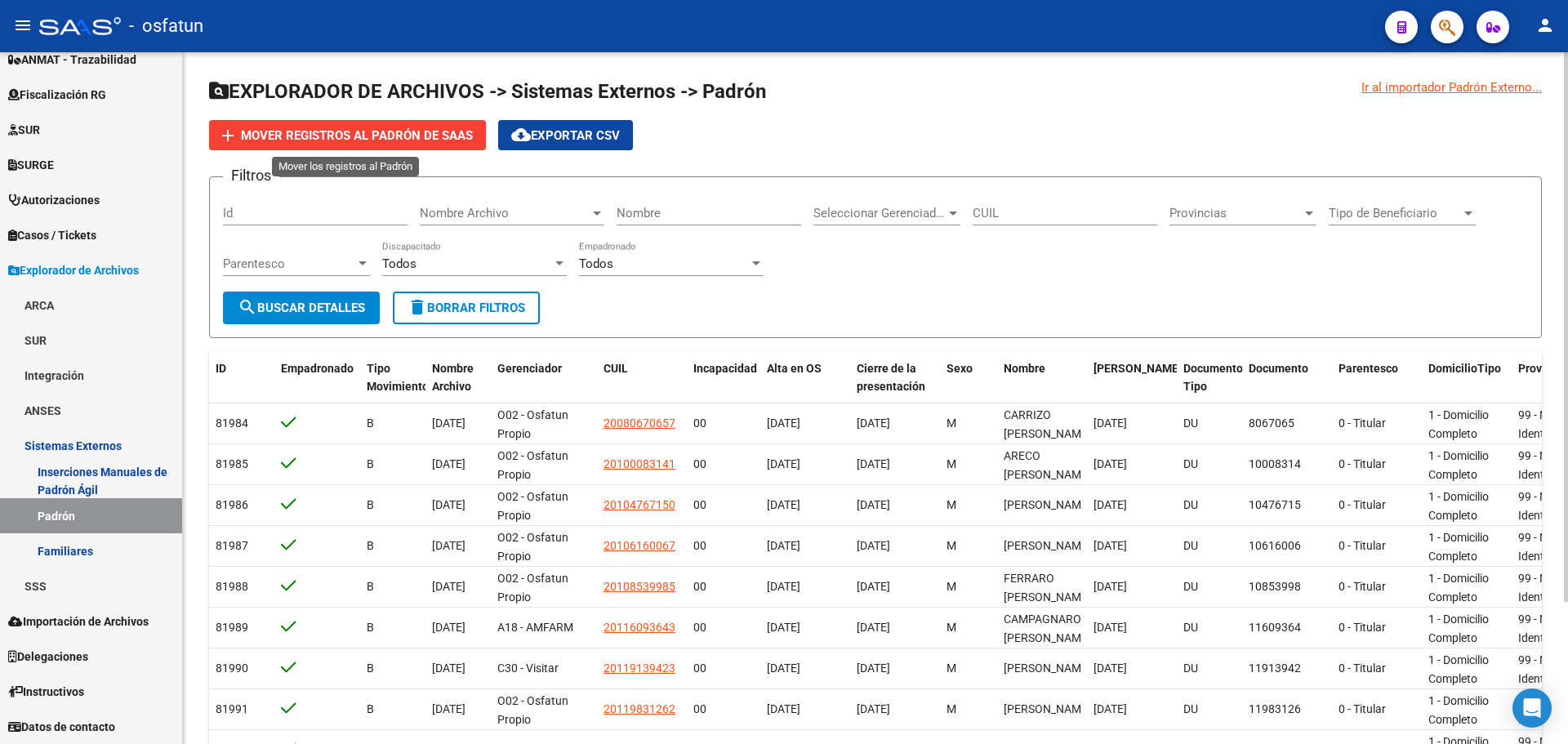
click at [439, 121] on button "add Mover registros al PADRÓN de SAAS" at bounding box center [347, 135] width 277 height 30
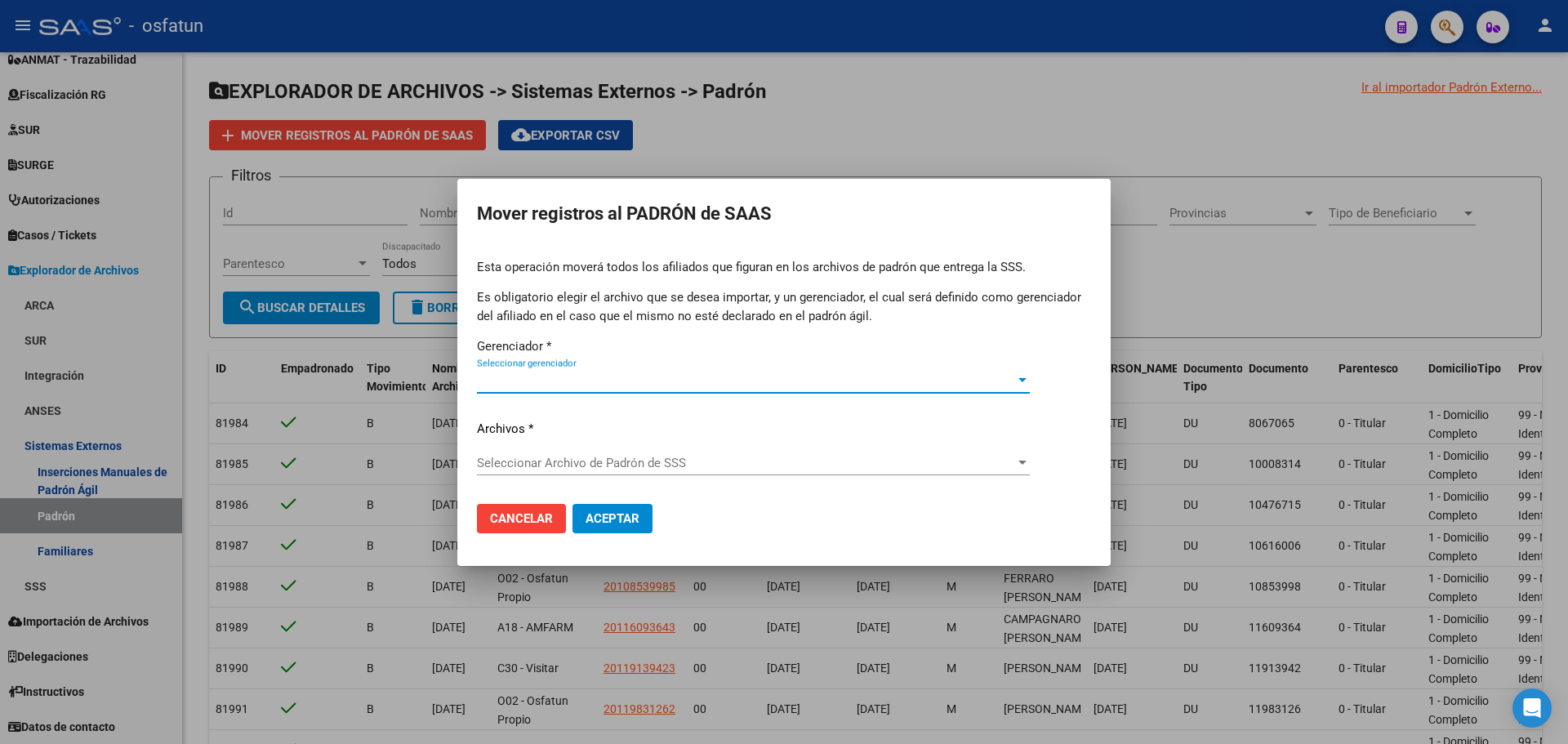
click at [582, 380] on span "Seleccionar gerenciador" at bounding box center [746, 380] width 538 height 14
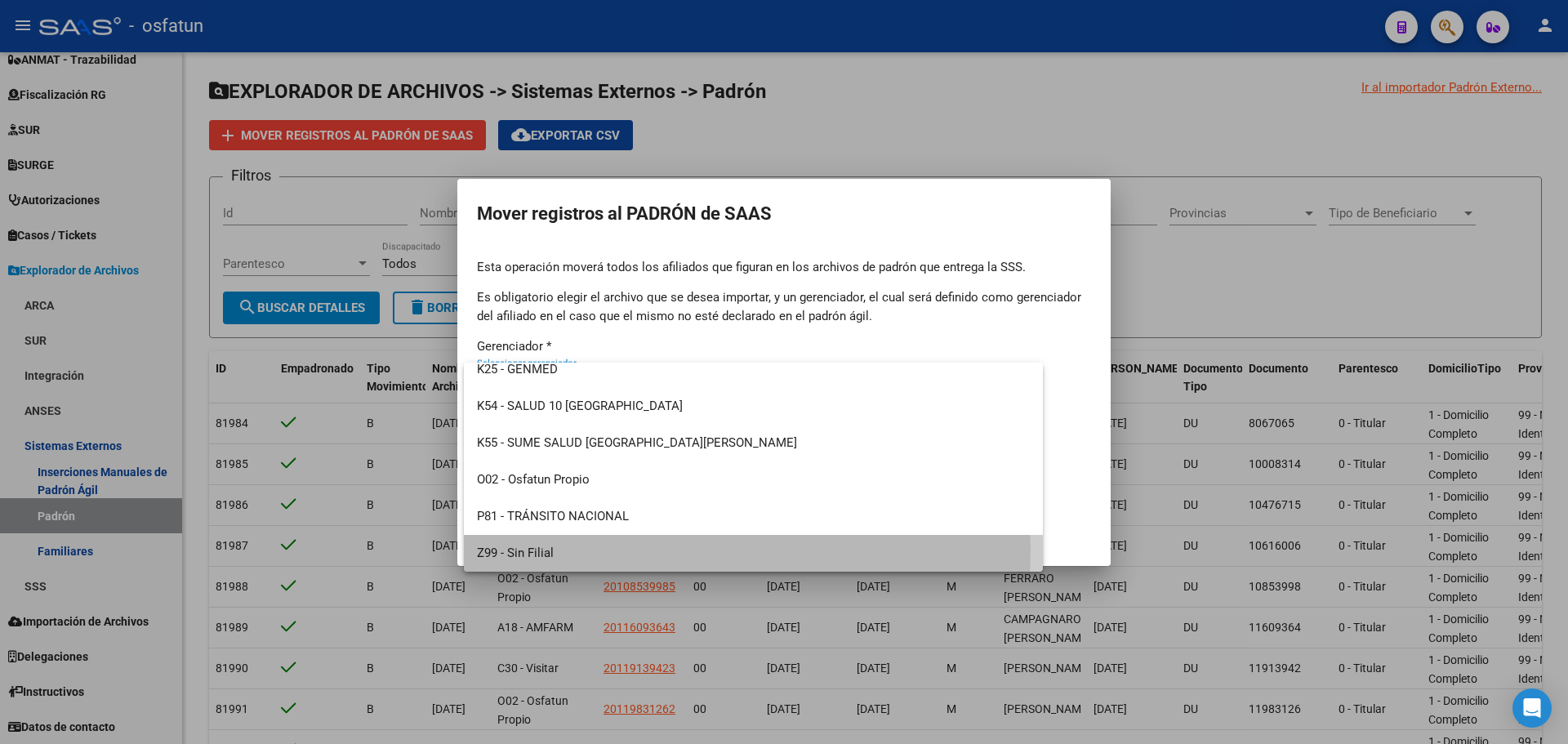
click at [576, 549] on span "Z99 - Sin Filial" at bounding box center [753, 553] width 553 height 37
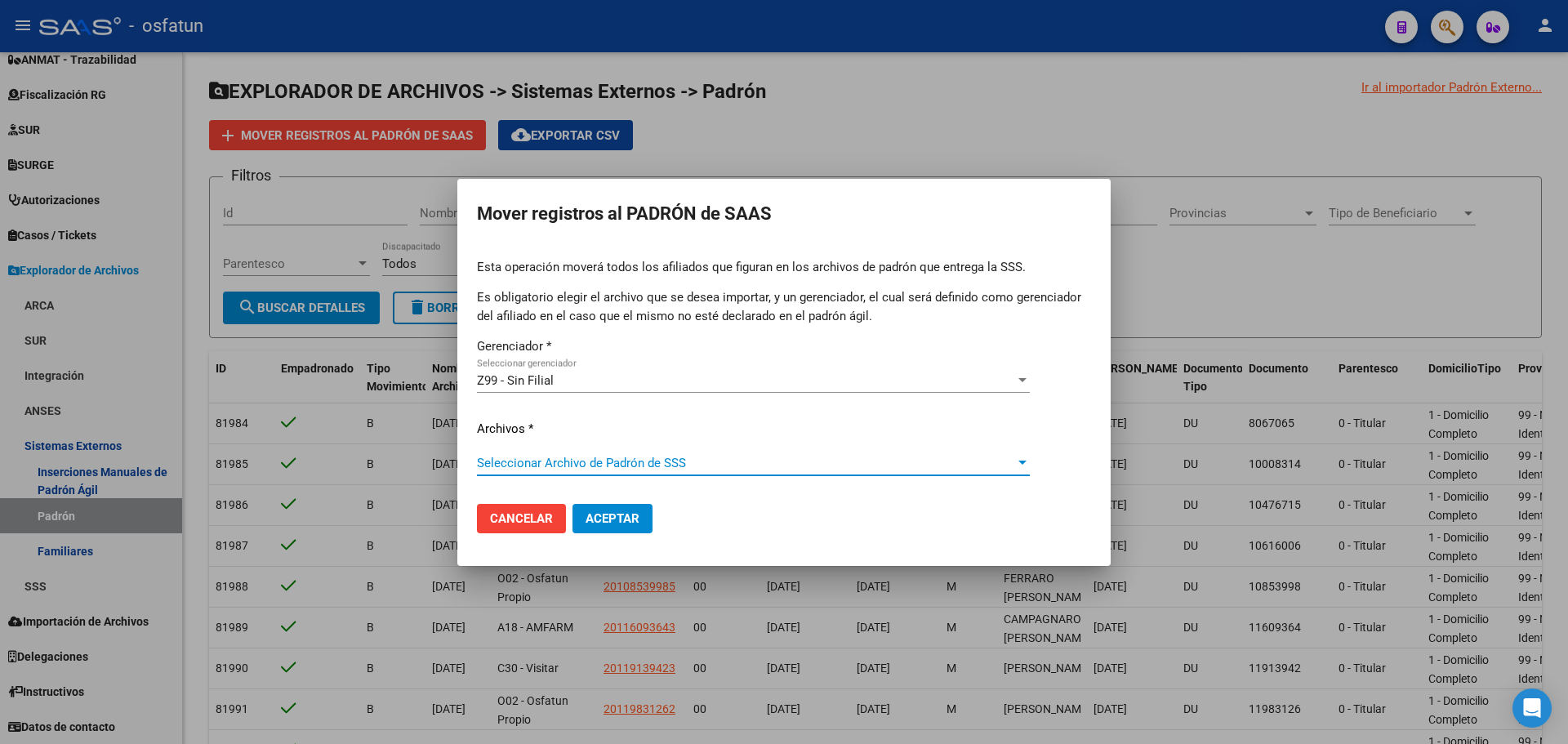
click at [583, 466] on span "Seleccionar Archivo de Padrón de SSS" at bounding box center [746, 463] width 538 height 14
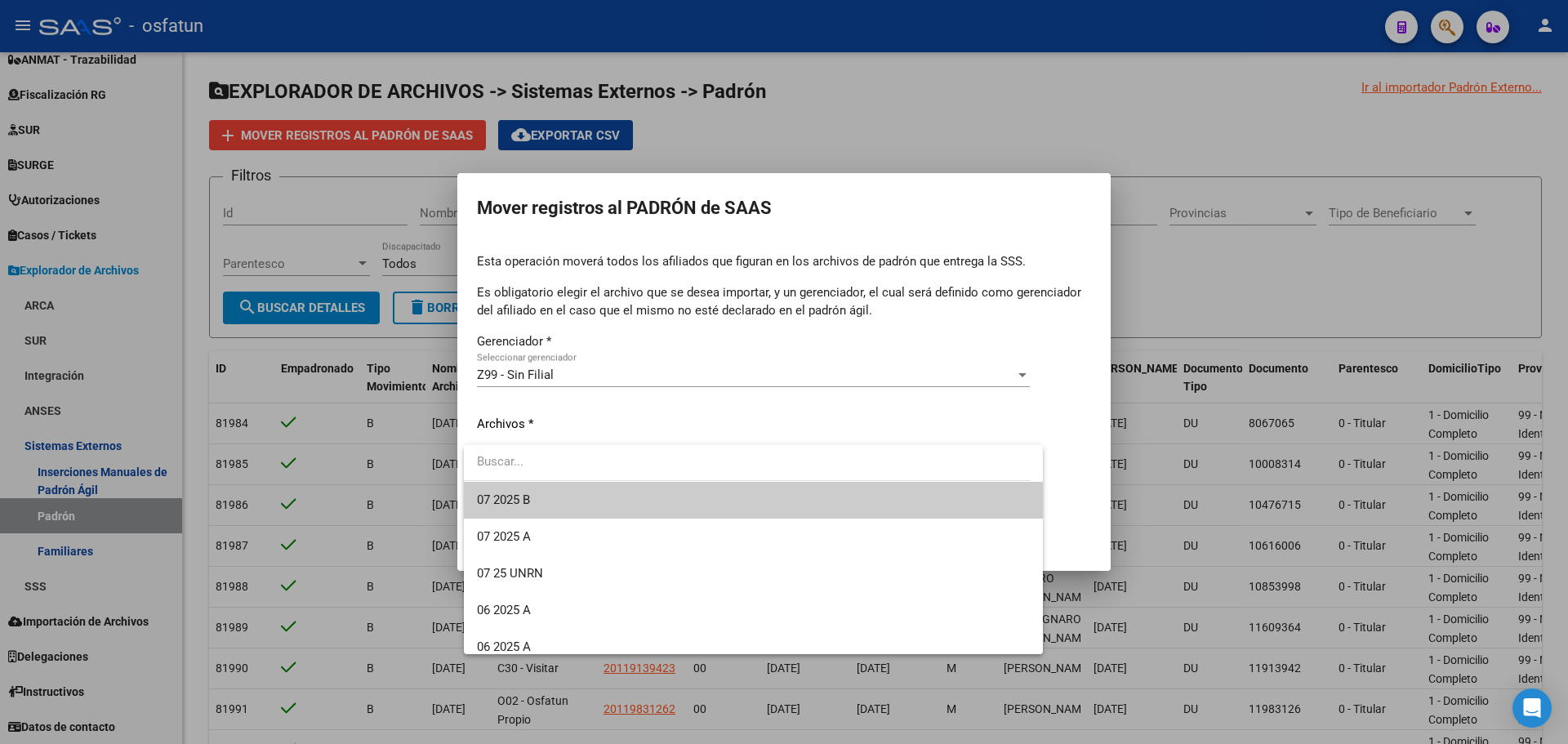
click at [562, 507] on span "07 2025 B" at bounding box center [753, 500] width 553 height 37
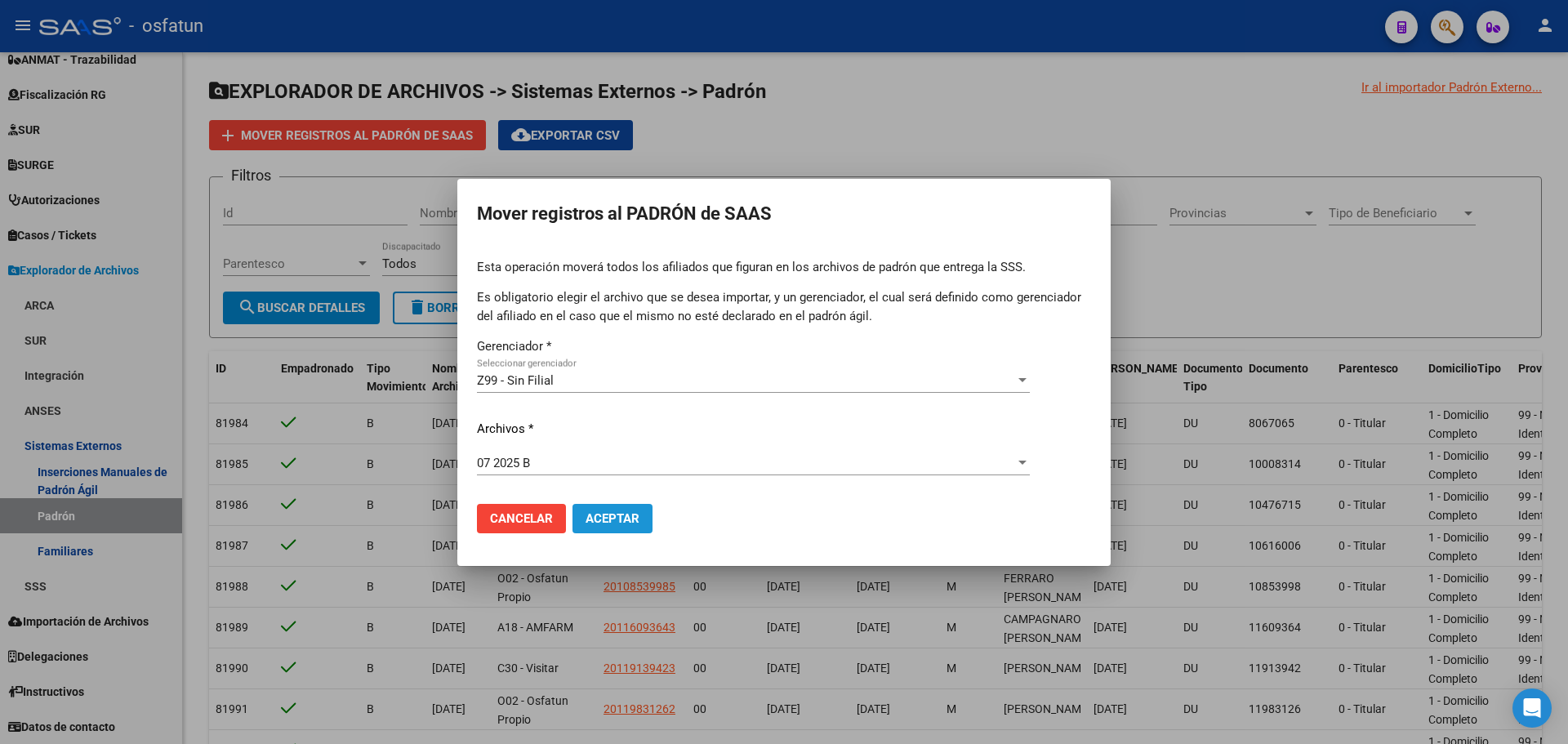
click at [617, 513] on span "Aceptar" at bounding box center [612, 518] width 54 height 14
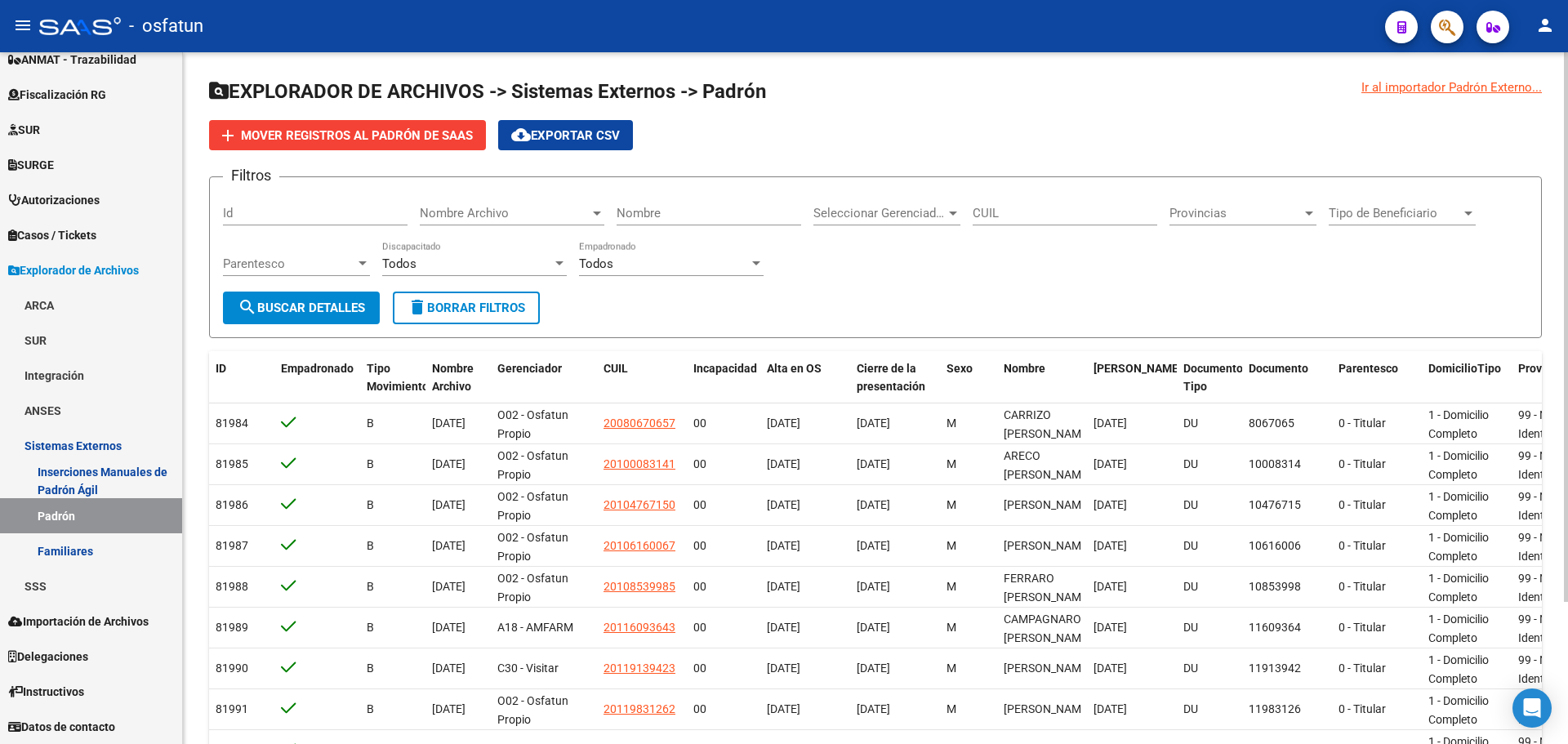
click at [971, 115] on app-list-header "EXPLORADOR DE ARCHIVOS -> Sistemas Externos -> Padrón add Mover registros al PA…" at bounding box center [876, 207] width 1333 height 259
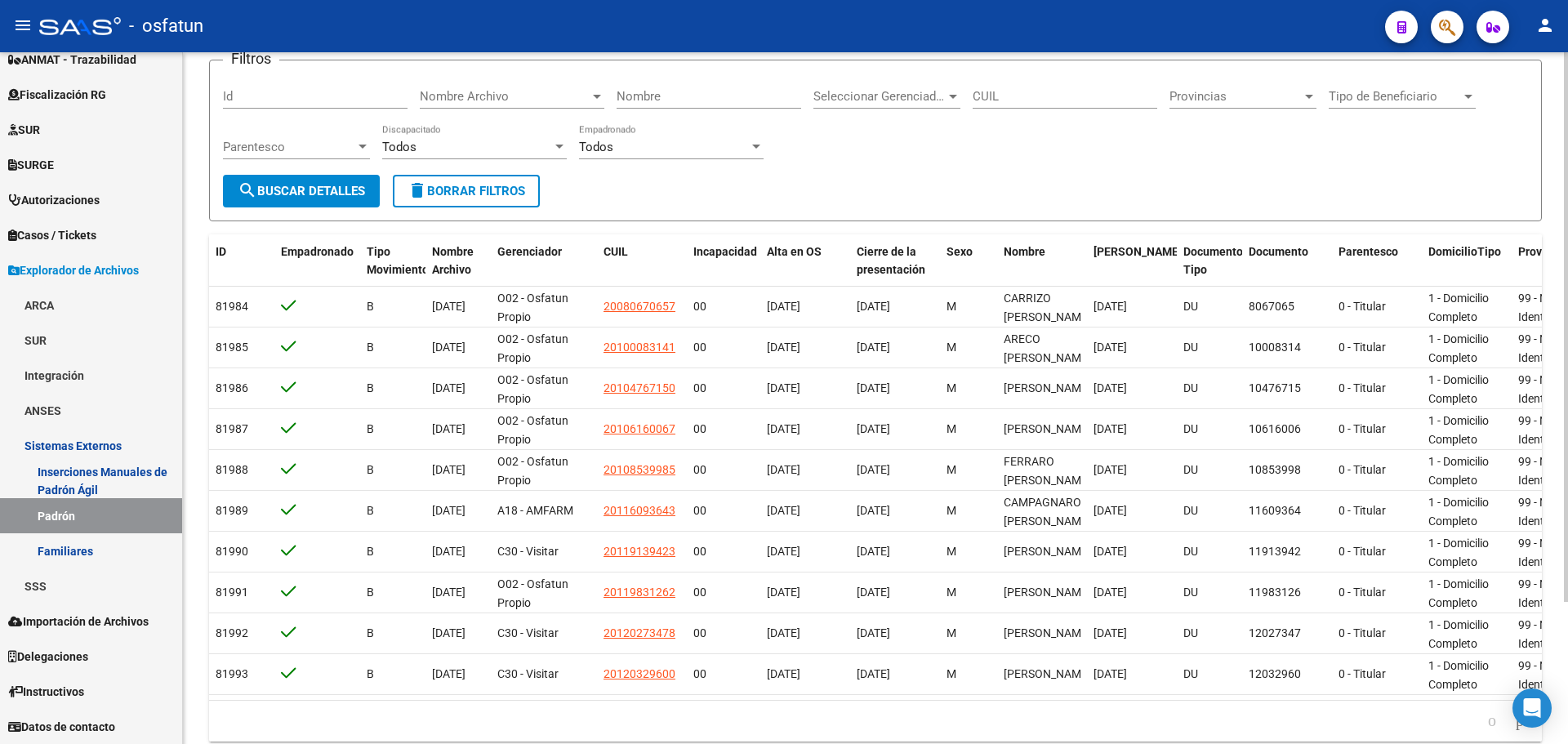
scroll to position [179, 0]
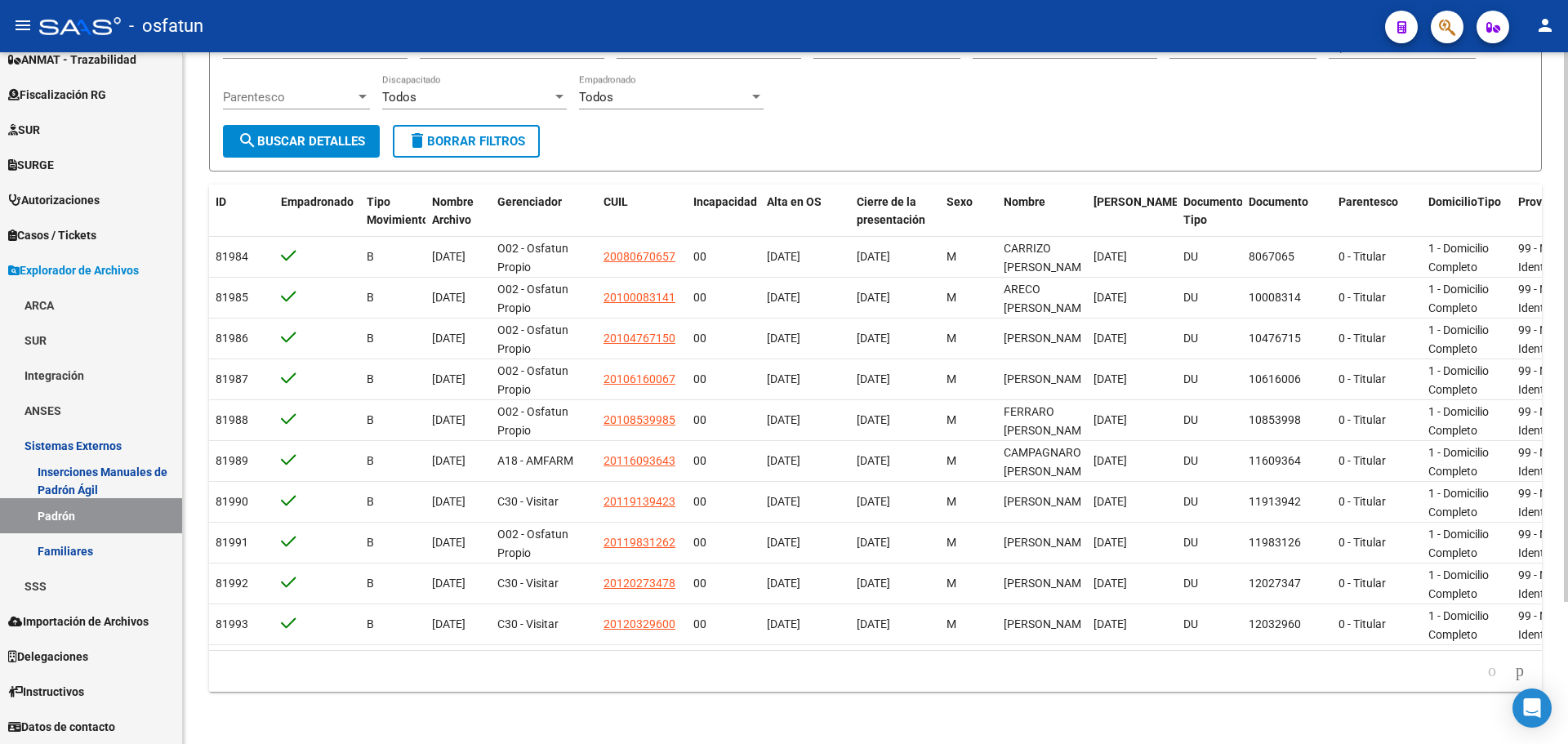
drag, startPoint x: 962, startPoint y: 713, endPoint x: 950, endPoint y: 734, distance: 24.2
click at [961, 715] on div "Ir al importador Padrón Externo... EXPLORADOR DE ARCHIVOS -> Sistemas Externos …" at bounding box center [876, 314] width 1386 height 858
drag, startPoint x: 1255, startPoint y: 85, endPoint x: 1242, endPoint y: 89, distance: 13.6
click at [1255, 85] on div "Filtros Id Nombre Archivo Nombre Archivo Nombre Seleccionar Gerenciador Selecci…" at bounding box center [876, 74] width 1306 height 101
click at [1084, 84] on div "Filtros Id Nombre Archivo Nombre Archivo Nombre Seleccionar Gerenciador Selecci…" at bounding box center [876, 74] width 1306 height 101
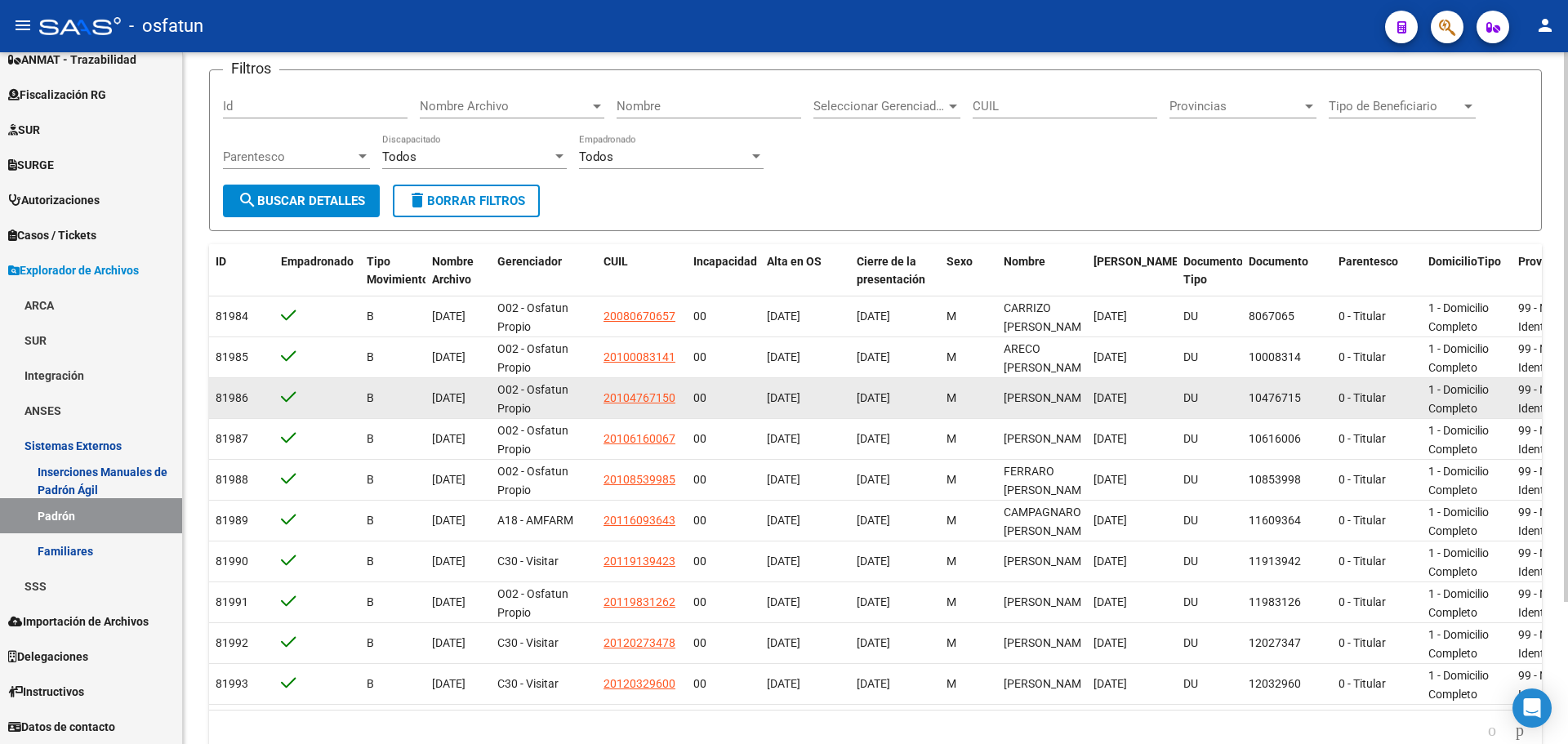
scroll to position [97, 0]
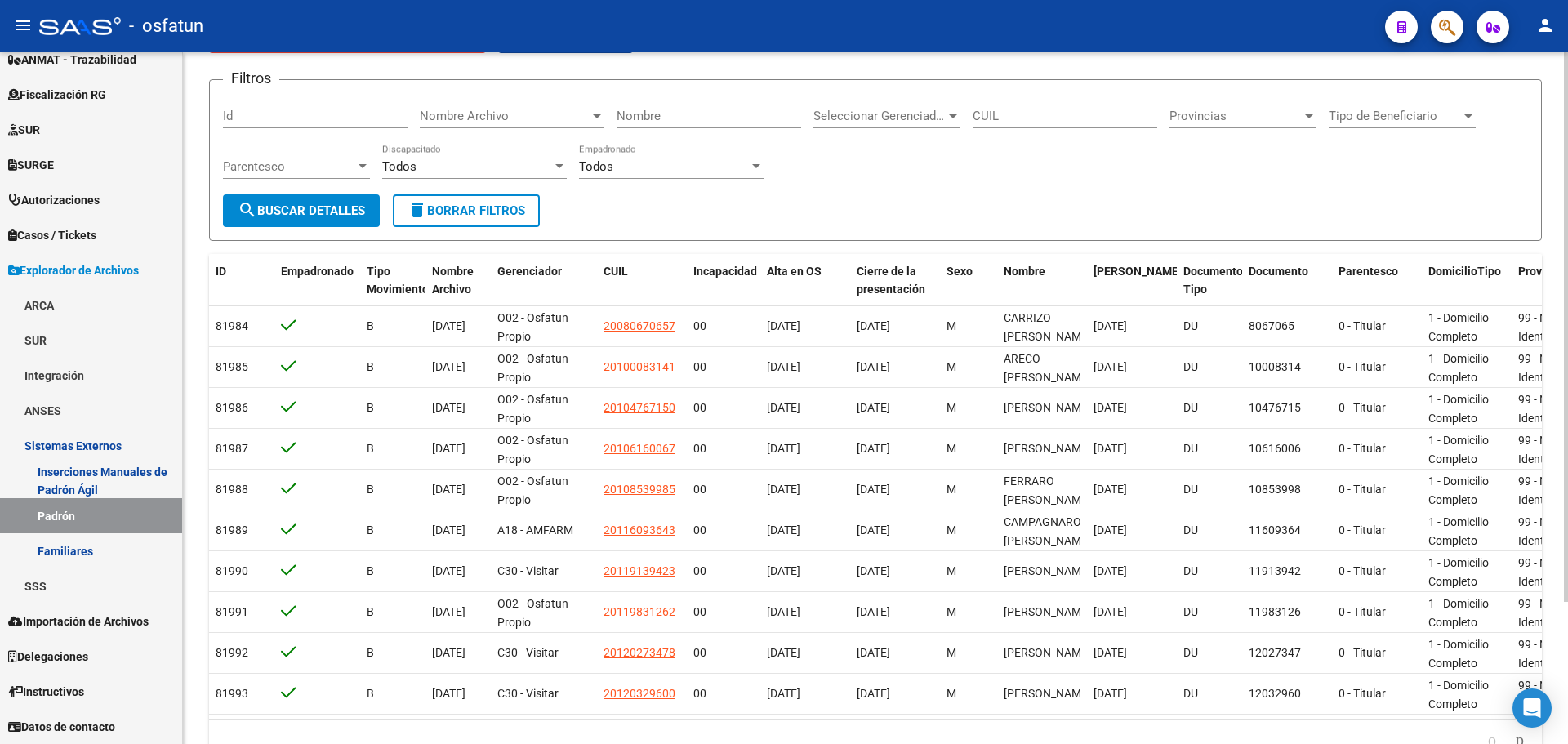
drag, startPoint x: 1019, startPoint y: 183, endPoint x: 1003, endPoint y: 194, distance: 19.4
click at [1019, 183] on div "Filtros Id Nombre Archivo Nombre Archivo Nombre Seleccionar Gerenciador Selecci…" at bounding box center [876, 144] width 1306 height 101
click at [1446, 190] on div "Filtros Id Nombre Archivo Nombre Archivo Nombre Seleccionar Gerenciador Selecci…" at bounding box center [876, 144] width 1306 height 101
click at [1271, 188] on div "Filtros Id Nombre Archivo Nombre Archivo Nombre Seleccionar Gerenciador Selecci…" at bounding box center [876, 144] width 1306 height 101
click at [1110, 173] on div "Filtros Id Nombre Archivo Nombre Archivo Nombre Seleccionar Gerenciador Selecci…" at bounding box center [876, 144] width 1306 height 101
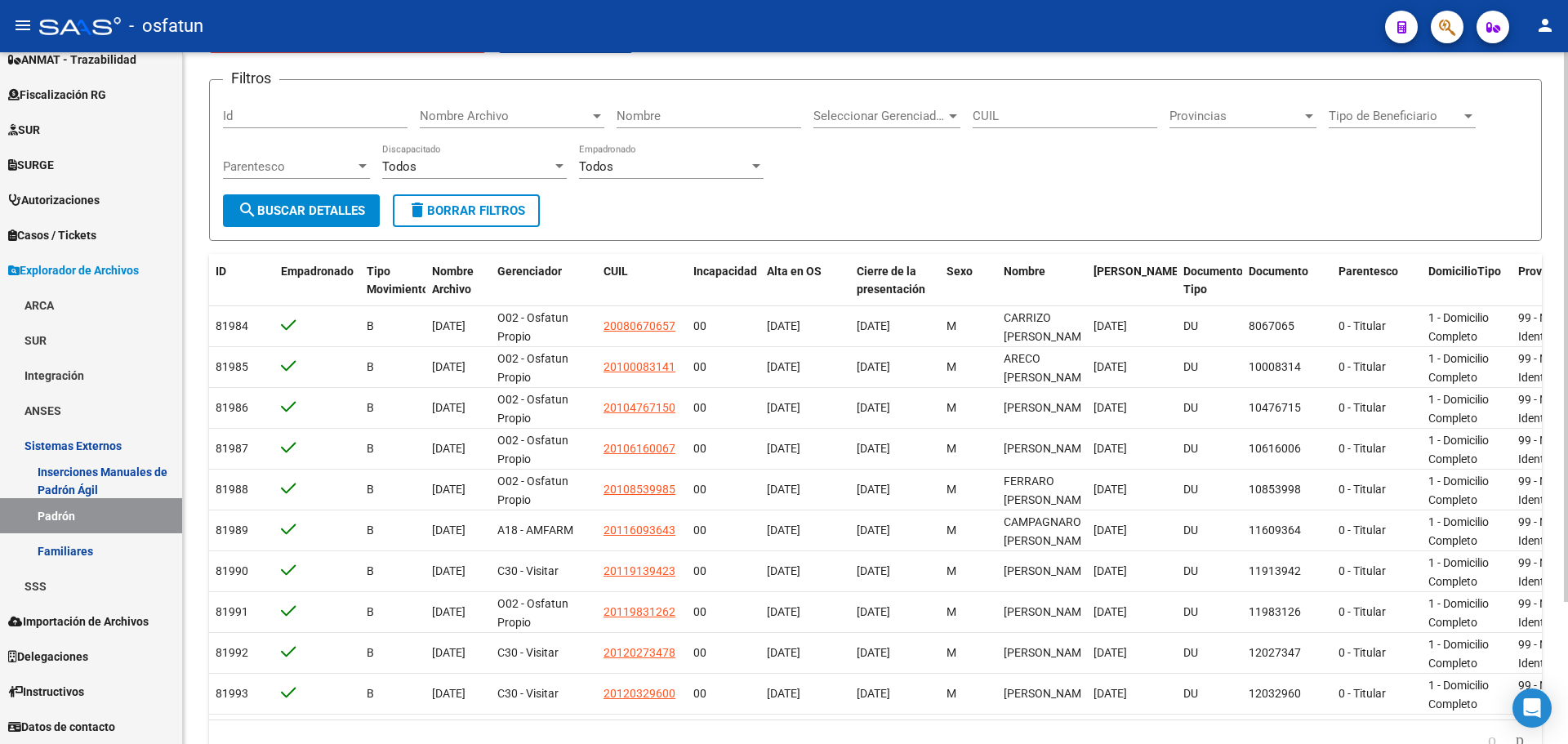
click at [980, 173] on div "Filtros Id Nombre Archivo Nombre Archivo Nombre Seleccionar Gerenciador Selecci…" at bounding box center [876, 144] width 1306 height 101
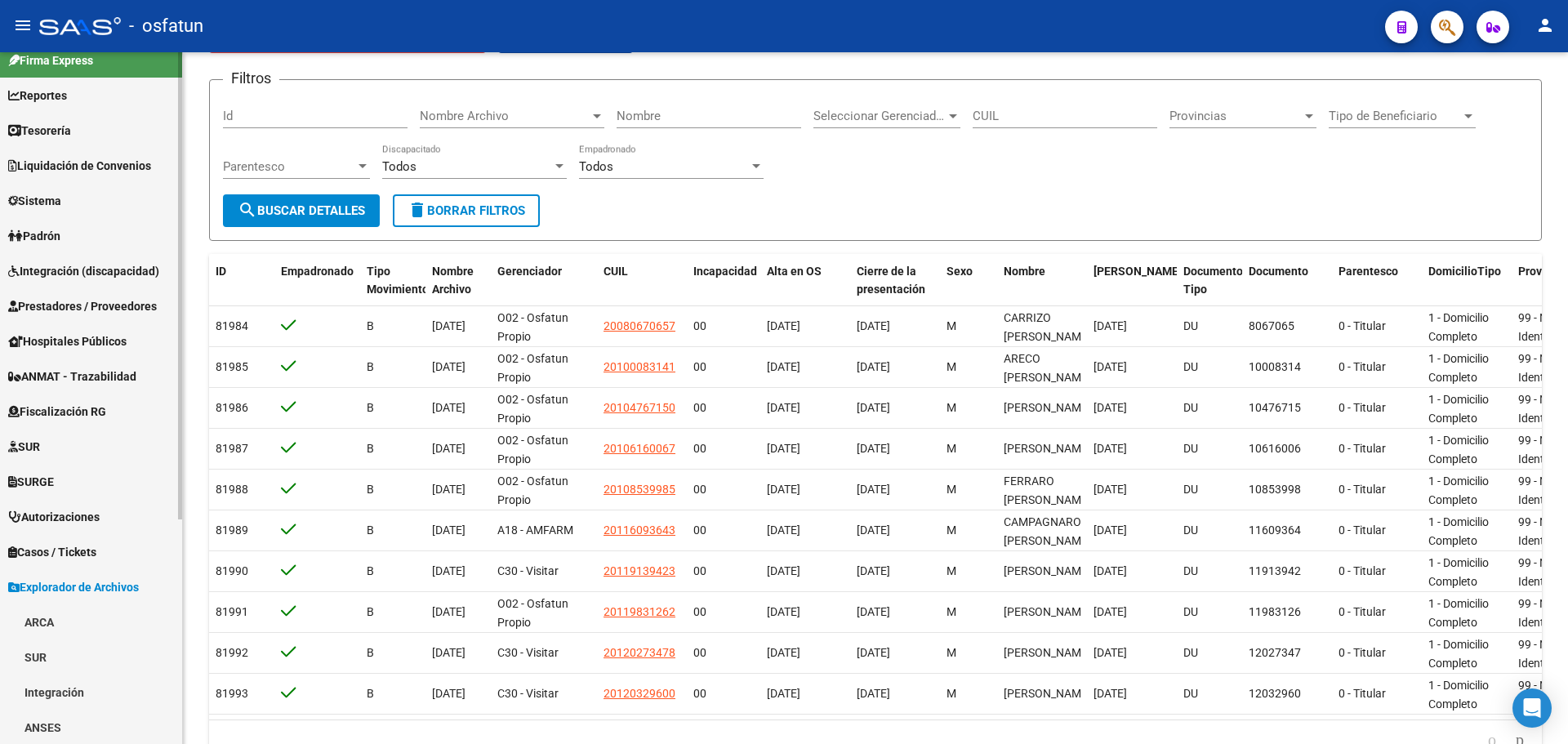
scroll to position [0, 0]
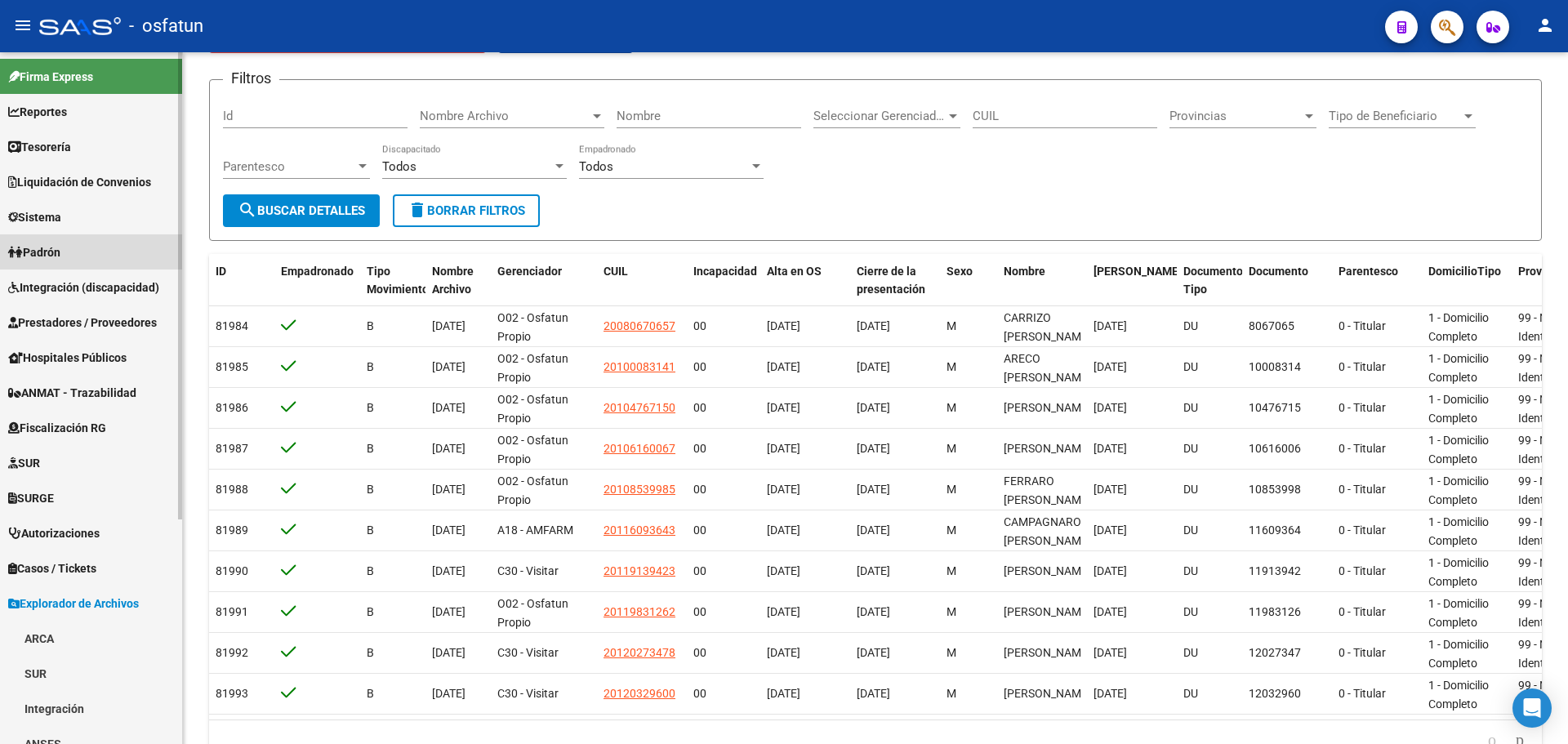
click at [79, 245] on link "Padrón" at bounding box center [91, 252] width 182 height 35
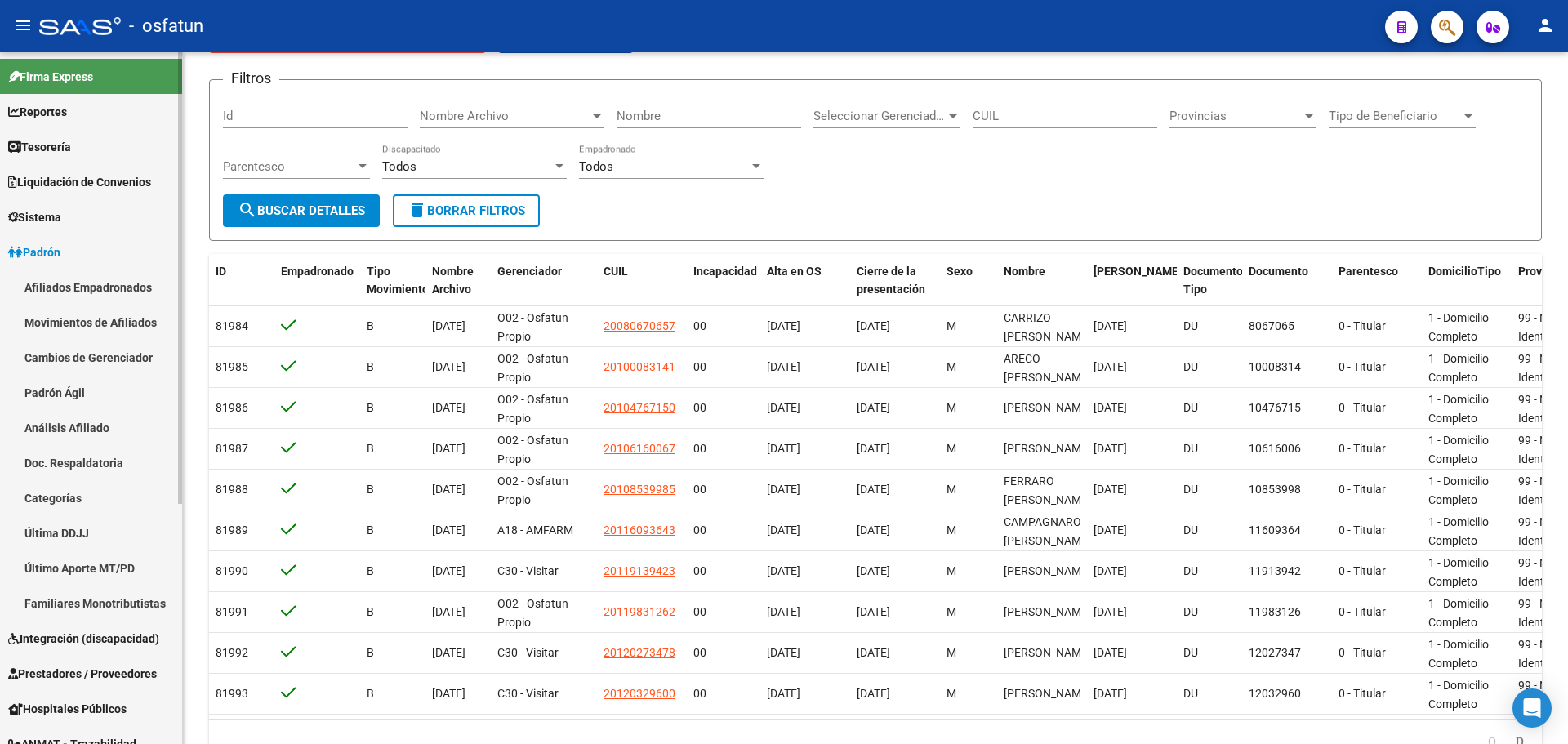
click at [110, 282] on link "Afiliados Empadronados" at bounding box center [91, 287] width 182 height 35
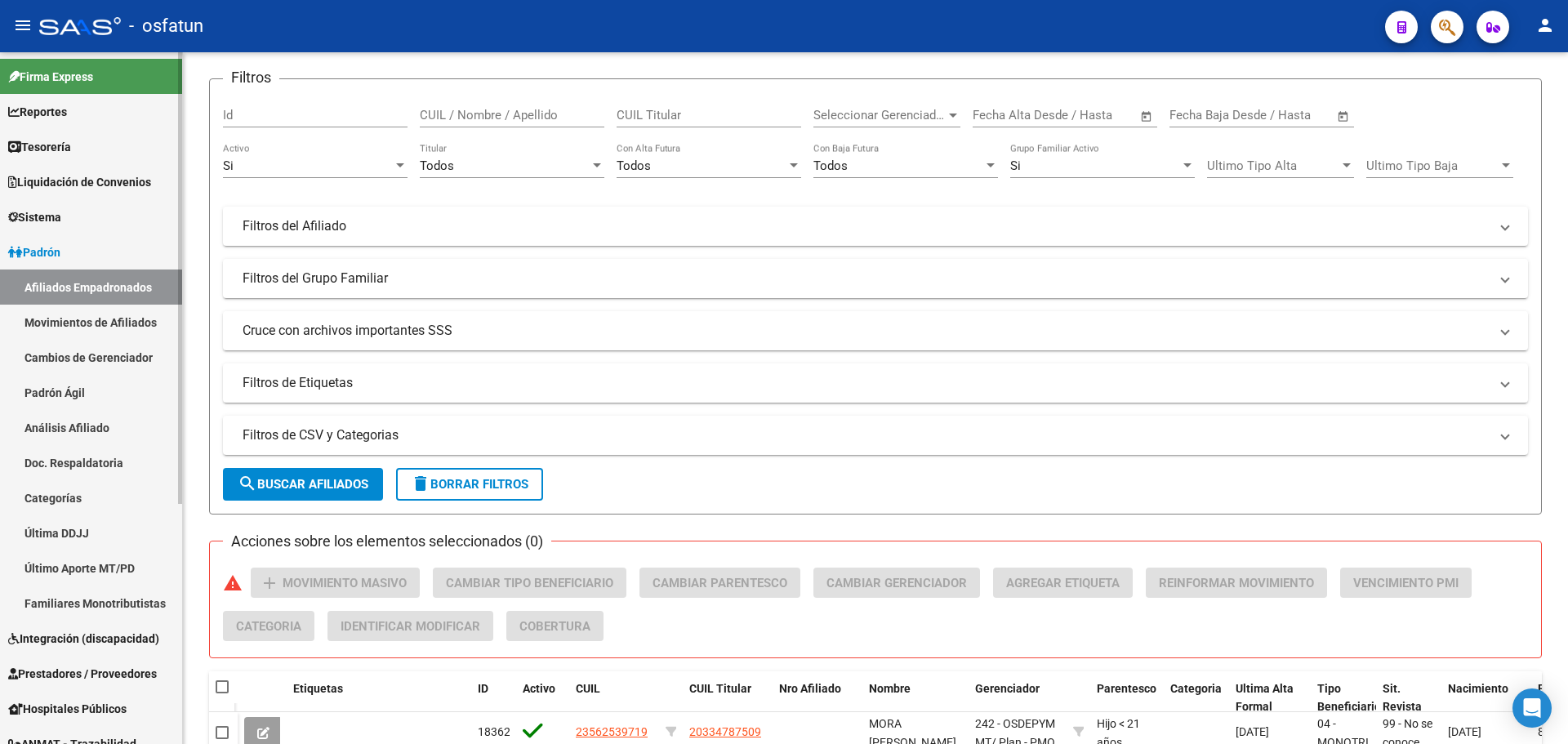
click at [83, 285] on link "Afiliados Empadronados" at bounding box center [91, 287] width 182 height 35
